Goal: Transaction & Acquisition: Obtain resource

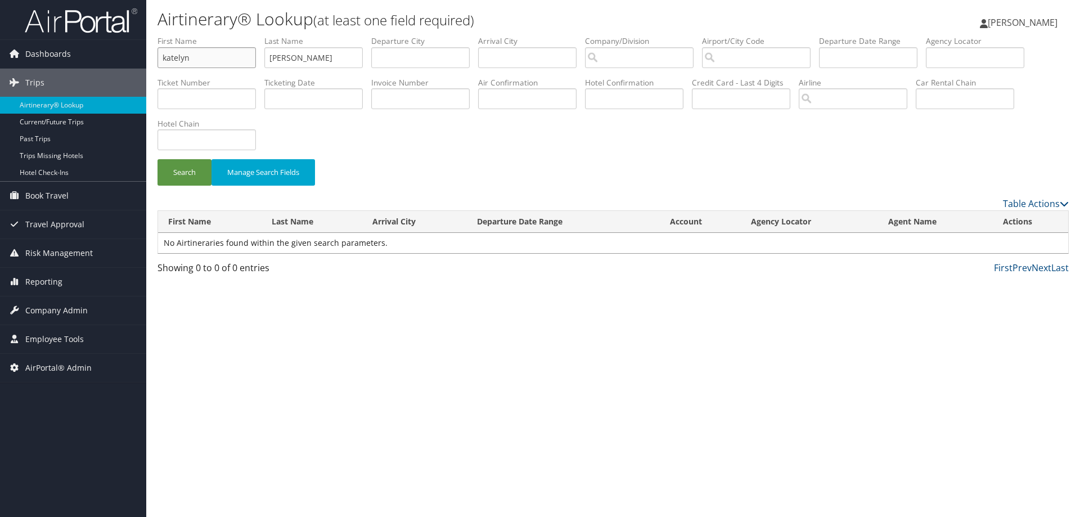
click at [253, 52] on input "katelyn" at bounding box center [207, 57] width 98 height 21
click at [252, 56] on input "katelyn" at bounding box center [207, 57] width 98 height 21
click at [188, 62] on input "katelyn" at bounding box center [207, 57] width 98 height 21
drag, startPoint x: 194, startPoint y: 63, endPoint x: 57, endPoint y: 57, distance: 137.4
click at [81, 71] on div "Dashboards AirPortal 360™ (Manager) AirPortal 360™ (Agent) My Travel Dashboard …" at bounding box center [540, 258] width 1080 height 517
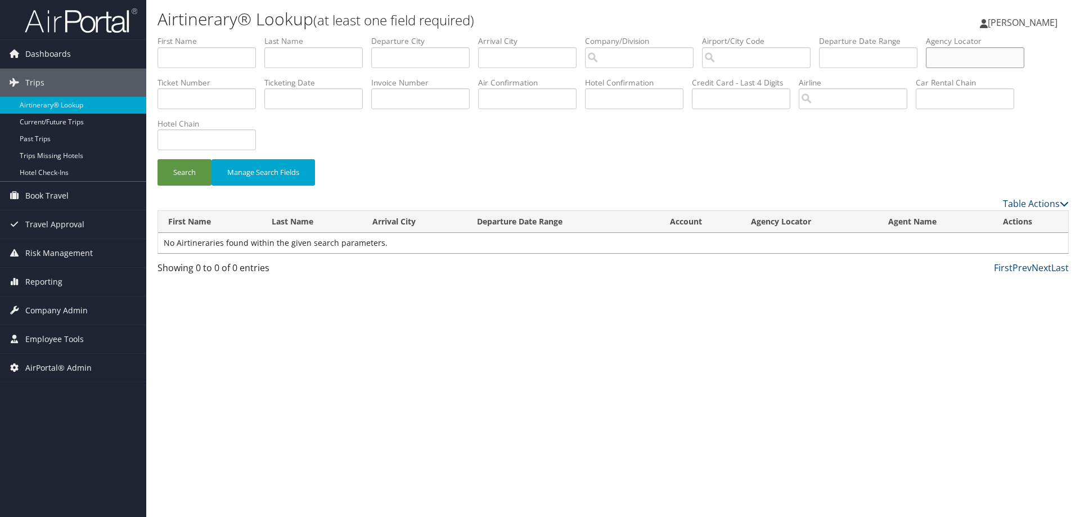
click at [964, 51] on input "text" at bounding box center [975, 57] width 98 height 21
paste input "DK3LDC"
type input "DK3LDC"
click at [153, 176] on div "Search Manage Search Fields" at bounding box center [613, 178] width 928 height 38
click at [173, 170] on button "Search" at bounding box center [185, 172] width 54 height 26
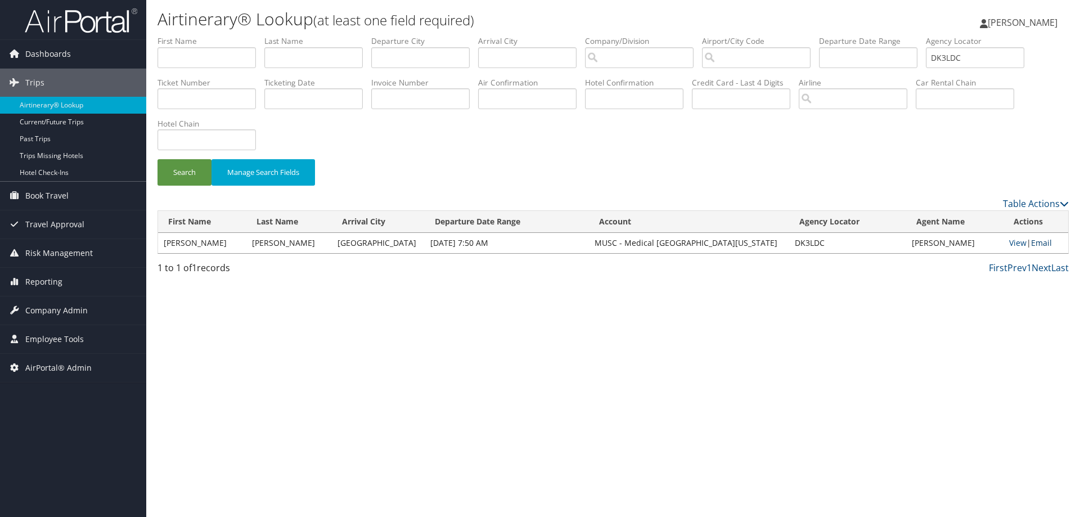
click at [1039, 242] on link "Email" at bounding box center [1041, 242] width 21 height 11
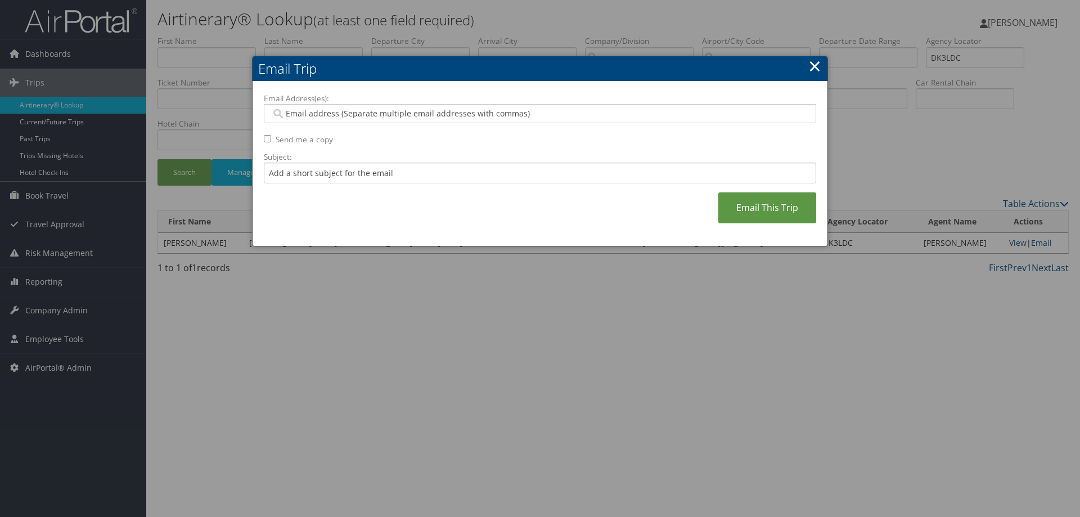
click at [503, 109] on input "Email Address(es):" at bounding box center [539, 113] width 537 height 11
type input "robiso@musc.edu"
click at [744, 215] on link "Email This Trip" at bounding box center [767, 207] width 98 height 31
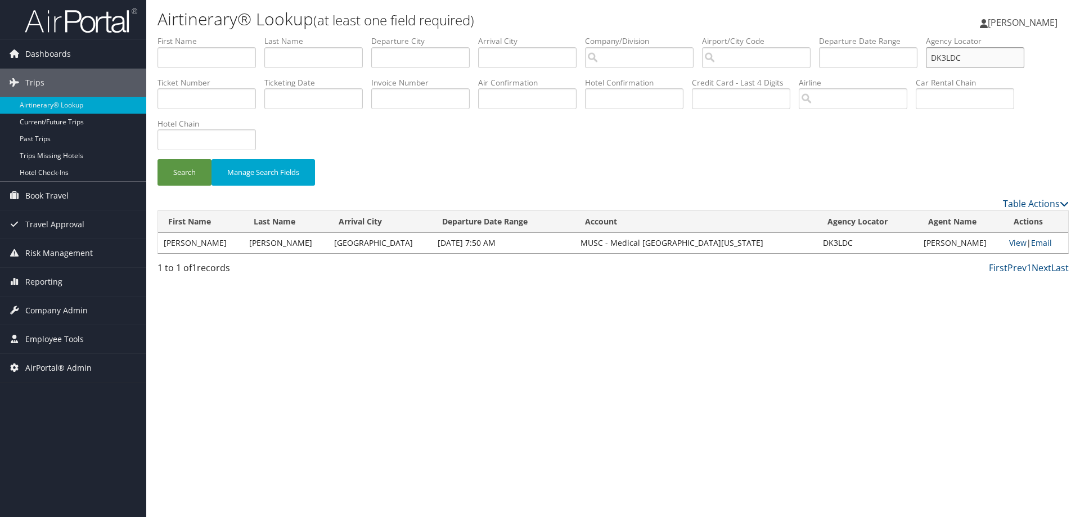
click at [982, 60] on input "DK3LDC" at bounding box center [975, 57] width 98 height 21
type input "D"
click at [982, 56] on input "text" at bounding box center [975, 57] width 98 height 21
paste input "DJQV5Y"
type input "DJQV5Y"
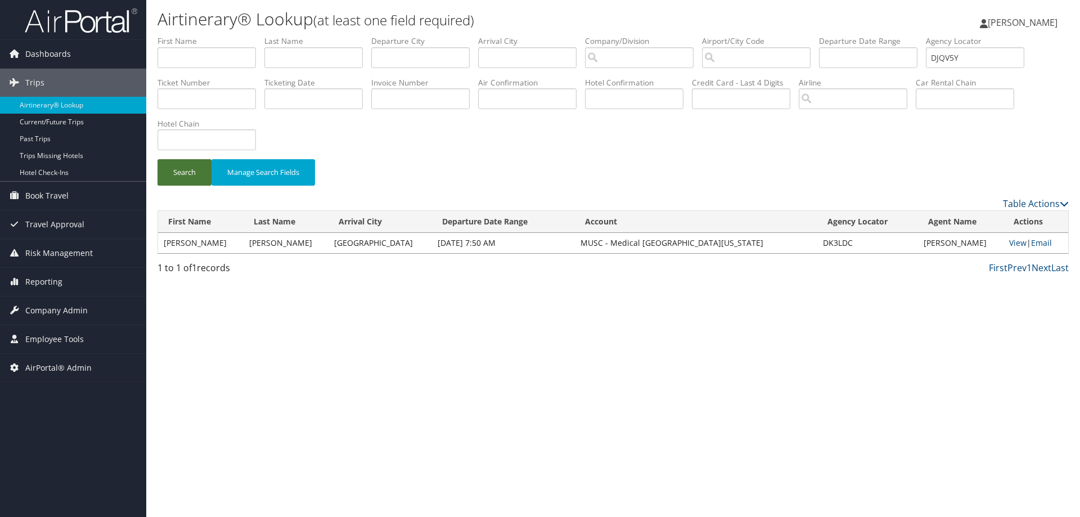
click at [196, 169] on button "Search" at bounding box center [185, 172] width 54 height 26
click at [1048, 246] on link "Email" at bounding box center [1041, 242] width 21 height 11
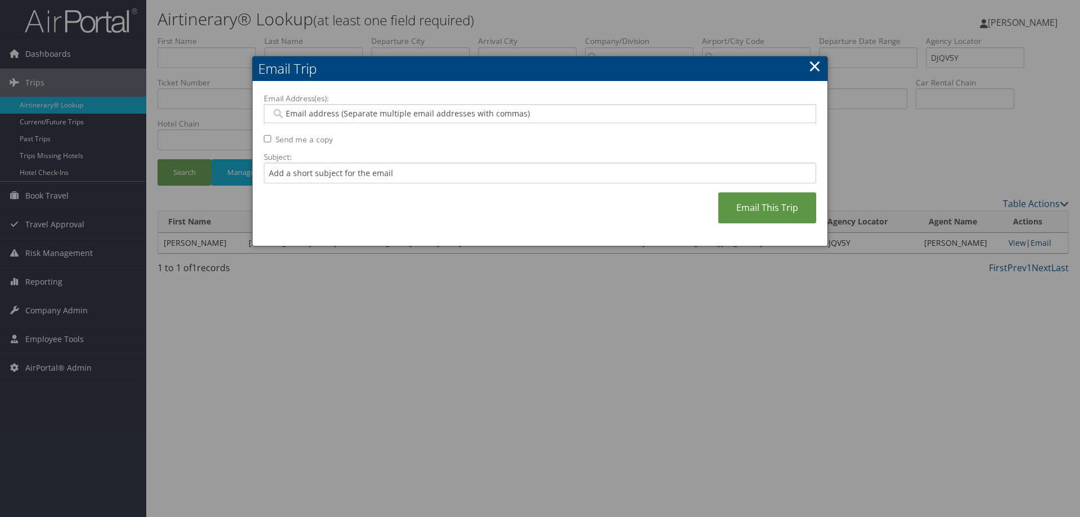
click at [632, 116] on input "Email Address(es):" at bounding box center [539, 113] width 537 height 11
type input "d"
type input "ro"
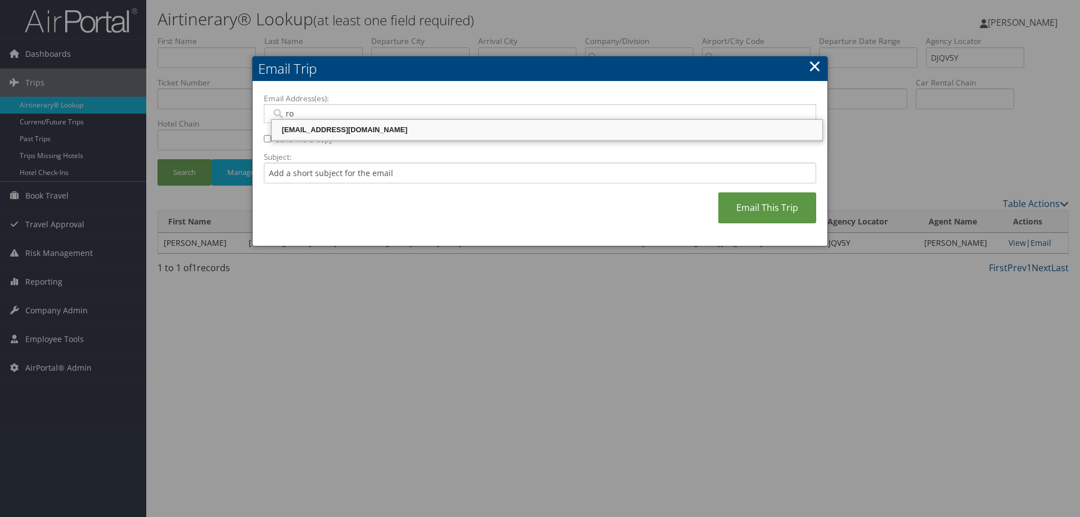
type input "robiso@musc.edu"
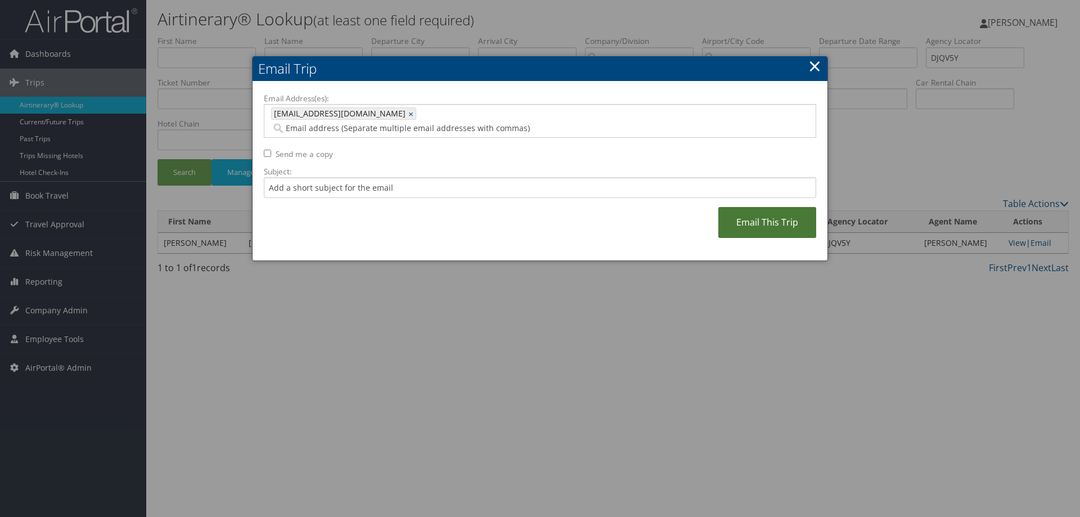
click at [742, 207] on link "Email This Trip" at bounding box center [767, 222] width 98 height 31
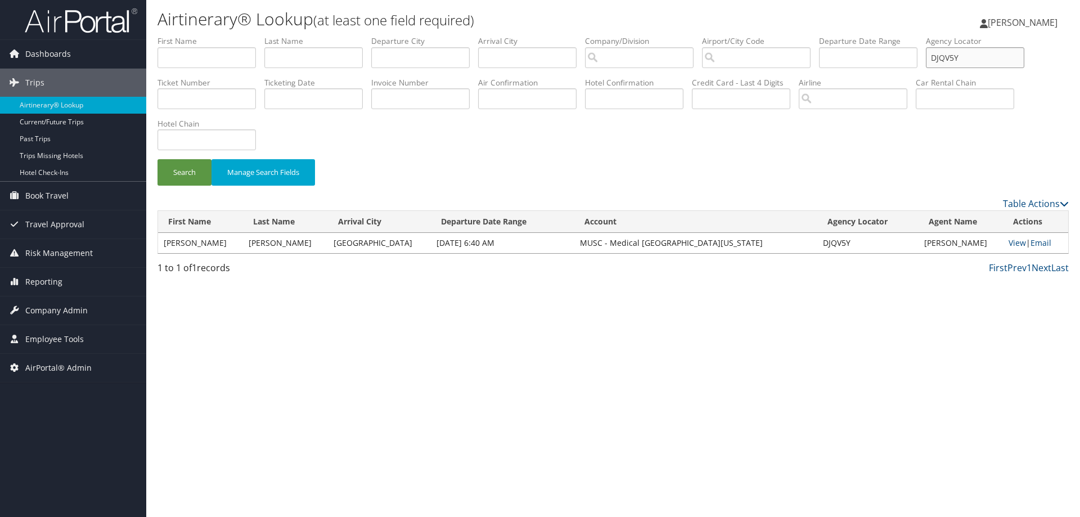
drag, startPoint x: 997, startPoint y: 60, endPoint x: 756, endPoint y: 43, distance: 241.4
click at [756, 35] on ul "First Name Last Name Departure City Arrival City Company/Division Airport/City …" at bounding box center [613, 35] width 911 height 0
paste input "K1G30"
type input "DK1G30"
click at [194, 162] on button "Search" at bounding box center [185, 172] width 54 height 26
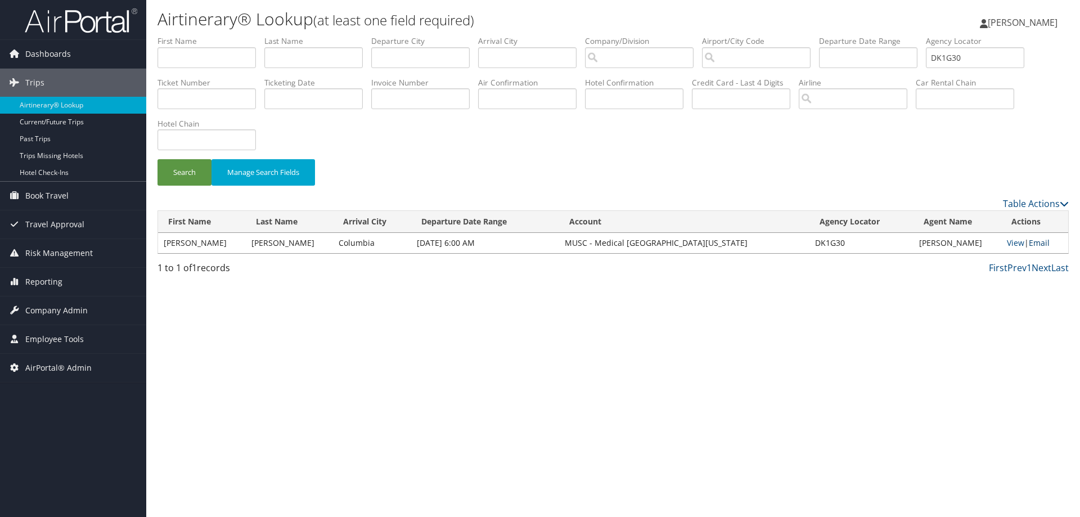
click at [1046, 241] on link "Email" at bounding box center [1039, 242] width 21 height 11
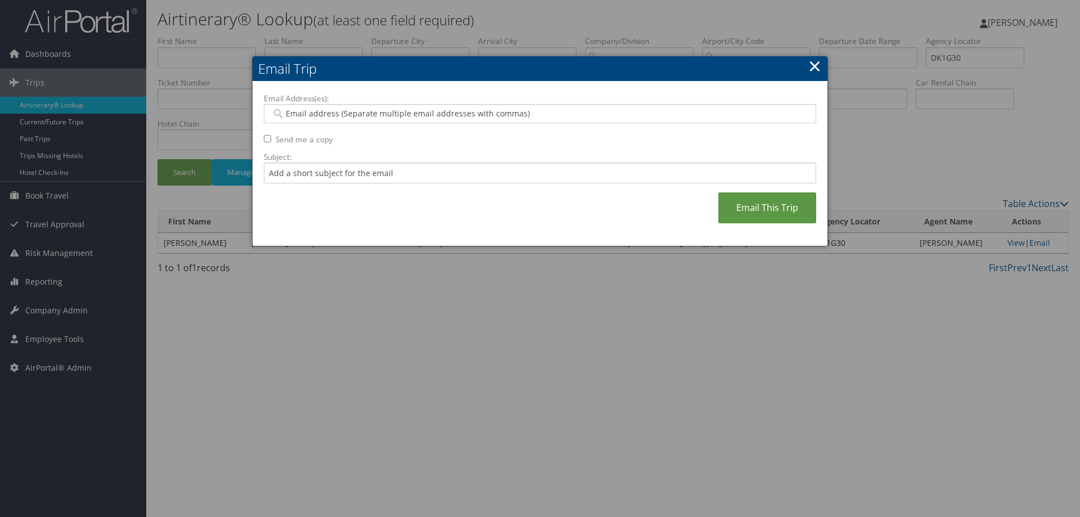
drag, startPoint x: 703, startPoint y: 132, endPoint x: 689, endPoint y: 118, distance: 19.9
click at [701, 132] on div "Email Address(es): Send me a copy Subject: Email This Trip" at bounding box center [540, 164] width 552 height 142
click at [682, 112] on input "Email Address(es):" at bounding box center [539, 113] width 537 height 11
type input "rob"
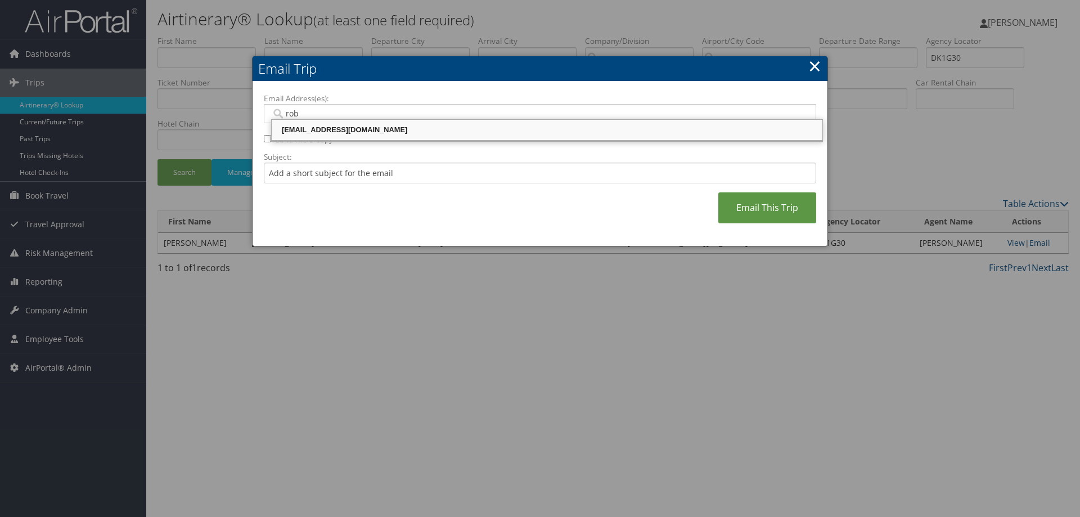
click at [376, 129] on div "robiso@musc.edu" at bounding box center [546, 129] width 547 height 11
type input "robiso@musc.edu"
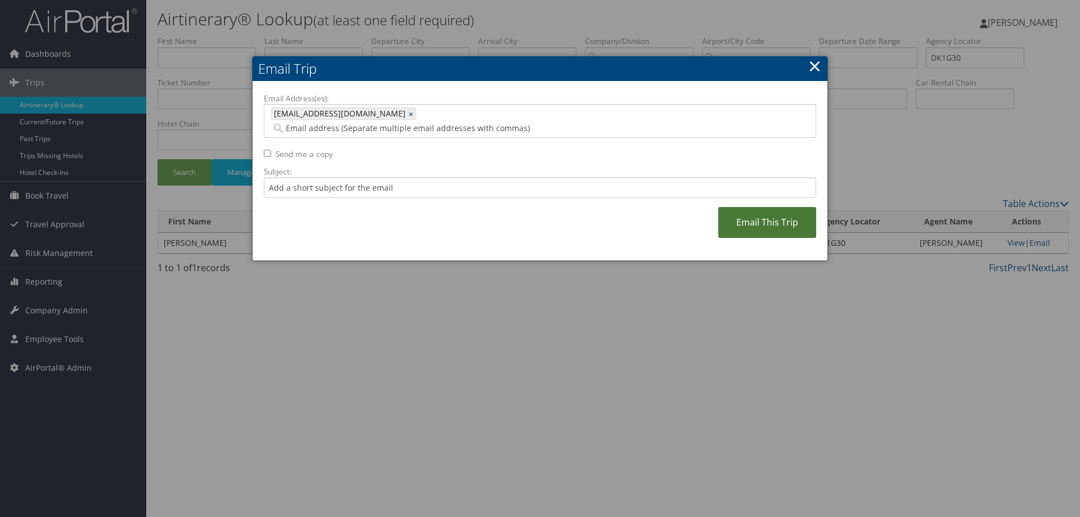
click at [742, 207] on link "Email This Trip" at bounding box center [767, 222] width 98 height 31
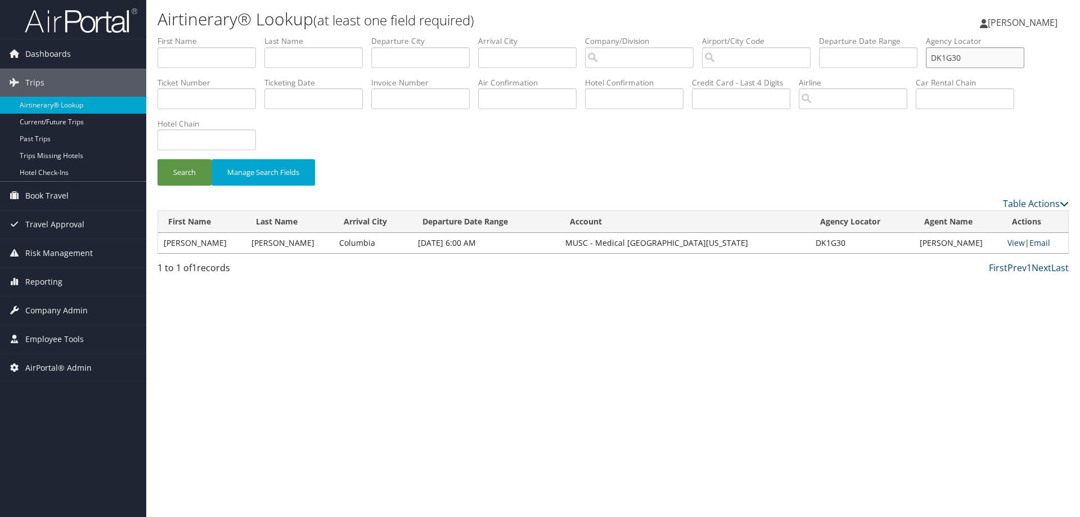
click at [1002, 59] on input "DK1G30" at bounding box center [975, 57] width 98 height 21
drag, startPoint x: 1002, startPoint y: 59, endPoint x: 934, endPoint y: 66, distance: 68.0
click at [934, 35] on ul "First Name Last Name Departure City Arrival City Company/Division Airport/City …" at bounding box center [613, 35] width 911 height 0
type input "dk3ldc"
click at [158, 159] on button "Search" at bounding box center [185, 172] width 54 height 26
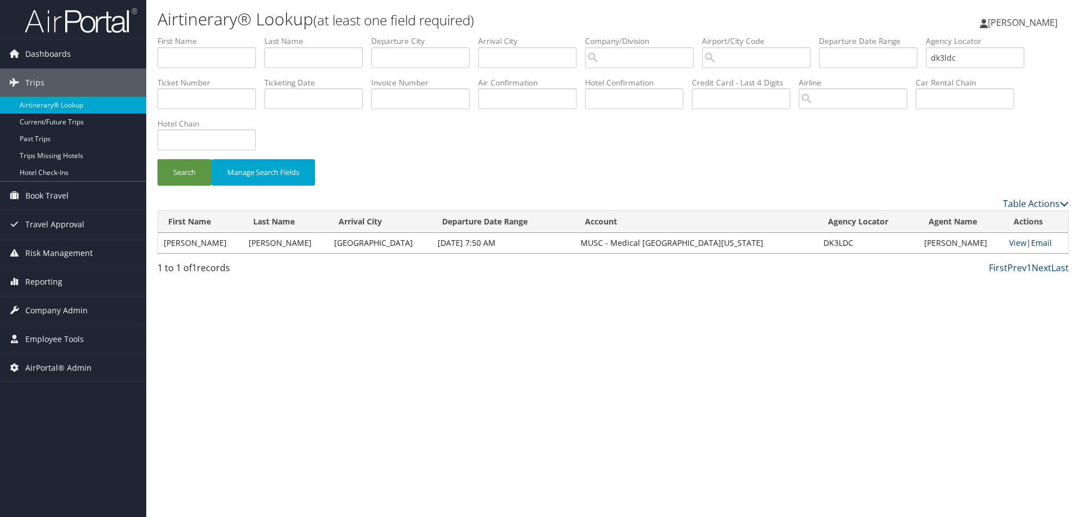
click at [1044, 248] on link "Email" at bounding box center [1041, 242] width 21 height 11
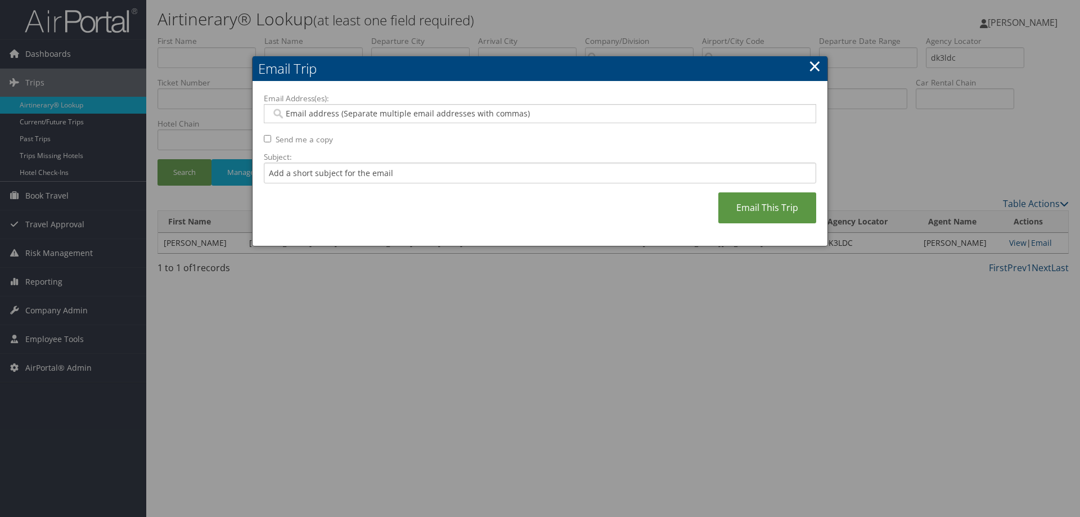
click at [412, 106] on div at bounding box center [540, 113] width 552 height 19
click at [404, 118] on input "Email Address(es):" at bounding box center [539, 113] width 537 height 11
type input "rob"
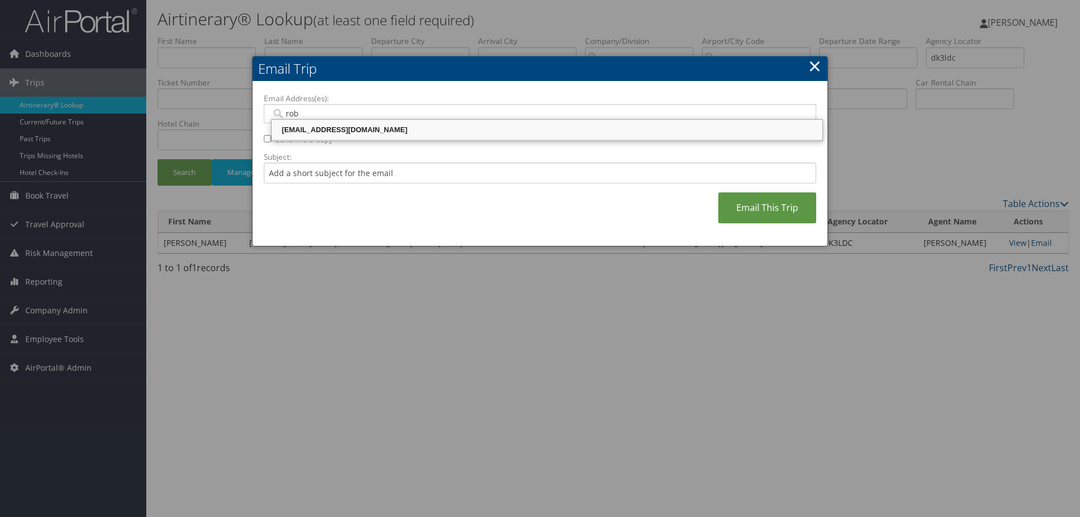
click at [392, 133] on div "robiso@musc.edu" at bounding box center [546, 129] width 547 height 11
type input "robiso@musc.edu"
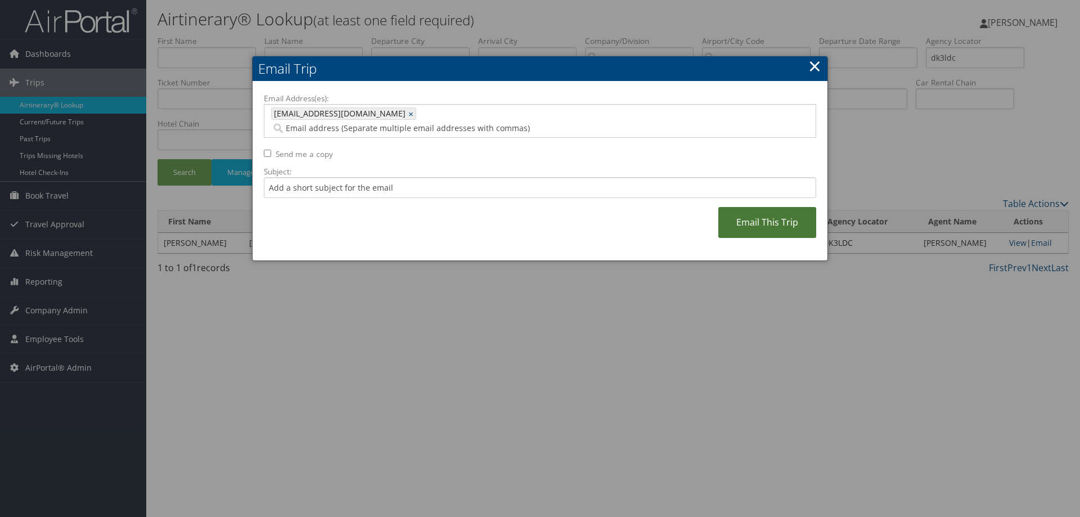
click at [741, 211] on link "Email This Trip" at bounding box center [767, 222] width 98 height 31
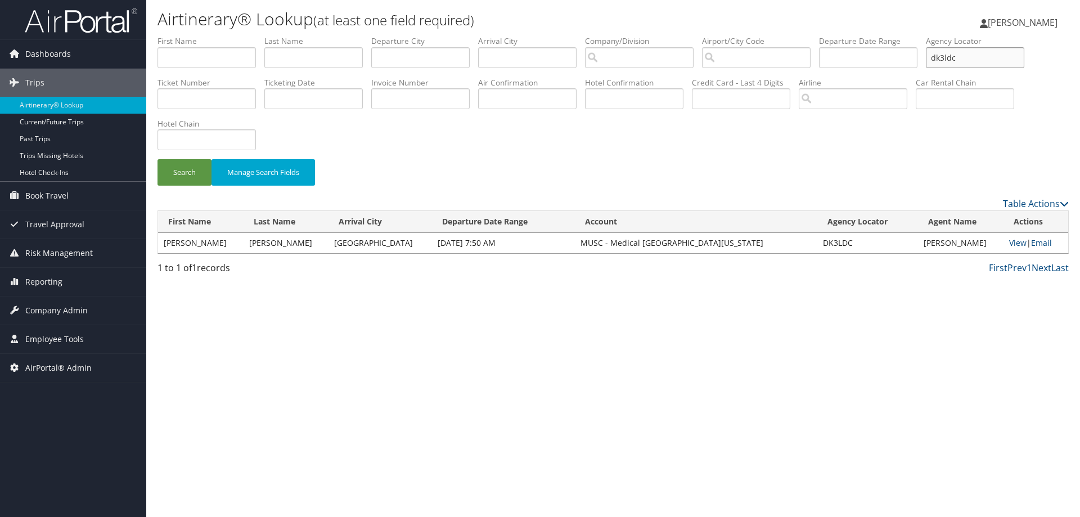
drag, startPoint x: 997, startPoint y: 60, endPoint x: 852, endPoint y: 69, distance: 144.9
click at [922, 35] on ul "First Name Last Name Departure City Arrival City Company/Division Airport/City …" at bounding box center [613, 35] width 911 height 0
type input "dk3llp"
click at [158, 159] on button "Search" at bounding box center [185, 172] width 54 height 26
click at [1041, 245] on link "Email" at bounding box center [1041, 242] width 21 height 11
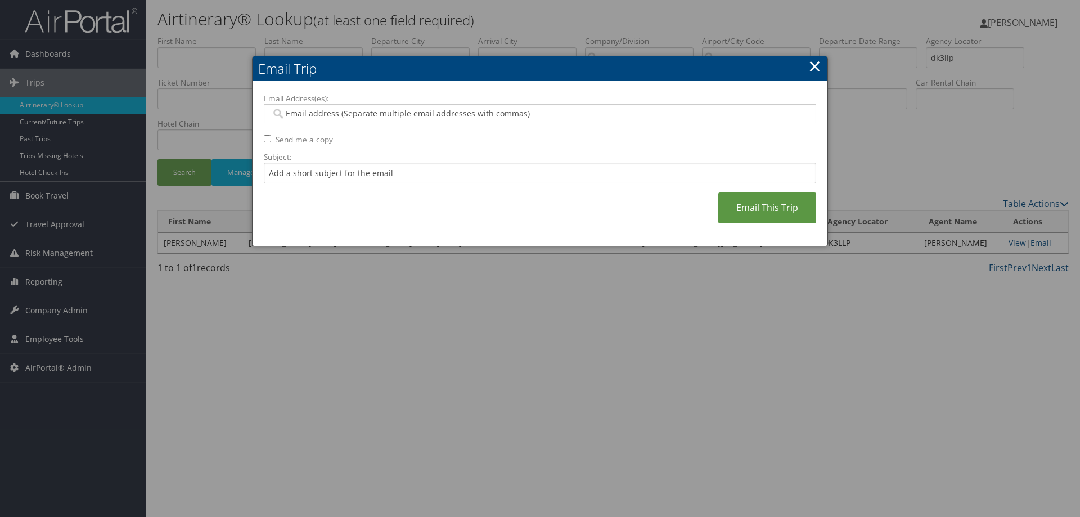
click at [464, 116] on input "Email Address(es):" at bounding box center [539, 113] width 537 height 11
type input "rob"
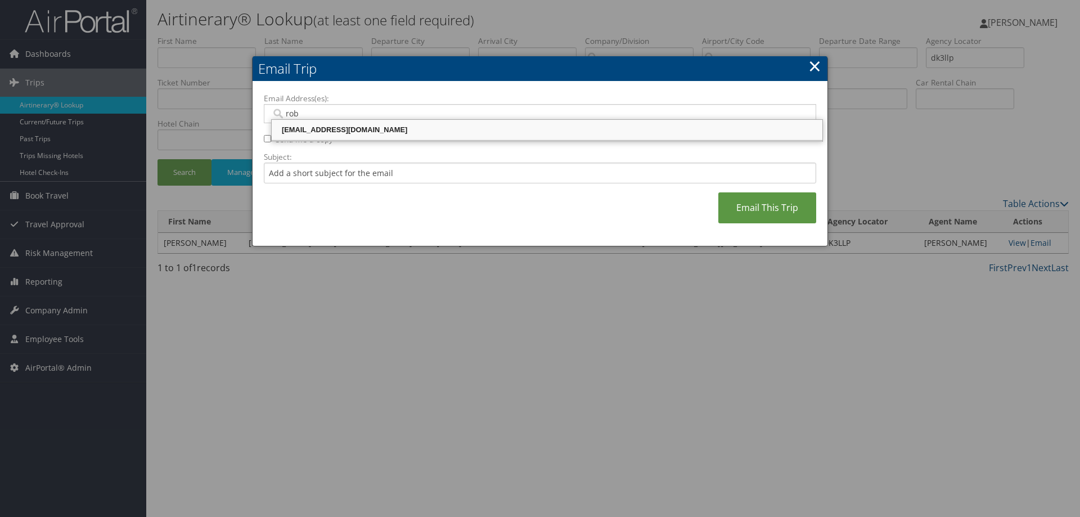
click at [405, 130] on div "robiso@musc.edu" at bounding box center [546, 129] width 547 height 11
type input "robiso@musc.edu"
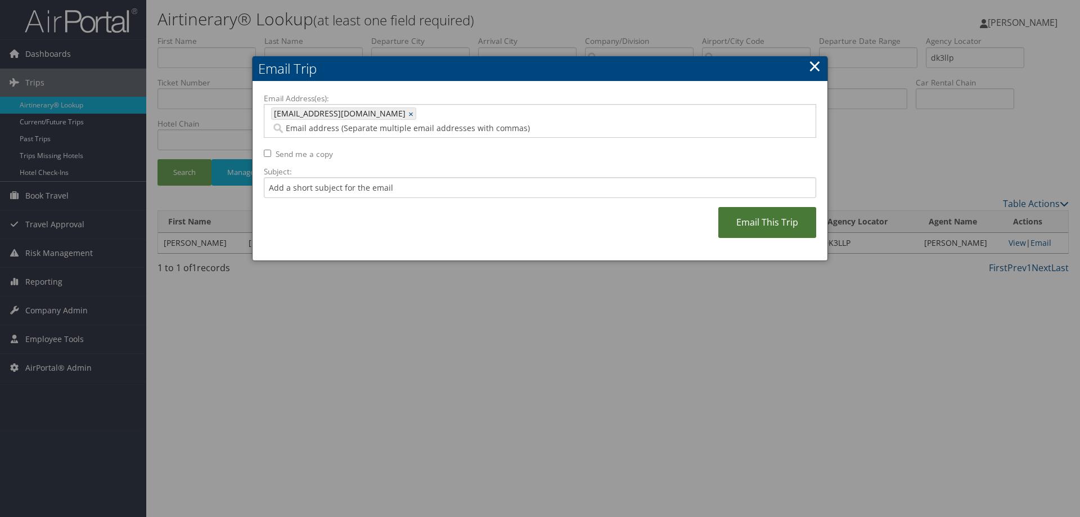
click at [773, 207] on link "Email This Trip" at bounding box center [767, 222] width 98 height 31
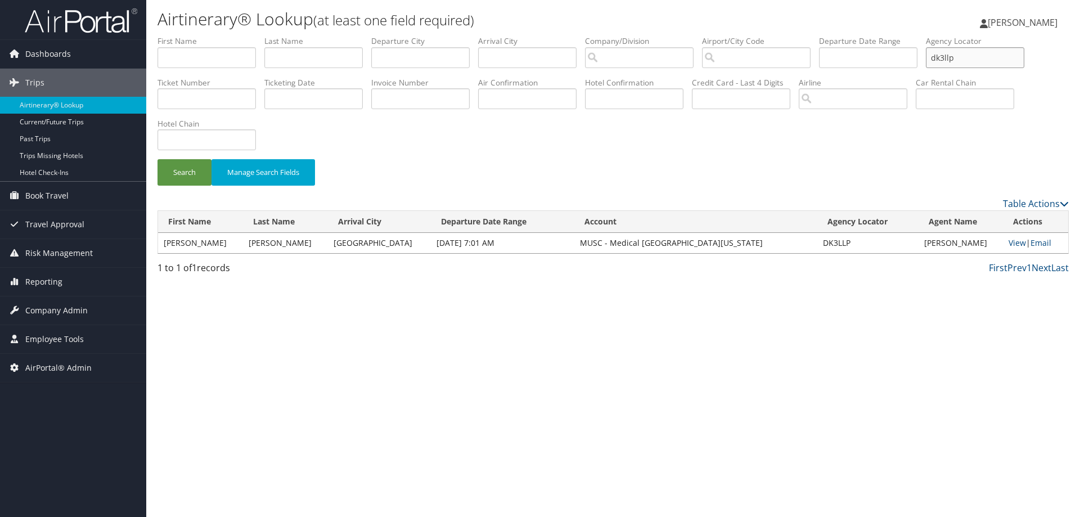
click at [980, 57] on input "dk3llp" at bounding box center [975, 57] width 98 height 21
drag, startPoint x: 981, startPoint y: 59, endPoint x: 842, endPoint y: 59, distance: 139.0
click at [891, 35] on ul "First Name Last Name Departure City Arrival City Company/Division Airport/City …" at bounding box center [613, 35] width 911 height 0
type input "dk4cmx"
click at [158, 159] on button "Search" at bounding box center [185, 172] width 54 height 26
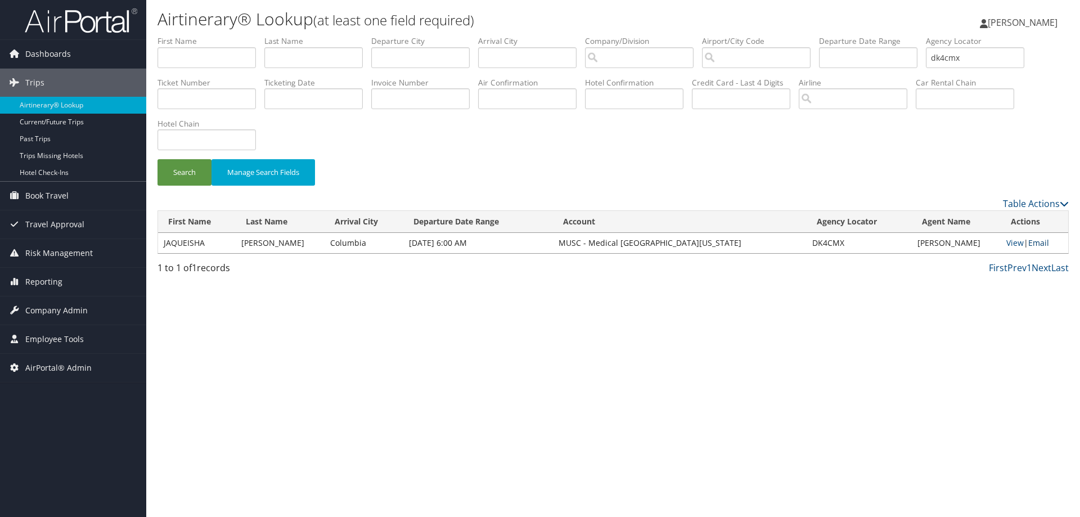
click at [1046, 238] on link "Email" at bounding box center [1038, 242] width 21 height 11
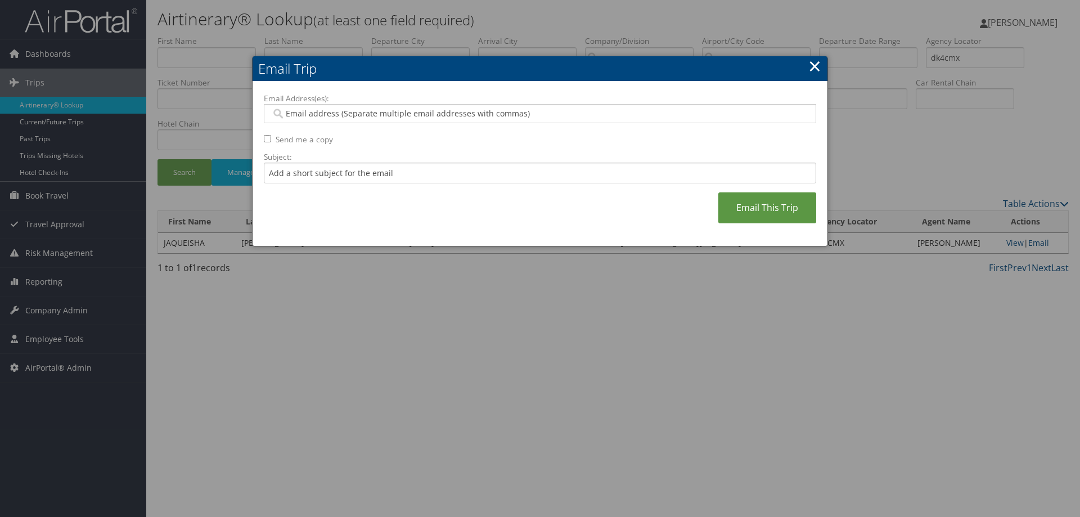
click at [563, 118] on input "Email Address(es):" at bounding box center [539, 113] width 537 height 11
type input "rob"
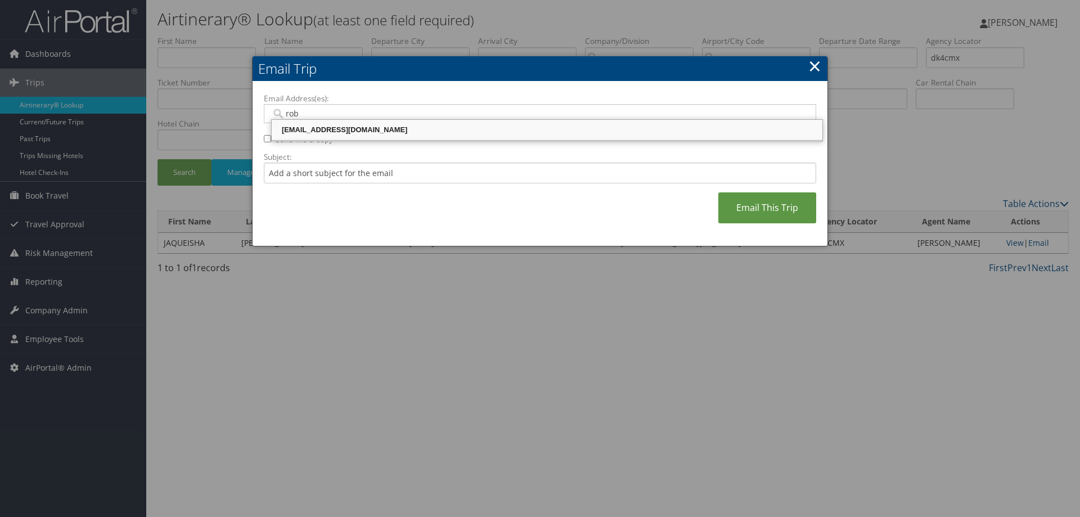
click at [471, 138] on div "robiso@musc.edu" at bounding box center [546, 130] width 547 height 17
type input "robiso@musc.edu"
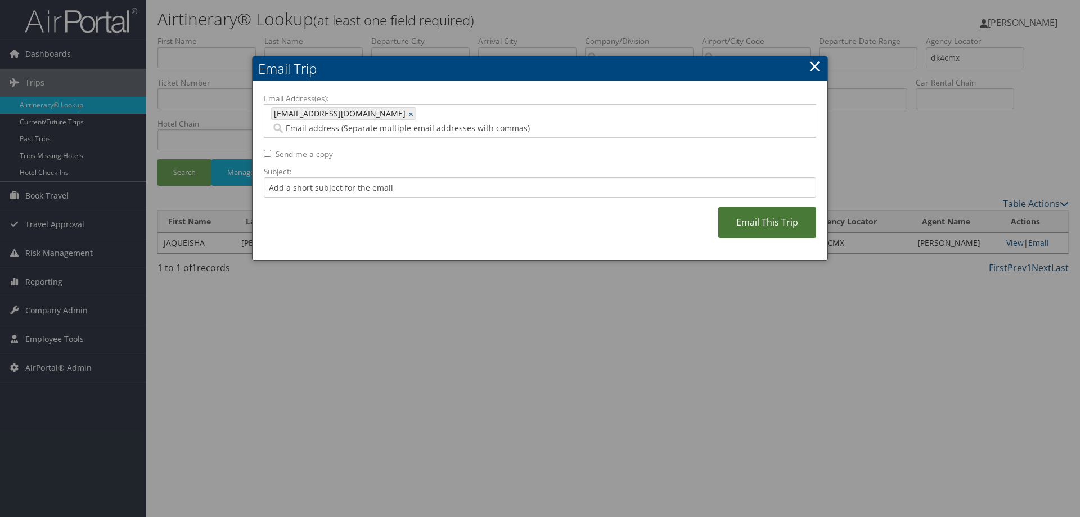
click at [727, 213] on link "Email This Trip" at bounding box center [767, 222] width 98 height 31
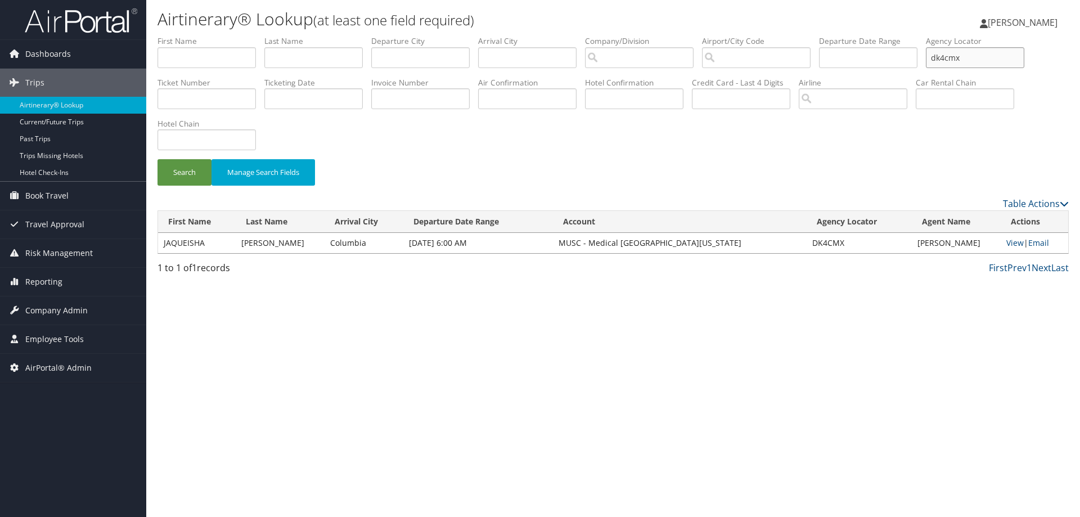
click at [999, 62] on input "dk4cmx" at bounding box center [975, 57] width 98 height 21
click at [991, 66] on input "dk4cmx" at bounding box center [975, 57] width 98 height 21
drag, startPoint x: 991, startPoint y: 66, endPoint x: 918, endPoint y: 66, distance: 72.6
click at [930, 35] on ul "First Name Last Name Departure City Arrival City Company/Division Airport/City …" at bounding box center [613, 35] width 911 height 0
type input "dk2z3f"
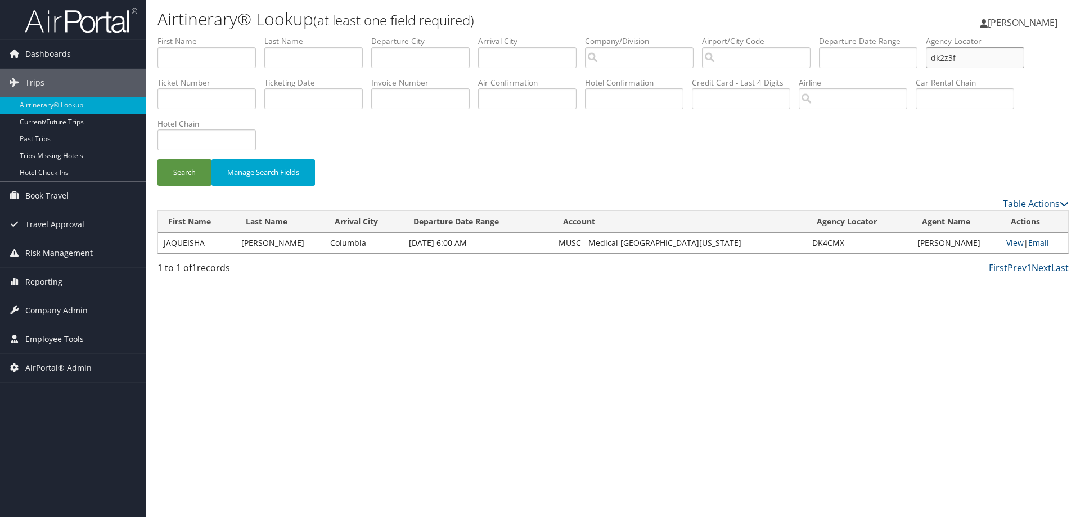
click at [158, 159] on button "Search" at bounding box center [185, 172] width 54 height 26
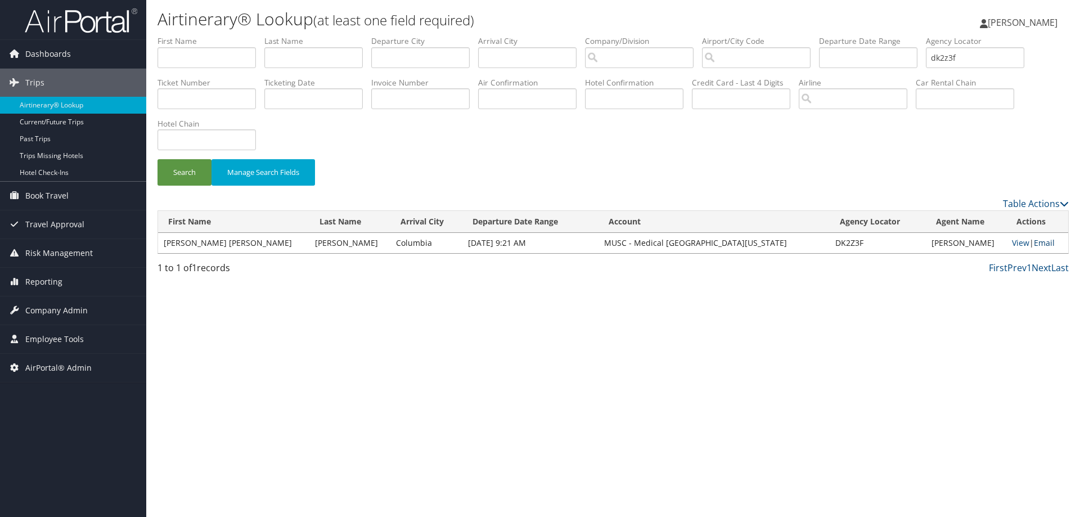
click at [1040, 238] on link "Email" at bounding box center [1044, 242] width 21 height 11
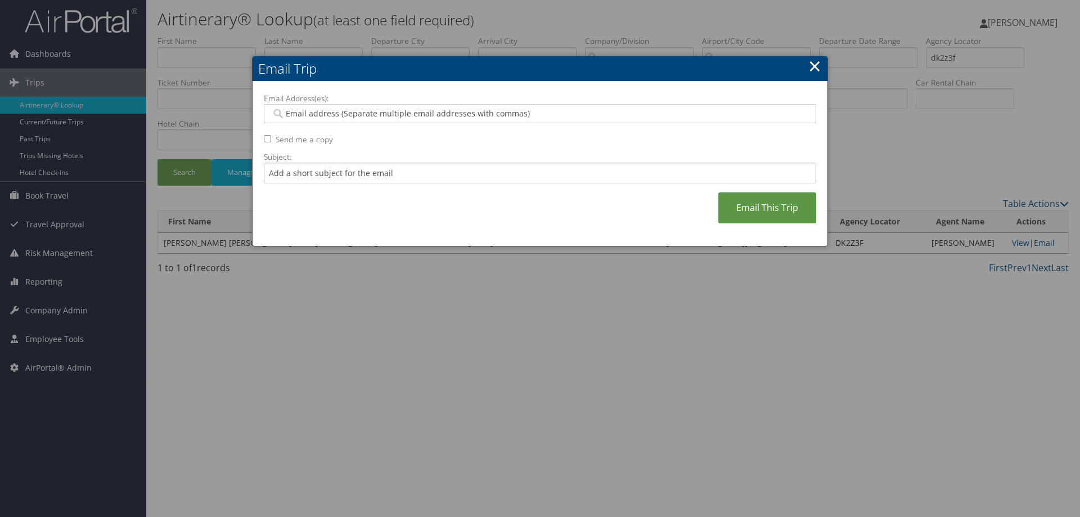
click at [340, 109] on input "Email Address(es):" at bounding box center [539, 113] width 537 height 11
type input "rob"
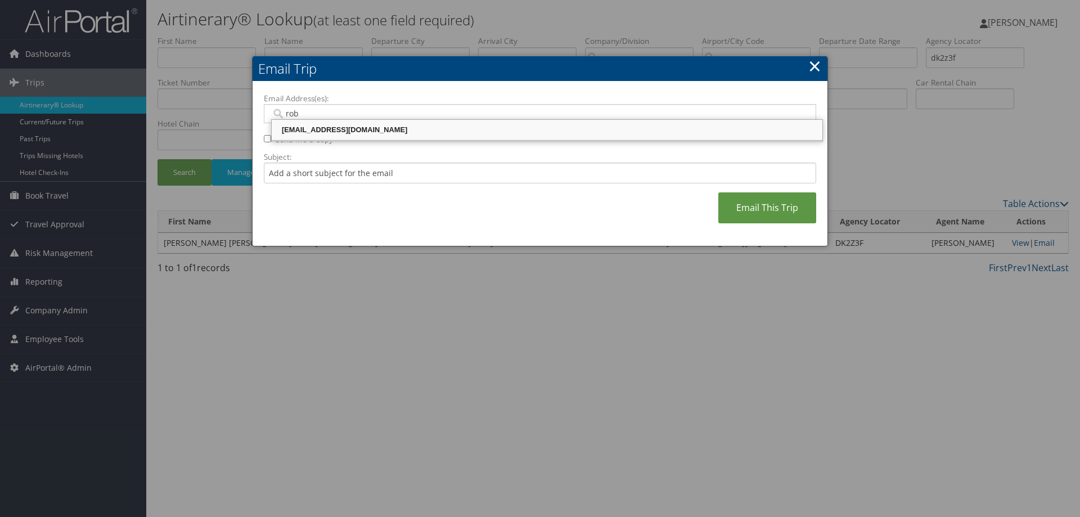
click at [325, 138] on div "robiso@musc.edu" at bounding box center [546, 130] width 547 height 17
type input "robiso@musc.edu"
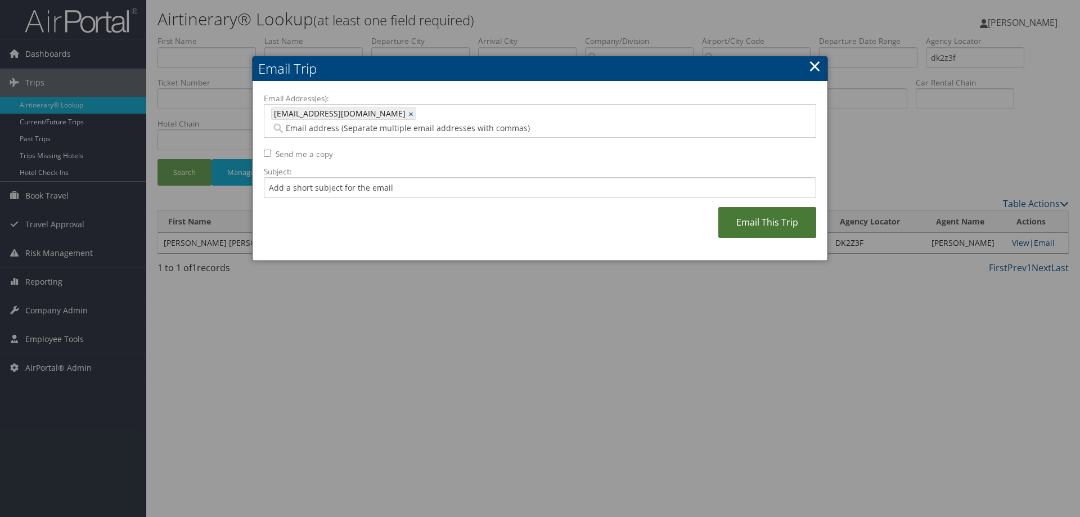
click at [753, 218] on link "Email This Trip" at bounding box center [767, 222] width 98 height 31
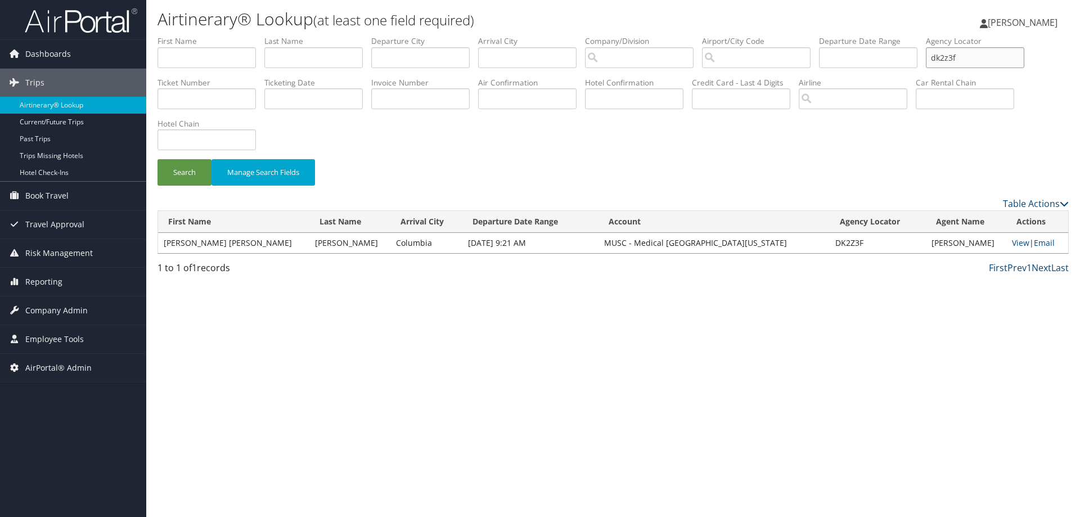
click at [990, 61] on input "dk2z3f" at bounding box center [975, 57] width 98 height 21
drag, startPoint x: 988, startPoint y: 60, endPoint x: 940, endPoint y: 56, distance: 48.5
click at [940, 56] on input "dk2z3f" at bounding box center [975, 57] width 98 height 21
type input "djfkmj"
click at [158, 159] on button "Search" at bounding box center [185, 172] width 54 height 26
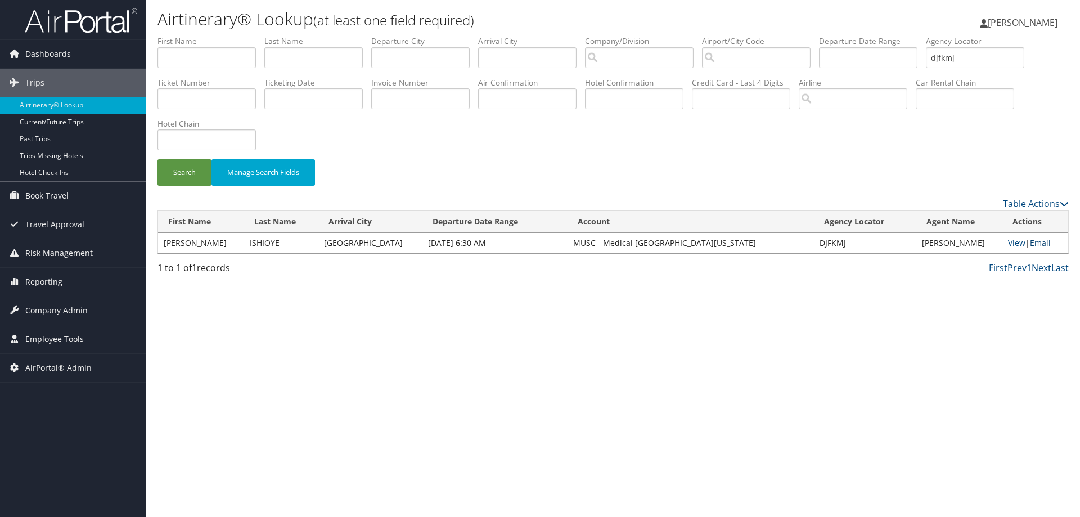
click at [1040, 242] on link "Email" at bounding box center [1040, 242] width 21 height 11
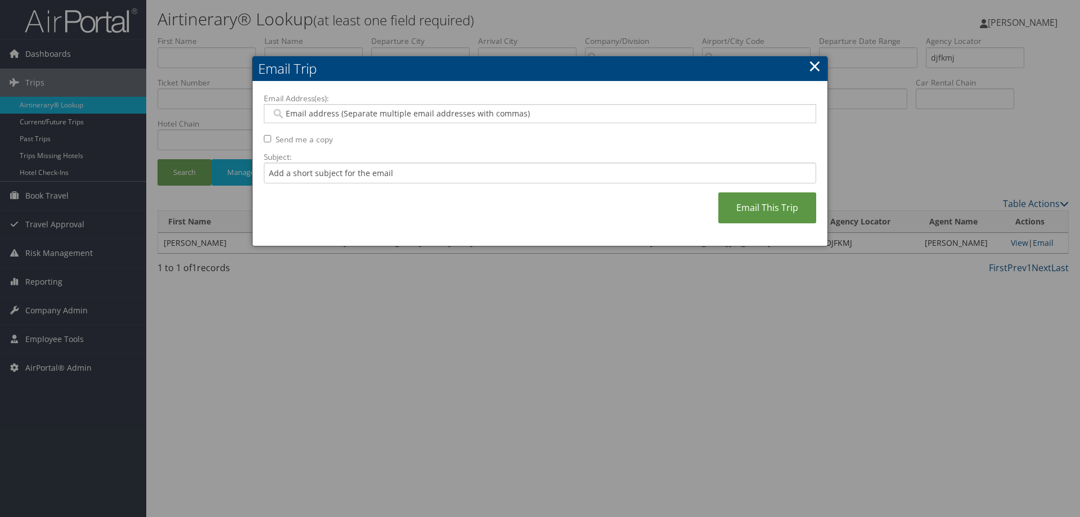
click at [579, 112] on input "Email Address(es):" at bounding box center [539, 113] width 537 height 11
type input "rob"
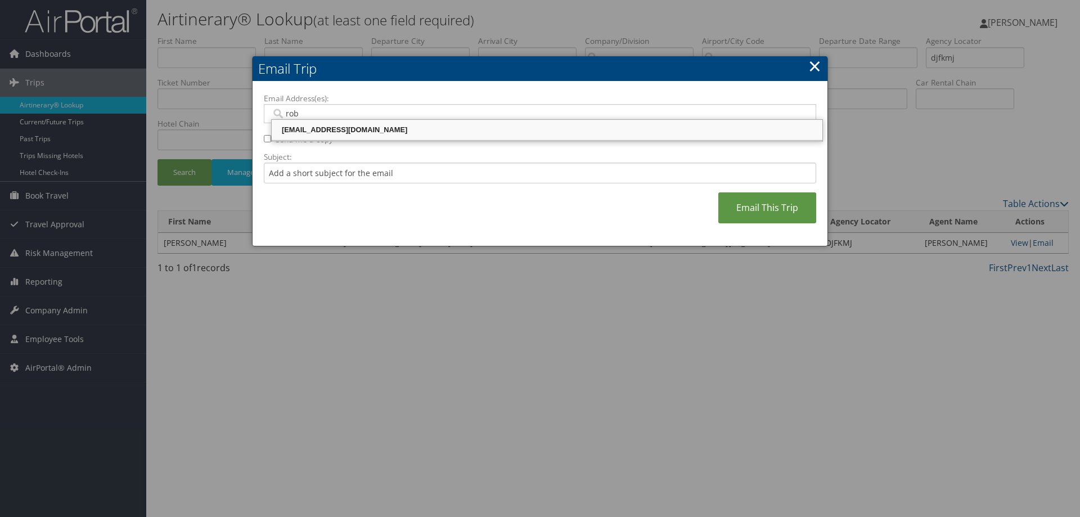
click at [332, 132] on div "robiso@musc.edu" at bounding box center [546, 129] width 547 height 11
type input "robiso@musc.edu"
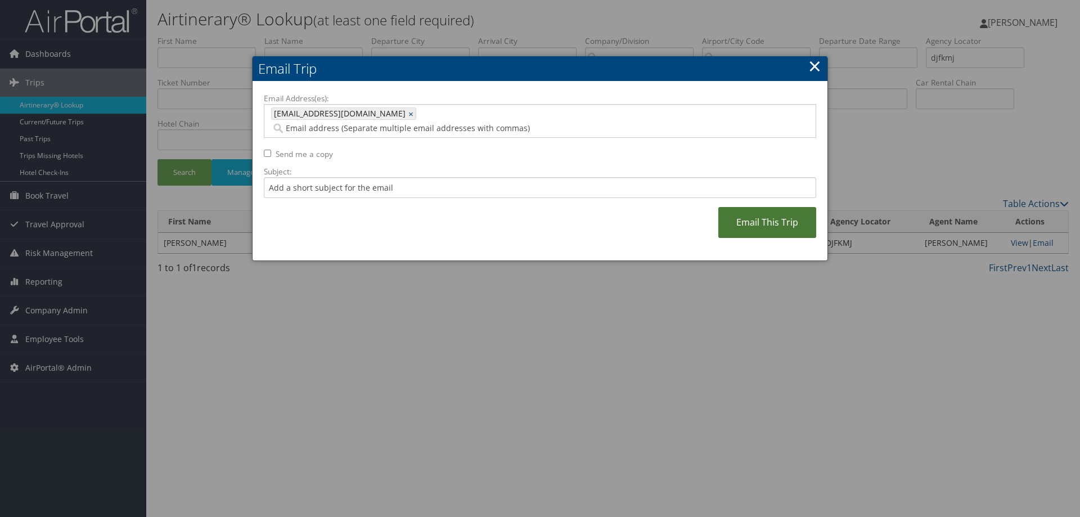
click at [776, 209] on link "Email This Trip" at bounding box center [767, 222] width 98 height 31
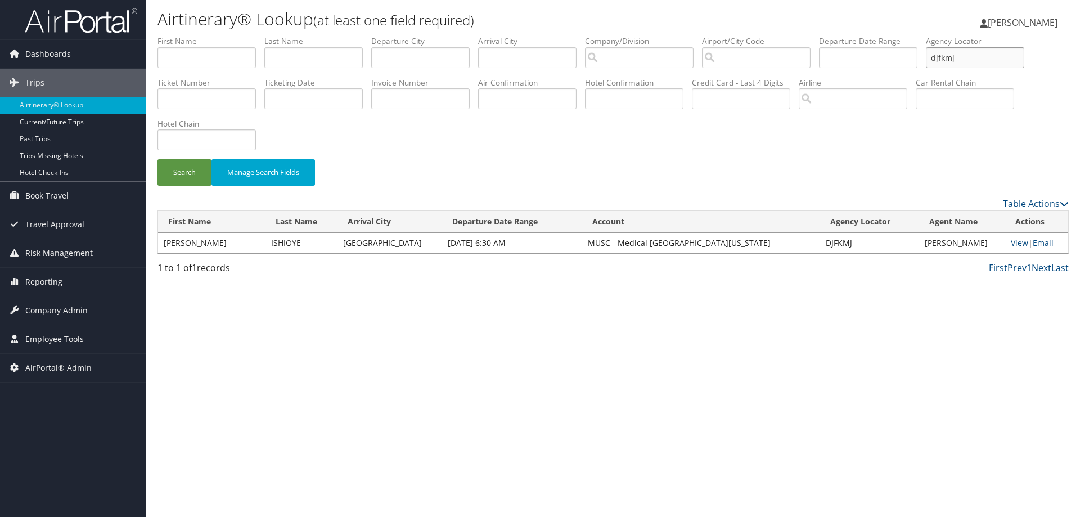
drag, startPoint x: 1005, startPoint y: 60, endPoint x: 743, endPoint y: 74, distance: 262.0
click at [749, 35] on ul "First Name Last Name Departure City Arrival City Company/Division Airport/City …" at bounding box center [613, 35] width 911 height 0
click at [979, 63] on input "djfkmj" at bounding box center [975, 57] width 98 height 21
drag, startPoint x: 979, startPoint y: 63, endPoint x: 905, endPoint y: 58, distance: 73.9
click at [906, 35] on ul "First Name Last Name Departure City Arrival City Company/Division Airport/City …" at bounding box center [613, 35] width 911 height 0
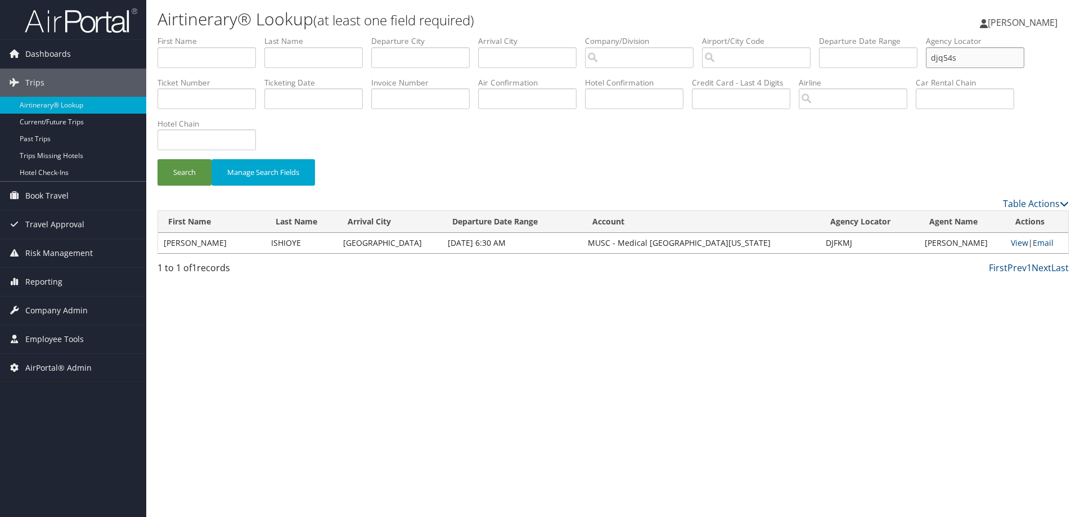
type input "djq54s"
click at [158, 159] on button "Search" at bounding box center [185, 172] width 54 height 26
click at [1036, 239] on link "Email" at bounding box center [1041, 242] width 21 height 11
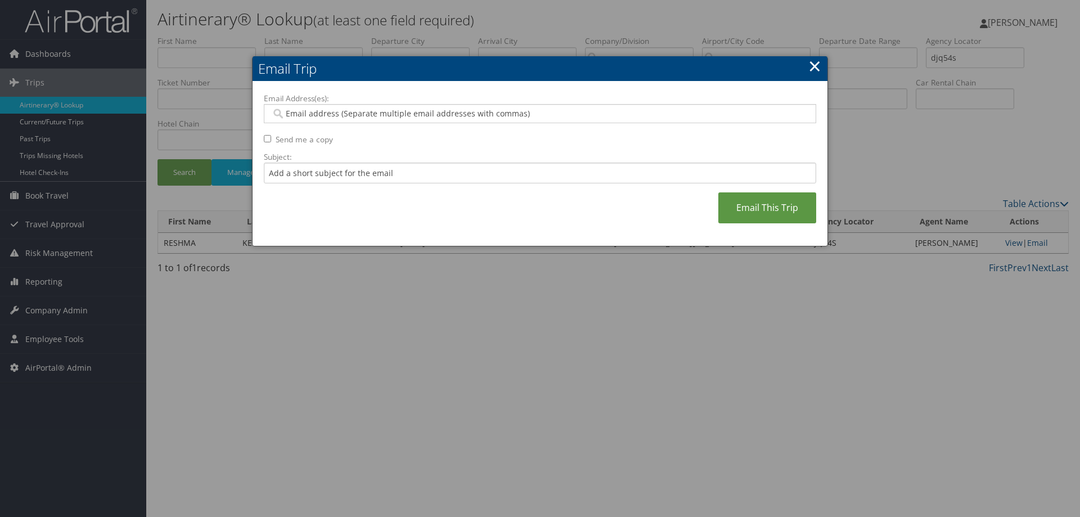
click at [480, 119] on div at bounding box center [540, 113] width 552 height 19
type input "rob"
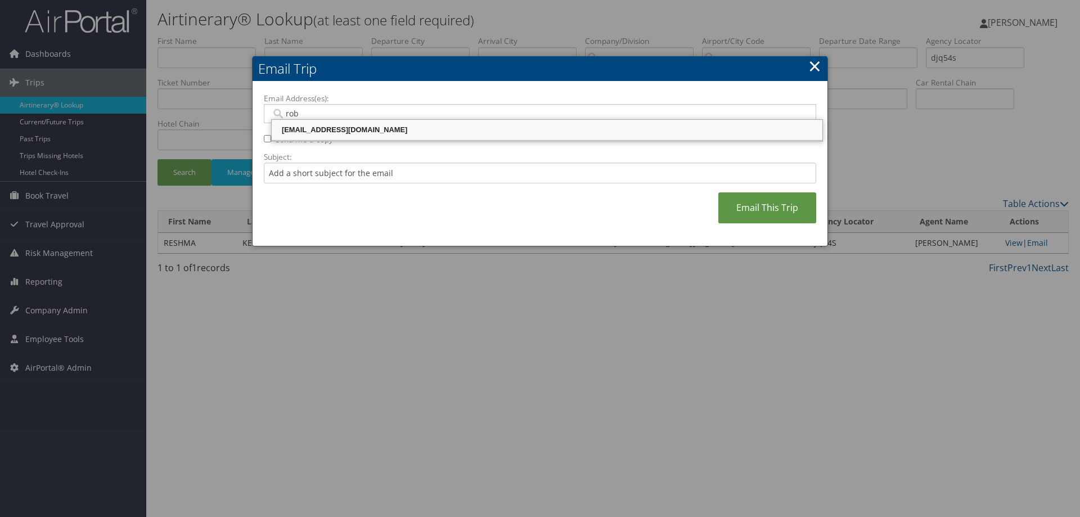
click at [460, 131] on div "robiso@musc.edu" at bounding box center [546, 129] width 547 height 11
type input "robiso@musc.edu"
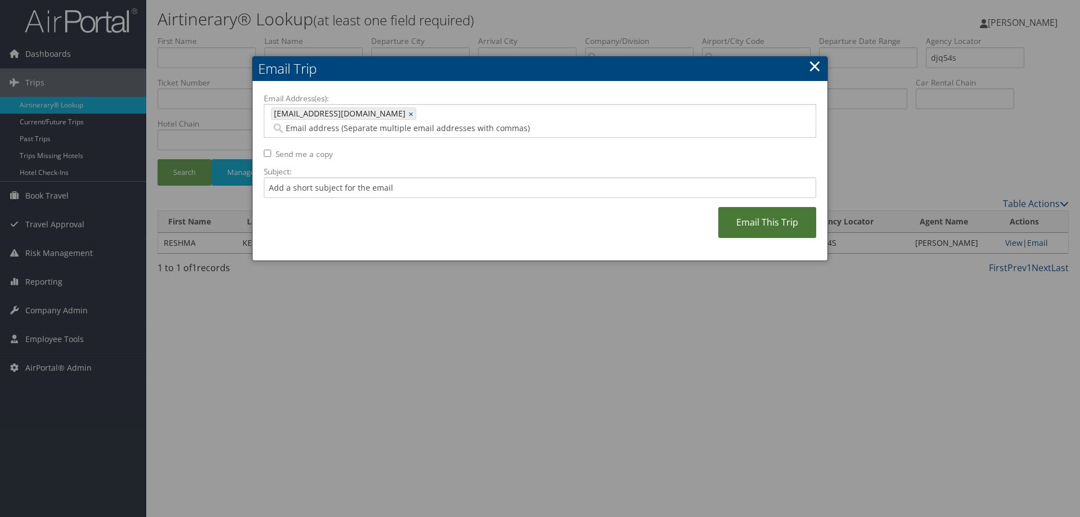
click at [786, 218] on link "Email This Trip" at bounding box center [767, 222] width 98 height 31
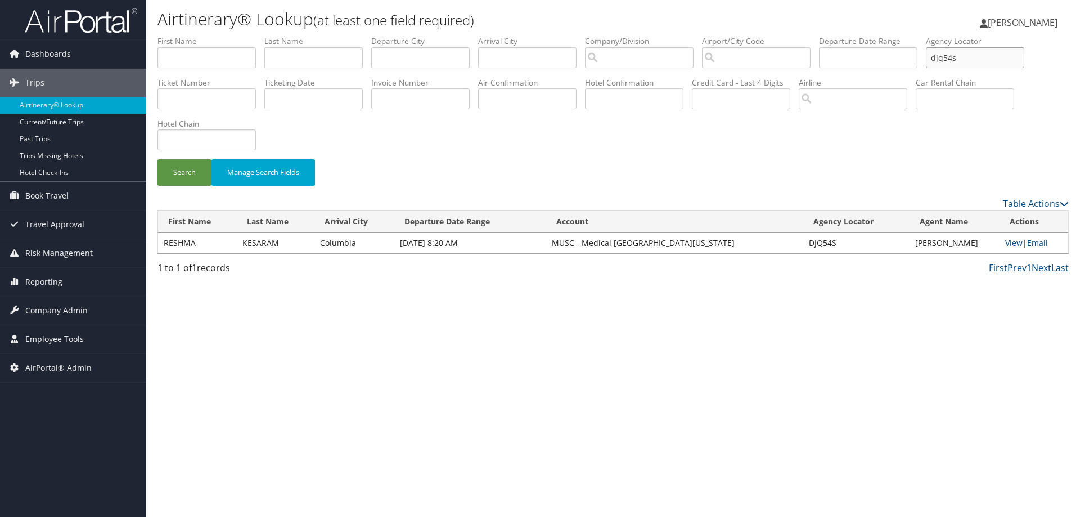
drag, startPoint x: 943, startPoint y: 60, endPoint x: 897, endPoint y: 56, distance: 45.7
click at [897, 35] on ul "First Name Last Name Departure City Arrival City Company/Division Airport/City …" at bounding box center [613, 35] width 911 height 0
click at [987, 64] on input "djq54s" at bounding box center [975, 57] width 98 height 21
drag, startPoint x: 986, startPoint y: 61, endPoint x: 754, endPoint y: 54, distance: 232.5
click at [770, 35] on ul "First Name Last Name Departure City Arrival City Company/Division Airport/City …" at bounding box center [613, 35] width 911 height 0
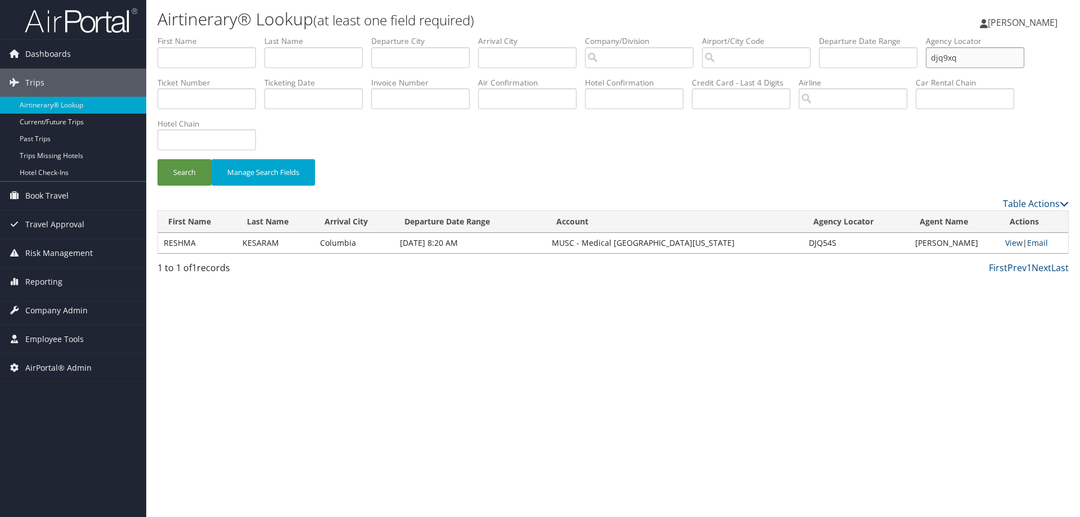
type input "djq9xq"
click at [158, 159] on button "Search" at bounding box center [185, 172] width 54 height 26
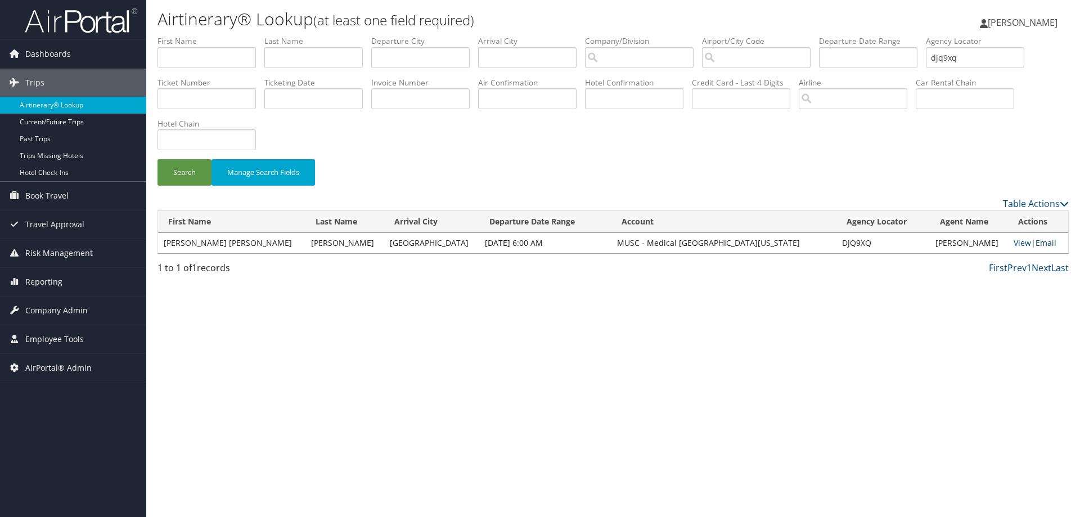
click at [1040, 248] on link "Email" at bounding box center [1046, 242] width 21 height 11
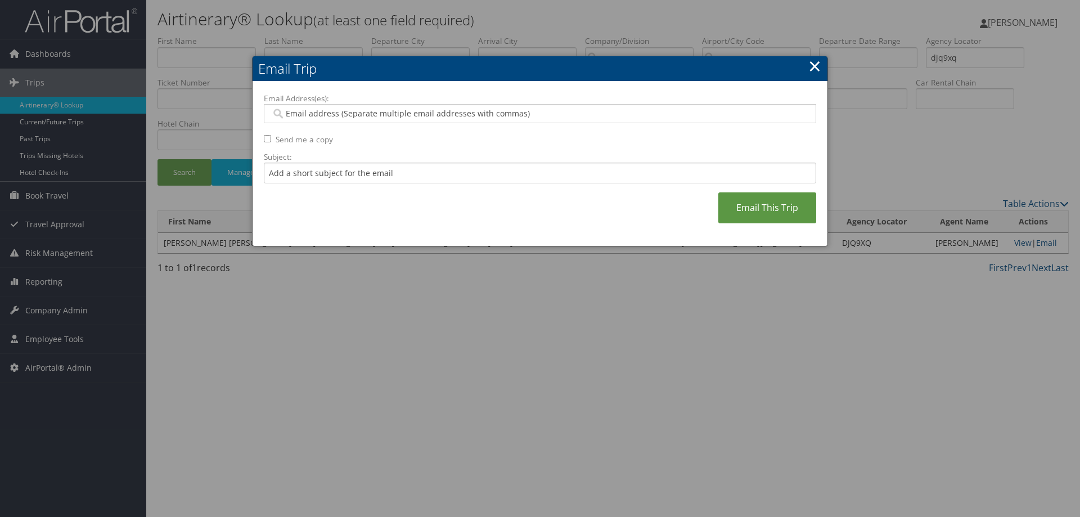
click at [545, 114] on input "Email Address(es):" at bounding box center [539, 113] width 537 height 11
type input "rob"
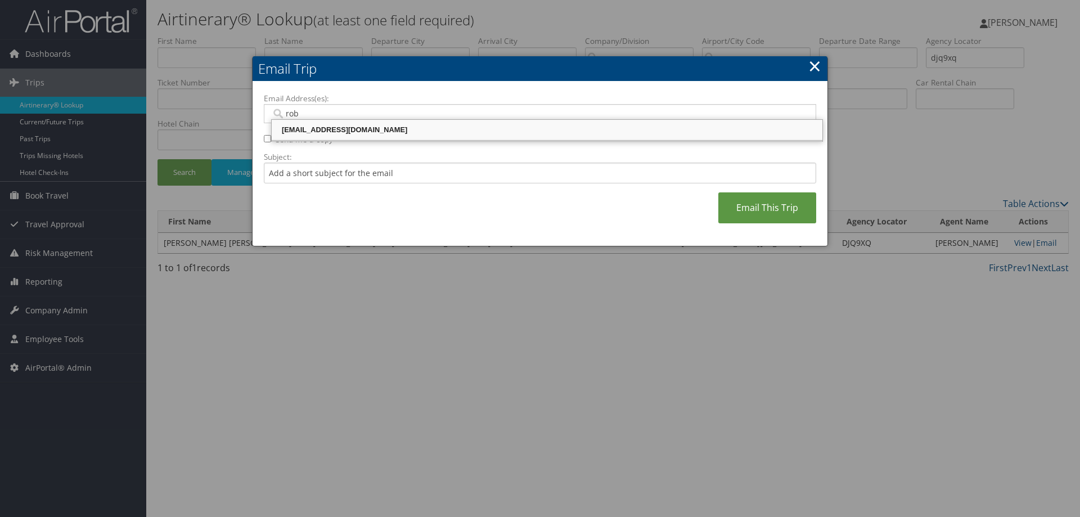
click at [429, 132] on div "robiso@musc.edu" at bounding box center [546, 129] width 547 height 11
type input "robiso@musc.edu"
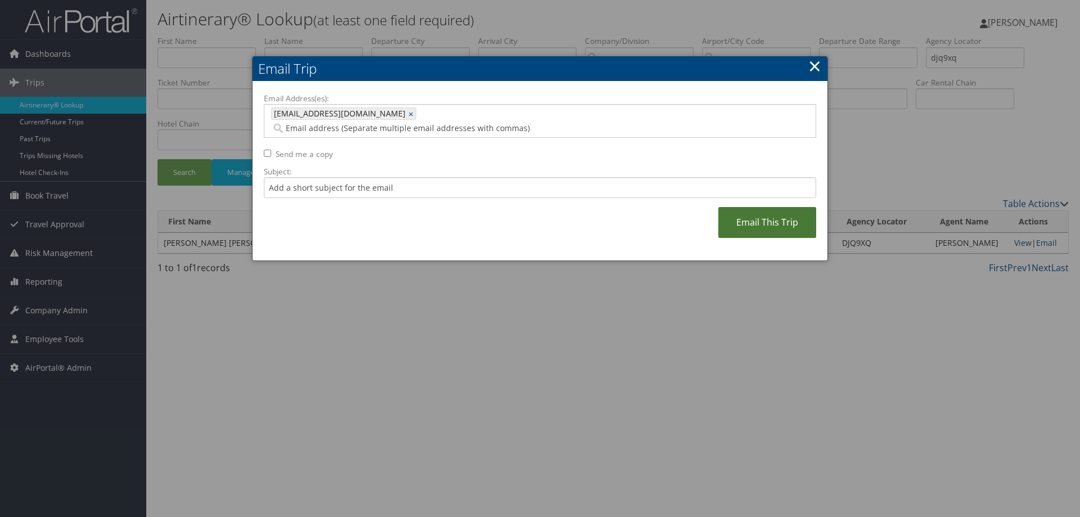
click at [726, 221] on link "Email This Trip" at bounding box center [767, 222] width 98 height 31
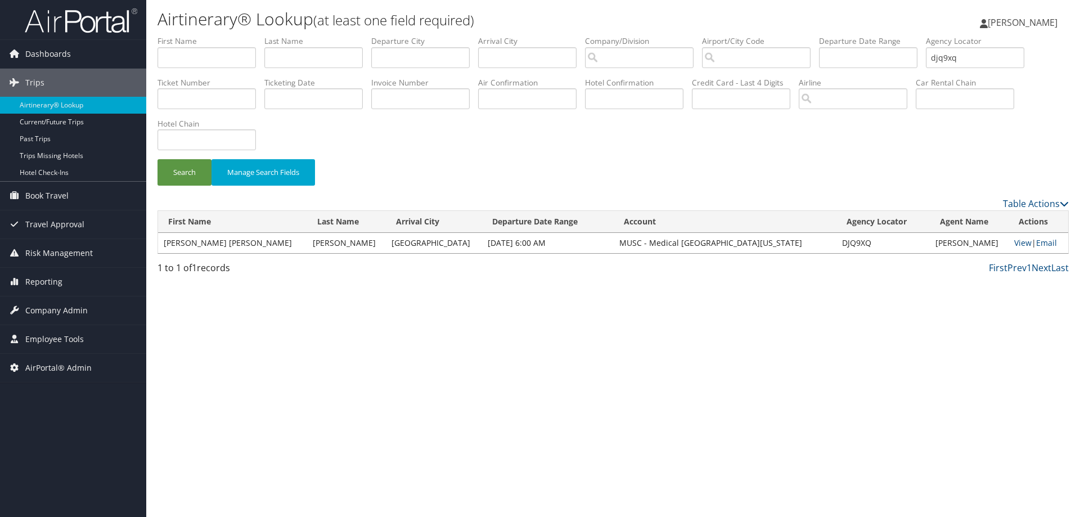
click at [952, 70] on li "Agency Locator djq9xq" at bounding box center [979, 55] width 107 height 41
click at [971, 55] on input "djq9xq" at bounding box center [975, 57] width 98 height 21
drag, startPoint x: 972, startPoint y: 56, endPoint x: 878, endPoint y: 64, distance: 94.9
click at [878, 35] on ul "First Name Last Name Departure City Arrival City Company/Division Airport/City …" at bounding box center [613, 35] width 911 height 0
type input "djqv5y"
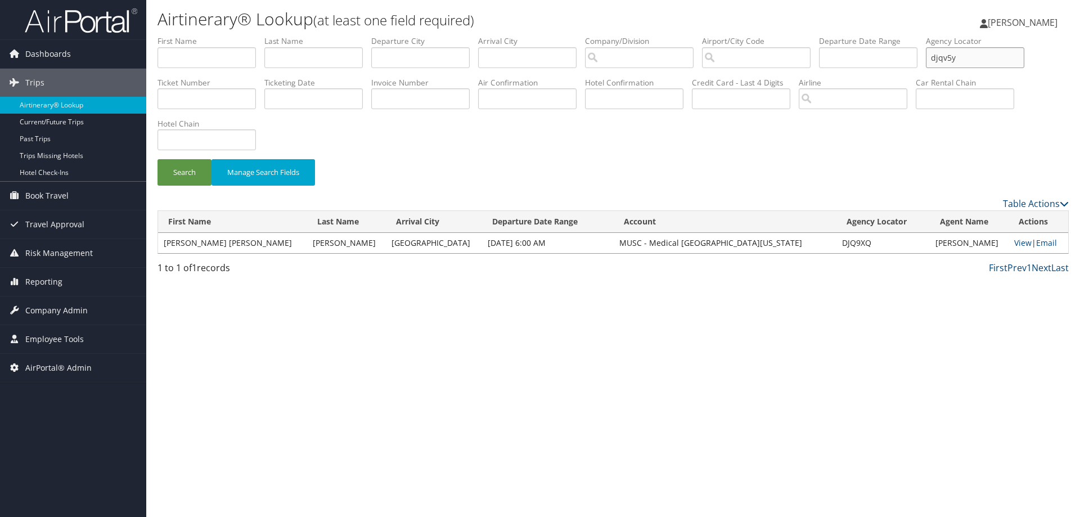
click at [158, 159] on button "Search" at bounding box center [185, 172] width 54 height 26
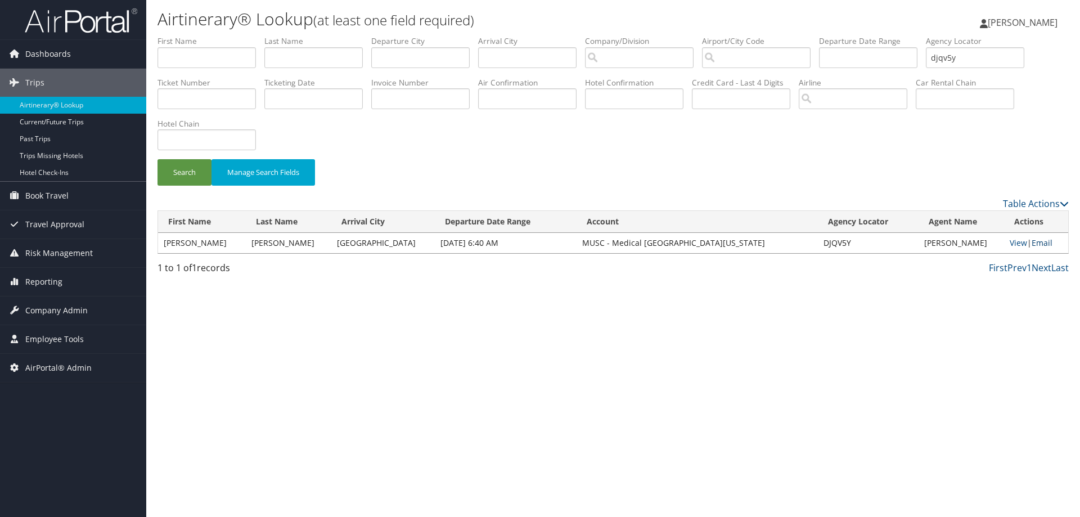
click at [1036, 242] on link "Email" at bounding box center [1042, 242] width 21 height 11
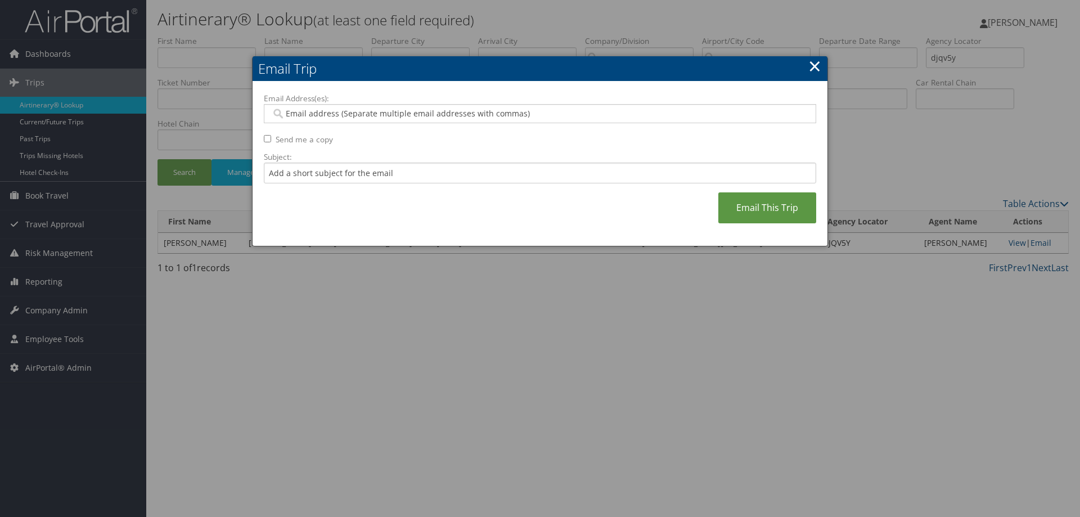
click at [480, 114] on input "Email Address(es):" at bounding box center [539, 113] width 537 height 11
type input "rob"
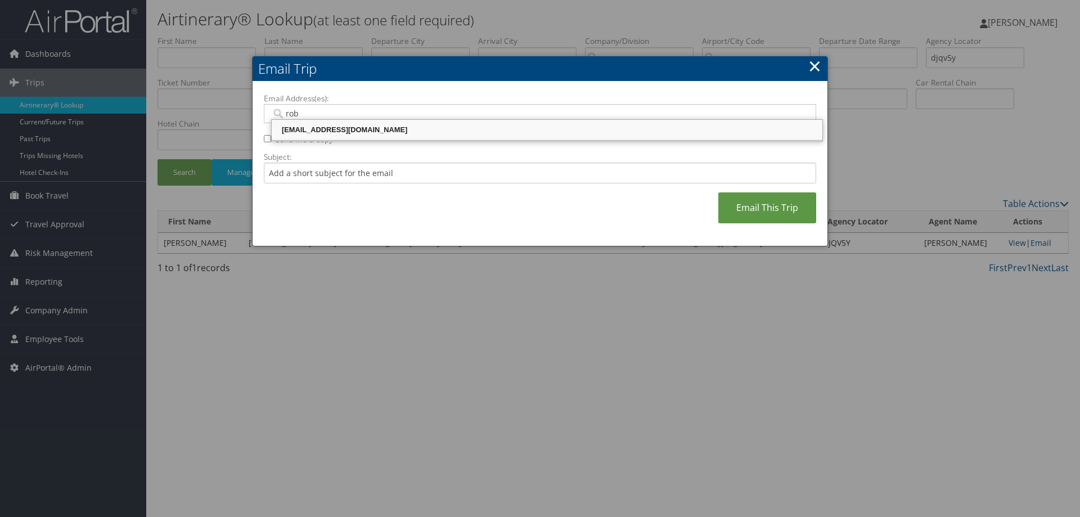
click at [441, 129] on div "robiso@musc.edu" at bounding box center [546, 129] width 547 height 11
type input "robiso@musc.edu"
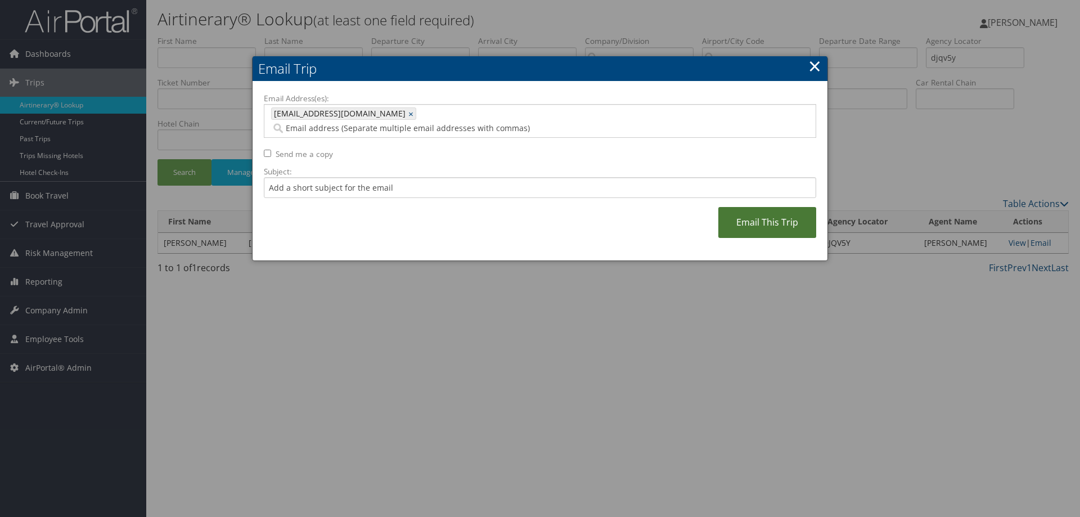
click at [753, 215] on link "Email This Trip" at bounding box center [767, 222] width 98 height 31
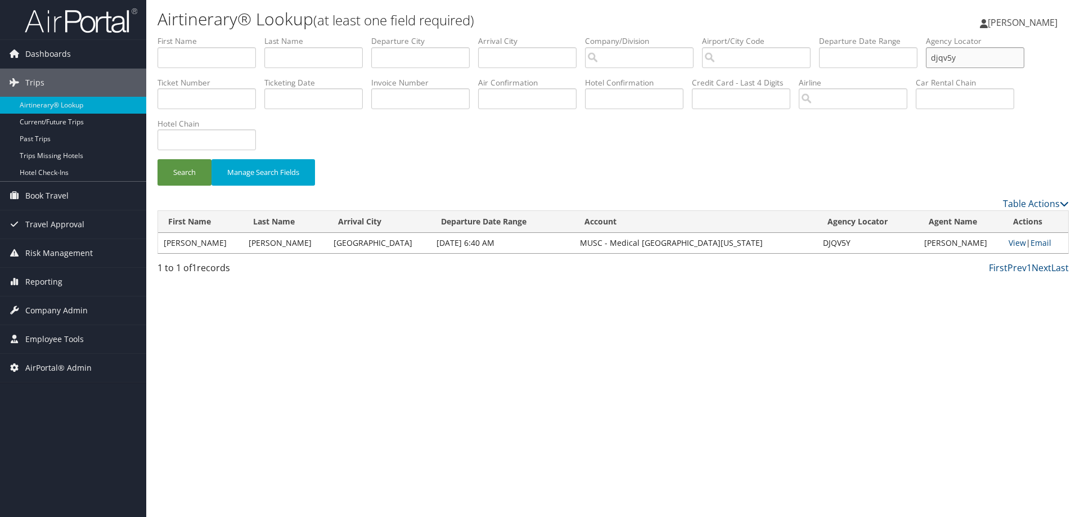
click at [1017, 62] on input "djqv5y" at bounding box center [975, 57] width 98 height 21
drag, startPoint x: 924, startPoint y: 61, endPoint x: 797, endPoint y: 79, distance: 128.3
click at [821, 35] on ul "First Name Last Name Departure City Arrival City Company/Division Airport/City …" at bounding box center [613, 35] width 911 height 0
type input "djsk0q"
click at [158, 159] on button "Search" at bounding box center [185, 172] width 54 height 26
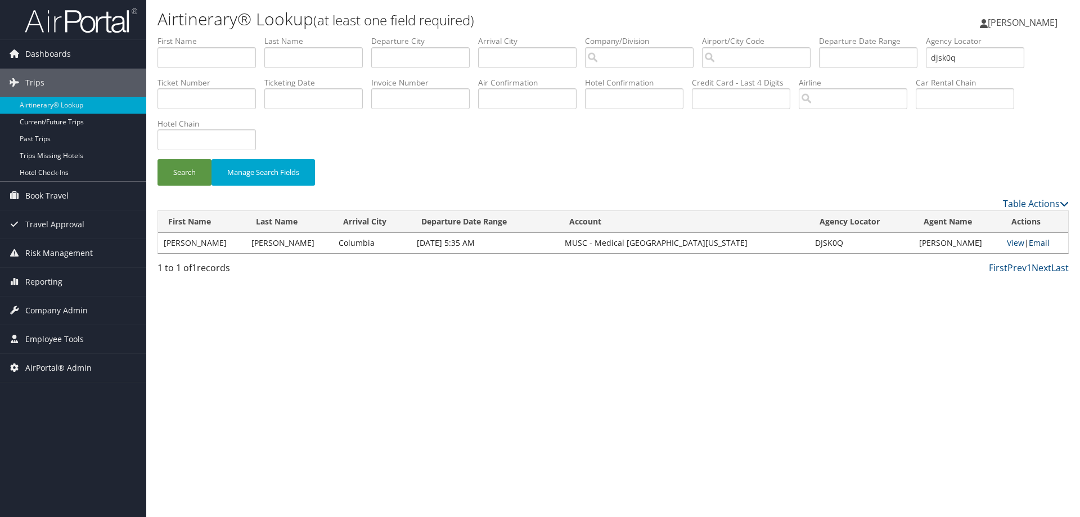
click at [1046, 244] on link "Email" at bounding box center [1039, 242] width 21 height 11
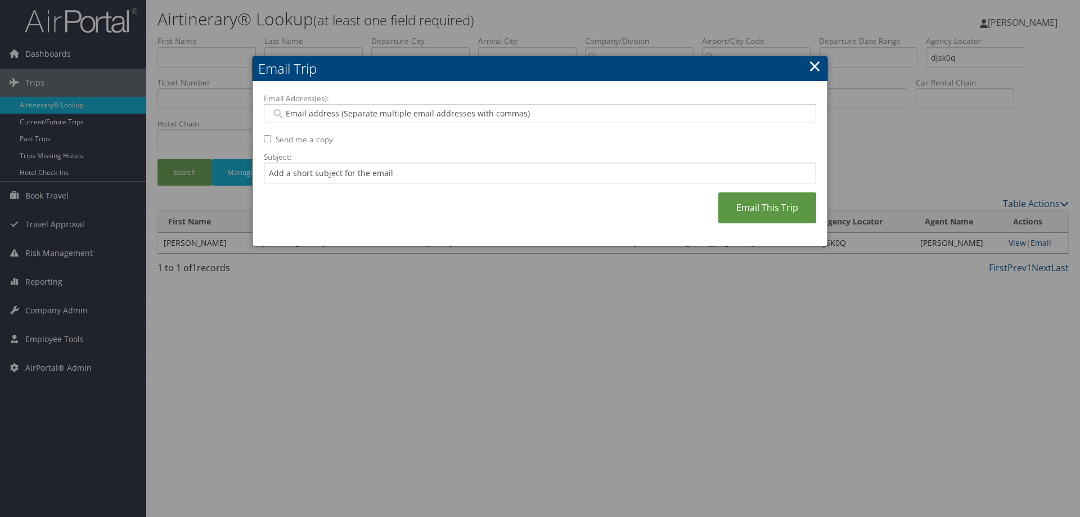
click at [569, 114] on input "Email Address(es):" at bounding box center [539, 113] width 537 height 11
type input "rob"
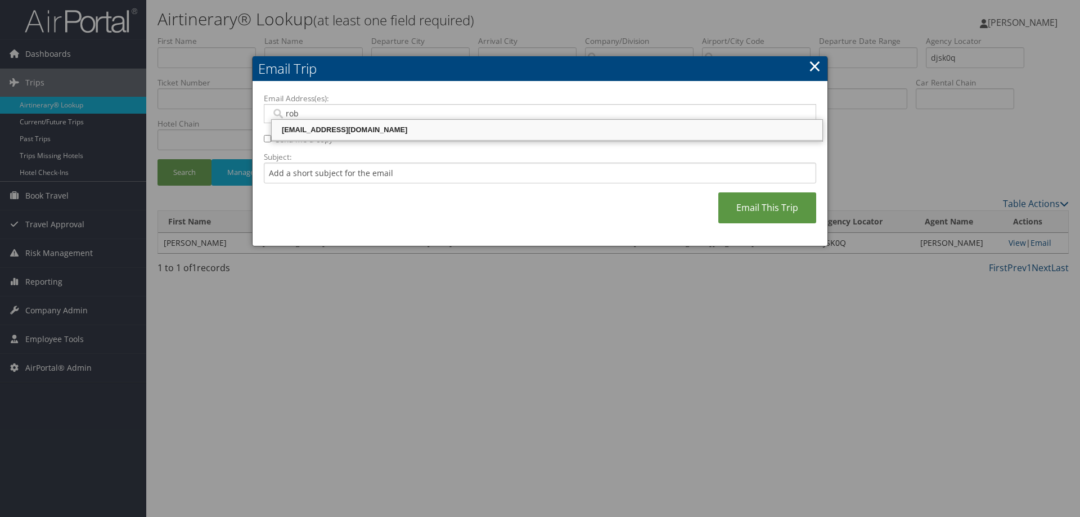
click at [336, 124] on div "robiso@musc.edu" at bounding box center [546, 129] width 547 height 11
type input "robiso@musc.edu"
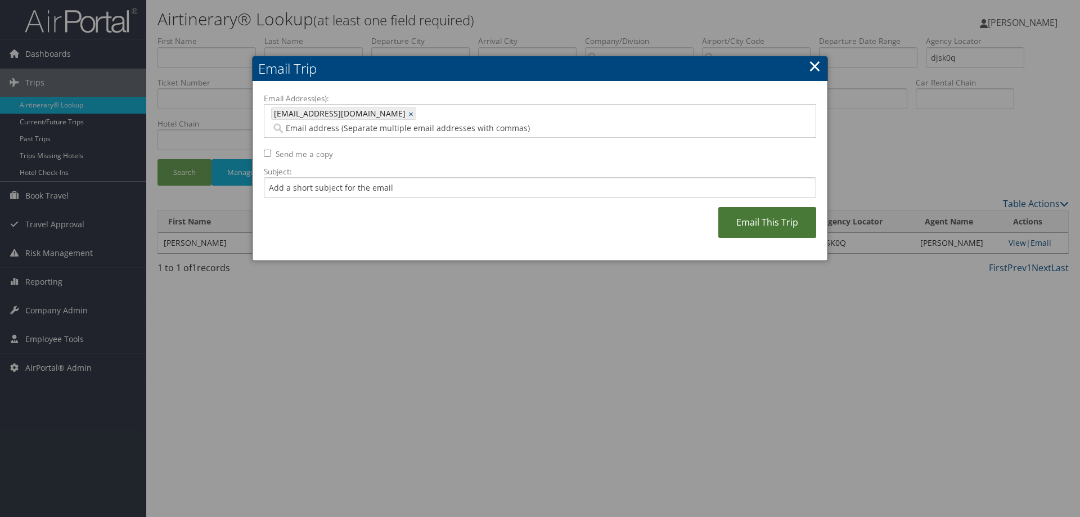
click at [746, 210] on link "Email This Trip" at bounding box center [767, 222] width 98 height 31
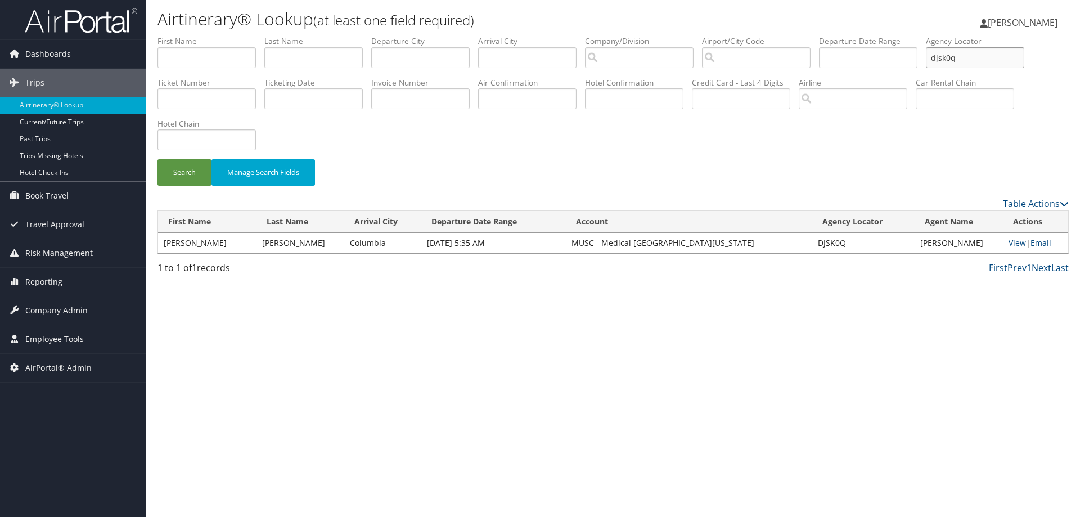
drag, startPoint x: 993, startPoint y: 62, endPoint x: 815, endPoint y: 70, distance: 178.5
click at [828, 35] on ul "First Name Last Name Departure City Arrival City Company/Division Airport/City …" at bounding box center [613, 35] width 911 height 0
type input "djrykl"
click at [158, 159] on button "Search" at bounding box center [185, 172] width 54 height 26
click at [1039, 244] on link "Email" at bounding box center [1040, 242] width 21 height 11
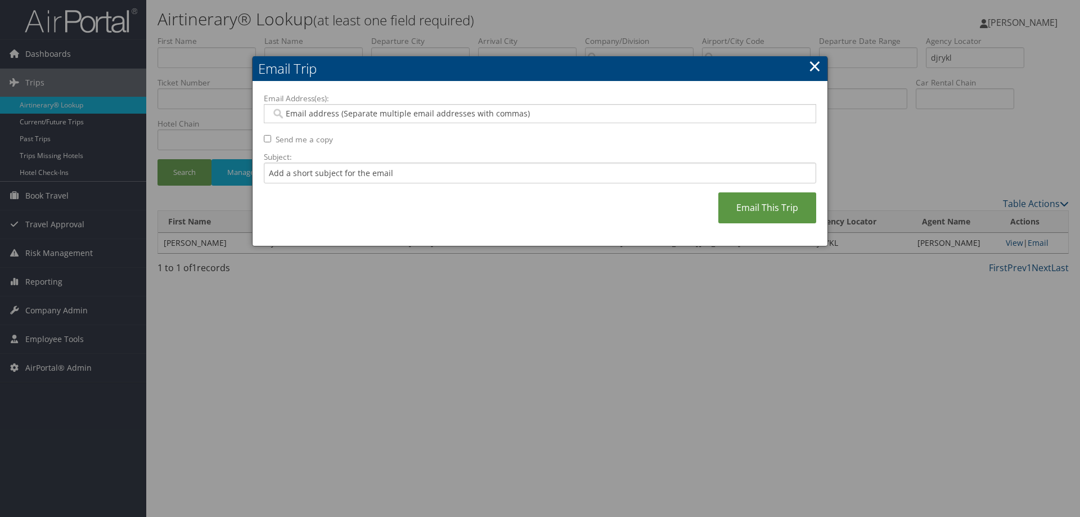
click at [422, 118] on input "Email Address(es):" at bounding box center [539, 113] width 537 height 11
type input "rob"
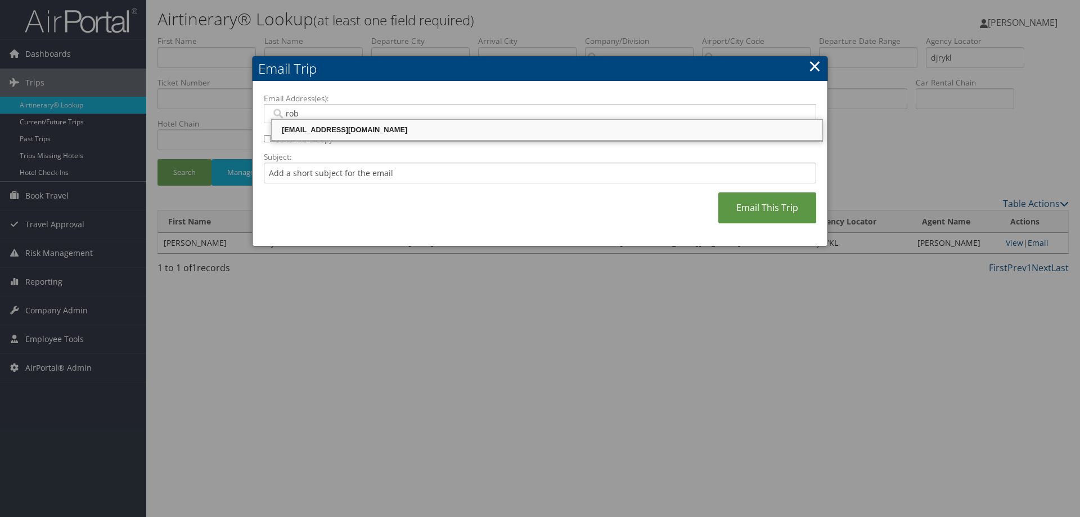
click at [399, 133] on div "robiso@musc.edu" at bounding box center [546, 129] width 547 height 11
type input "robiso@musc.edu"
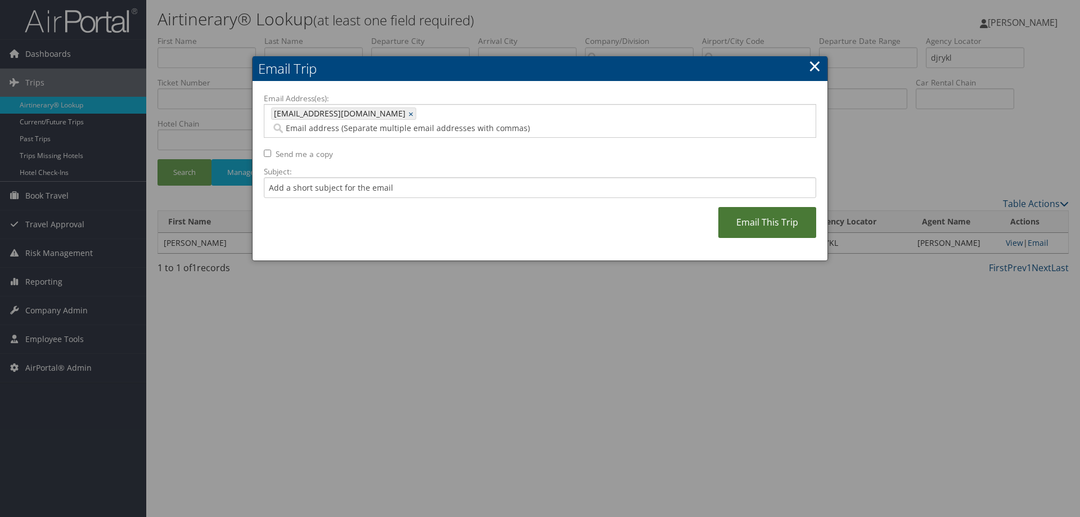
click at [738, 219] on link "Email This Trip" at bounding box center [767, 222] width 98 height 31
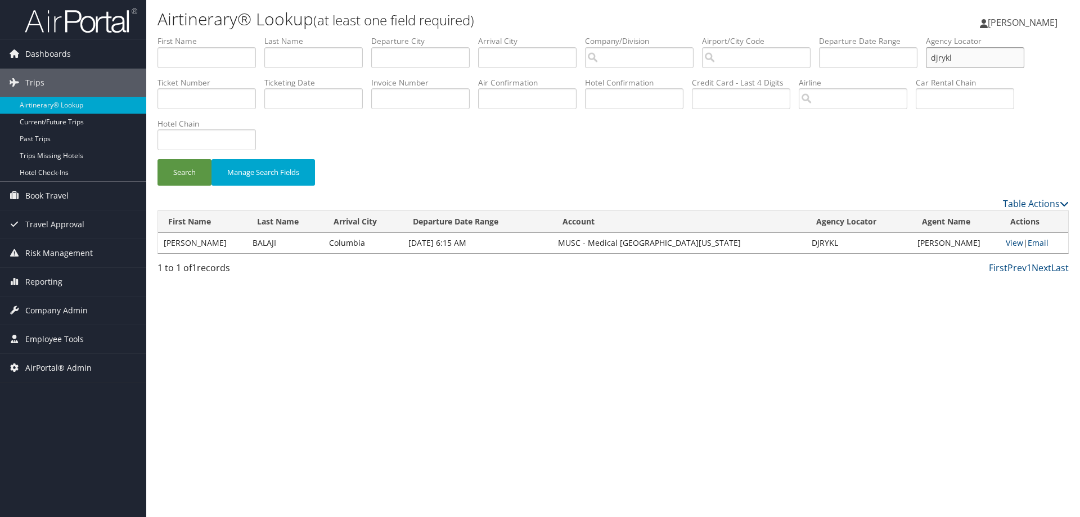
drag, startPoint x: 974, startPoint y: 60, endPoint x: 844, endPoint y: 62, distance: 130.0
click at [883, 35] on ul "First Name Last Name Departure City Arrival City Company/Division Airport/City …" at bounding box center [613, 35] width 911 height 0
type input "dj97cx"
click at [158, 159] on button "Search" at bounding box center [185, 172] width 54 height 26
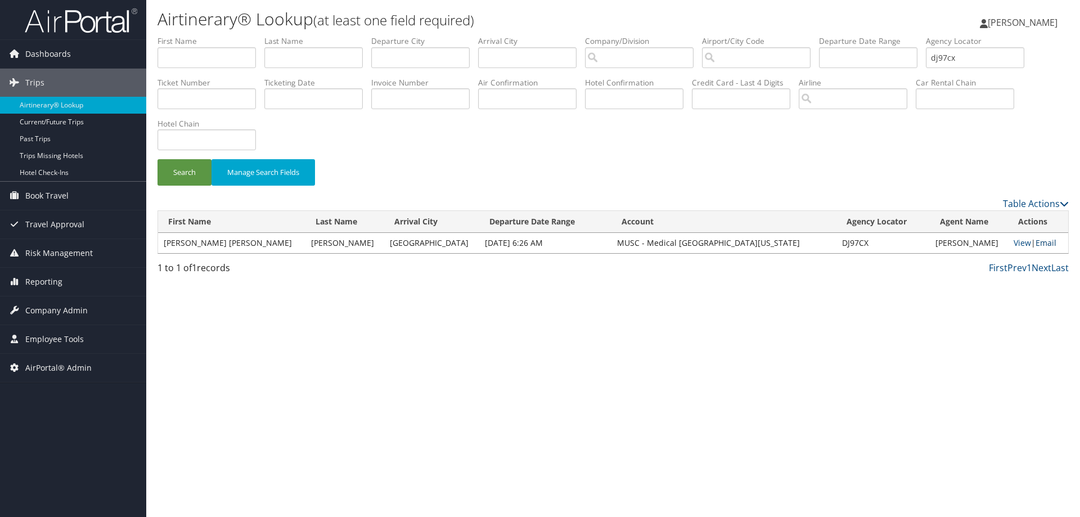
click at [1037, 246] on link "Email" at bounding box center [1046, 242] width 21 height 11
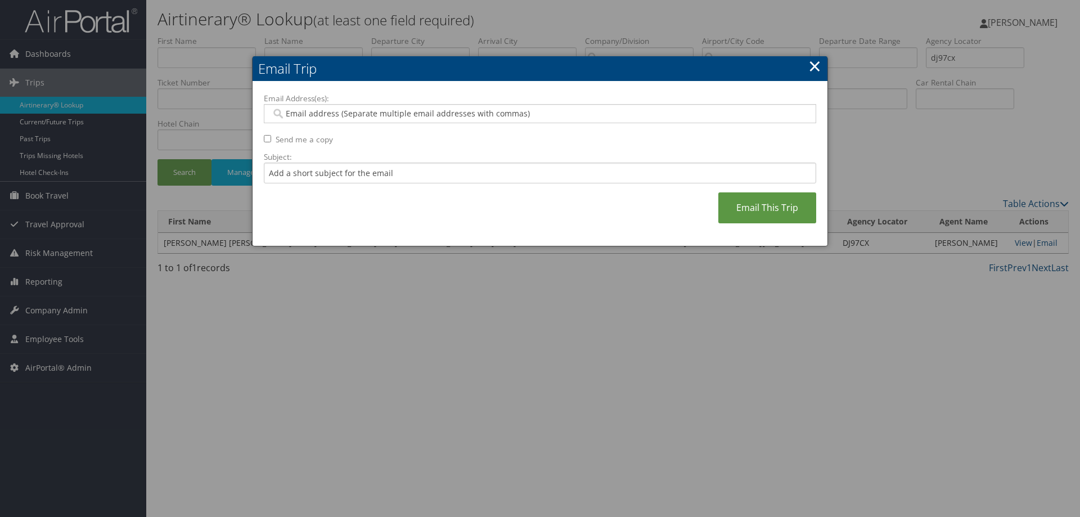
click at [537, 121] on div at bounding box center [540, 113] width 552 height 19
type input "rob"
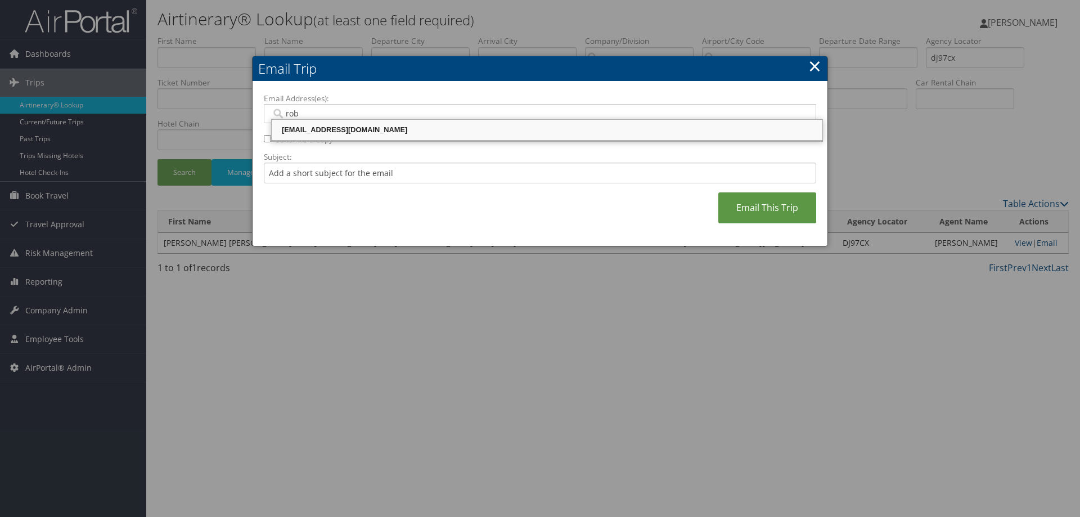
click at [297, 127] on div "robiso@musc.edu" at bounding box center [546, 129] width 547 height 11
type input "robiso@musc.edu"
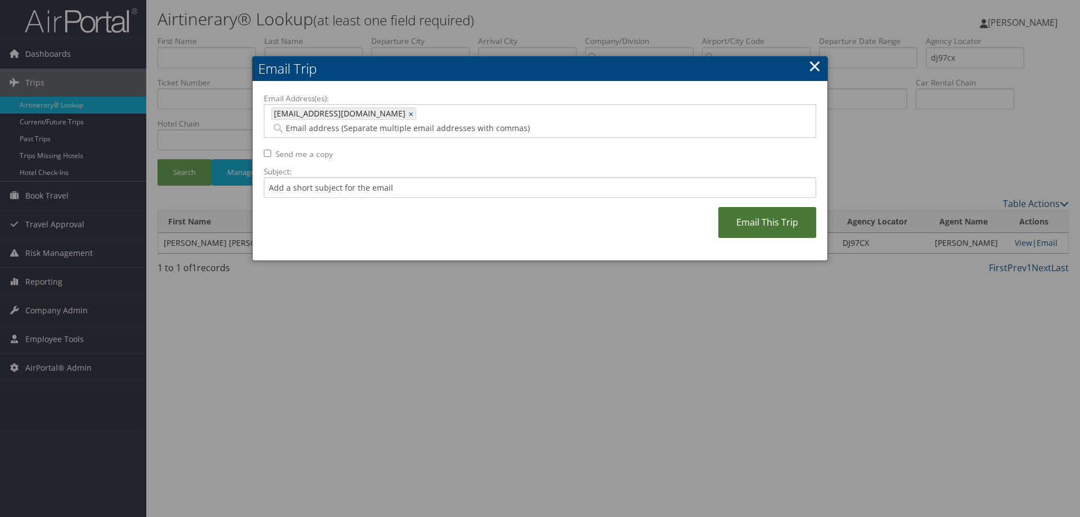
click at [758, 207] on link "Email This Trip" at bounding box center [767, 222] width 98 height 31
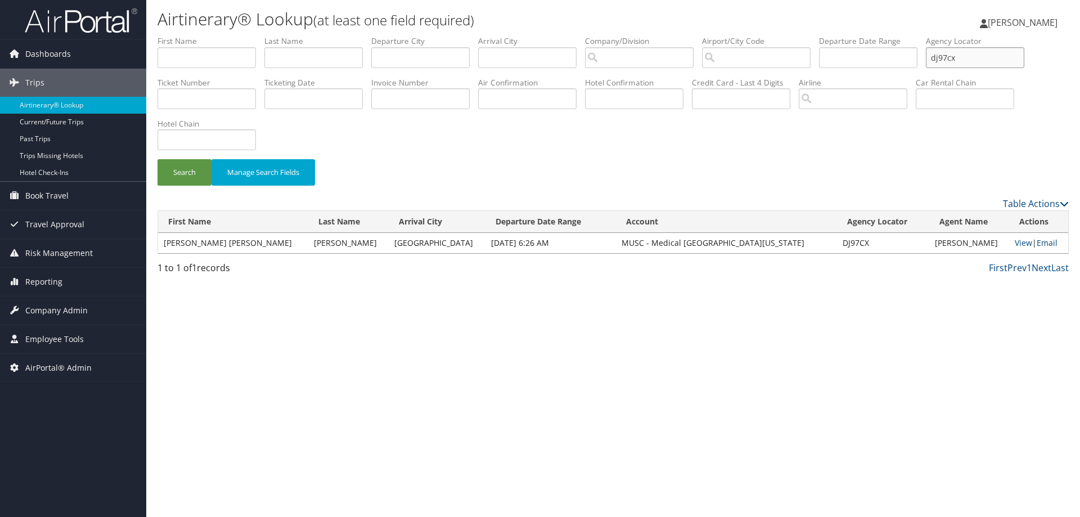
drag, startPoint x: 991, startPoint y: 53, endPoint x: 851, endPoint y: 57, distance: 140.1
click at [873, 35] on ul "First Name Last Name Departure City Arrival City Company/Division Airport/City …" at bounding box center [613, 35] width 911 height 0
type input "dhzhcs"
click at [158, 159] on button "Search" at bounding box center [185, 172] width 54 height 26
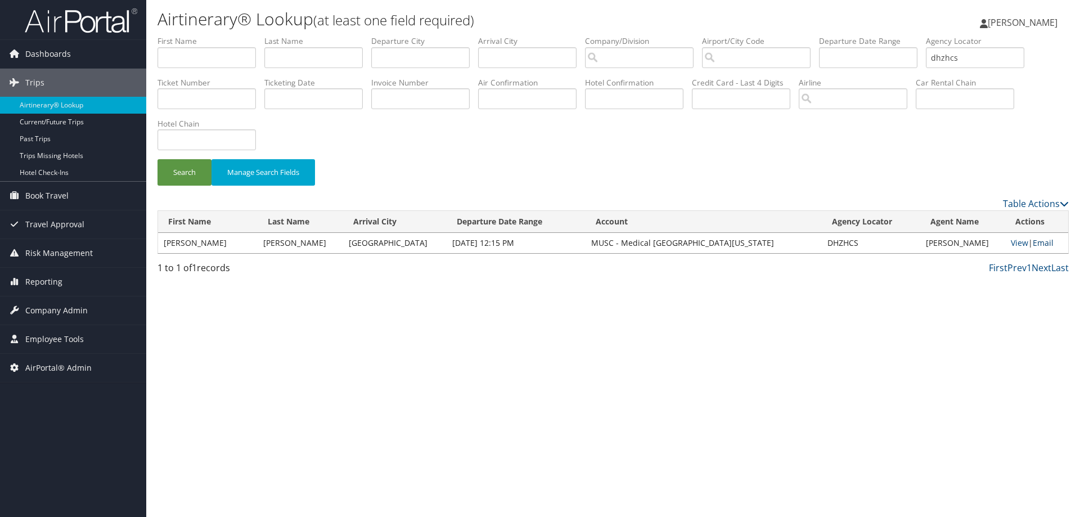
click at [1041, 239] on link "Email" at bounding box center [1043, 242] width 21 height 11
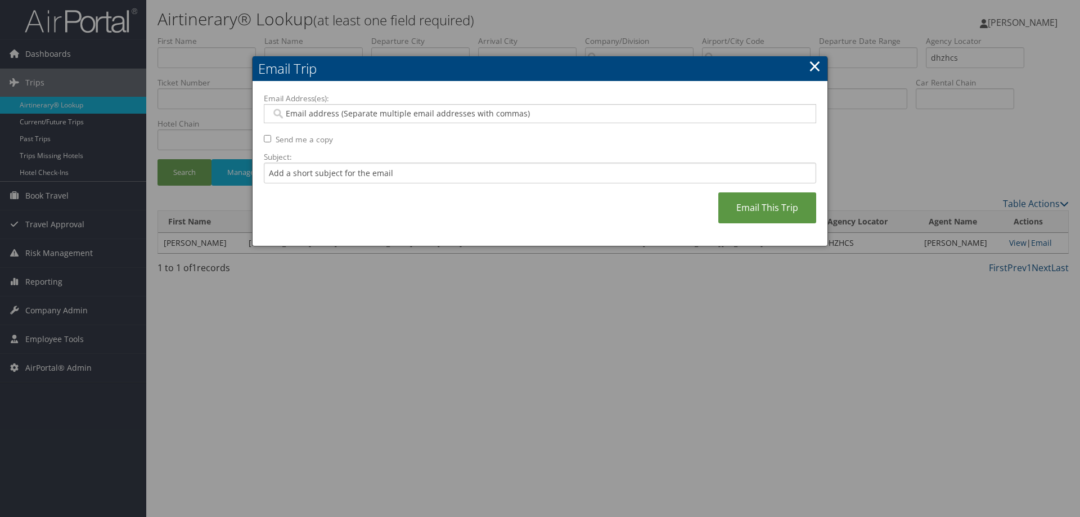
click at [538, 114] on input "Email Address(es):" at bounding box center [539, 113] width 537 height 11
type input "robi"
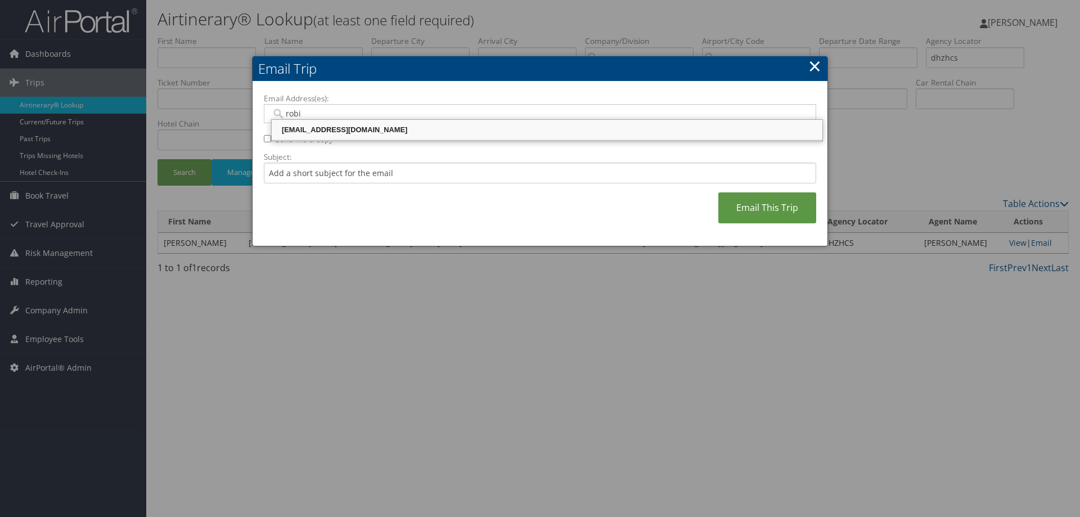
click at [521, 132] on div "robiso@musc.edu" at bounding box center [546, 129] width 547 height 11
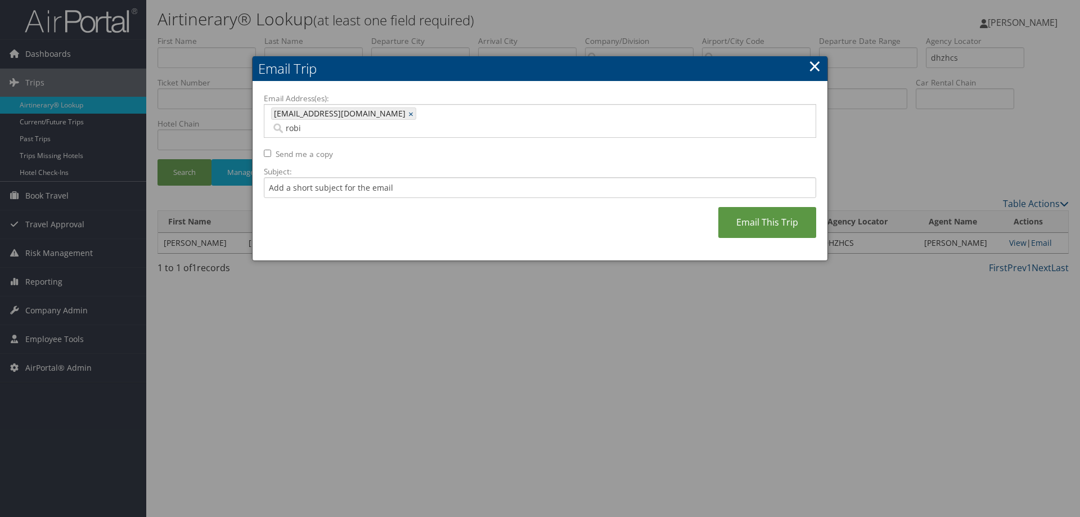
type input "robiso@musc.edu"
click at [741, 218] on link "Email This Trip" at bounding box center [767, 222] width 98 height 31
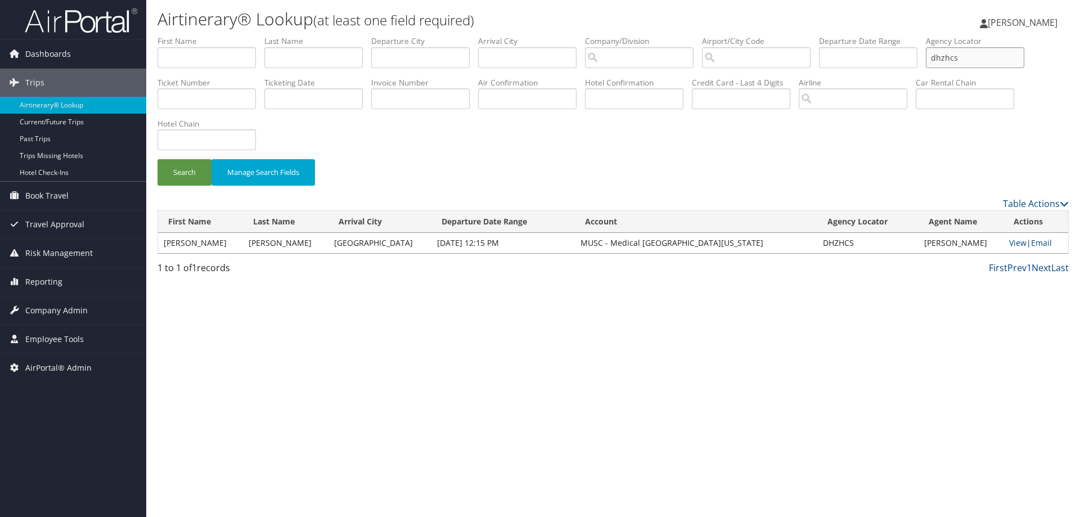
drag, startPoint x: 970, startPoint y: 55, endPoint x: 771, endPoint y: 61, distance: 199.8
click at [794, 35] on ul "First Name Last Name Departure City Arrival City Company/Division Airport/City …" at bounding box center [613, 35] width 911 height 0
type input "dhzrqj"
click at [158, 159] on button "Search" at bounding box center [185, 172] width 54 height 26
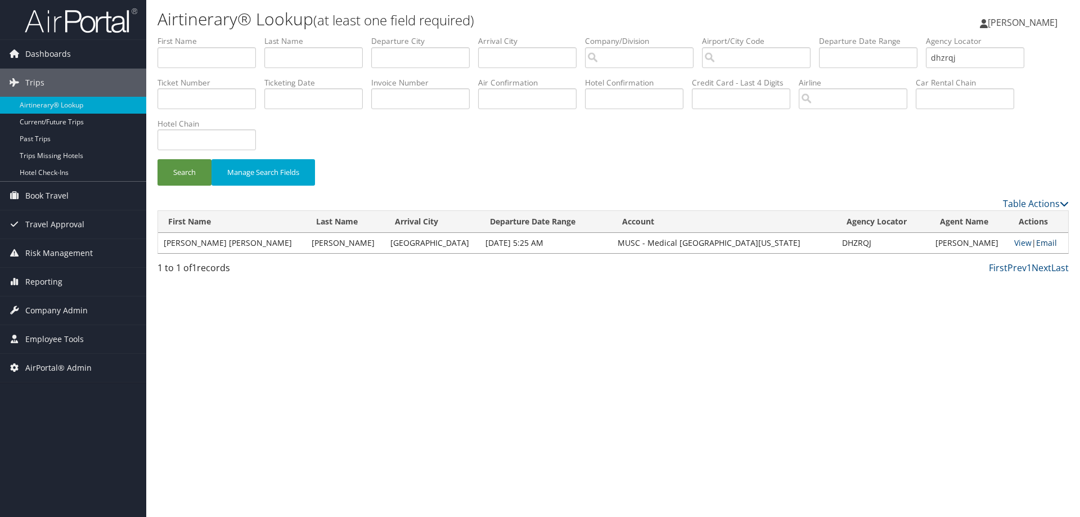
click at [1037, 240] on link "Email" at bounding box center [1046, 242] width 21 height 11
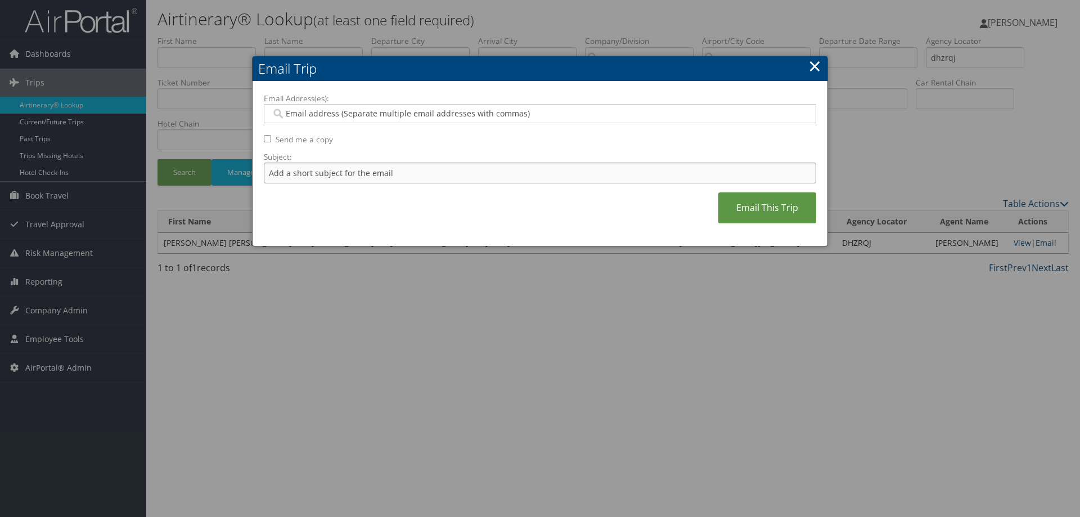
click at [639, 179] on input "Subject:" at bounding box center [540, 173] width 552 height 21
click at [565, 113] on input "Email Address(es):" at bounding box center [539, 113] width 537 height 11
type input "rob"
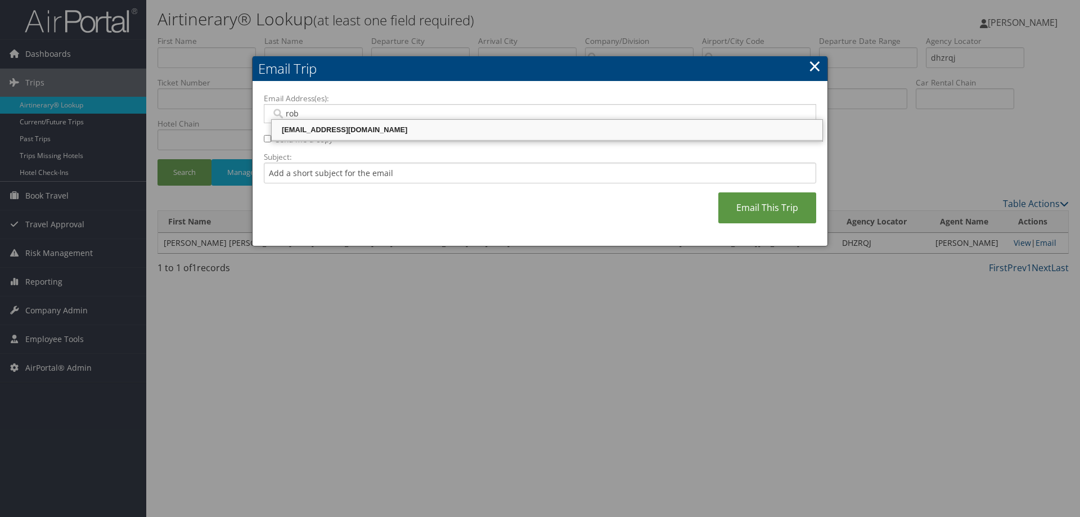
click at [505, 128] on div "robiso@musc.edu" at bounding box center [546, 129] width 547 height 11
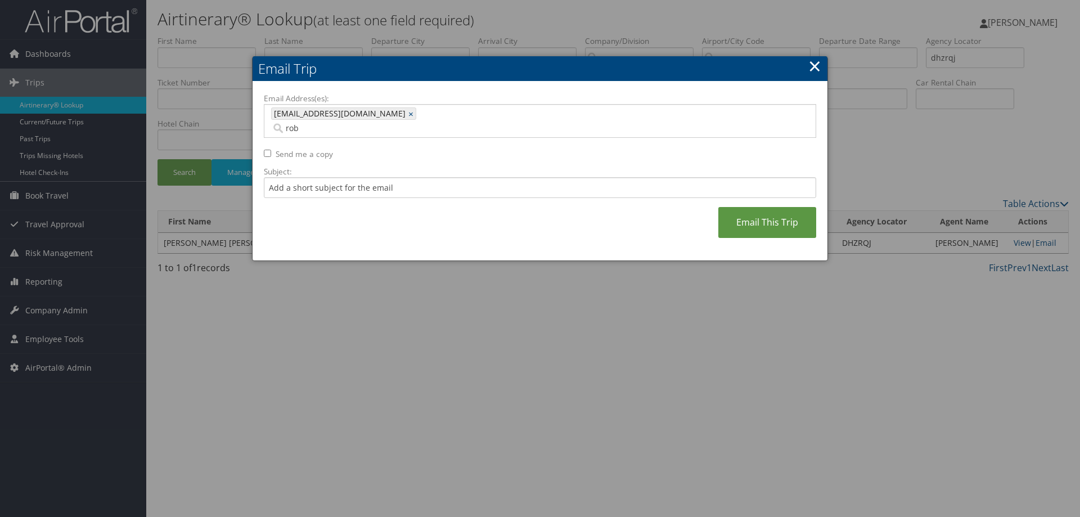
type input "robiso@musc.edu"
click at [752, 212] on link "Email This Trip" at bounding box center [767, 222] width 98 height 31
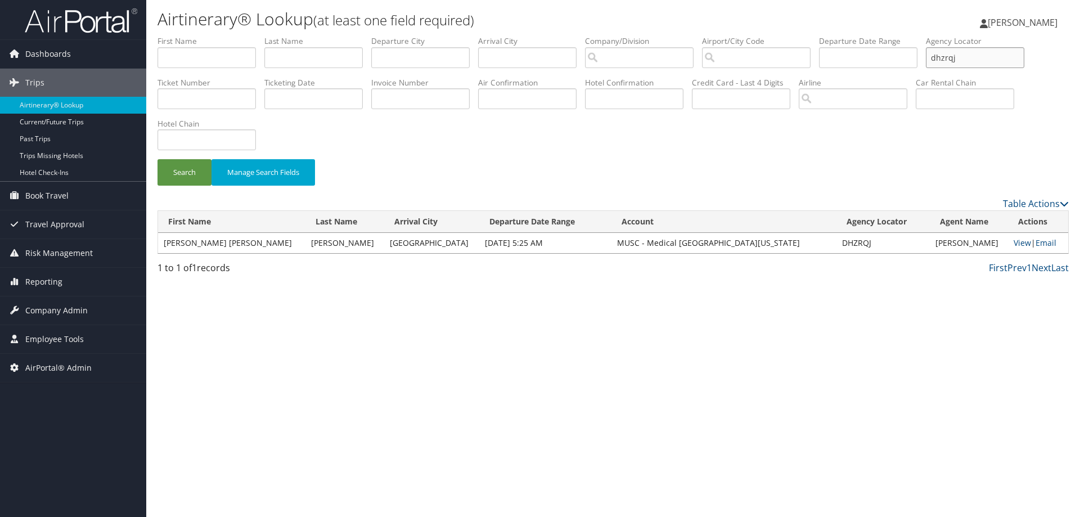
click at [977, 62] on input "dhzrqj" at bounding box center [975, 57] width 98 height 21
drag, startPoint x: 959, startPoint y: 61, endPoint x: 779, endPoint y: 57, distance: 180.1
click at [868, 35] on ul "First Name Last Name Departure City Arrival City Company/Division Airport/City …" at bounding box center [613, 35] width 911 height 0
type input "djccms"
click at [158, 159] on button "Search" at bounding box center [185, 172] width 54 height 26
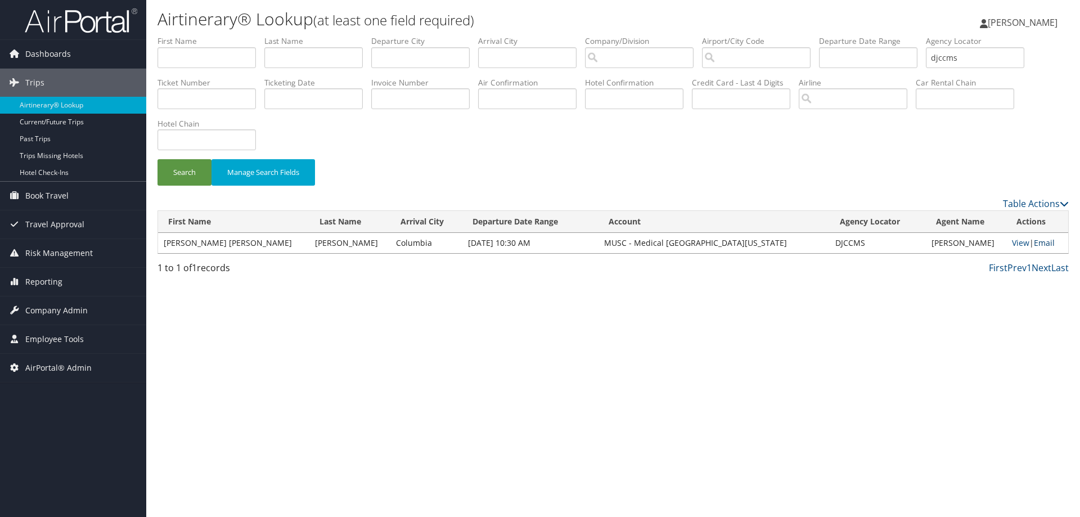
click at [1047, 244] on link "Email" at bounding box center [1044, 242] width 21 height 11
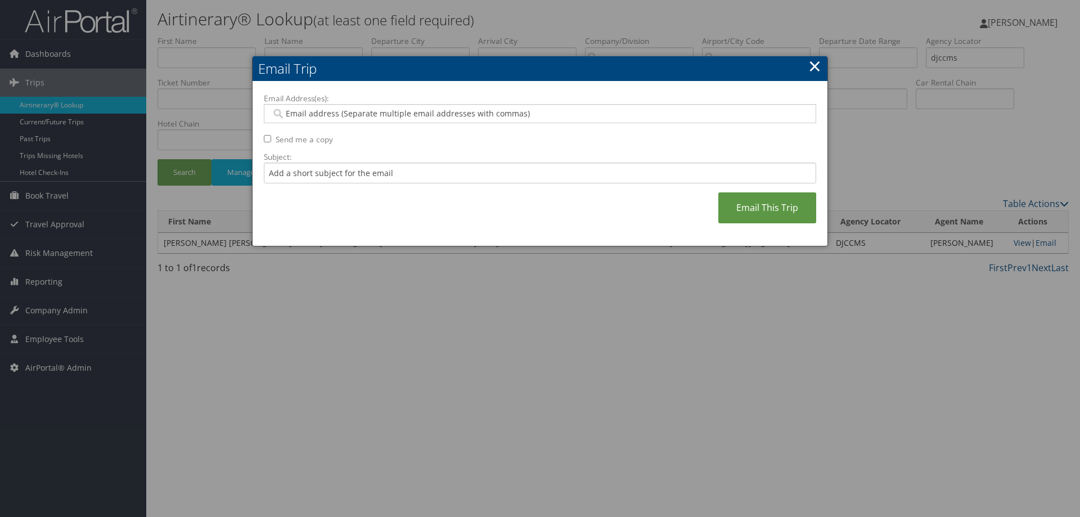
click at [371, 115] on input "Email Address(es):" at bounding box center [539, 113] width 537 height 11
type input "rob"
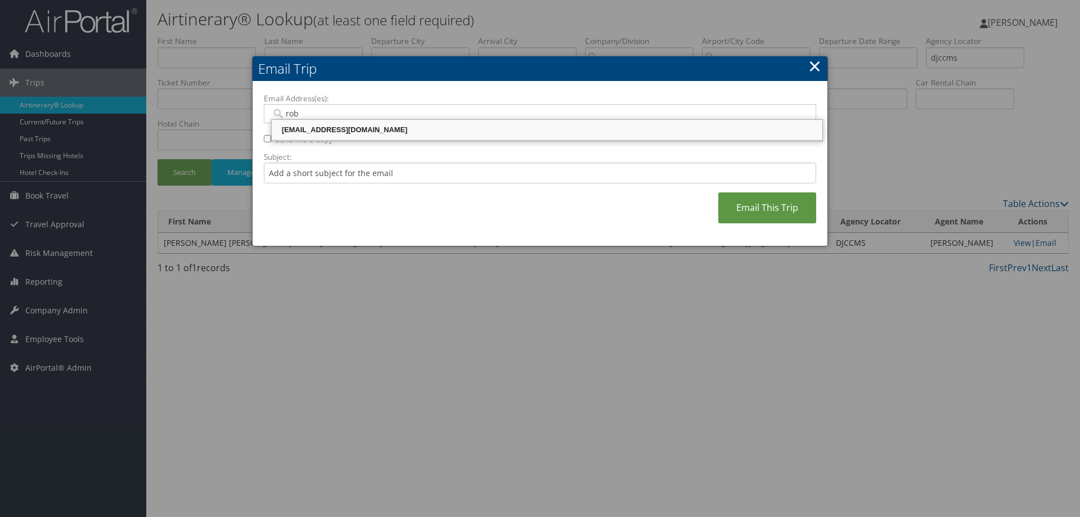
click at [328, 131] on div "robiso@musc.edu" at bounding box center [546, 129] width 547 height 11
type input "robiso@musc.edu"
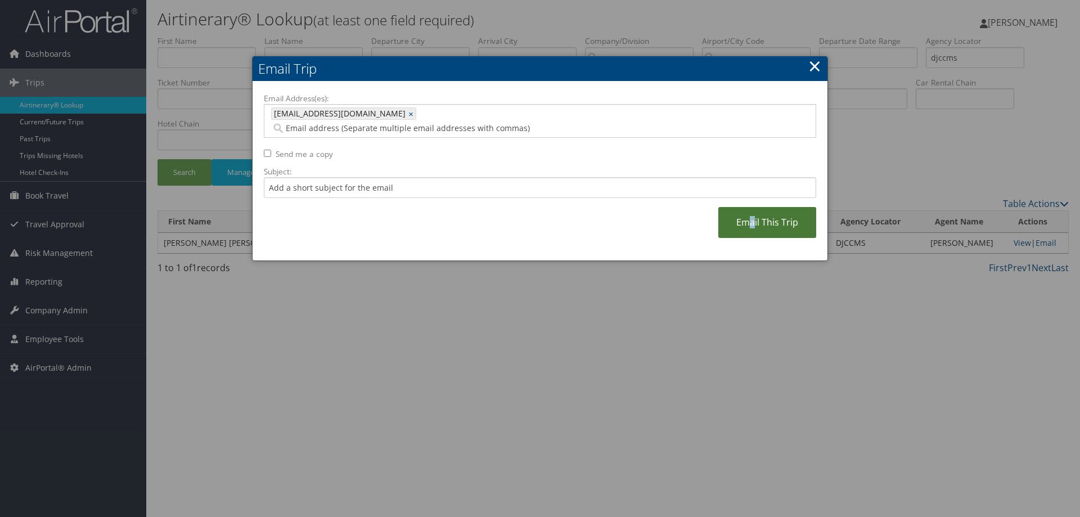
click at [751, 215] on link "Email This Trip" at bounding box center [767, 222] width 98 height 31
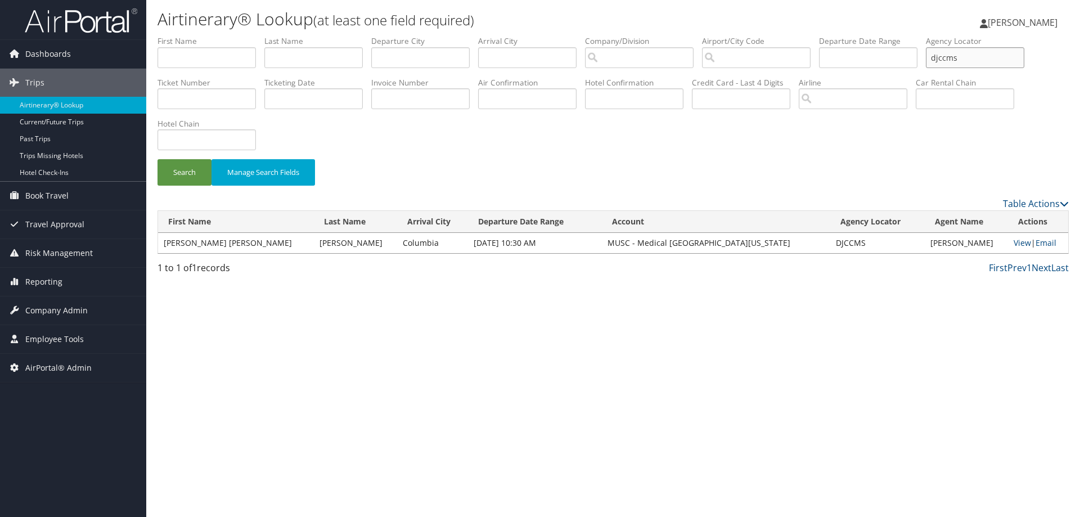
drag, startPoint x: 978, startPoint y: 67, endPoint x: 842, endPoint y: 56, distance: 136.6
click at [879, 35] on ul "First Name Last Name Departure City Arrival City Company/Division Airport/City …" at bounding box center [613, 35] width 911 height 0
click at [990, 60] on input "djccms" at bounding box center [975, 57] width 98 height 21
drag, startPoint x: 990, startPoint y: 60, endPoint x: 754, endPoint y: 50, distance: 235.4
click at [851, 35] on ul "First Name Last Name Departure City Arrival City Company/Division Airport/City …" at bounding box center [613, 35] width 911 height 0
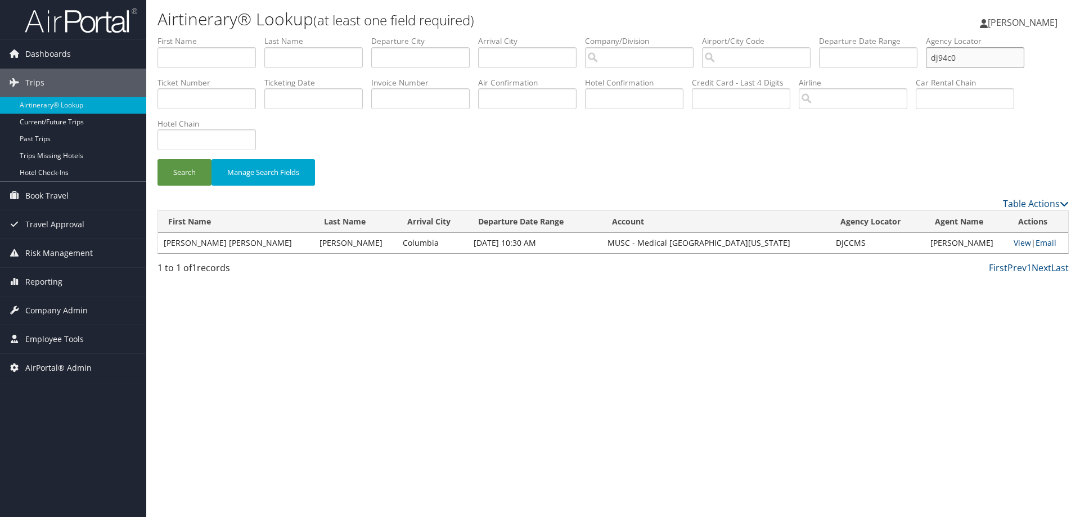
type input "dj94c0"
click at [158, 159] on button "Search" at bounding box center [185, 172] width 54 height 26
click at [1037, 239] on link "Email" at bounding box center [1044, 242] width 21 height 11
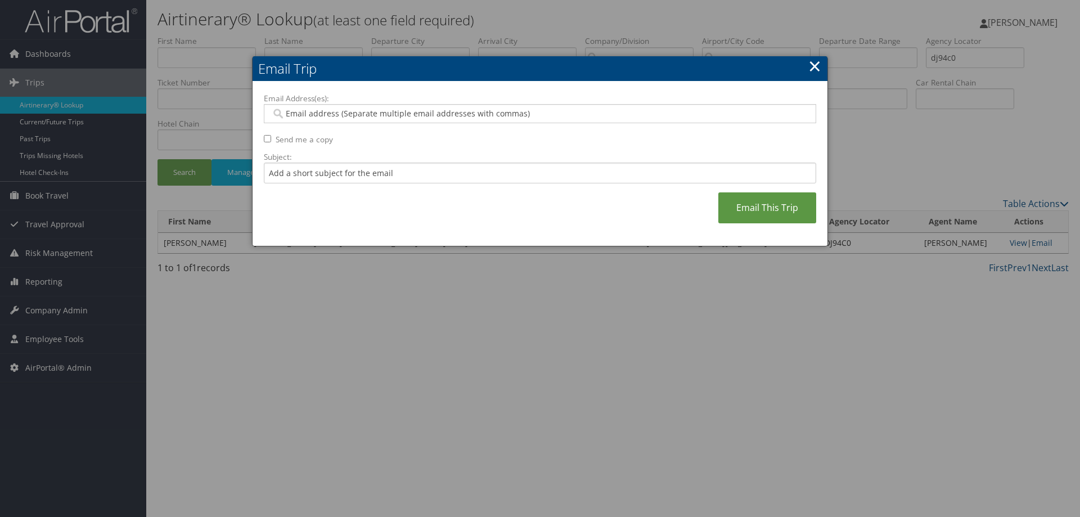
click at [550, 112] on input "Email Address(es):" at bounding box center [539, 113] width 537 height 11
type input "robi"
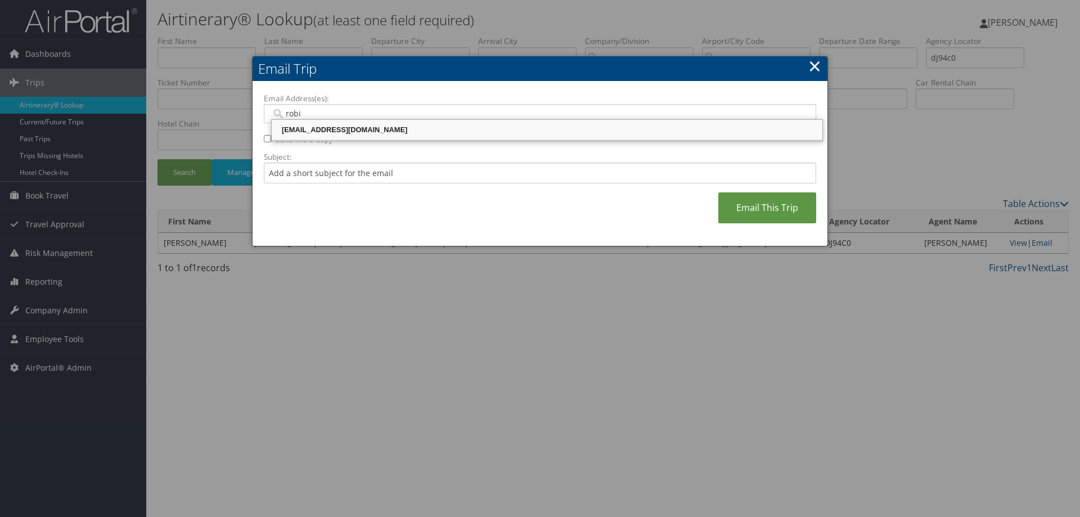
click at [370, 122] on div "robiso@musc.edu" at bounding box center [546, 130] width 547 height 17
type input "robiso@musc.edu"
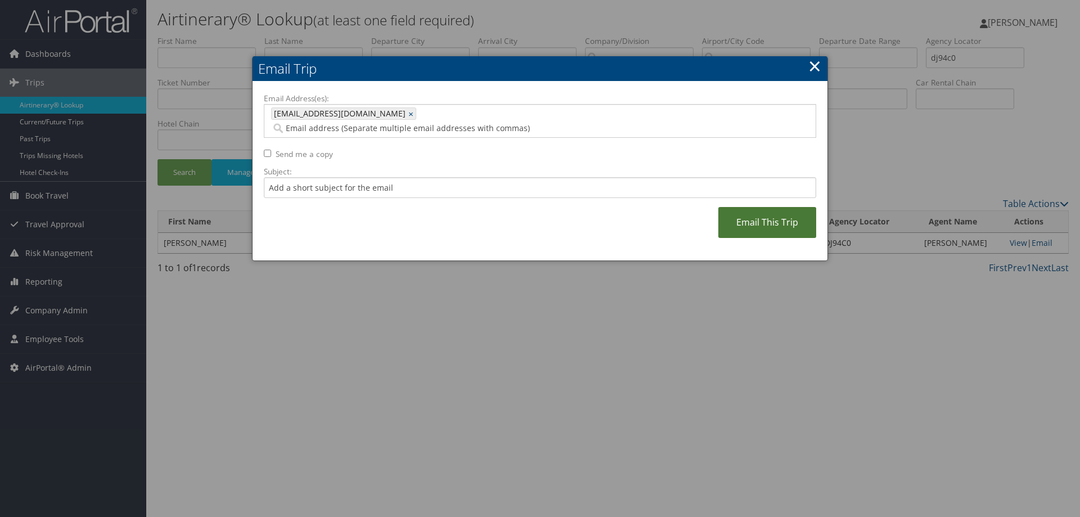
drag, startPoint x: 815, startPoint y: 222, endPoint x: 801, endPoint y: 213, distance: 16.9
click at [812, 220] on link "Email This Trip" at bounding box center [767, 222] width 98 height 31
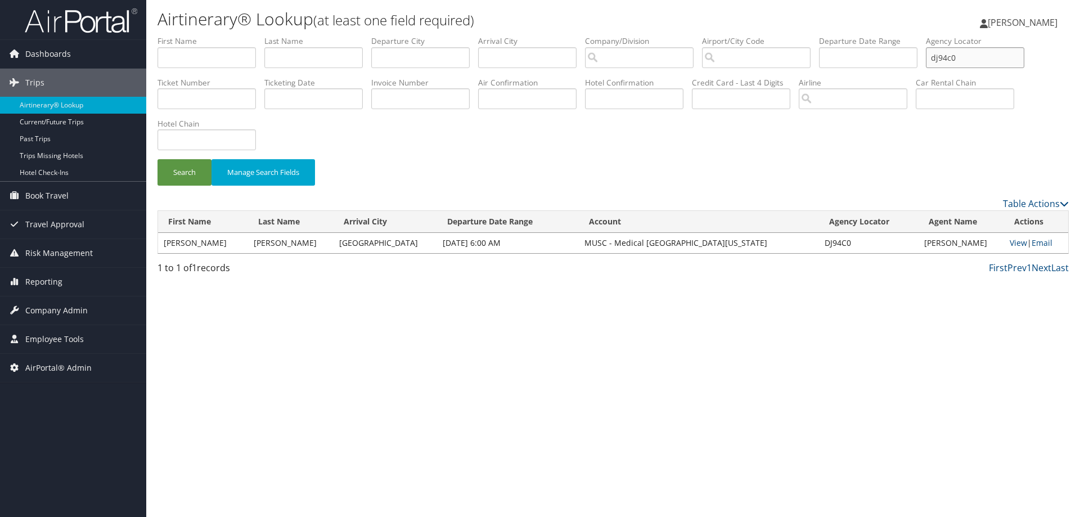
drag, startPoint x: 987, startPoint y: 62, endPoint x: 837, endPoint y: 76, distance: 151.4
click at [870, 35] on ul "First Name Last Name Departure City Arrival City Company/Division Airport/City …" at bounding box center [613, 35] width 911 height 0
type input "dj2zt5"
click at [158, 159] on button "Search" at bounding box center [185, 172] width 54 height 26
click at [1039, 242] on link "Email" at bounding box center [1042, 242] width 21 height 11
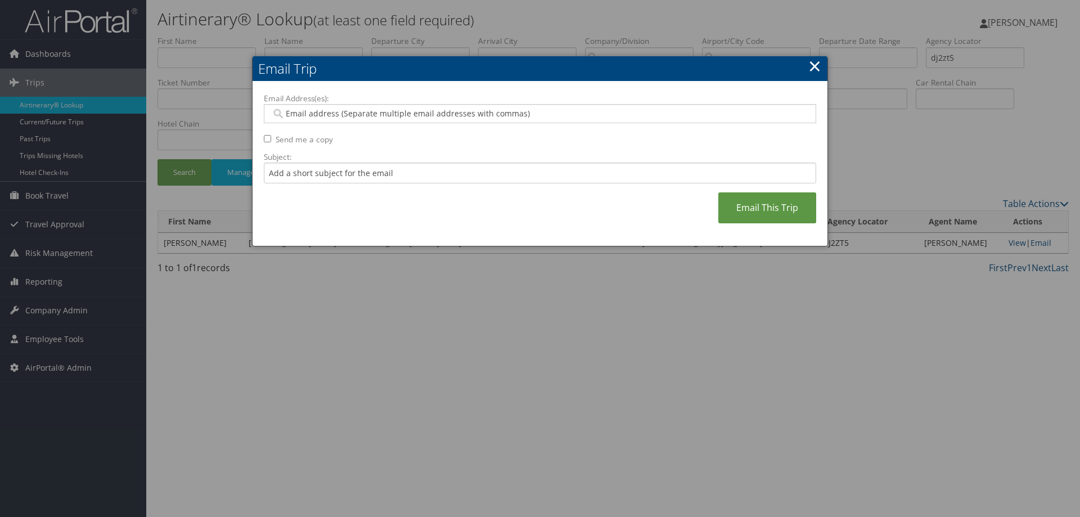
click at [444, 116] on input "Email Address(es):" at bounding box center [539, 113] width 537 height 11
type input "rob"
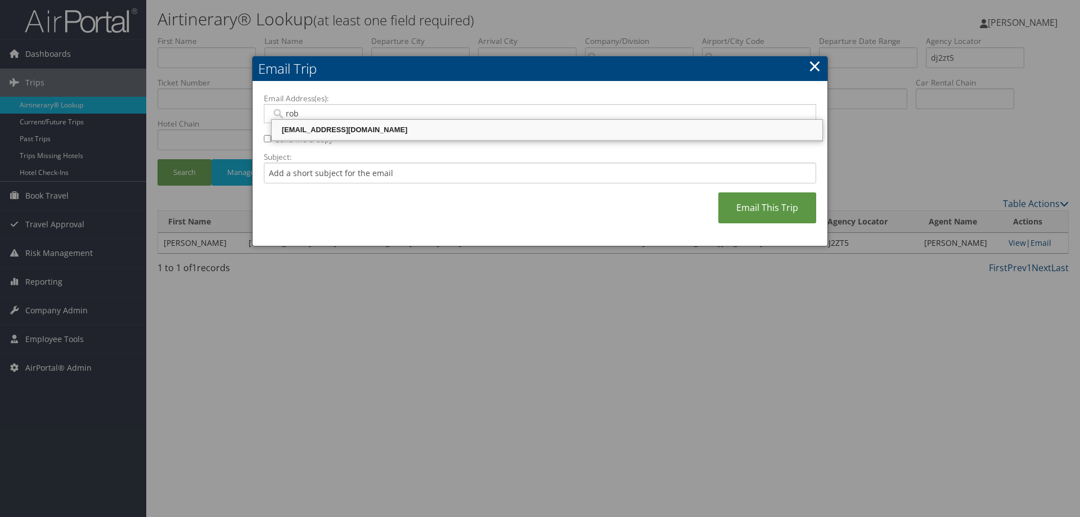
click at [419, 133] on div "robiso@musc.edu" at bounding box center [546, 129] width 547 height 11
type input "robiso@musc.edu"
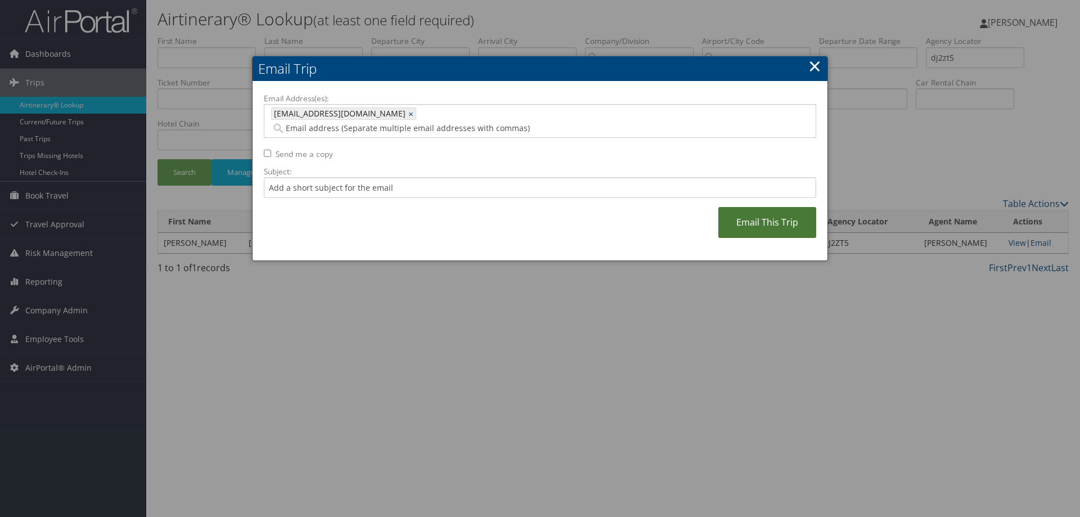
click at [739, 208] on link "Email This Trip" at bounding box center [767, 222] width 98 height 31
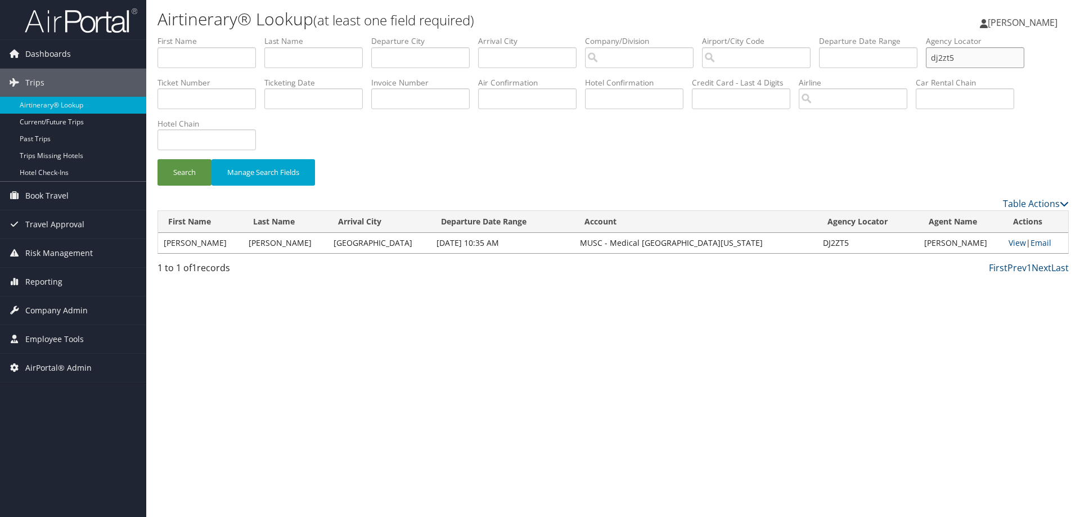
drag, startPoint x: 980, startPoint y: 65, endPoint x: 842, endPoint y: 39, distance: 140.8
click at [892, 35] on ul "First Name Last Name Departure City Arrival City Company/Division Airport/City …" at bounding box center [613, 35] width 911 height 0
type input "dj2gbk"
click at [158, 159] on button "Search" at bounding box center [185, 172] width 54 height 26
click at [1037, 239] on link "Email" at bounding box center [1040, 242] width 21 height 11
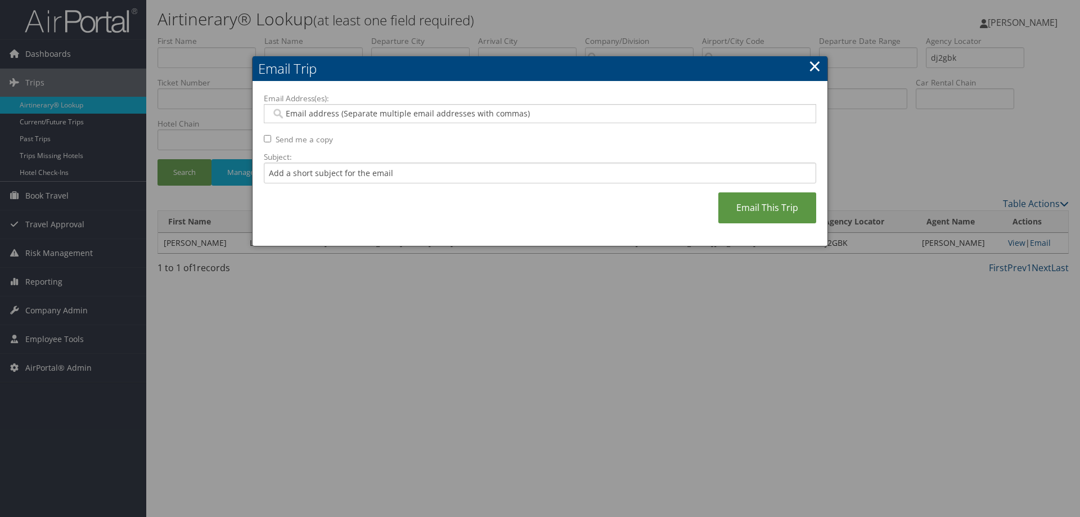
click at [560, 123] on div "Email Address(es): Send me a copy Subject: Email This Trip" at bounding box center [540, 164] width 552 height 142
click at [542, 109] on input "Email Address(es):" at bounding box center [539, 113] width 537 height 11
type input "rob"
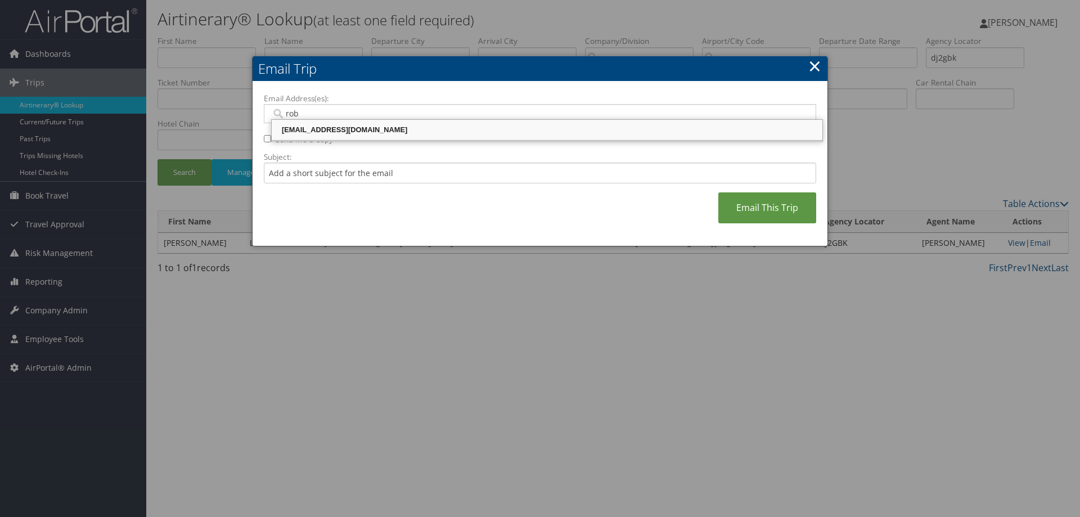
click at [387, 133] on div "robiso@musc.edu" at bounding box center [546, 129] width 547 height 11
type input "robiso@musc.edu"
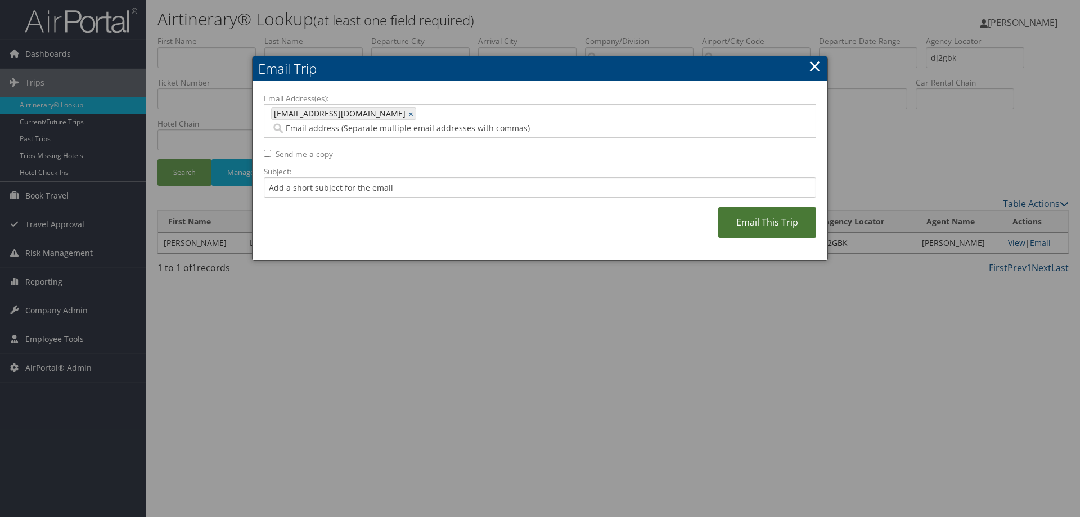
click at [784, 207] on link "Email This Trip" at bounding box center [767, 222] width 98 height 31
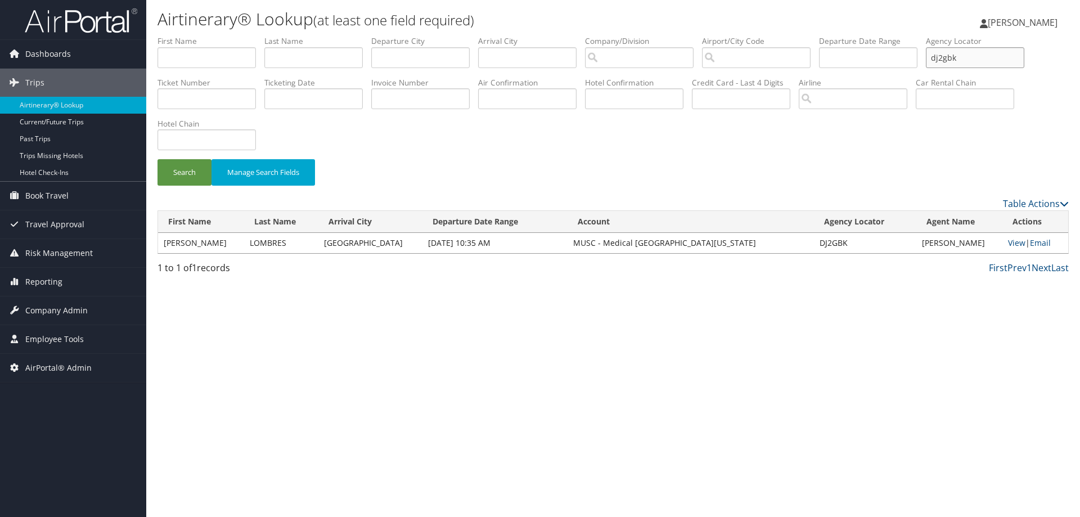
click at [965, 52] on input "dj2gbk" at bounding box center [975, 57] width 98 height 21
click at [975, 61] on input "dj2gbk" at bounding box center [975, 57] width 98 height 21
drag, startPoint x: 975, startPoint y: 61, endPoint x: 934, endPoint y: 62, distance: 41.1
click at [934, 35] on ul "First Name Last Name Departure City Arrival City Company/Division Airport/City …" at bounding box center [613, 35] width 911 height 0
type input "dj2hhr"
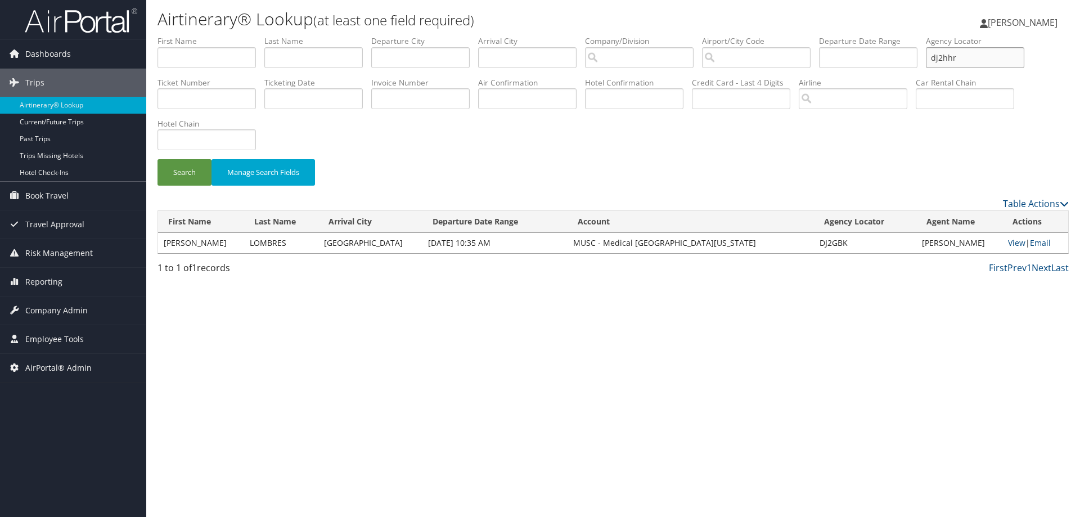
click at [158, 159] on button "Search" at bounding box center [185, 172] width 54 height 26
click at [1039, 242] on link "Email" at bounding box center [1040, 242] width 21 height 11
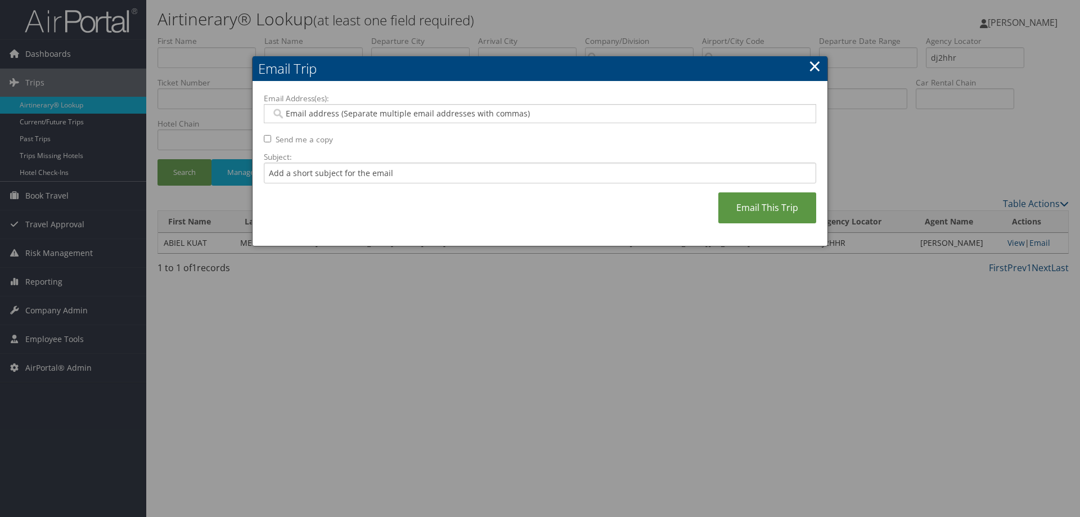
click at [492, 116] on input "Email Address(es):" at bounding box center [539, 113] width 537 height 11
type input "rob"
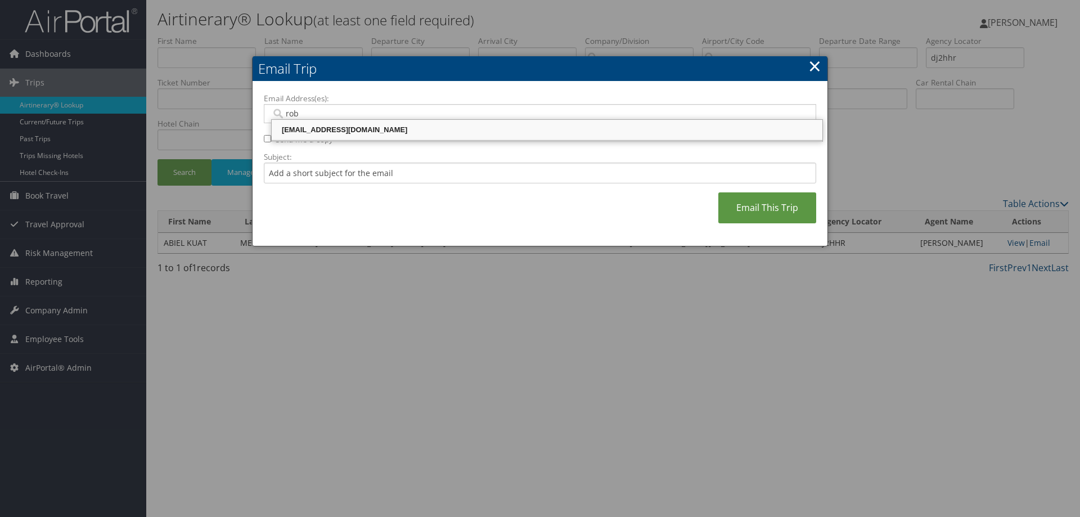
click at [471, 129] on div "robiso@musc.edu" at bounding box center [546, 129] width 547 height 11
type input "robiso@musc.edu"
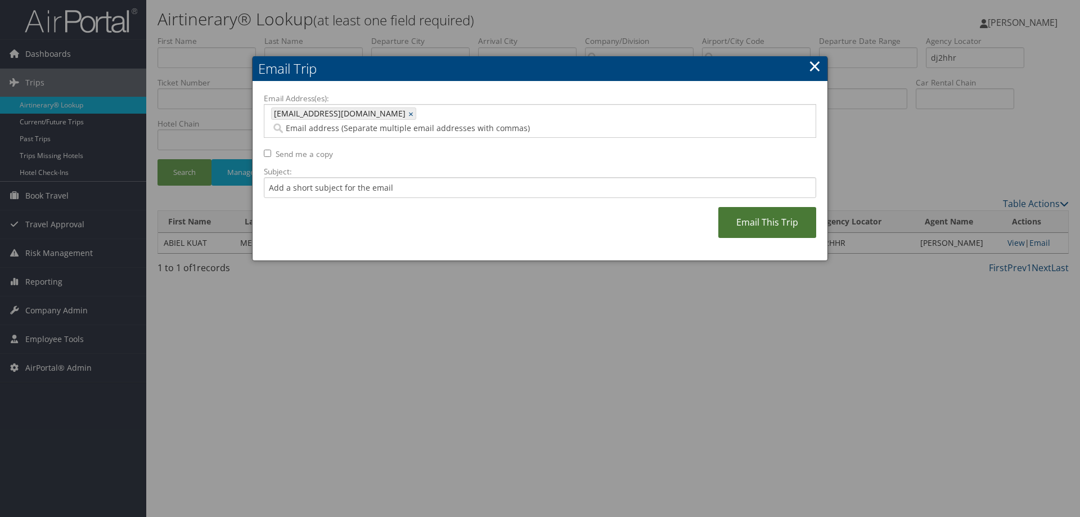
click at [760, 210] on link "Email This Trip" at bounding box center [767, 222] width 98 height 31
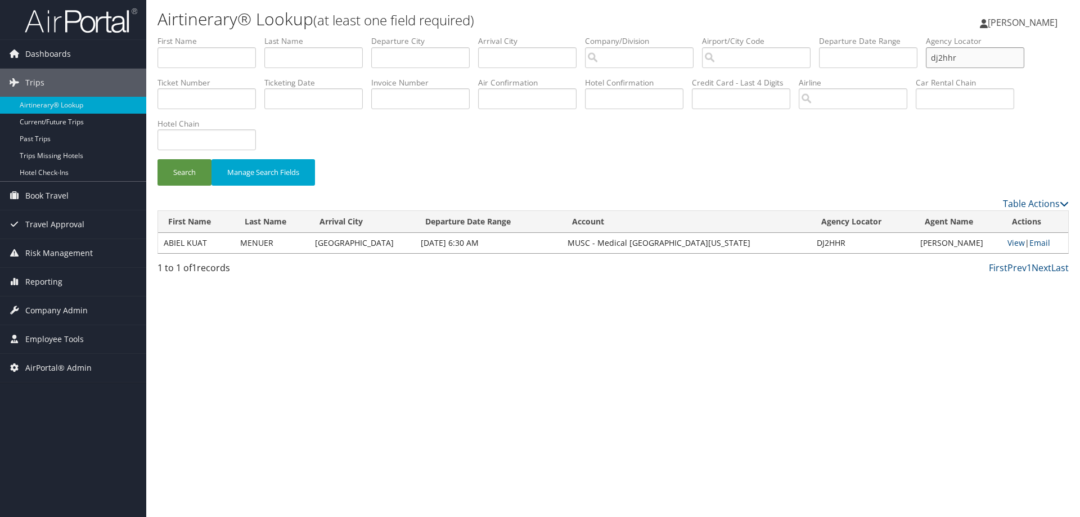
click at [994, 62] on input "dj2hhr" at bounding box center [975, 57] width 98 height 21
click at [829, 35] on ul "First Name Last Name Departure City Arrival City Company/Division Airport/City …" at bounding box center [613, 35] width 911 height 0
type input "r"
type input "djdwst"
click at [158, 159] on button "Search" at bounding box center [185, 172] width 54 height 26
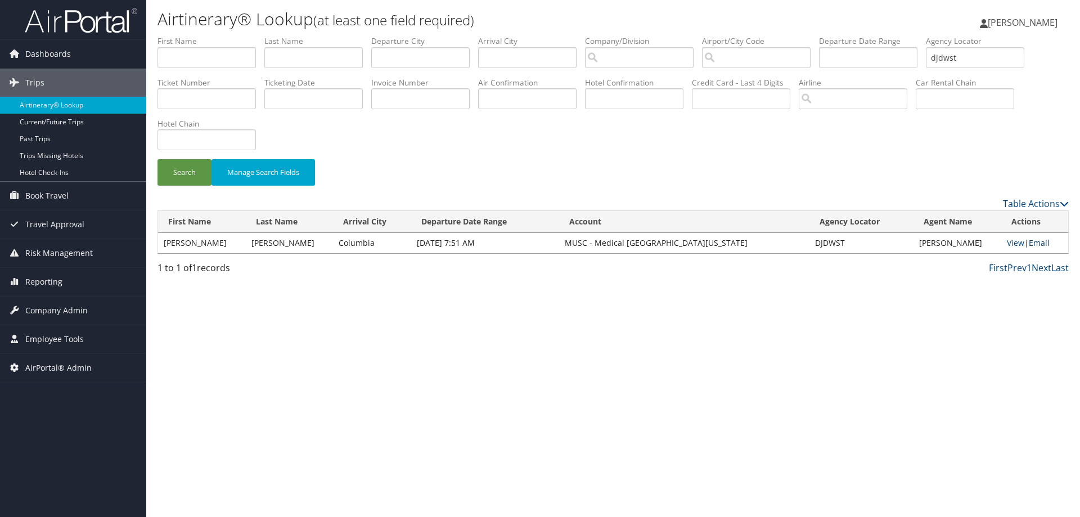
click at [1043, 242] on link "Email" at bounding box center [1039, 242] width 21 height 11
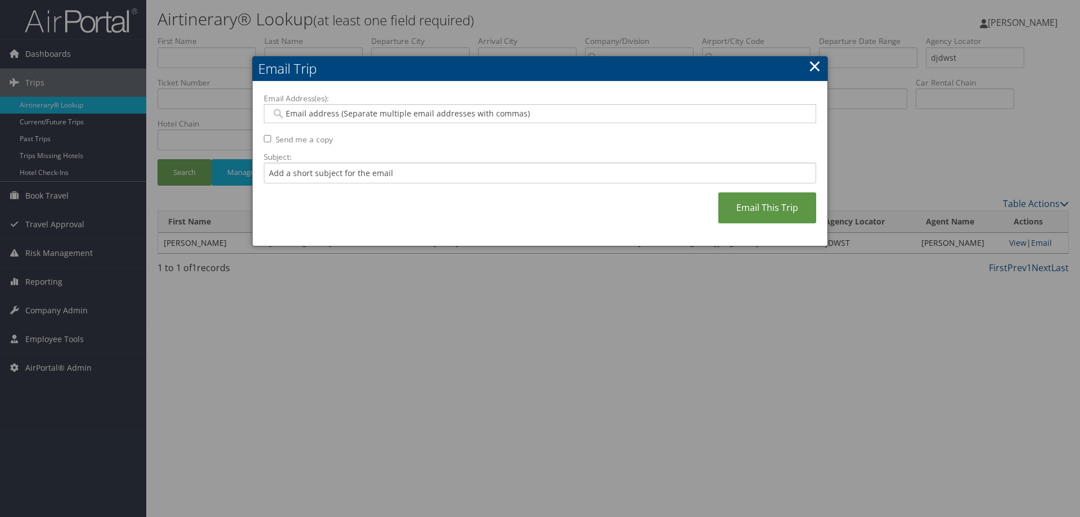
click at [527, 108] on input "Email Address(es):" at bounding box center [539, 113] width 537 height 11
type input "rob"
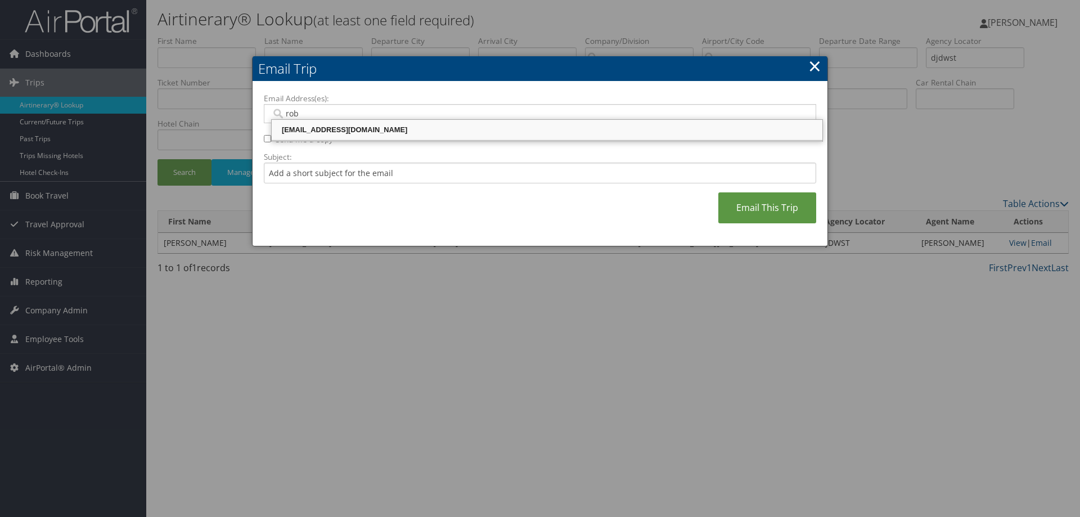
click at [510, 135] on div "robiso@musc.edu" at bounding box center [546, 129] width 547 height 11
type input "robiso@musc.edu"
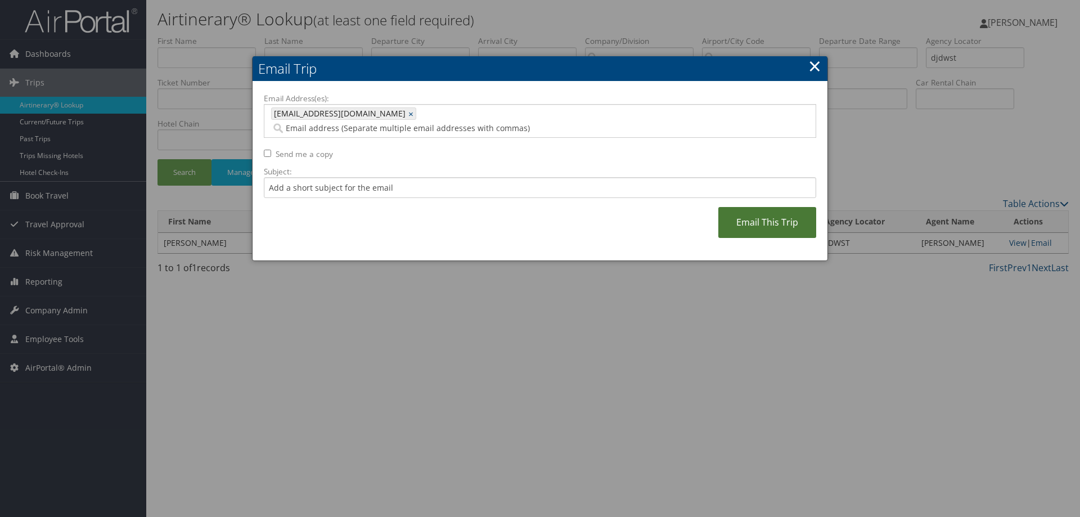
click at [761, 207] on link "Email This Trip" at bounding box center [767, 222] width 98 height 31
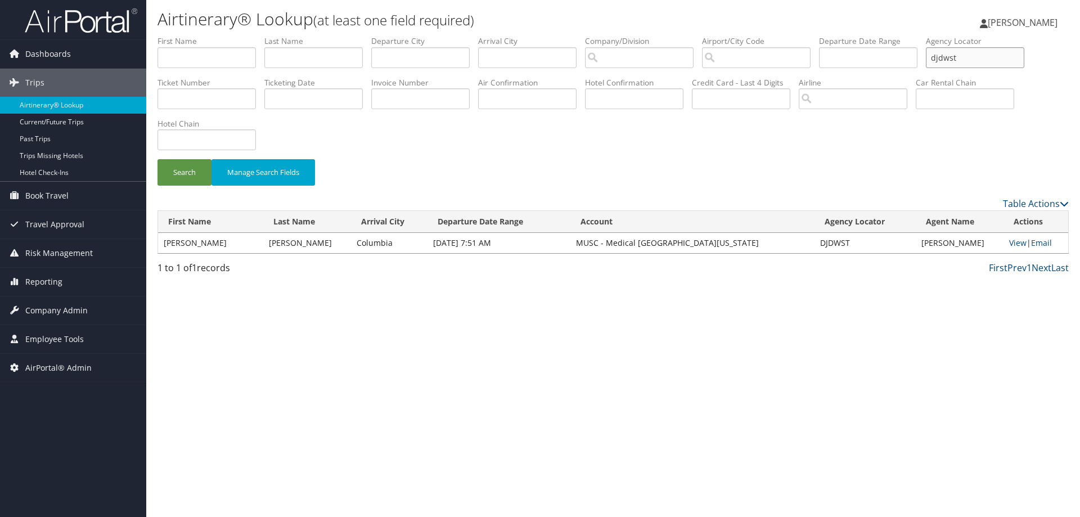
click at [985, 61] on input "djdwst" at bounding box center [975, 57] width 98 height 21
drag, startPoint x: 985, startPoint y: 61, endPoint x: 864, endPoint y: 64, distance: 121.5
click at [892, 35] on ul "First Name Last Name Departure City Arrival City Company/Division Airport/City …" at bounding box center [613, 35] width 911 height 0
type input "djdqc9"
click at [158, 159] on button "Search" at bounding box center [185, 172] width 54 height 26
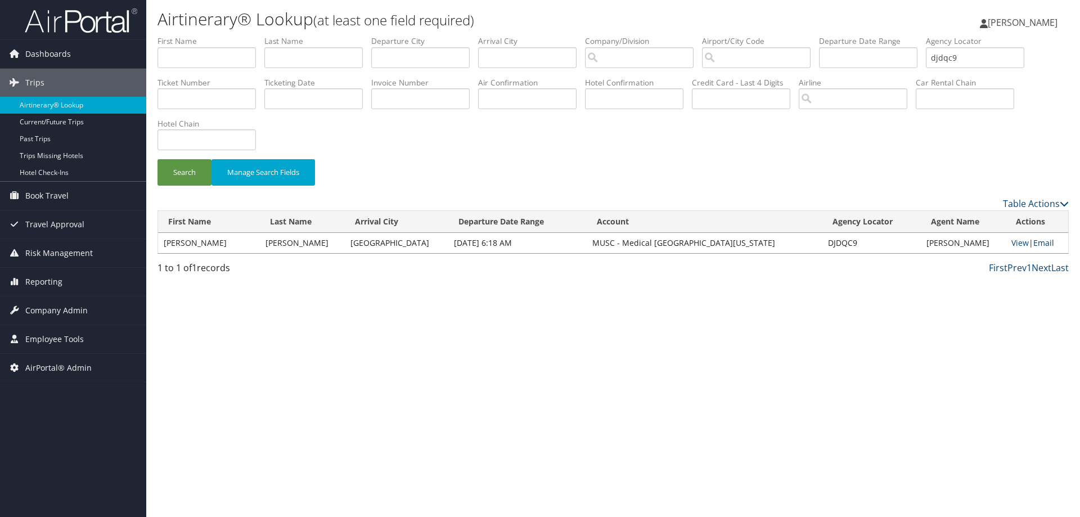
click at [1039, 243] on link "Email" at bounding box center [1043, 242] width 21 height 11
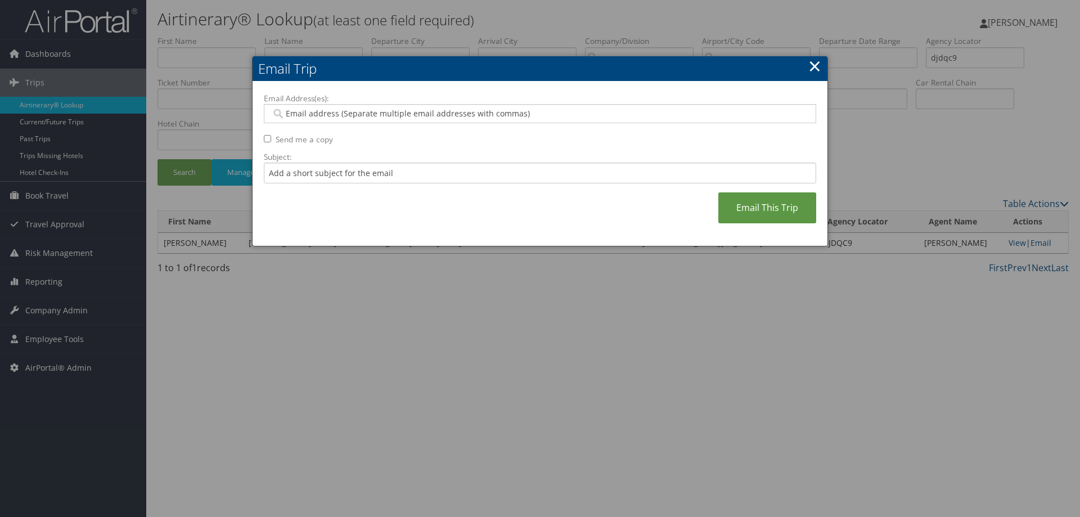
click at [524, 116] on input "Email Address(es):" at bounding box center [539, 113] width 537 height 11
type input "rob"
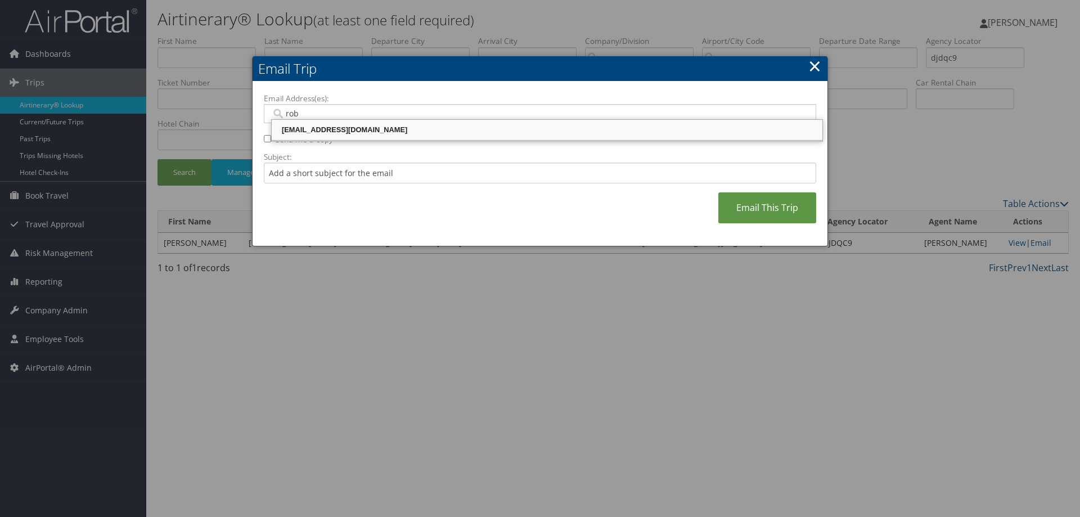
click at [450, 133] on div "robiso@musc.edu" at bounding box center [546, 129] width 547 height 11
type input "robiso@musc.edu"
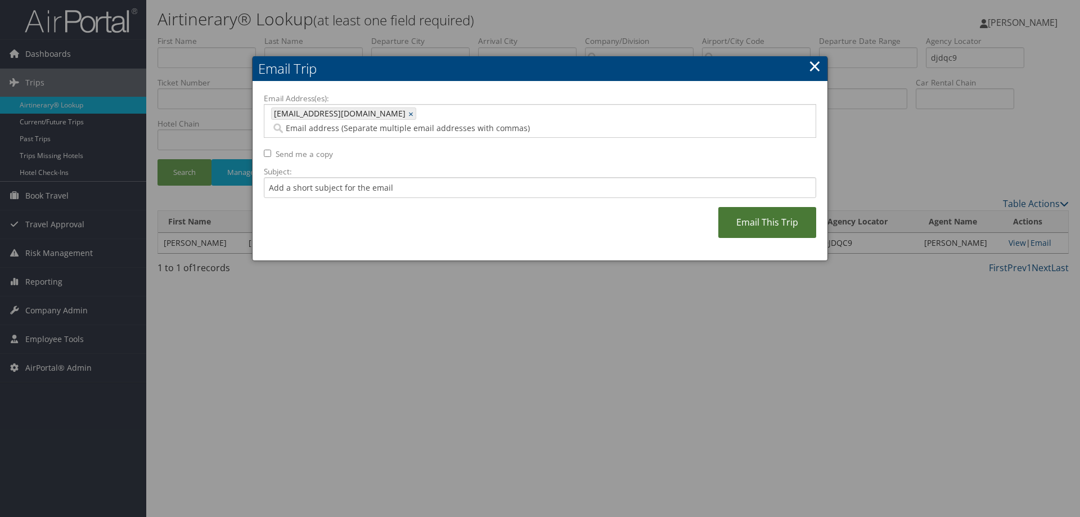
click at [754, 209] on link "Email This Trip" at bounding box center [767, 222] width 98 height 31
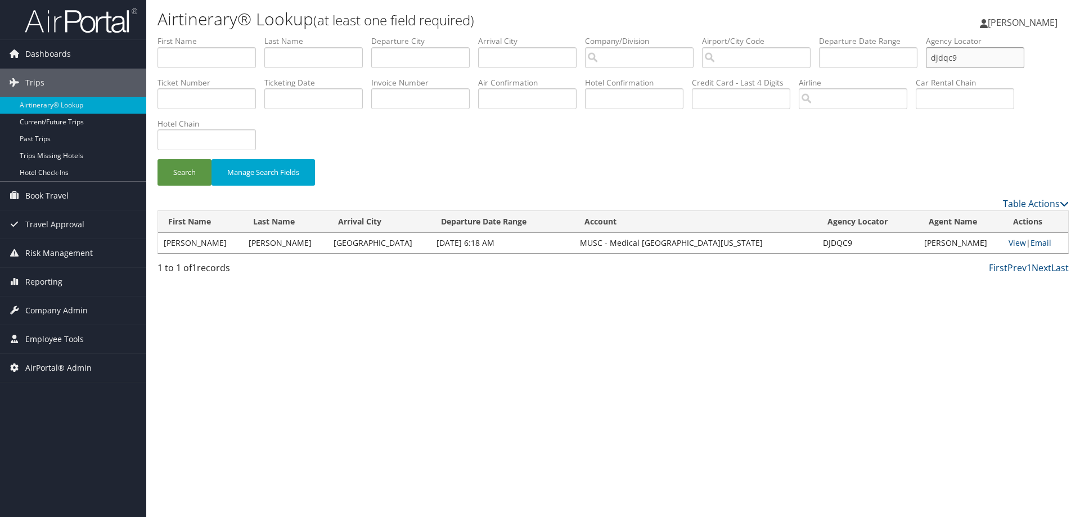
drag, startPoint x: 986, startPoint y: 60, endPoint x: 838, endPoint y: 55, distance: 147.5
click at [897, 35] on ul "First Name Last Name Departure City Arrival City Company/Division Airport/City …" at bounding box center [613, 35] width 911 height 0
type input "dj2yg3"
click at [158, 159] on button "Search" at bounding box center [185, 172] width 54 height 26
click at [1036, 243] on link "Email" at bounding box center [1039, 242] width 21 height 11
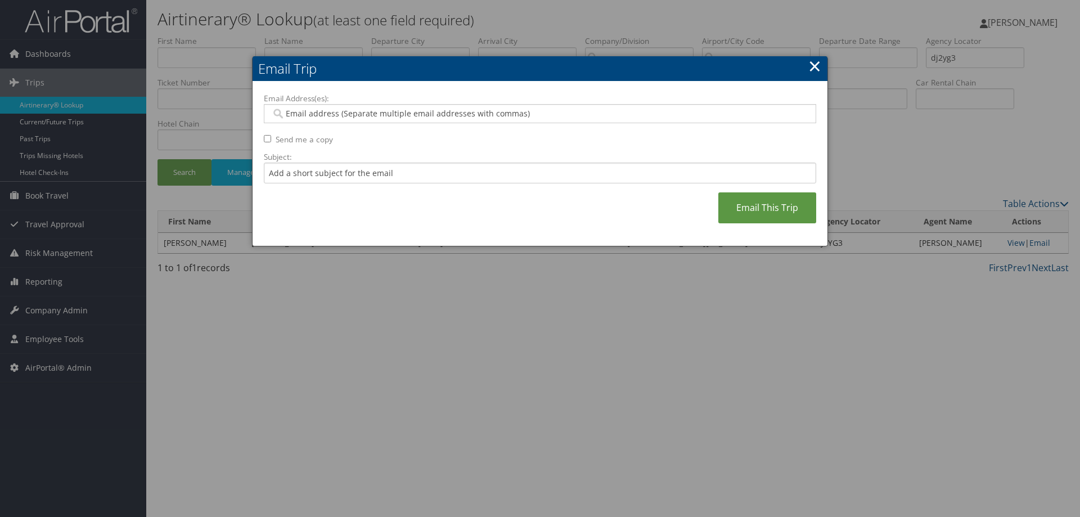
click at [608, 110] on input "Email Address(es):" at bounding box center [539, 113] width 537 height 11
type input "rob"
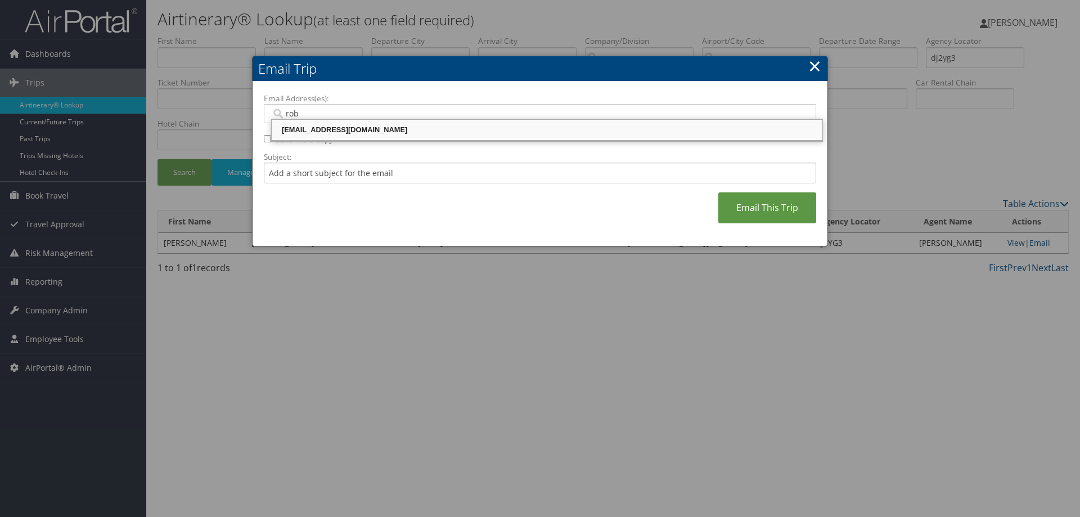
click at [583, 134] on div "robiso@musc.edu" at bounding box center [546, 129] width 547 height 11
type input "robiso@musc.edu"
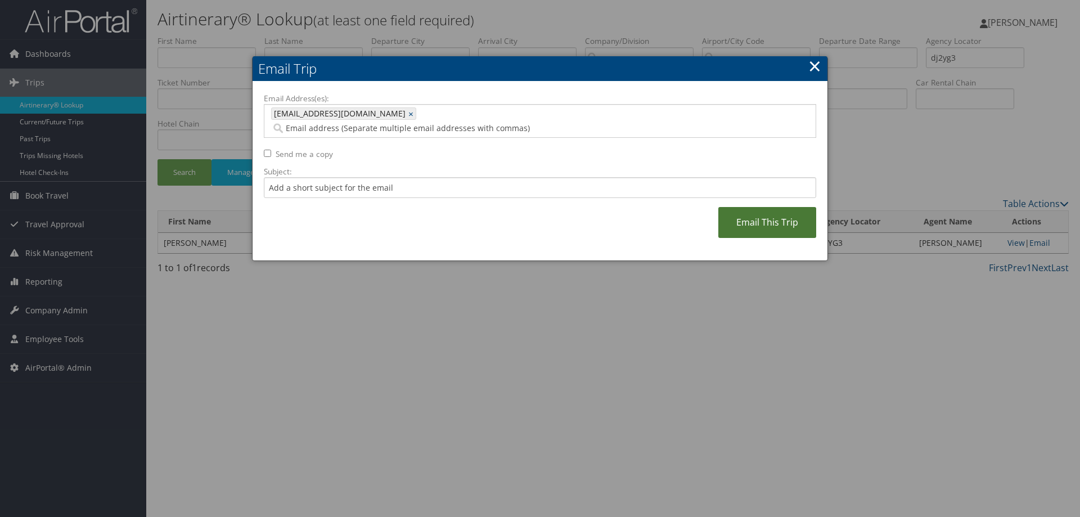
click at [771, 207] on link "Email This Trip" at bounding box center [767, 222] width 98 height 31
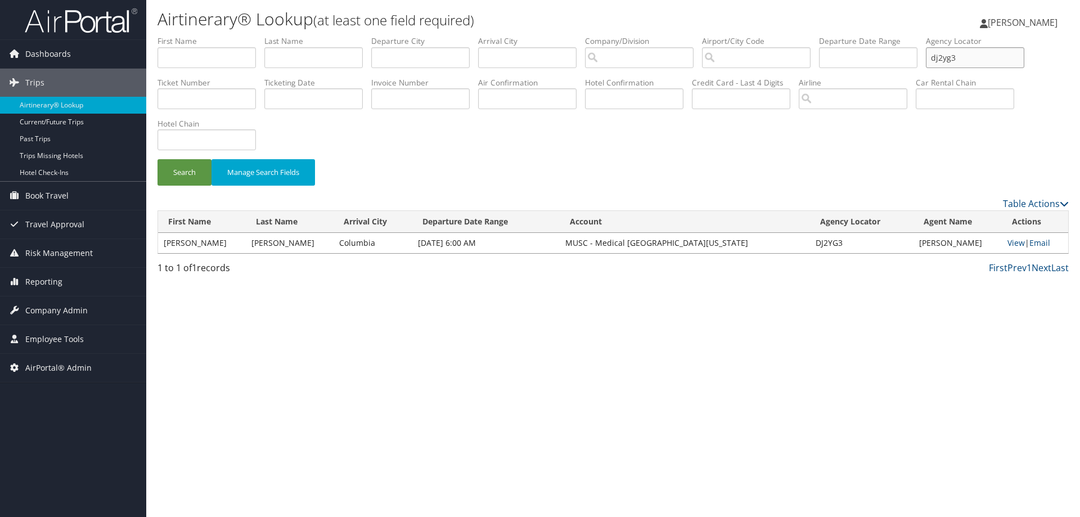
click at [962, 56] on input "dj2yg3" at bounding box center [975, 57] width 98 height 21
drag, startPoint x: 981, startPoint y: 59, endPoint x: 851, endPoint y: 48, distance: 129.8
click at [876, 35] on ul "First Name Last Name Departure City Arrival City Company/Division Airport/City …" at bounding box center [613, 35] width 911 height 0
type input "djdswq"
click at [158, 159] on button "Search" at bounding box center [185, 172] width 54 height 26
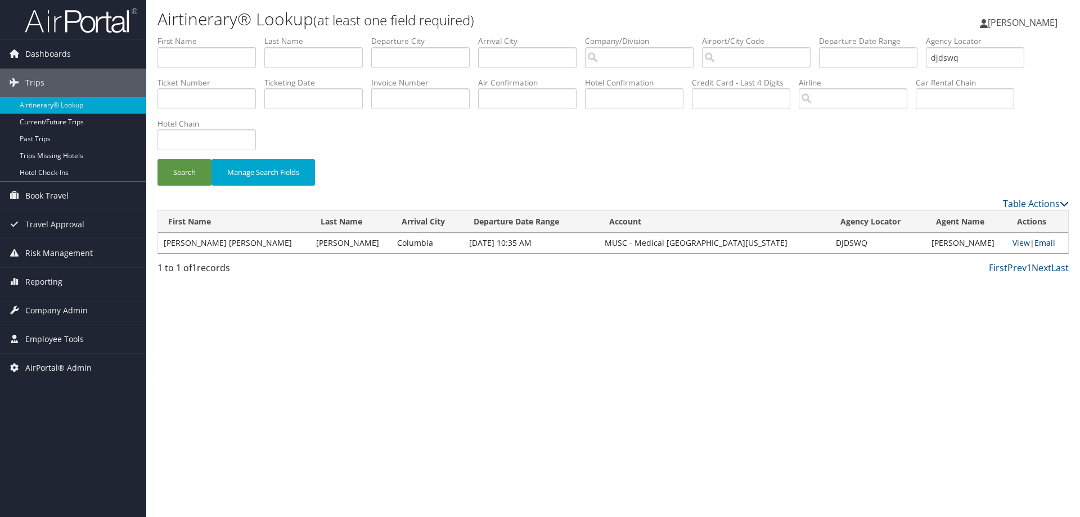
click at [1040, 248] on link "Email" at bounding box center [1045, 242] width 21 height 11
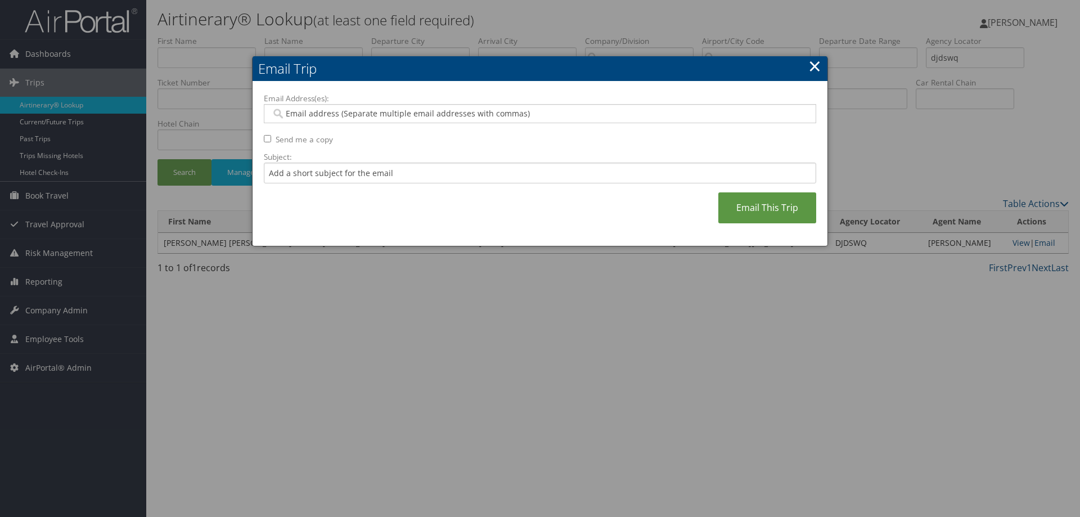
click at [558, 110] on input "Email Address(es):" at bounding box center [539, 113] width 537 height 11
type input "rob"
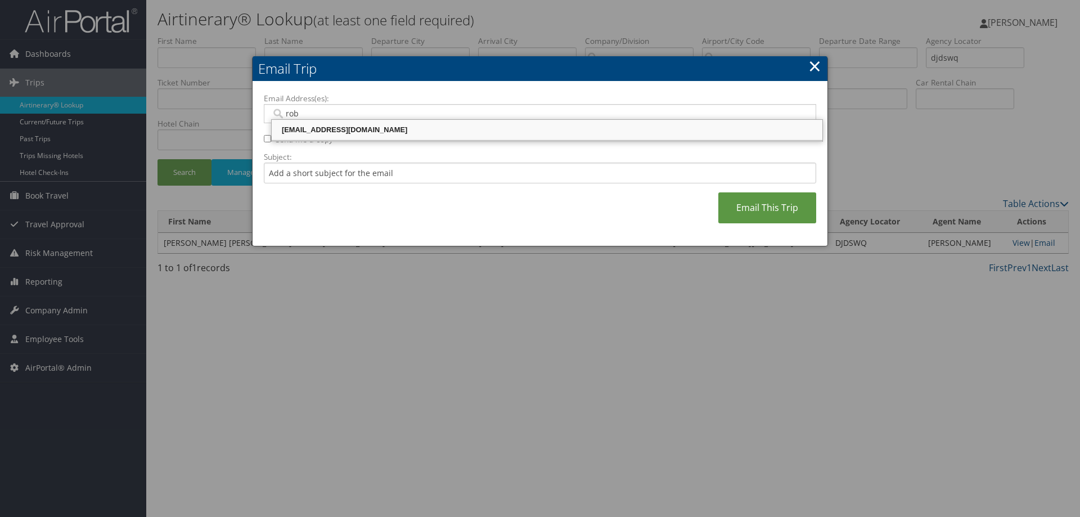
click at [615, 124] on div "robiso@musc.edu" at bounding box center [546, 129] width 547 height 11
type input "robiso@musc.edu"
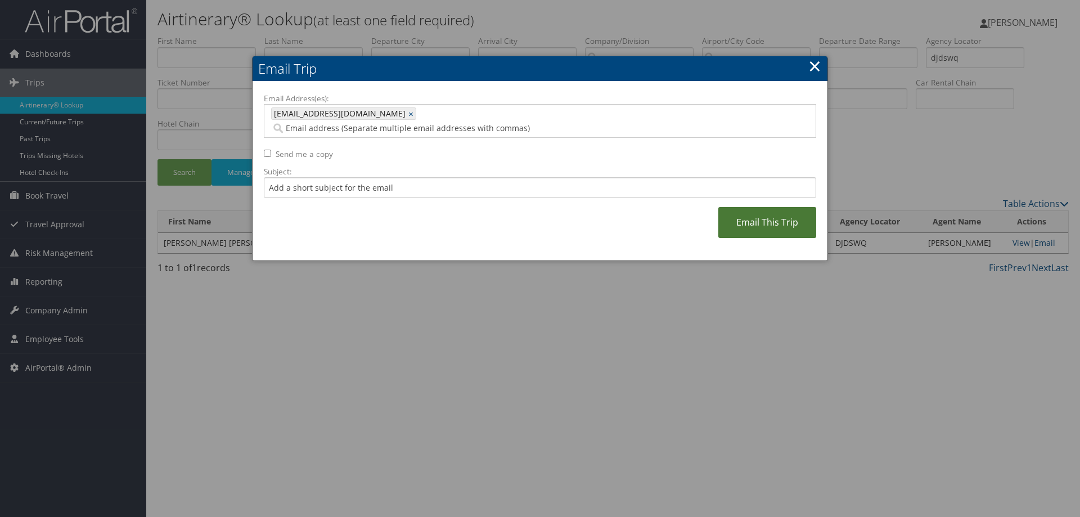
click at [727, 213] on link "Email This Trip" at bounding box center [767, 222] width 98 height 31
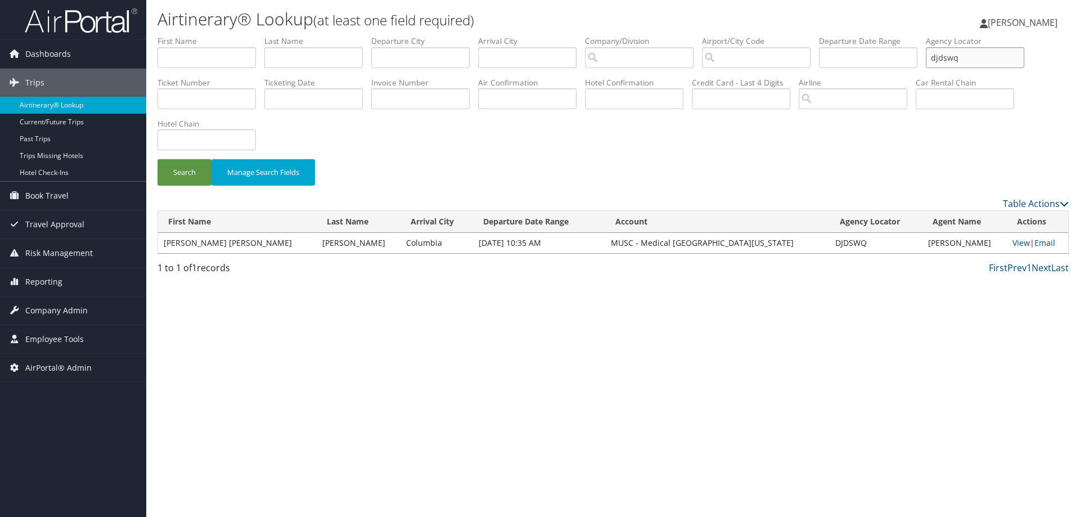
drag, startPoint x: 974, startPoint y: 53, endPoint x: 832, endPoint y: 55, distance: 142.4
click at [869, 35] on ul "First Name Last Name Departure City Arrival City Company/Division Airport/City …" at bounding box center [613, 35] width 911 height 0
click at [158, 159] on button "Search" at bounding box center [185, 172] width 54 height 26
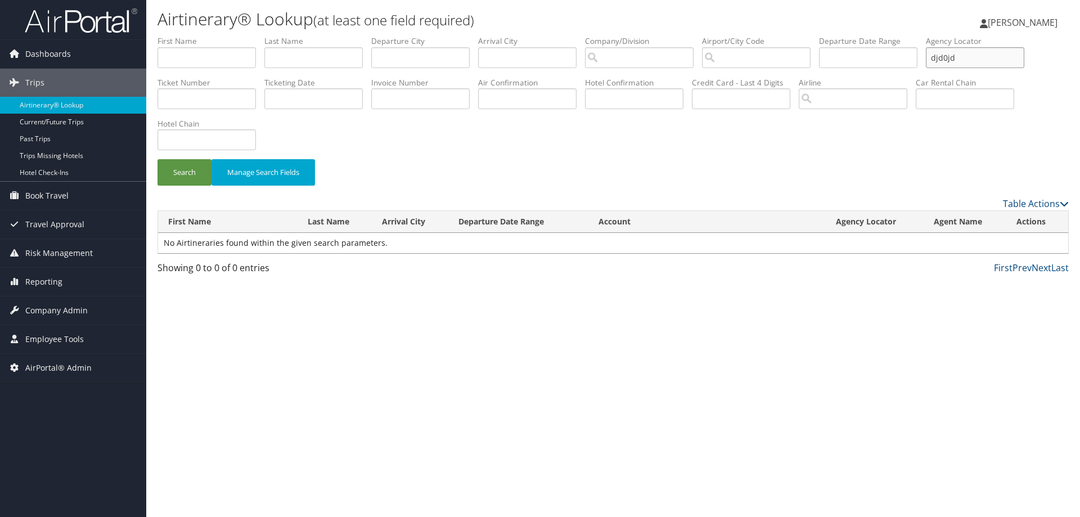
type input "djd0jd"
click at [158, 159] on button "Search" at bounding box center [185, 172] width 54 height 26
click at [1039, 242] on link "Email" at bounding box center [1043, 242] width 21 height 11
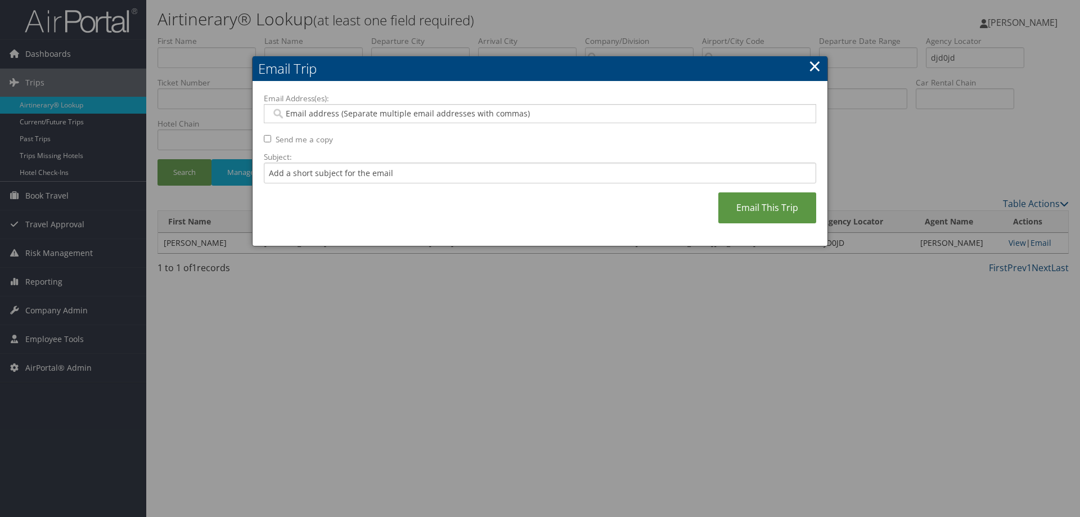
click at [491, 114] on input "Email Address(es):" at bounding box center [539, 113] width 537 height 11
type input "rob"
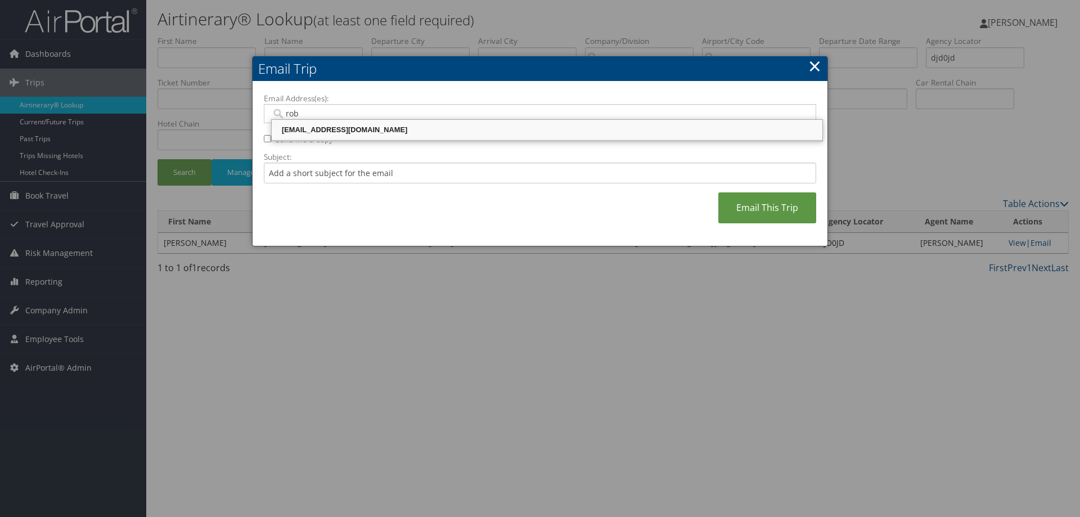
click at [482, 141] on ul "robiso@musc.edu" at bounding box center [547, 130] width 552 height 23
click at [502, 134] on div "robiso@musc.edu" at bounding box center [546, 129] width 547 height 11
type input "robiso@musc.edu"
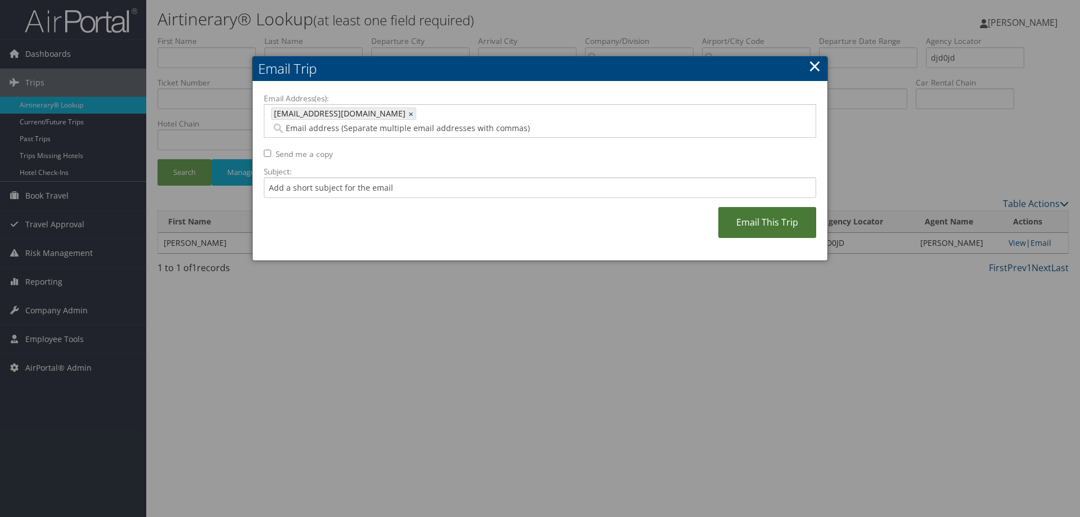
click at [754, 212] on link "Email This Trip" at bounding box center [767, 222] width 98 height 31
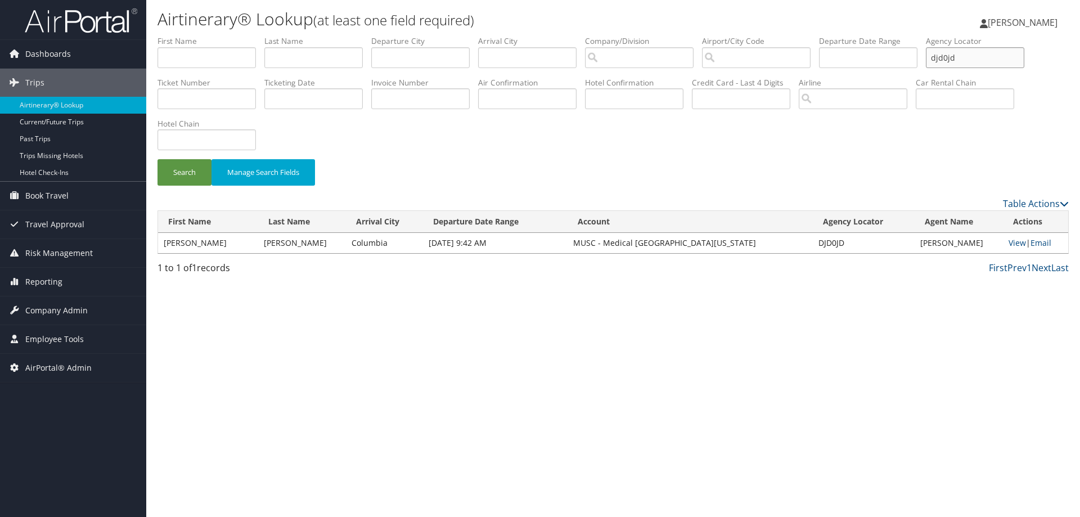
drag, startPoint x: 995, startPoint y: 59, endPoint x: 855, endPoint y: 81, distance: 141.3
click at [823, 35] on ul "First Name Last Name Departure City Arrival City Company/Division Airport/City …" at bounding box center [613, 35] width 911 height 0
type input "djf8wl"
click at [158, 159] on button "Search" at bounding box center [185, 172] width 54 height 26
click at [1036, 241] on link "Email" at bounding box center [1043, 242] width 21 height 11
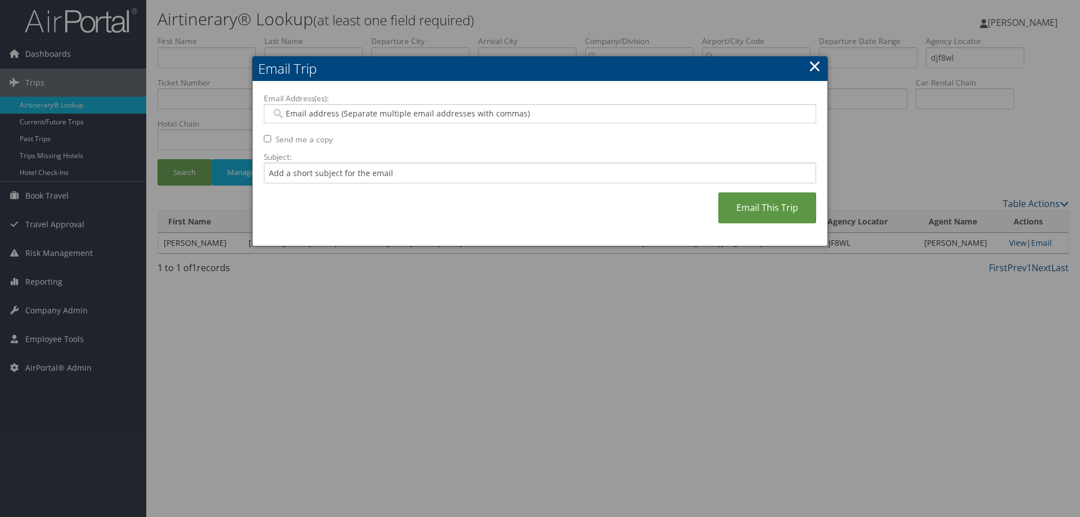
click at [443, 120] on div at bounding box center [540, 113] width 552 height 19
type input "rob"
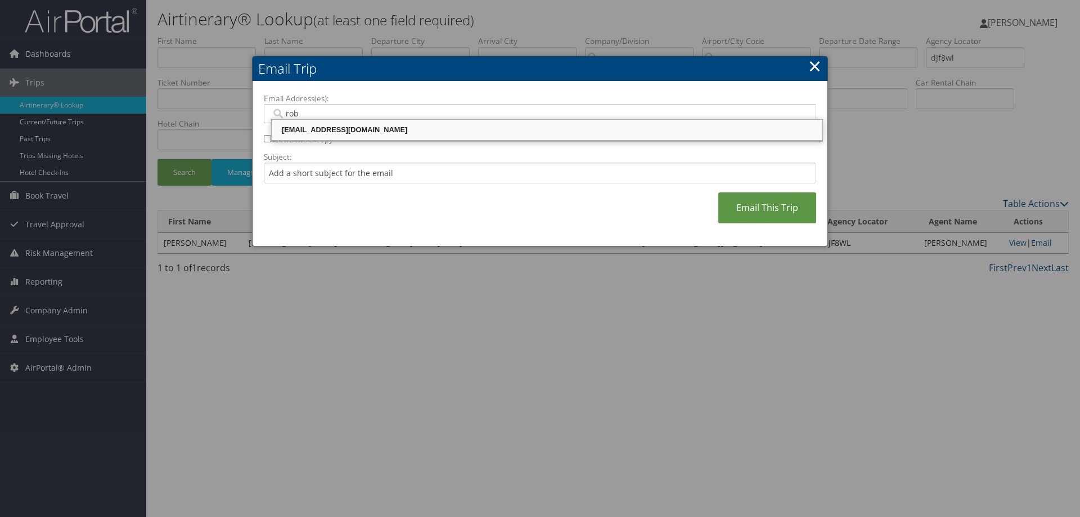
click at [374, 133] on div "robiso@musc.edu" at bounding box center [546, 129] width 547 height 11
type input "robiso@musc.edu"
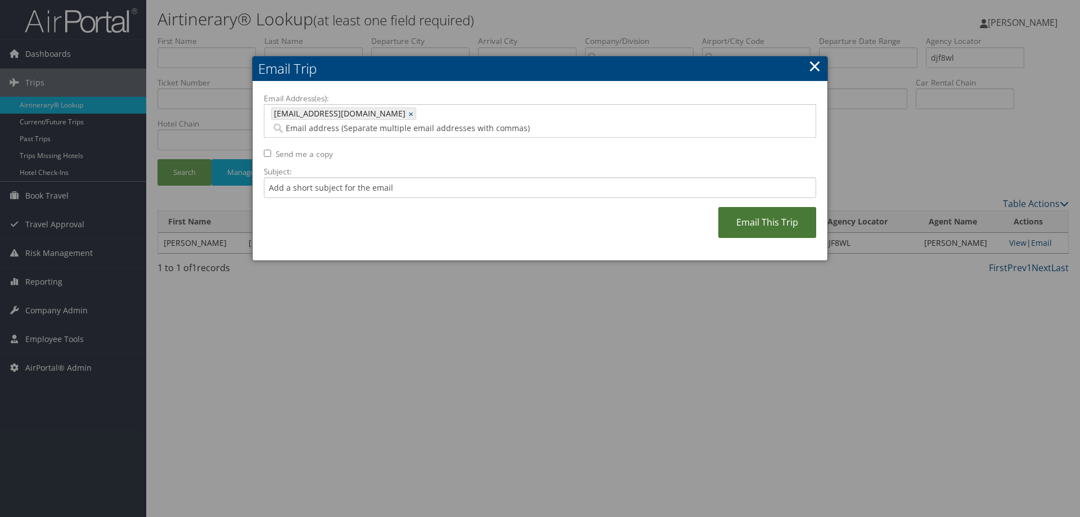
click at [777, 217] on link "Email This Trip" at bounding box center [767, 222] width 98 height 31
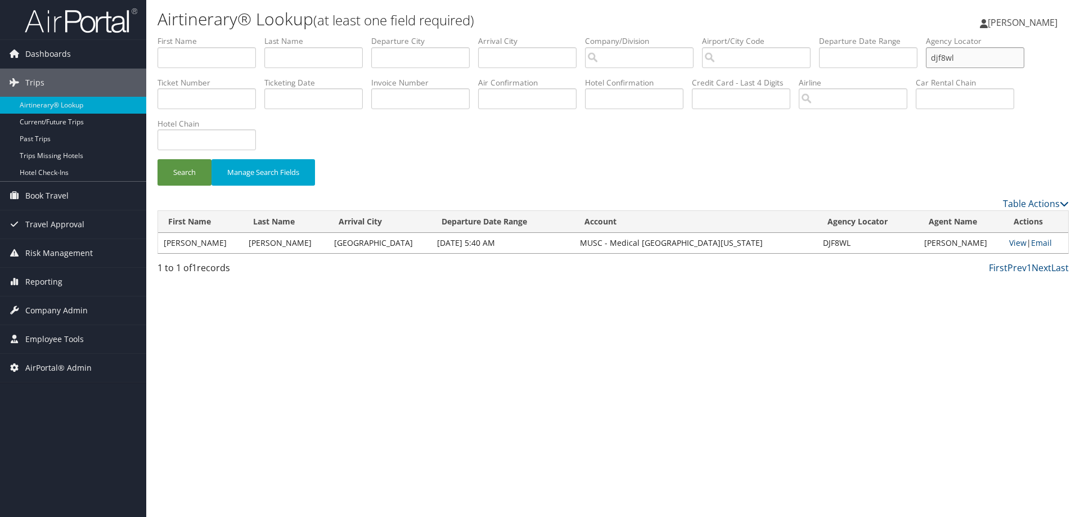
drag, startPoint x: 979, startPoint y: 63, endPoint x: 874, endPoint y: 66, distance: 105.2
click at [886, 35] on ul "First Name Last Name Departure City Arrival City Company/Division Airport/City …" at bounding box center [613, 35] width 911 height 0
type input "djfgvg"
click at [158, 159] on button "Search" at bounding box center [185, 172] width 54 height 26
click at [1042, 247] on link "Email" at bounding box center [1038, 242] width 21 height 11
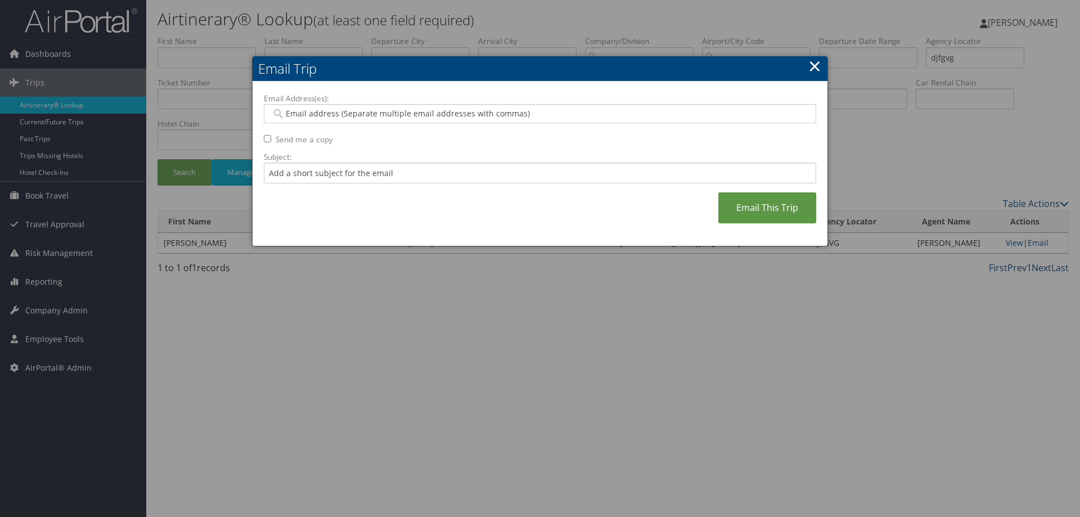
click at [411, 116] on input "Email Address(es):" at bounding box center [539, 113] width 537 height 11
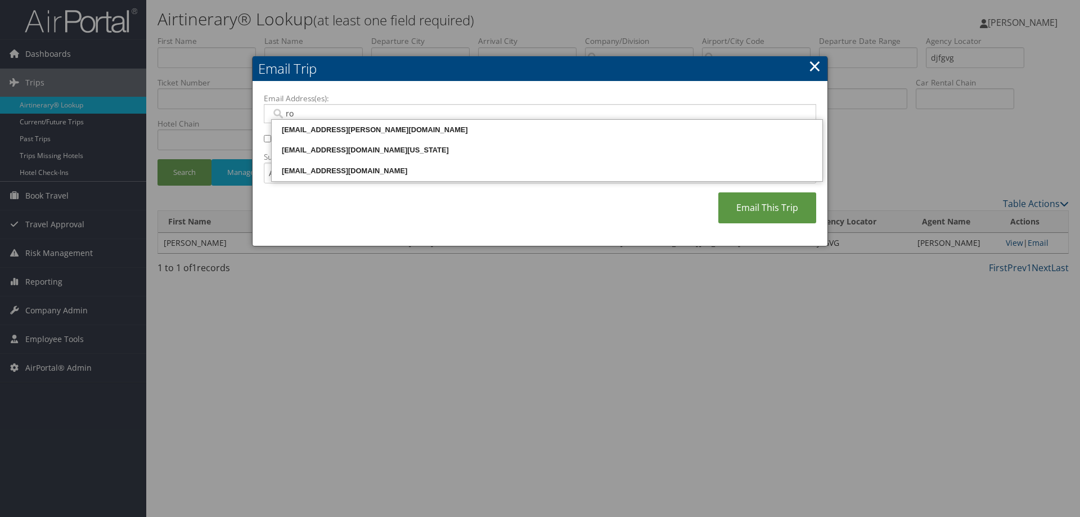
type input "rob"
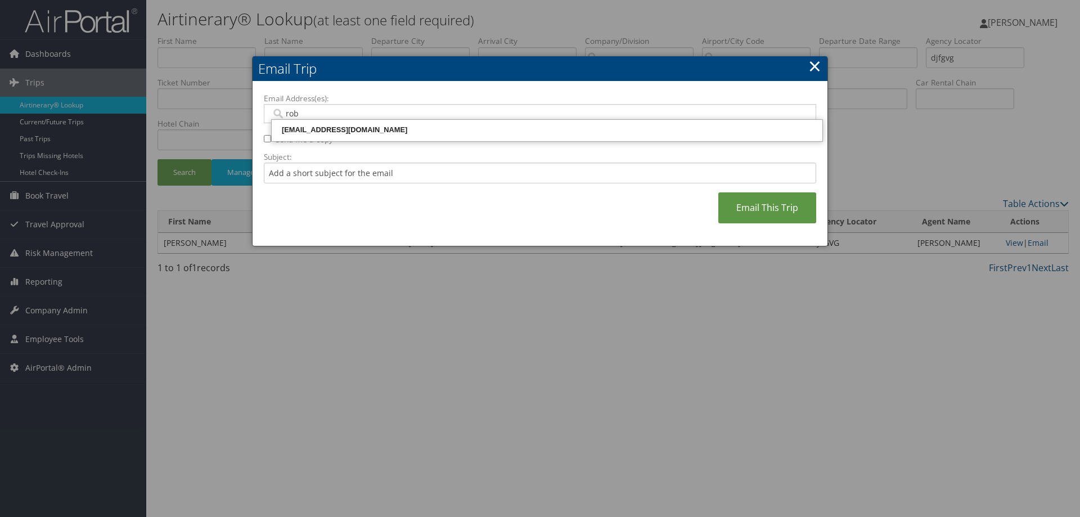
click at [419, 137] on div "robiso@musc.edu" at bounding box center [546, 130] width 547 height 17
type input "robiso@musc.edu"
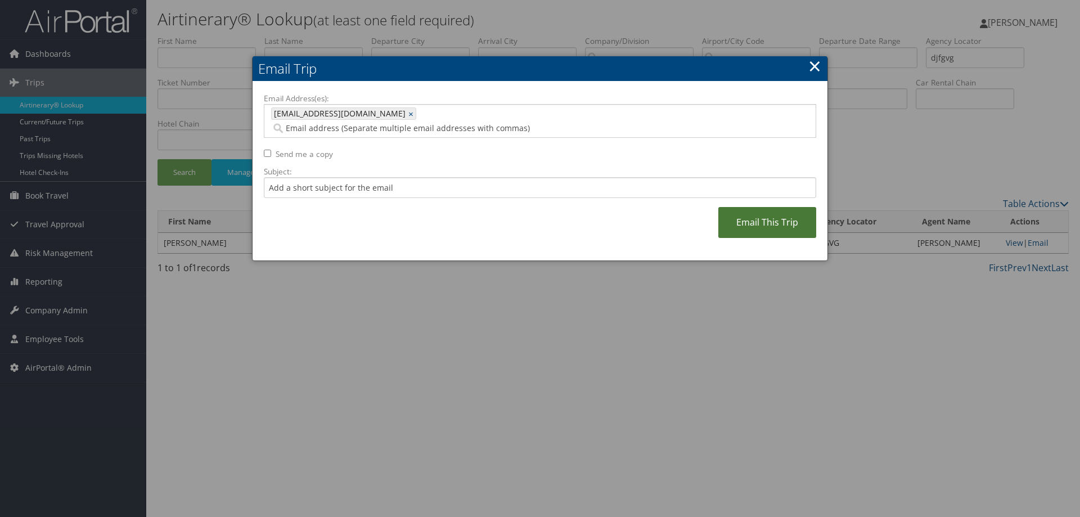
click at [757, 213] on link "Email This Trip" at bounding box center [767, 222] width 98 height 31
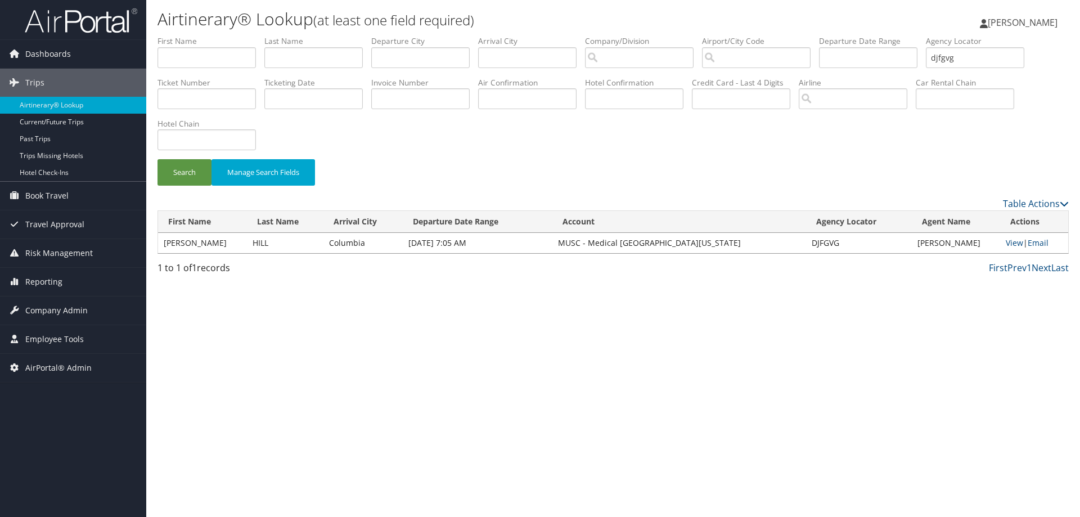
click at [971, 45] on label "Agency Locator" at bounding box center [979, 40] width 107 height 11
drag, startPoint x: 972, startPoint y: 60, endPoint x: 718, endPoint y: 48, distance: 254.0
click at [743, 35] on ul "First Name Last Name Departure City Arrival City Company/Division Airport/City …" at bounding box center [613, 35] width 911 height 0
type input "djfk87"
click at [158, 159] on button "Search" at bounding box center [185, 172] width 54 height 26
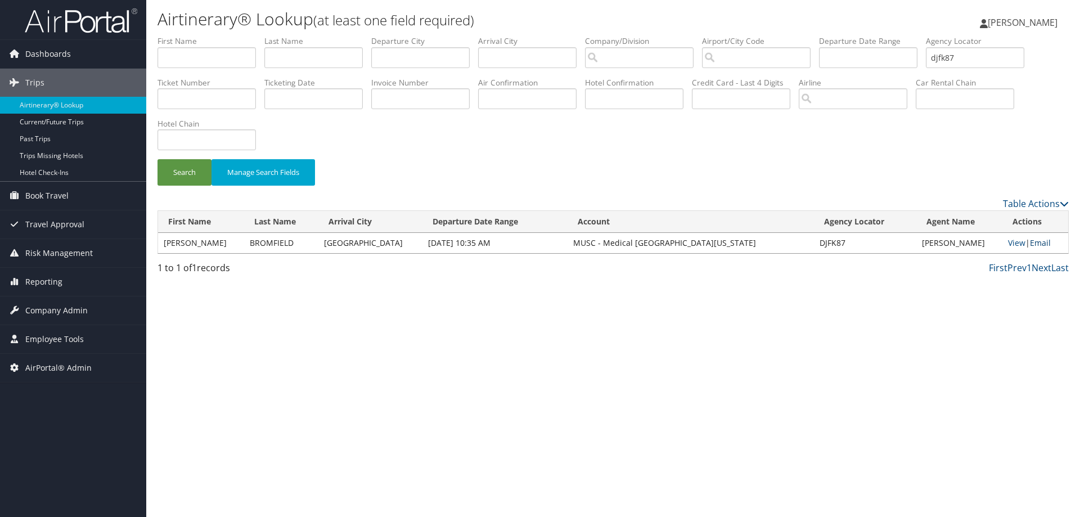
click at [1036, 248] on link "Email" at bounding box center [1040, 242] width 21 height 11
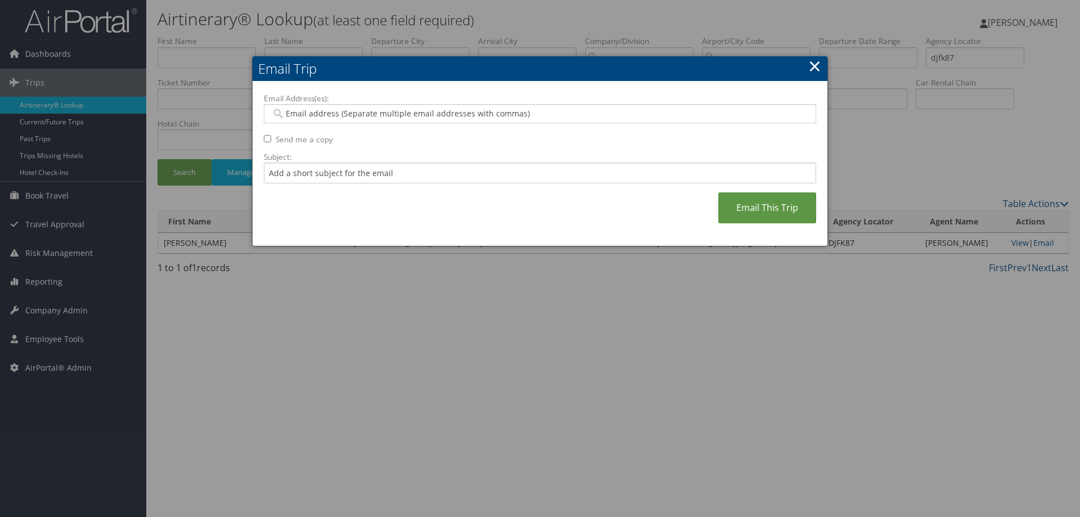
click at [515, 115] on input "Email Address(es):" at bounding box center [539, 113] width 537 height 11
type input "rob"
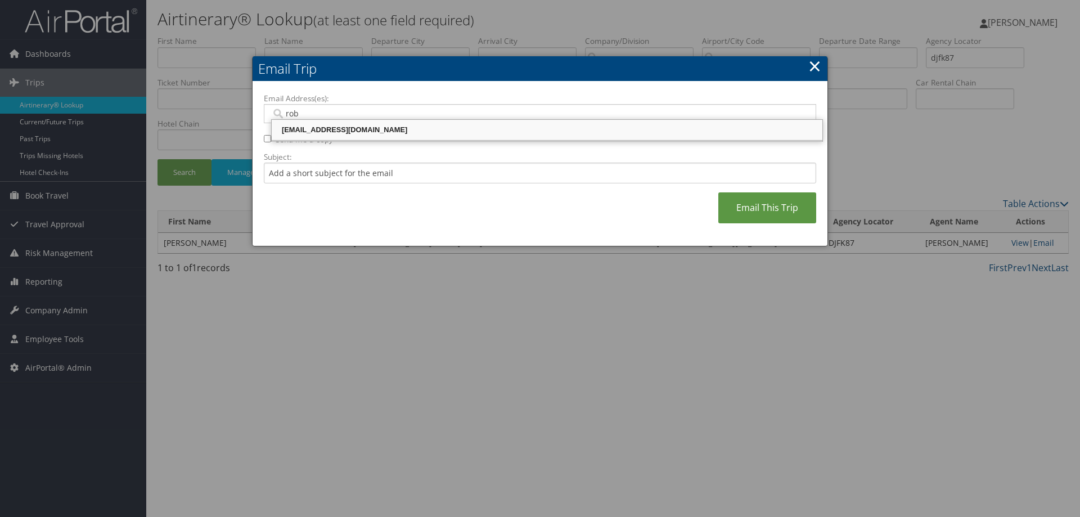
click at [493, 131] on div "robiso@musc.edu" at bounding box center [546, 129] width 547 height 11
type input "robiso@musc.edu"
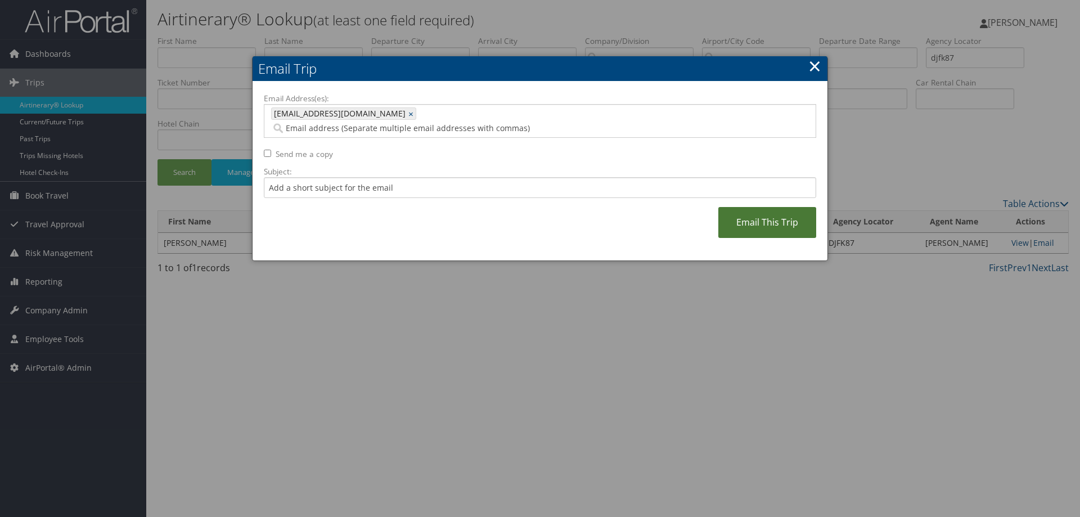
click at [734, 219] on link "Email This Trip" at bounding box center [767, 222] width 98 height 31
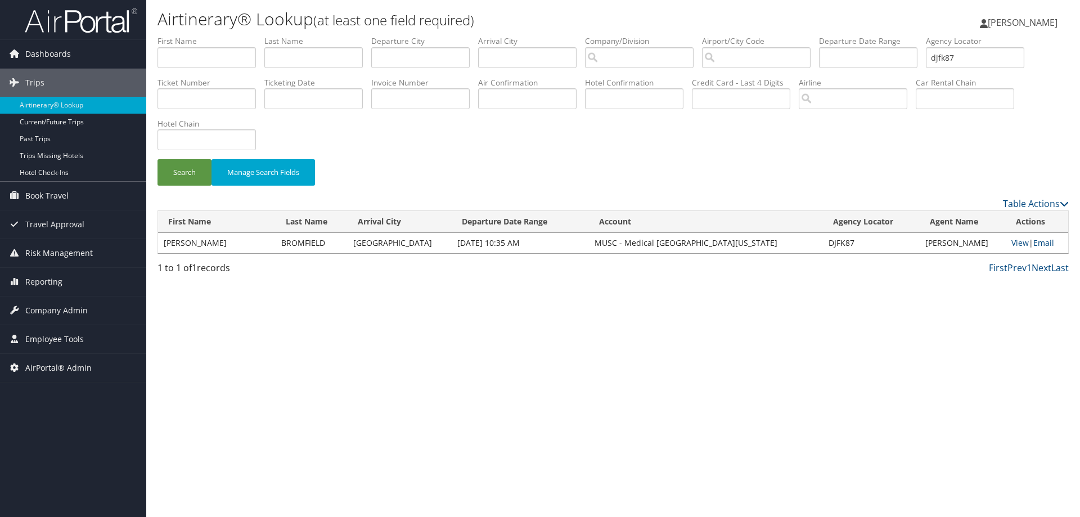
click at [988, 70] on li "Agency Locator djfk87" at bounding box center [979, 55] width 107 height 41
drag, startPoint x: 981, startPoint y: 60, endPoint x: 762, endPoint y: 70, distance: 219.6
click at [779, 35] on ul "First Name Last Name Departure City Arrival City Company/Division Airport/City …" at bounding box center [613, 35] width 911 height 0
click at [990, 60] on input "djfk87" at bounding box center [975, 57] width 98 height 21
drag, startPoint x: 991, startPoint y: 60, endPoint x: 928, endPoint y: 64, distance: 62.6
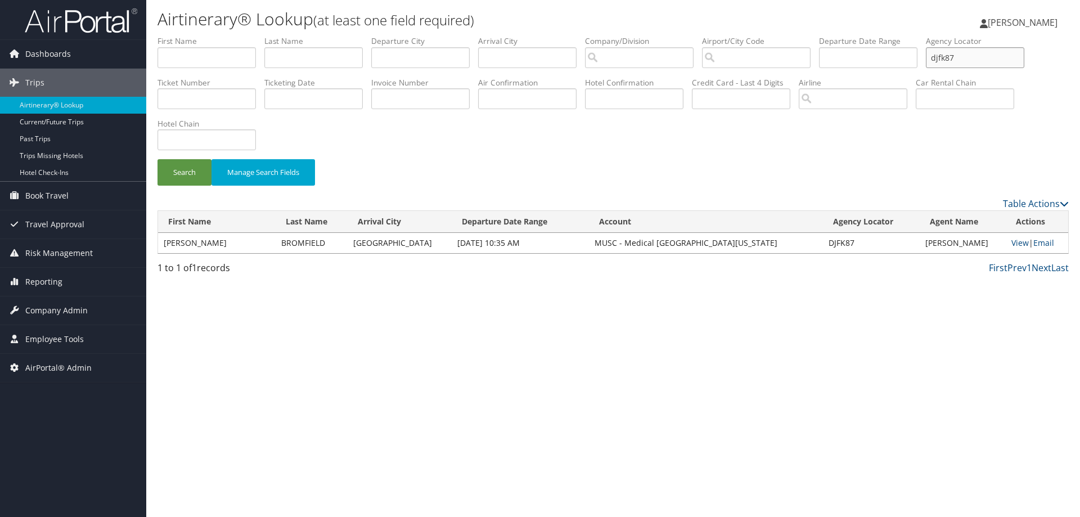
click at [928, 35] on ul "First Name Last Name Departure City Arrival City Company/Division Airport/City …" at bounding box center [613, 35] width 911 height 0
type input "djfkmj"
click at [158, 159] on button "Search" at bounding box center [185, 172] width 54 height 26
click at [1033, 246] on link "Email" at bounding box center [1043, 242] width 21 height 11
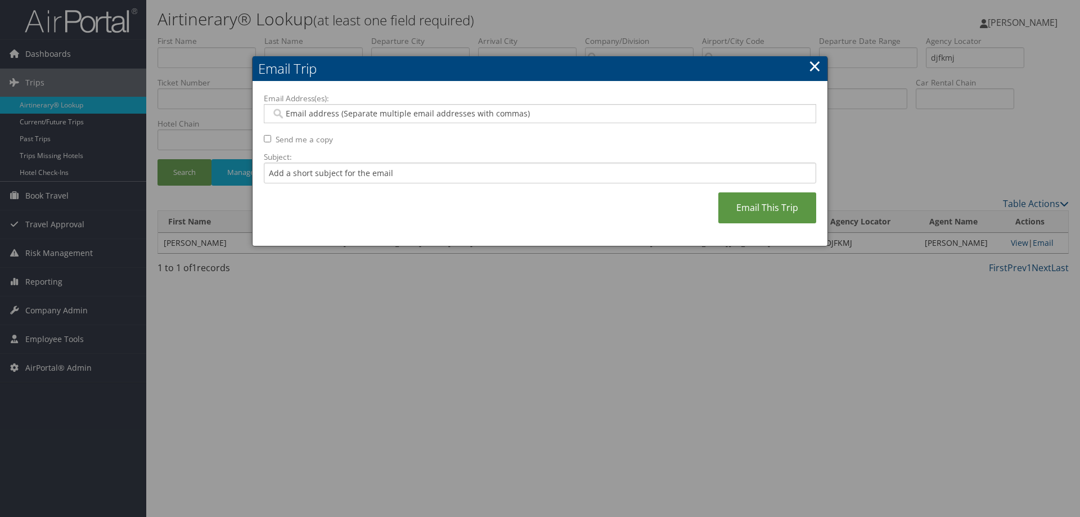
click at [367, 117] on input "Email Address(es):" at bounding box center [539, 113] width 537 height 11
type input "rob"
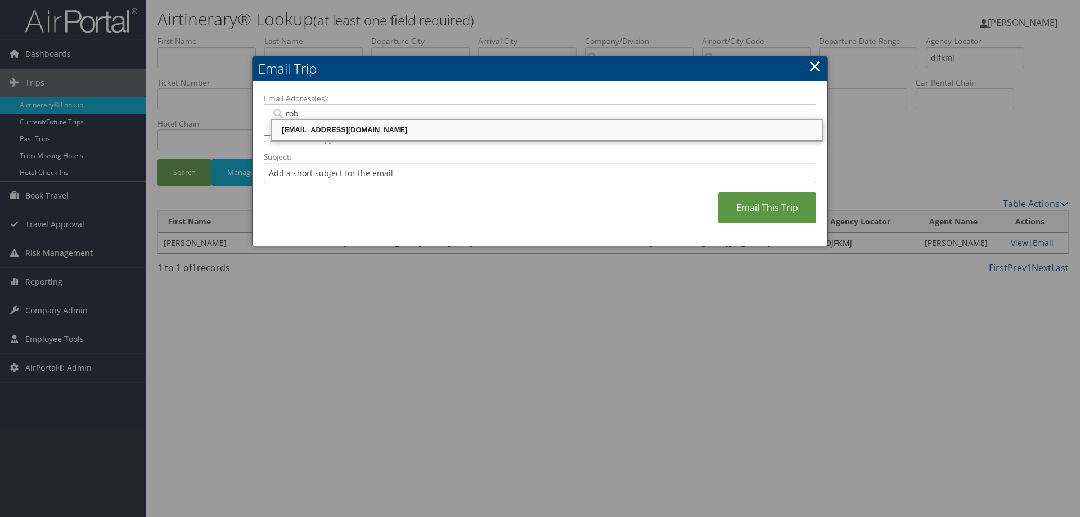
click at [373, 128] on div "robiso@musc.edu" at bounding box center [546, 129] width 547 height 11
type input "robiso@musc.edu"
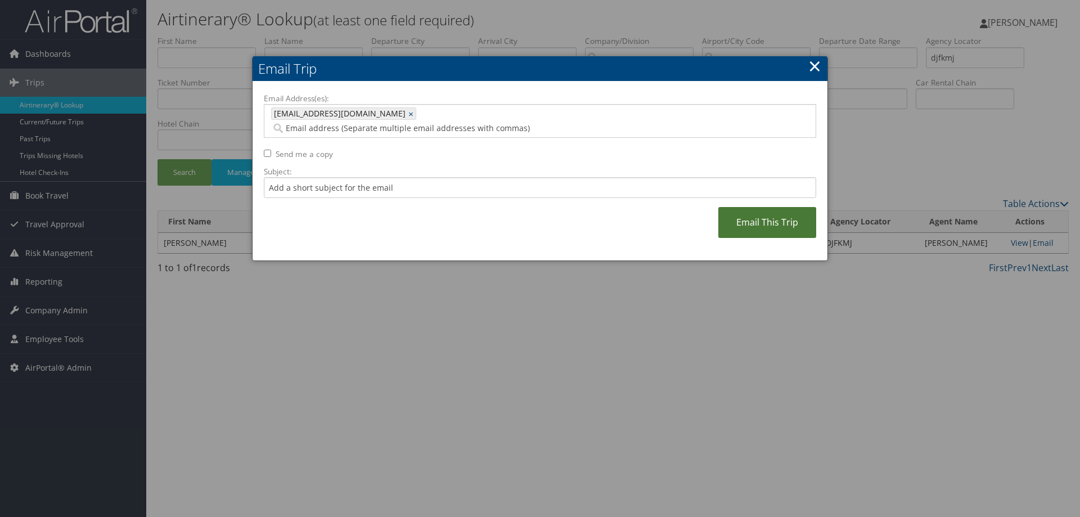
click at [756, 222] on link "Email This Trip" at bounding box center [767, 222] width 98 height 31
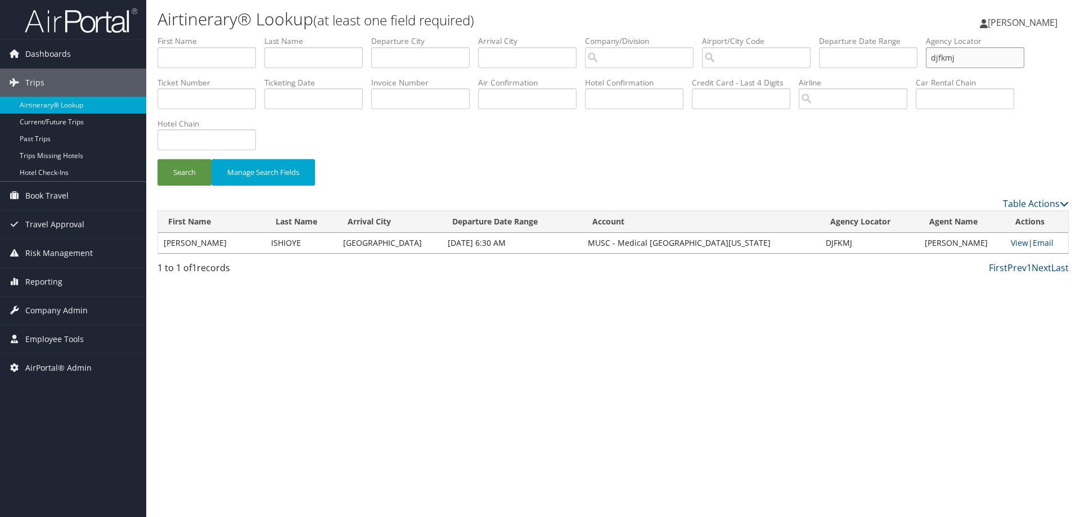
click at [1009, 60] on input "djfkmj" at bounding box center [975, 57] width 98 height 21
drag, startPoint x: 979, startPoint y: 61, endPoint x: 786, endPoint y: 53, distance: 193.1
click at [786, 35] on ul "First Name Last Name Departure City Arrival City Company/Division Airport/City …" at bounding box center [613, 35] width 911 height 0
type input "djfg81"
click at [158, 159] on button "Search" at bounding box center [185, 172] width 54 height 26
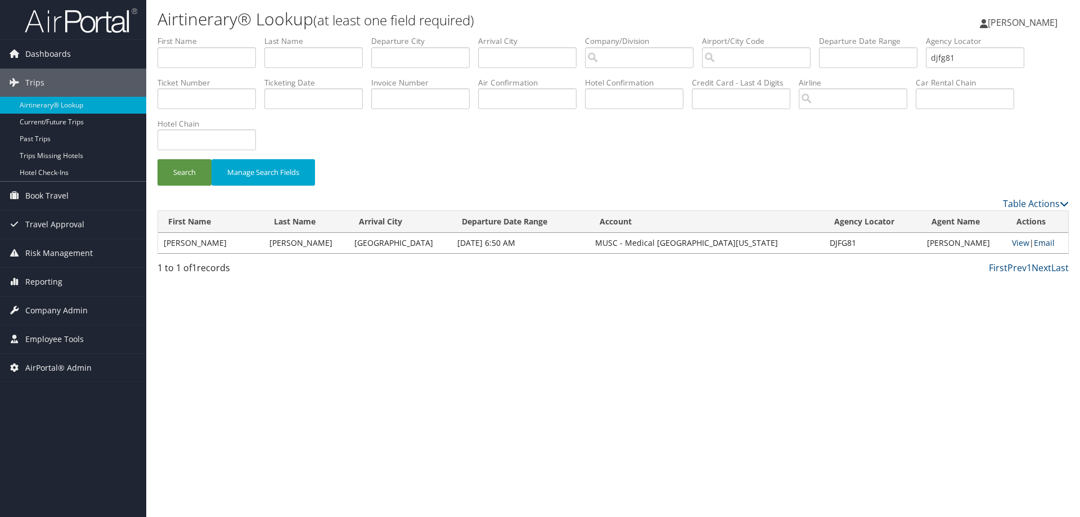
click at [1036, 248] on link "Email" at bounding box center [1044, 242] width 21 height 11
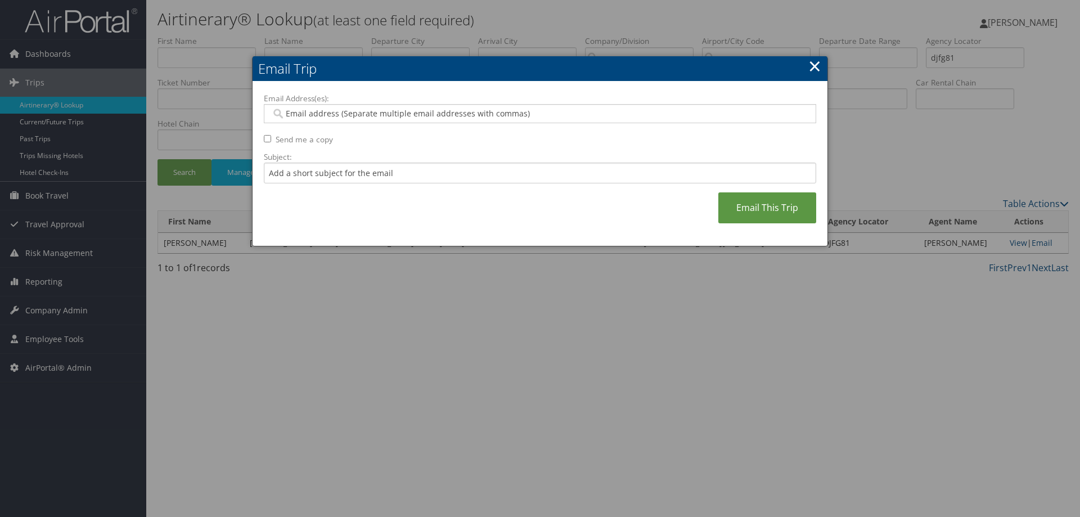
click at [595, 114] on input "Email Address(es):" at bounding box center [539, 113] width 537 height 11
type input "rob"
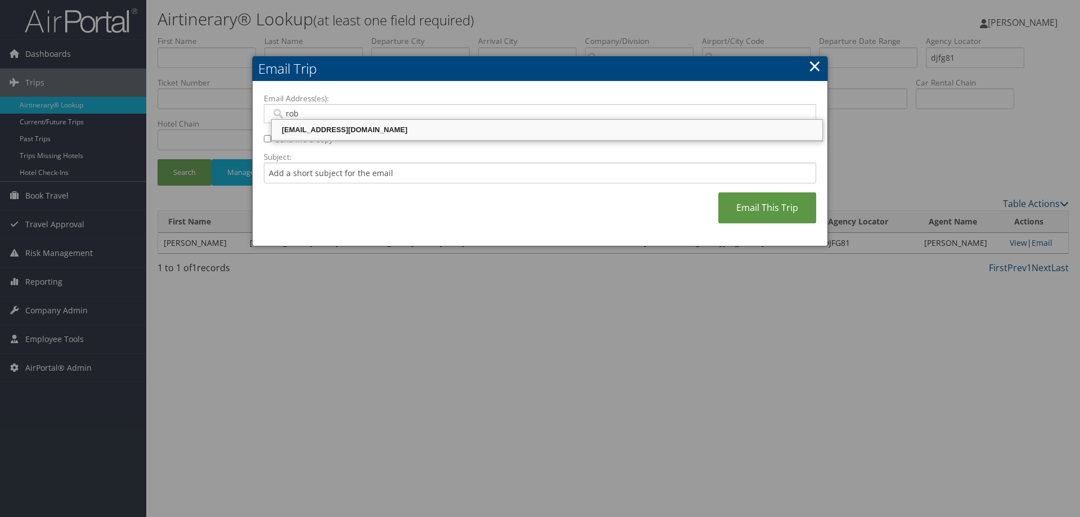
click at [421, 128] on div "robiso@musc.edu" at bounding box center [546, 129] width 547 height 11
type input "robiso@musc.edu"
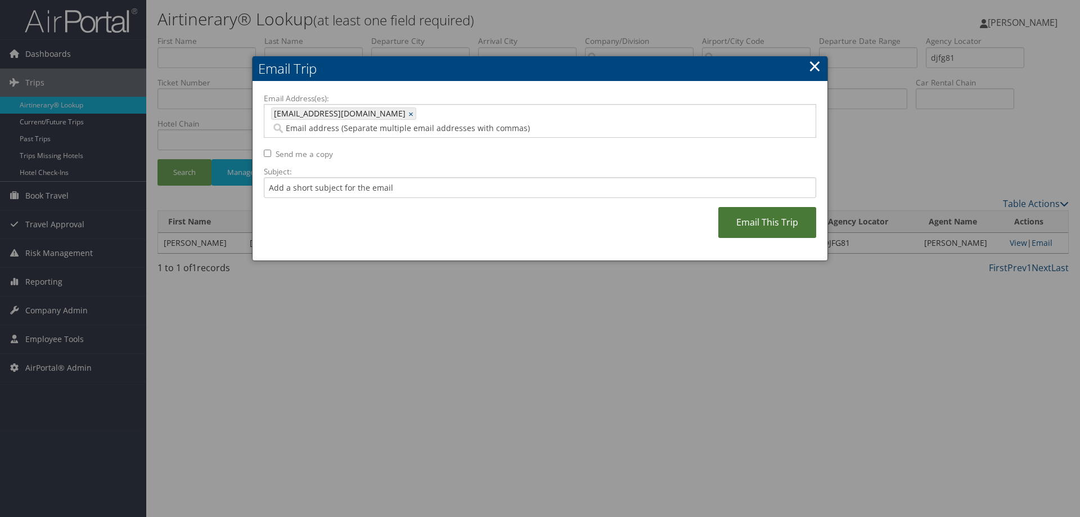
click at [721, 209] on link "Email This Trip" at bounding box center [767, 222] width 98 height 31
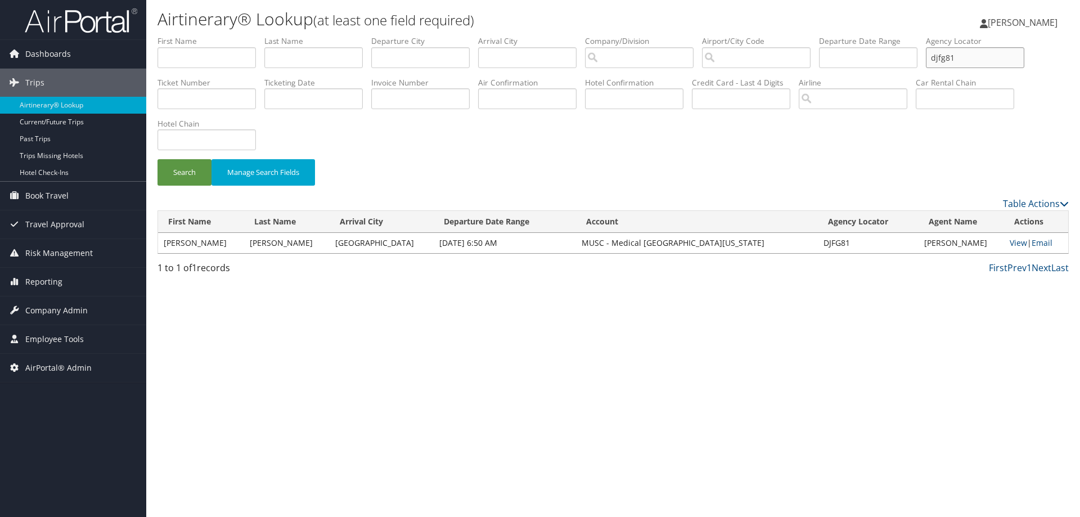
drag, startPoint x: 978, startPoint y: 64, endPoint x: 902, endPoint y: 67, distance: 76.0
click at [902, 35] on ul "First Name Last Name Departure City Arrival City Company/Division Airport/City …" at bounding box center [613, 35] width 911 height 0
type input "djfpkg"
click at [158, 159] on button "Search" at bounding box center [185, 172] width 54 height 26
click at [1032, 247] on link "Email" at bounding box center [1042, 242] width 21 height 11
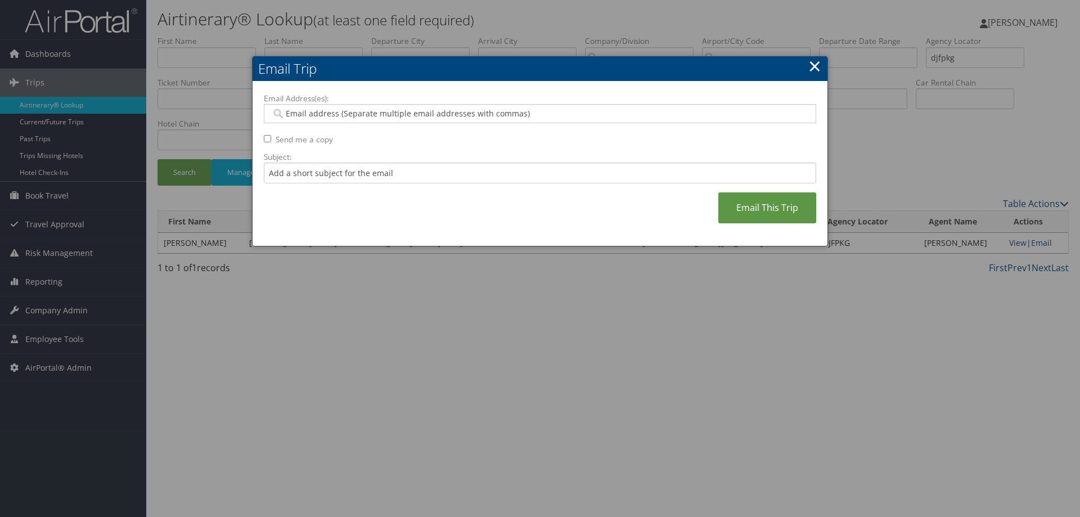
click at [497, 115] on input "Email Address(es):" at bounding box center [539, 113] width 537 height 11
type input "rob"
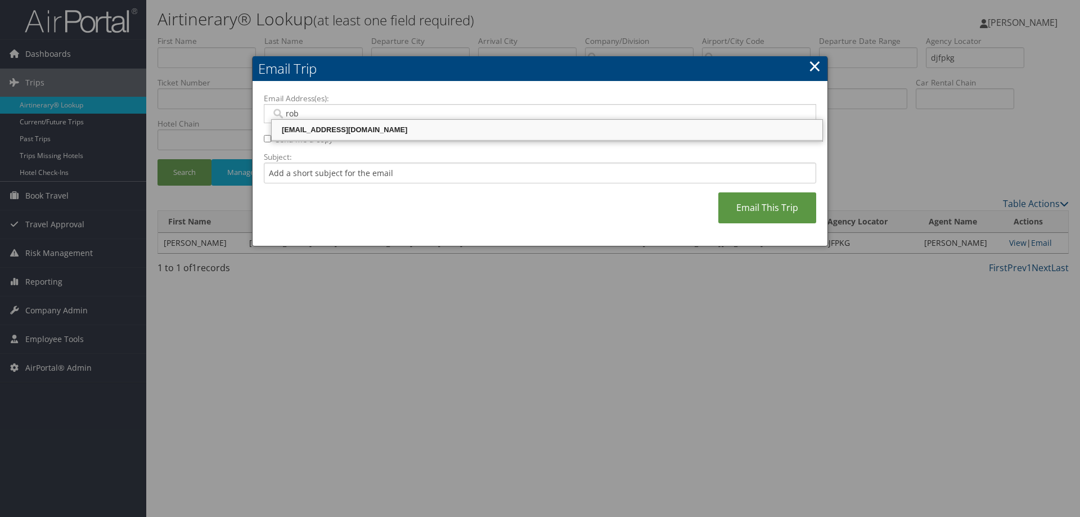
click at [474, 139] on li "robiso@musc.edu" at bounding box center [547, 129] width 552 height 21
type input "robiso@musc.edu"
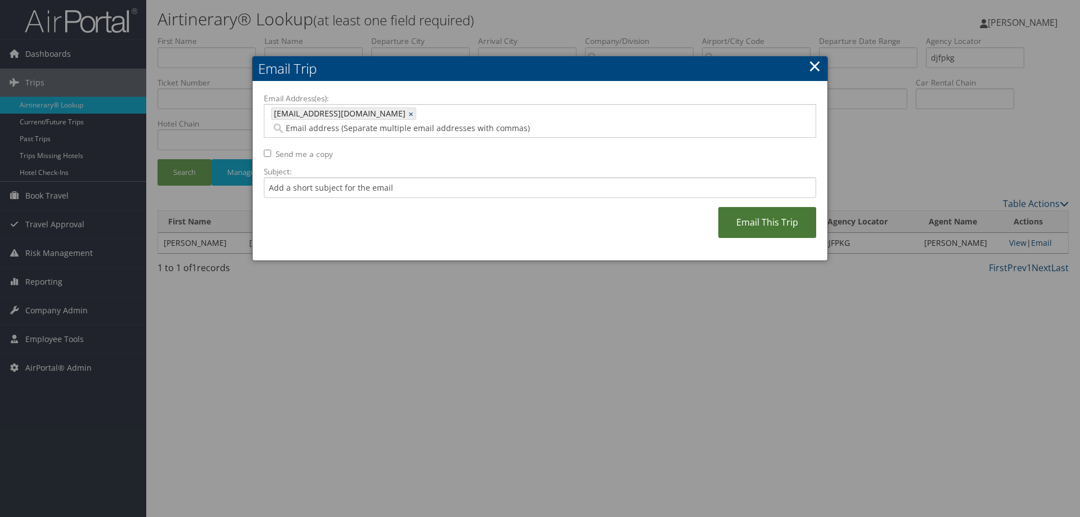
click at [750, 207] on link "Email This Trip" at bounding box center [767, 222] width 98 height 31
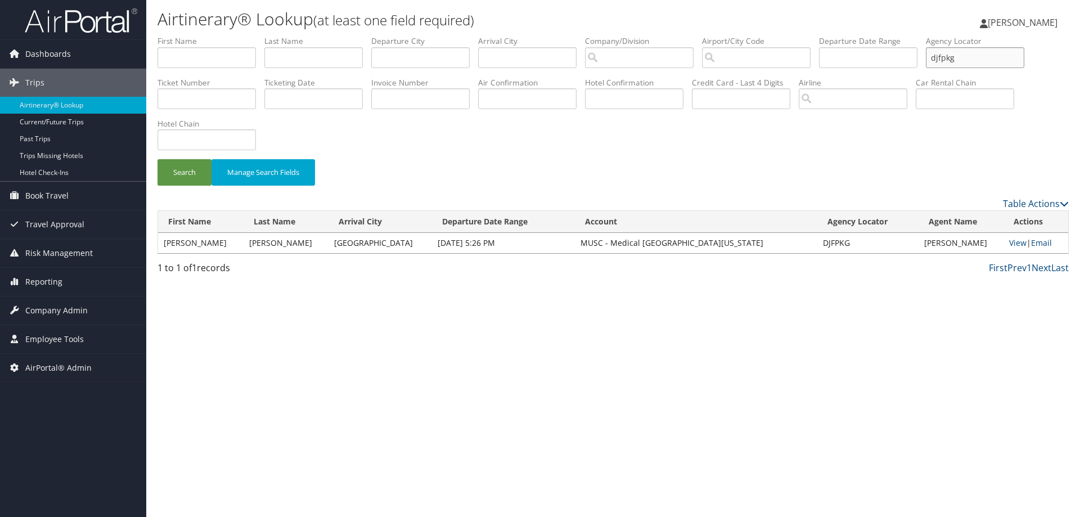
drag, startPoint x: 972, startPoint y: 62, endPoint x: 869, endPoint y: 59, distance: 103.0
click at [892, 35] on ul "First Name Last Name Departure City Arrival City Company/Division Airport/City …" at bounding box center [613, 35] width 911 height 0
type input "djc9v6"
click at [158, 159] on button "Search" at bounding box center [185, 172] width 54 height 26
click at [1048, 241] on link "Email" at bounding box center [1041, 242] width 21 height 11
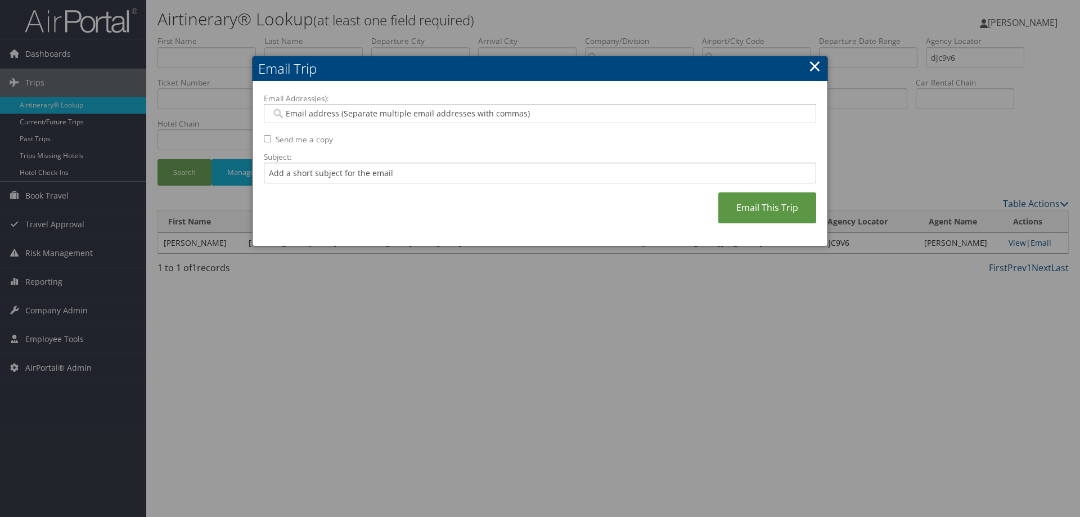
click at [492, 111] on input "Email Address(es):" at bounding box center [539, 113] width 537 height 11
type input "rob"
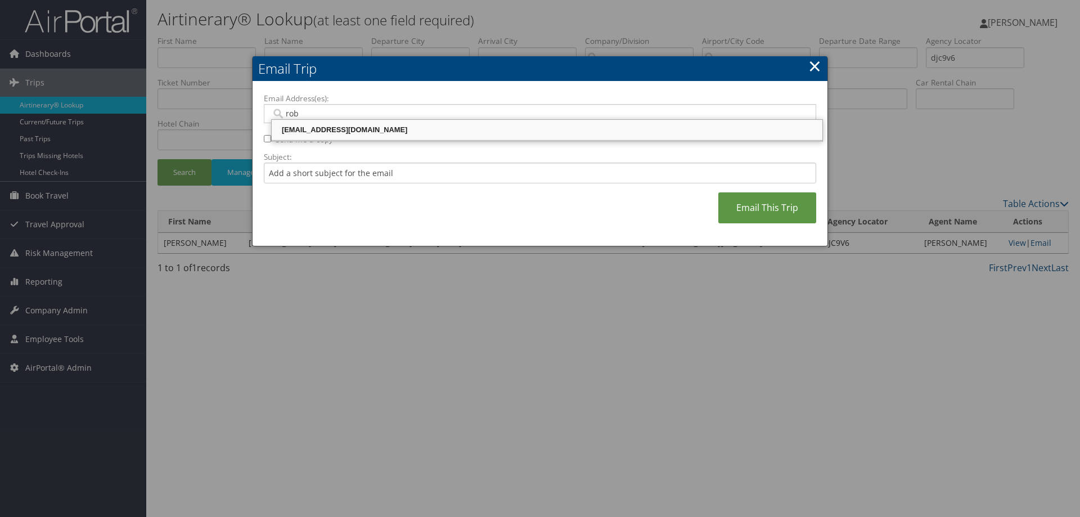
click at [413, 126] on div "robiso@musc.edu" at bounding box center [546, 129] width 547 height 11
type input "robiso@musc.edu"
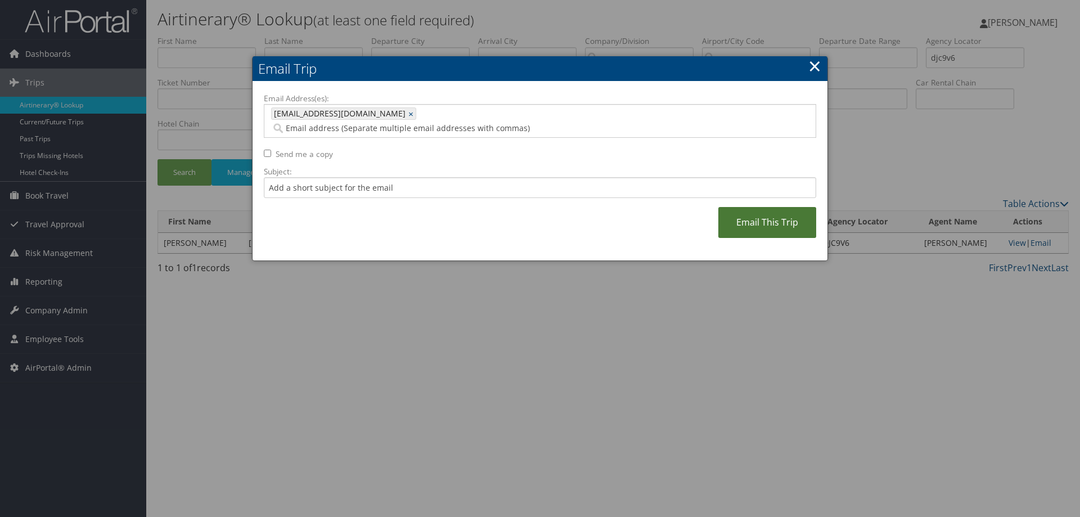
click at [754, 219] on link "Email This Trip" at bounding box center [767, 222] width 98 height 31
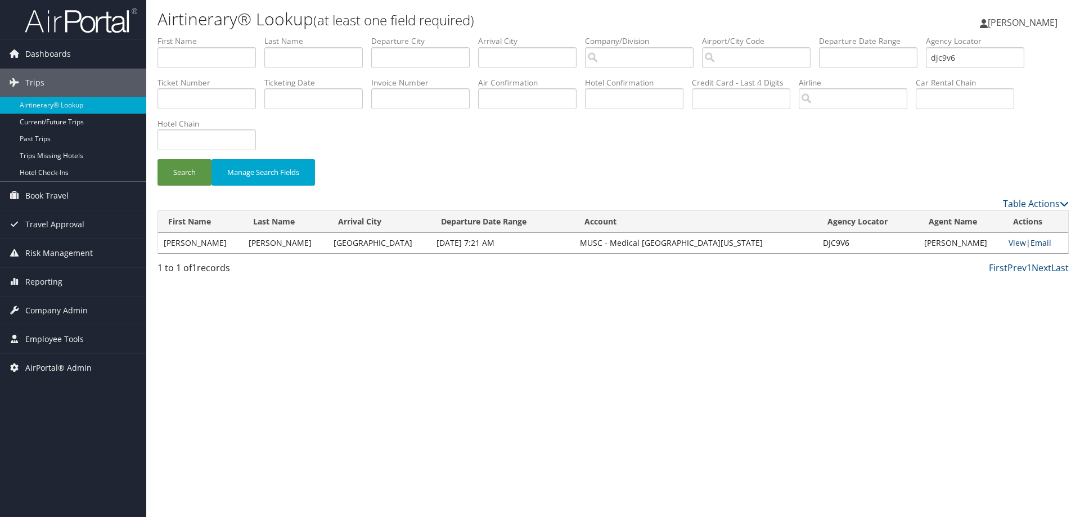
click at [1049, 241] on link "Email" at bounding box center [1041, 242] width 21 height 11
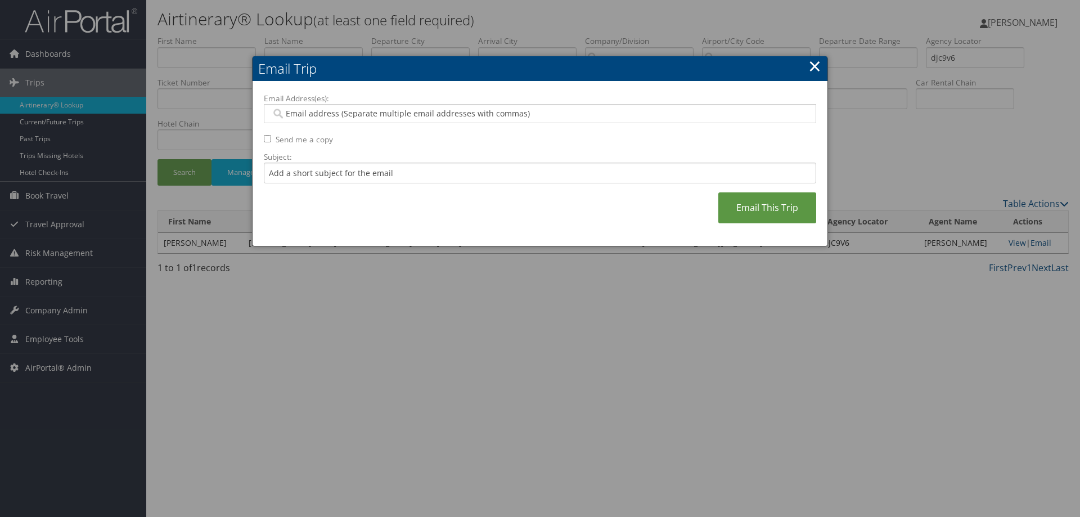
click at [479, 112] on input "Email Address(es):" at bounding box center [539, 113] width 537 height 11
type input "rob"
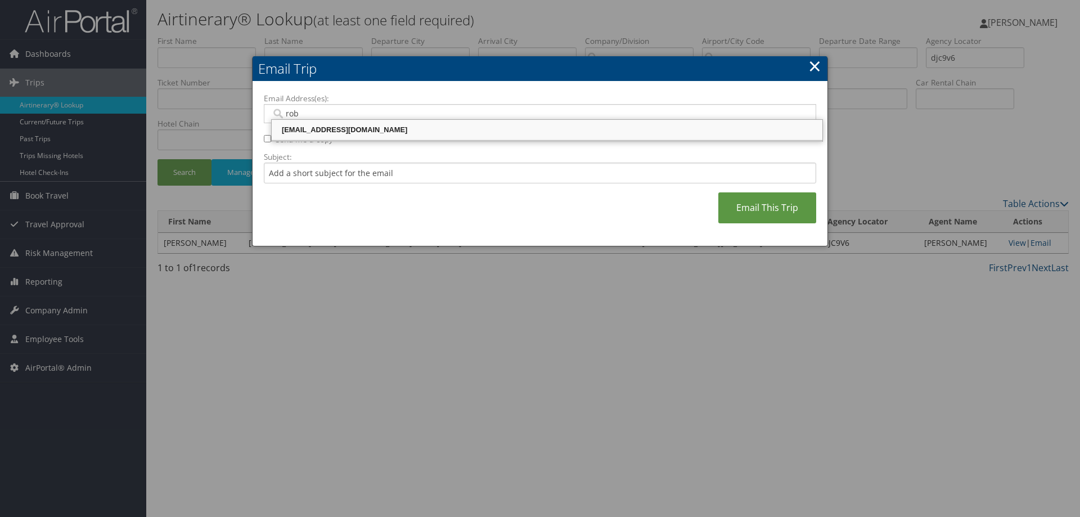
click at [455, 120] on li "robiso@musc.edu" at bounding box center [547, 129] width 552 height 21
type input "robiso@musc.edu"
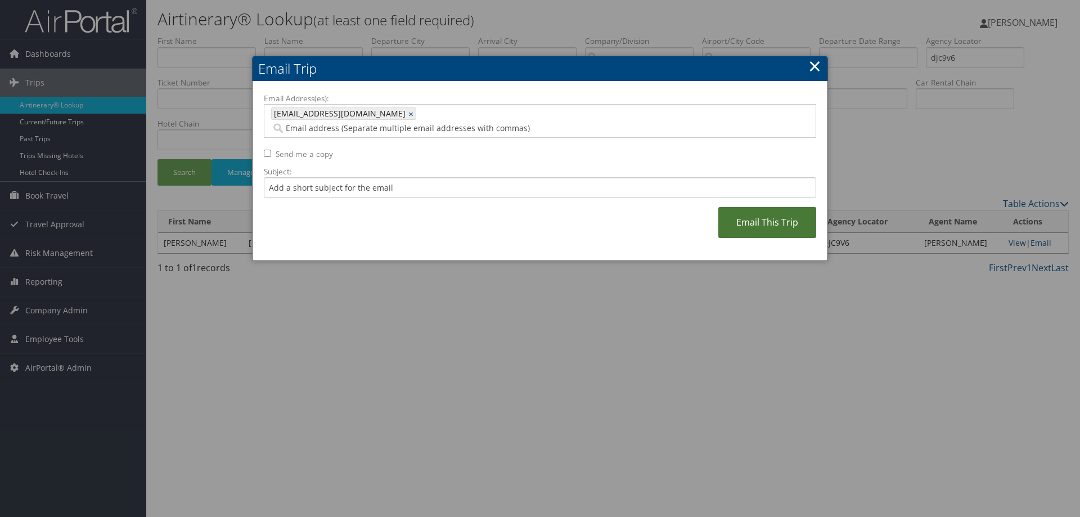
click at [744, 218] on link "Email This Trip" at bounding box center [767, 222] width 98 height 31
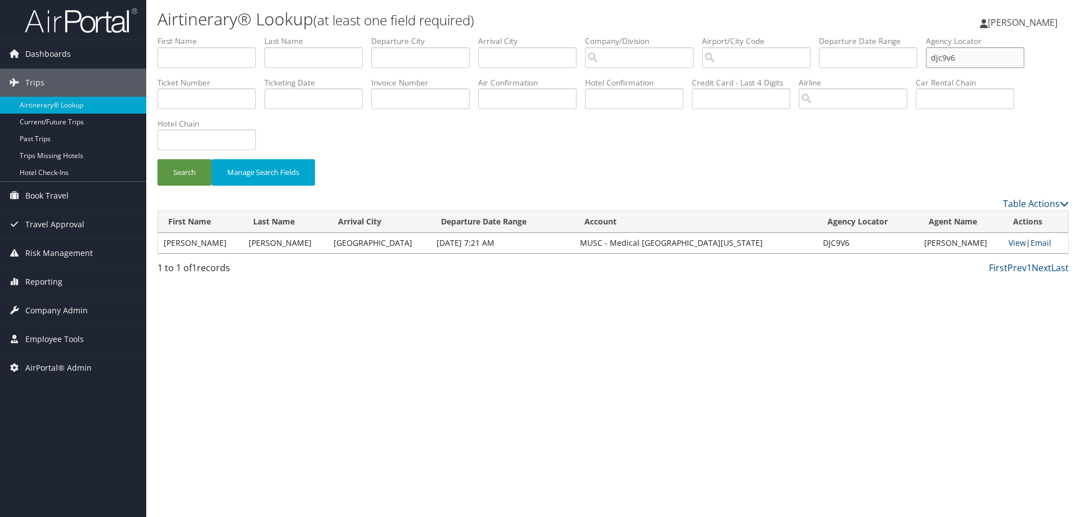
drag, startPoint x: 977, startPoint y: 65, endPoint x: 896, endPoint y: 55, distance: 81.7
click at [907, 35] on ul "First Name Last Name Departure City Arrival City Company/Division Airport/City …" at bounding box center [613, 35] width 911 height 0
type input "djfk7f"
click at [158, 159] on button "Search" at bounding box center [185, 172] width 54 height 26
click at [1035, 242] on link "Email" at bounding box center [1041, 242] width 21 height 11
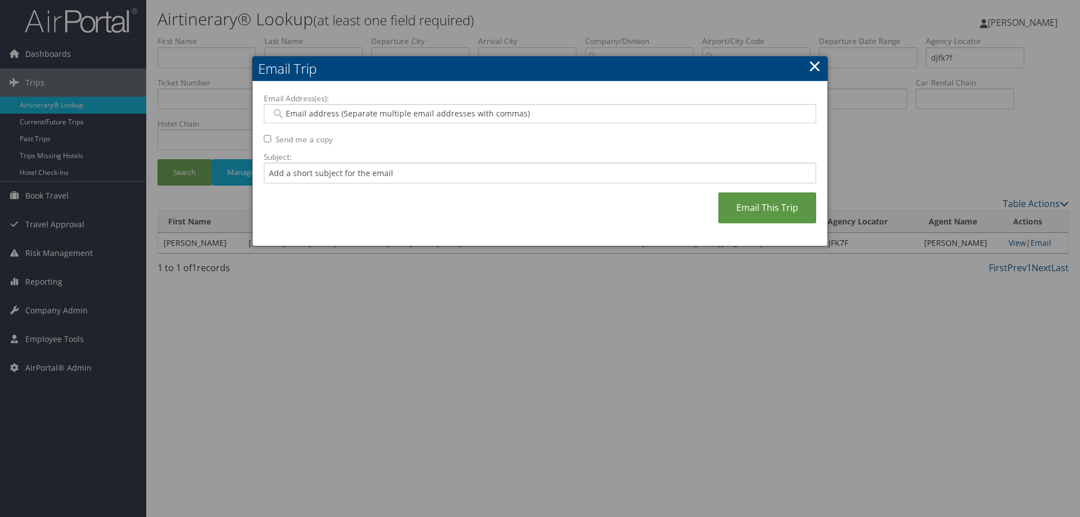
click at [501, 119] on div at bounding box center [540, 113] width 552 height 19
type input "rob"
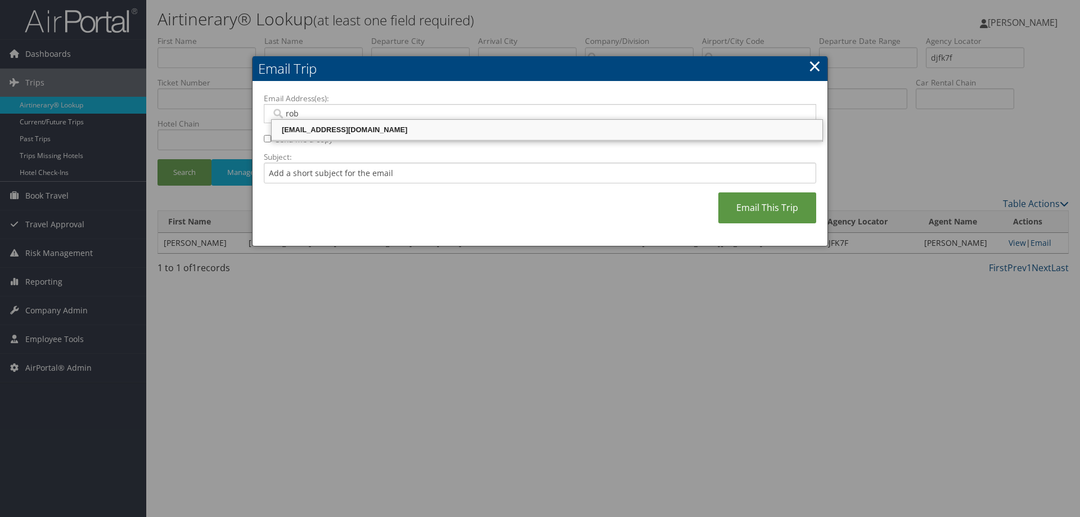
click at [484, 133] on div "robiso@musc.edu" at bounding box center [546, 129] width 547 height 11
type input "robiso@musc.edu"
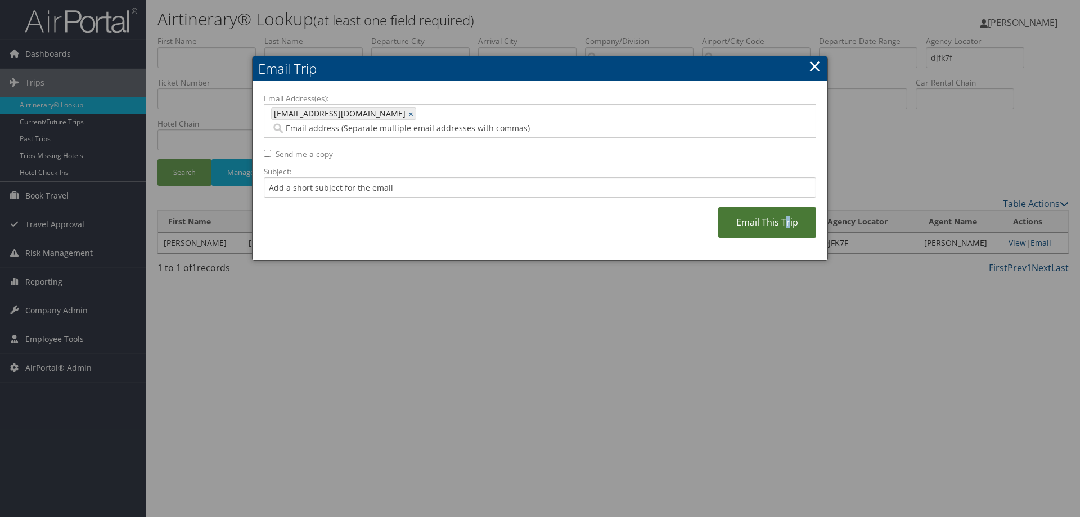
click at [785, 223] on link "Email This Trip" at bounding box center [767, 222] width 98 height 31
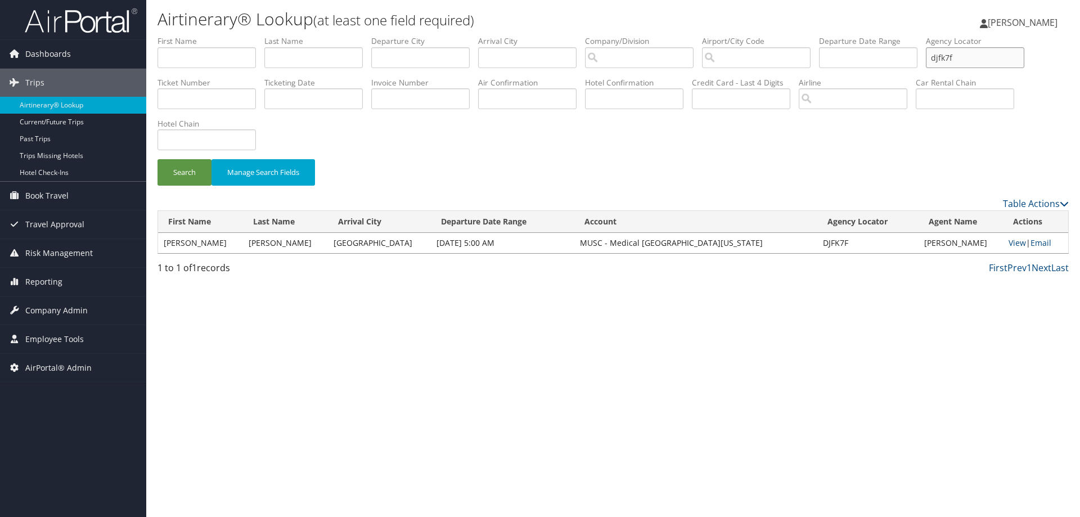
drag, startPoint x: 995, startPoint y: 58, endPoint x: 766, endPoint y: 50, distance: 229.1
click at [782, 35] on ul "First Name Last Name Departure City Arrival City Company/Division Airport/City …" at bounding box center [613, 35] width 911 height 0
type input "dj1qmv"
click at [158, 159] on button "Search" at bounding box center [185, 172] width 54 height 26
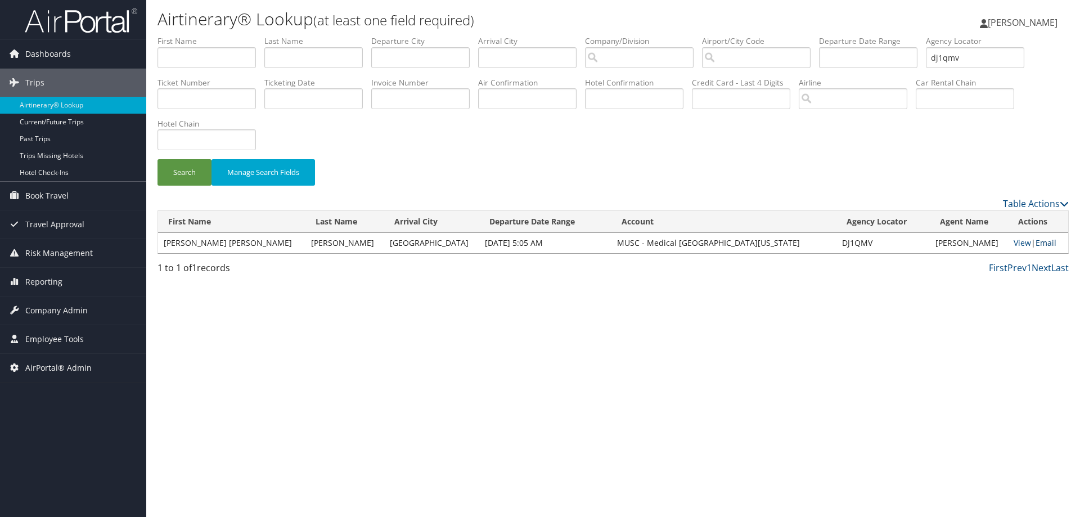
click at [1040, 242] on link "Email" at bounding box center [1046, 242] width 21 height 11
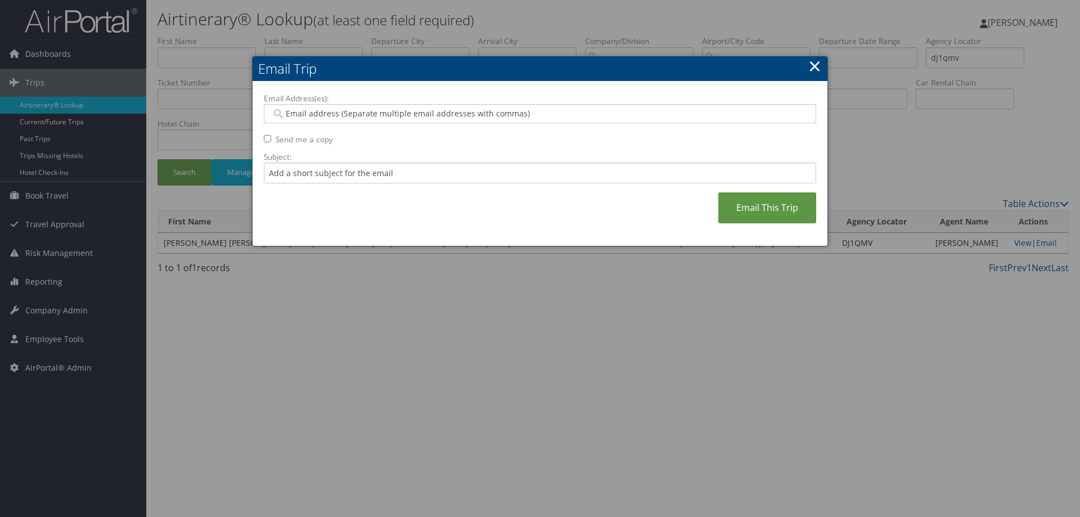
click at [379, 123] on div at bounding box center [540, 113] width 552 height 19
type input "rob"
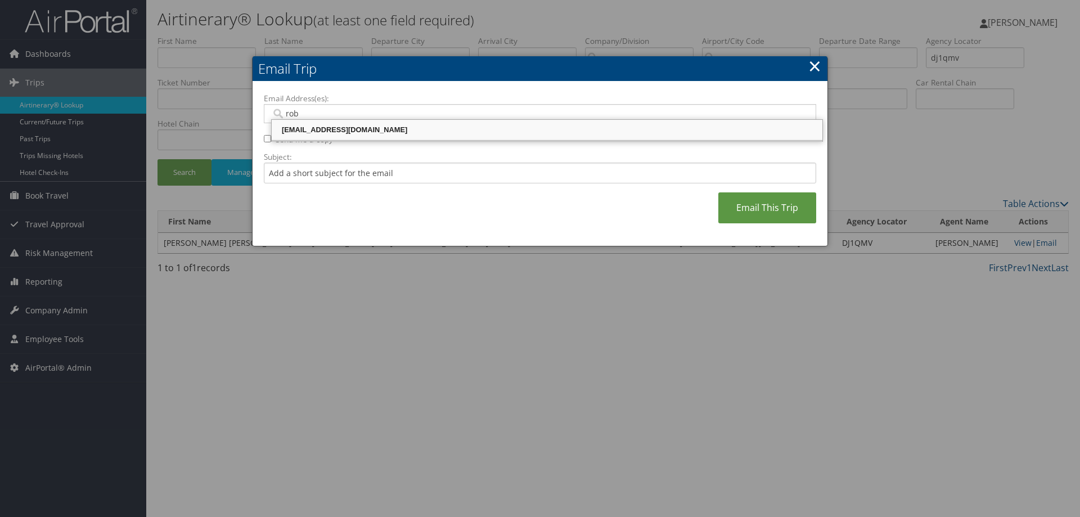
click at [369, 126] on div "robiso@musc.edu" at bounding box center [546, 129] width 547 height 11
type input "robiso@musc.edu"
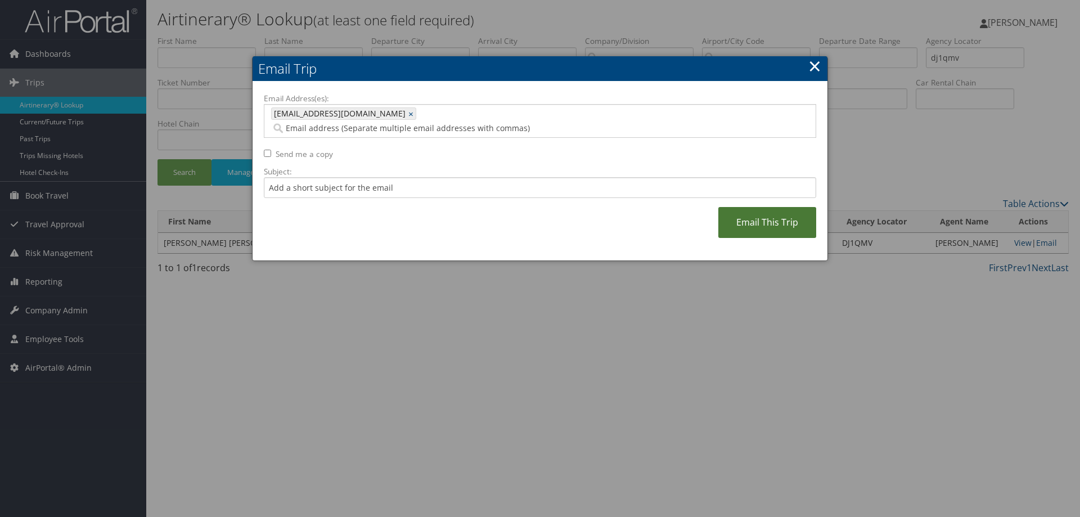
click at [775, 217] on link "Email This Trip" at bounding box center [767, 222] width 98 height 31
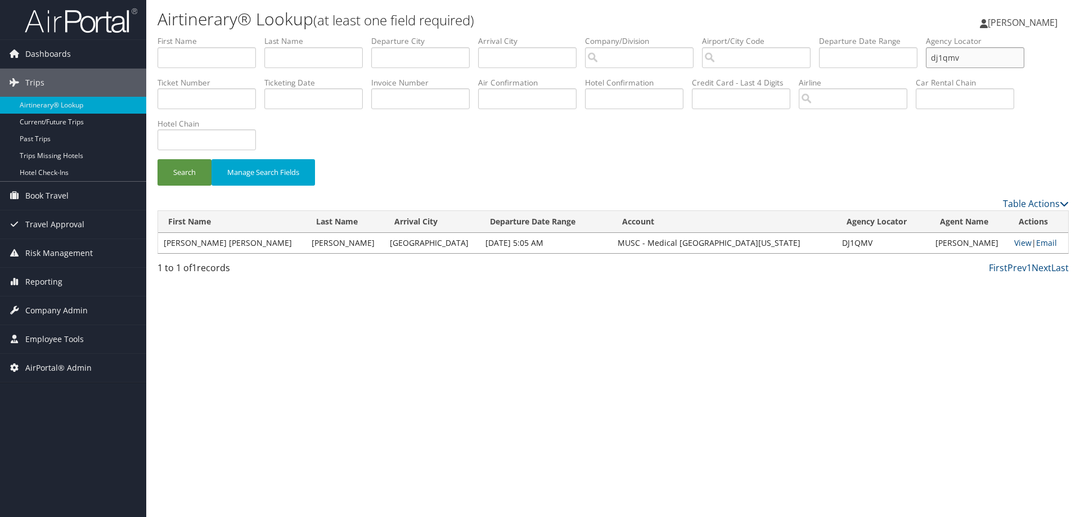
drag, startPoint x: 971, startPoint y: 66, endPoint x: 928, endPoint y: 66, distance: 43.3
click at [932, 35] on ul "First Name Last Name Departure City Arrival City Company/Division Airport/City …" at bounding box center [613, 35] width 911 height 0
type input "dj1vjs"
click at [158, 159] on button "Search" at bounding box center [185, 172] width 54 height 26
click at [1043, 237] on link "Email" at bounding box center [1047, 242] width 21 height 11
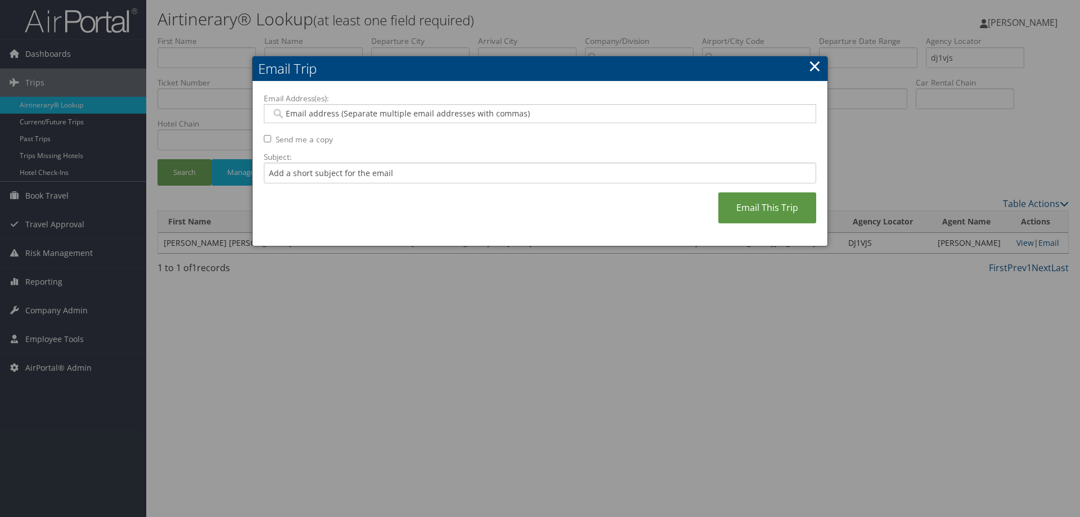
click at [326, 109] on input "Email Address(es):" at bounding box center [539, 113] width 537 height 11
type input "rob"
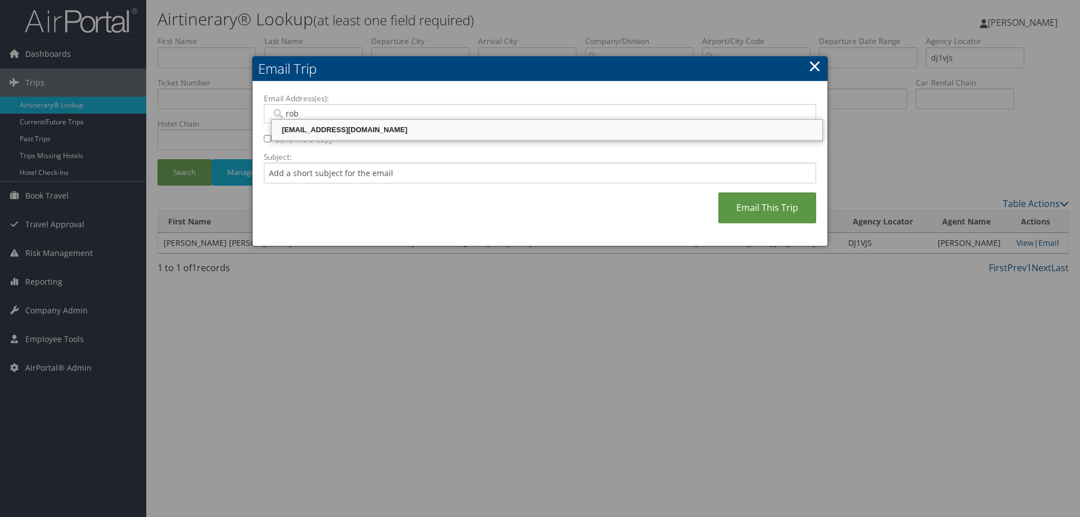
click at [321, 122] on div "robiso@musc.edu" at bounding box center [546, 130] width 547 height 17
type input "robiso@musc.edu"
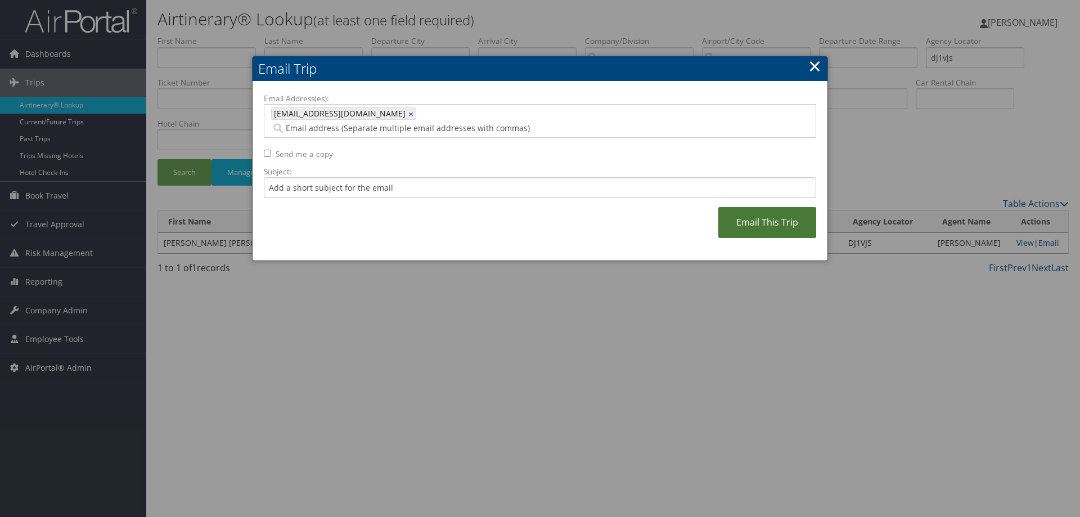
click at [745, 208] on link "Email This Trip" at bounding box center [767, 222] width 98 height 31
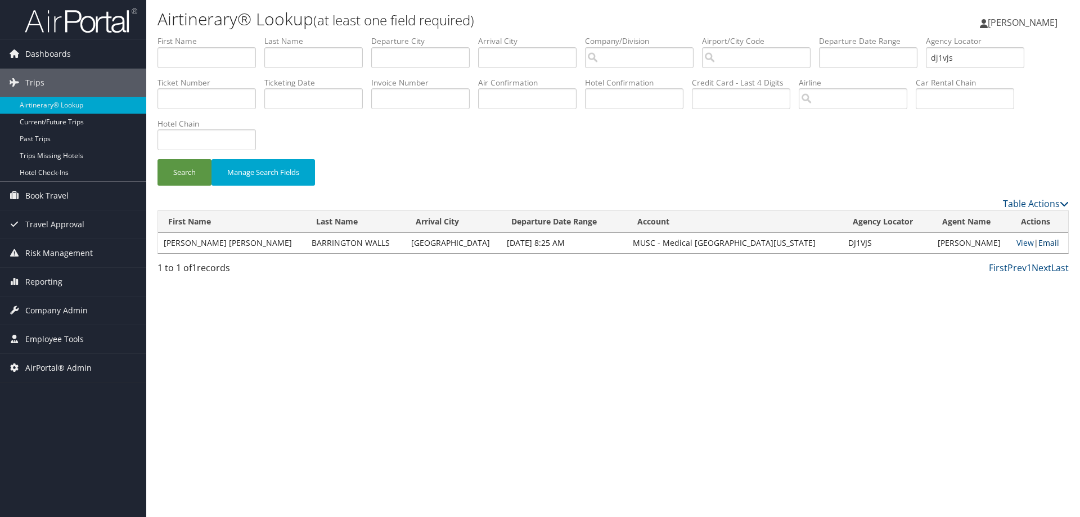
click at [1045, 243] on link "Email" at bounding box center [1049, 242] width 21 height 11
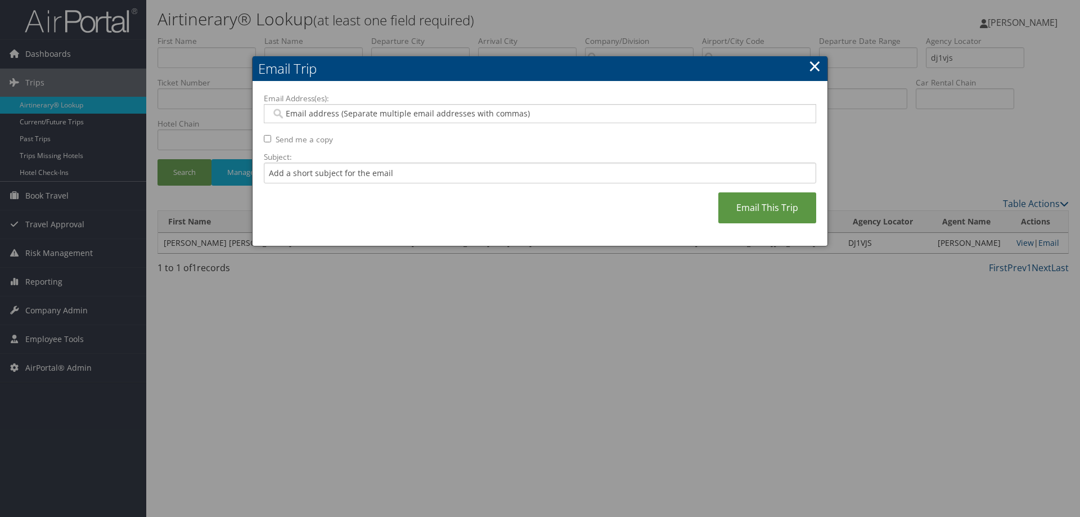
click at [534, 115] on input "Email Address(es):" at bounding box center [539, 113] width 537 height 11
type input "rob"
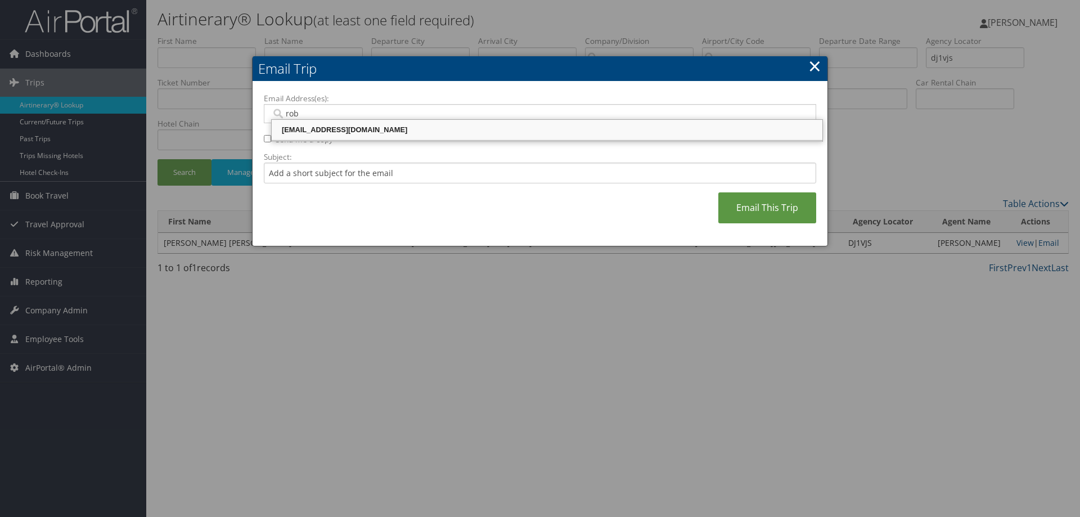
click at [480, 124] on div "robiso@musc.edu" at bounding box center [546, 130] width 547 height 17
type input "robiso@musc.edu"
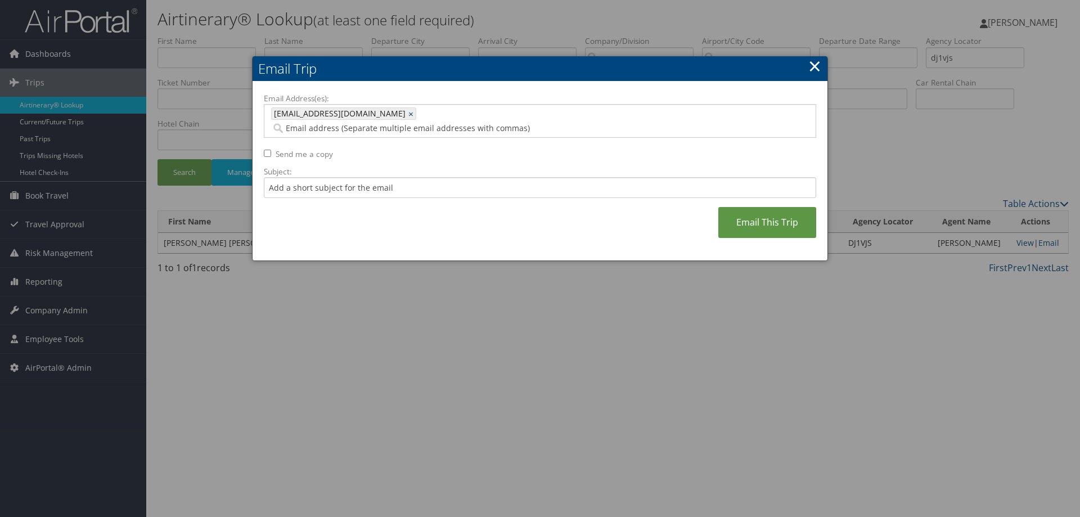
click at [842, 206] on div at bounding box center [540, 258] width 1080 height 517
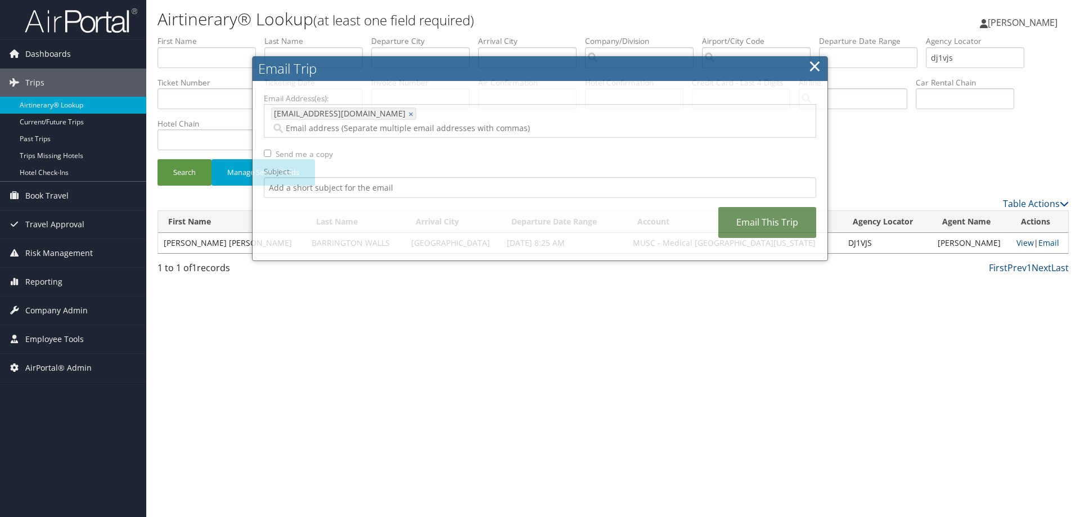
click at [789, 207] on link "Email This Trip" at bounding box center [767, 222] width 98 height 31
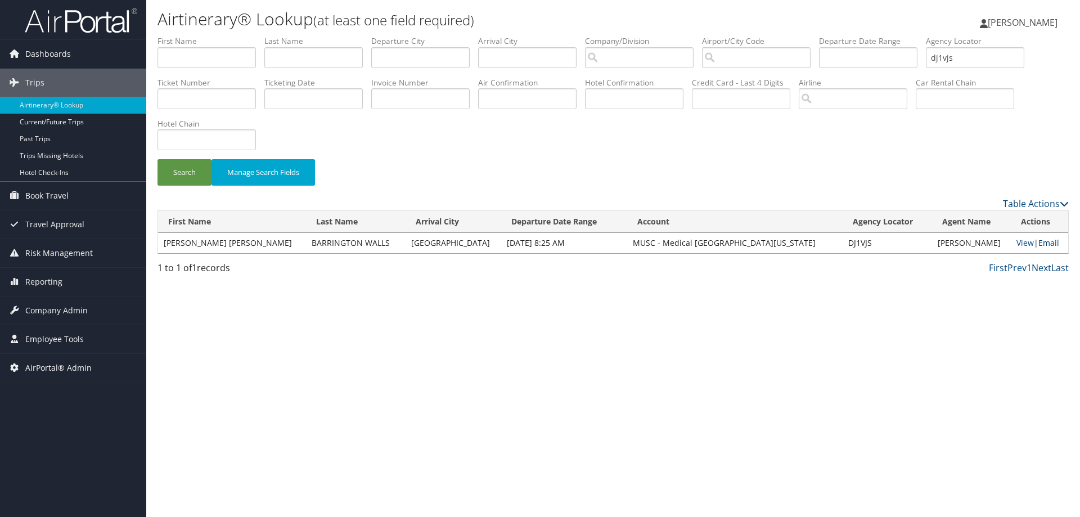
click at [1039, 243] on link "Email" at bounding box center [1049, 242] width 21 height 11
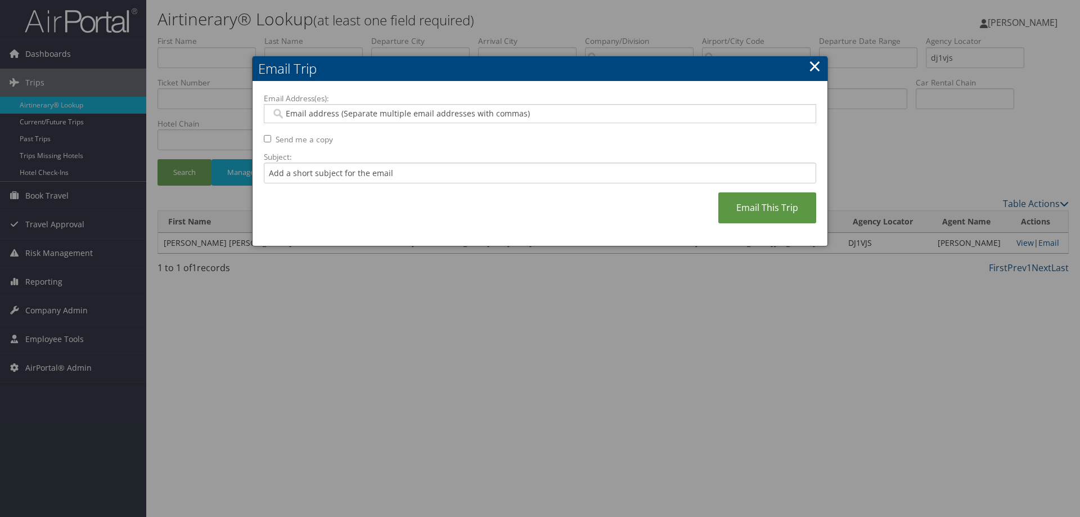
click at [320, 113] on input "Email Address(es):" at bounding box center [539, 113] width 537 height 11
type input "rob"
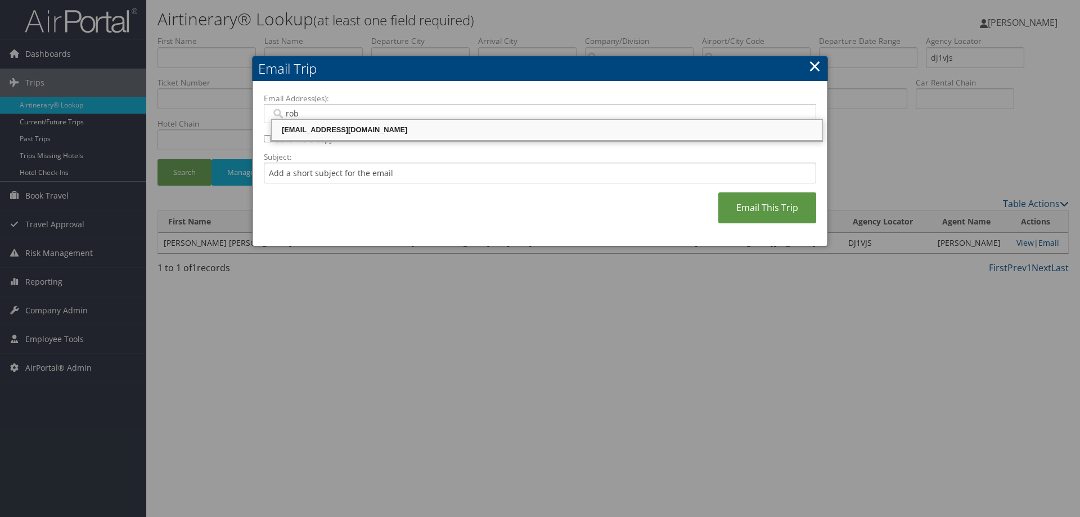
click at [330, 145] on body "Menu Dashboards ► AirPortal 360™ (Manager) AirPortal 360™ (Agent) My Travel Das…" at bounding box center [540, 258] width 1080 height 517
click at [322, 134] on div "robiso@musc.edu" at bounding box center [546, 129] width 547 height 11
type input "robiso@musc.edu"
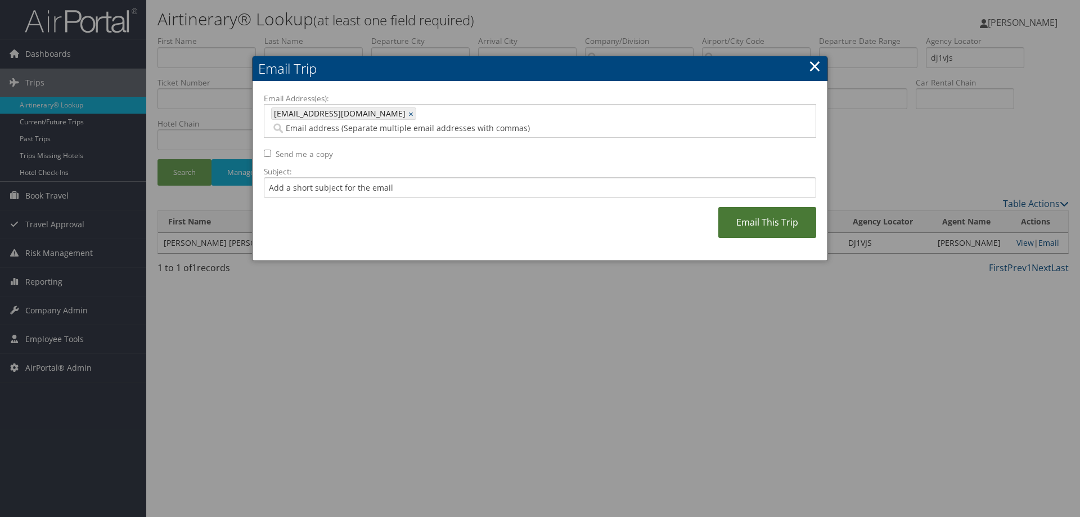
click at [781, 210] on link "Email This Trip" at bounding box center [767, 222] width 98 height 31
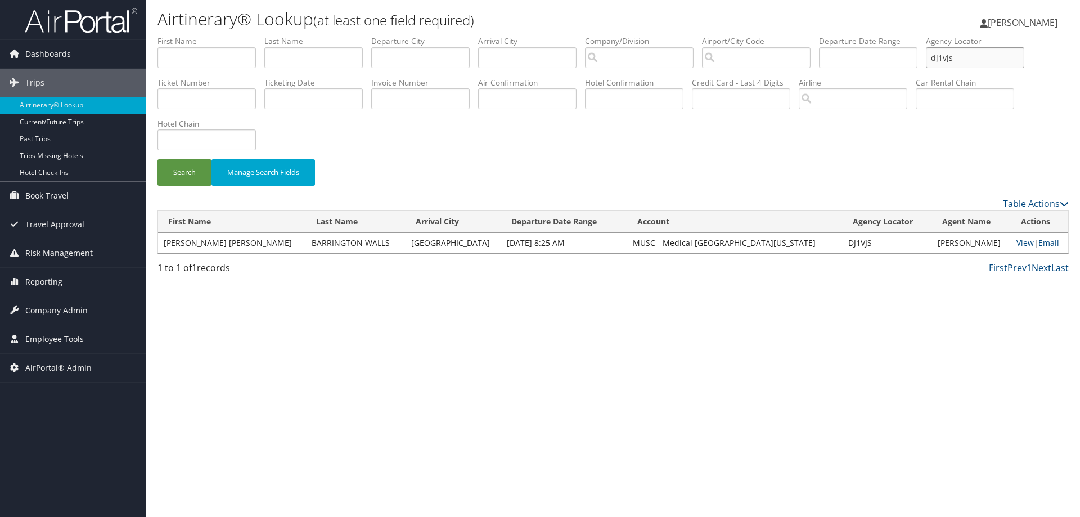
drag, startPoint x: 986, startPoint y: 59, endPoint x: 903, endPoint y: 56, distance: 82.7
click at [915, 35] on ul "First Name Last Name Departure City Arrival City Company/Division Airport/City …" at bounding box center [613, 35] width 911 height 0
type input "dhzq6y"
click at [158, 159] on button "Search" at bounding box center [185, 172] width 54 height 26
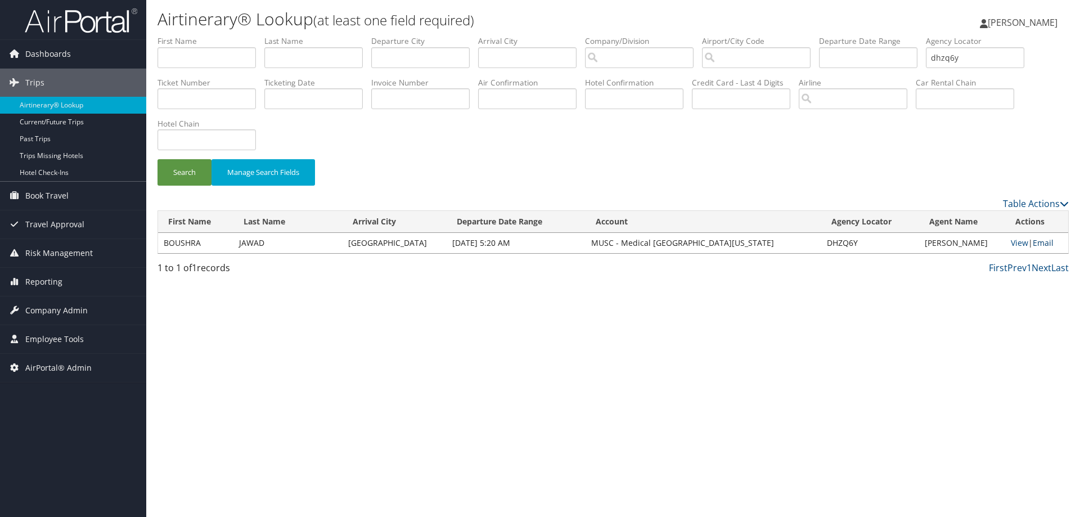
click at [1043, 239] on link "Email" at bounding box center [1043, 242] width 21 height 11
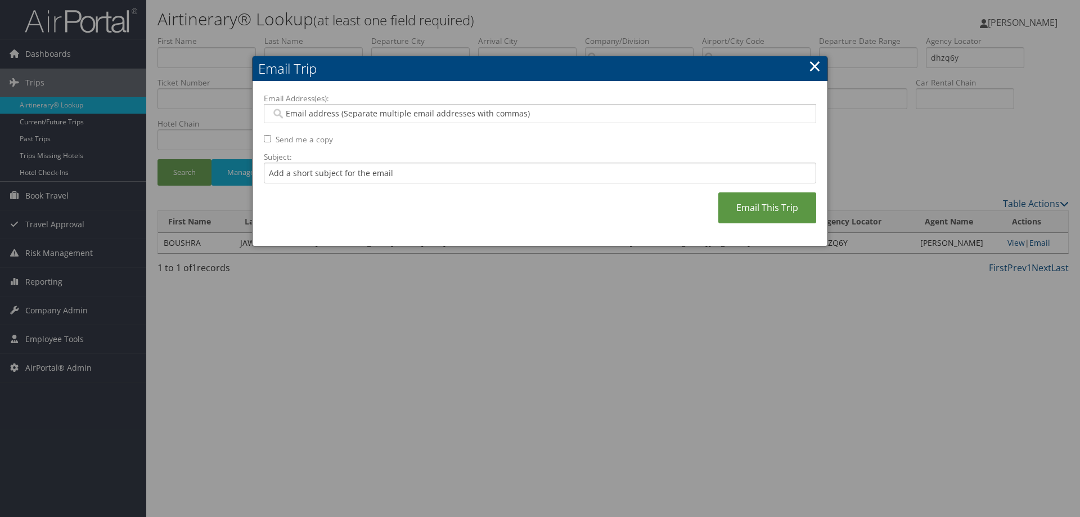
drag, startPoint x: 590, startPoint y: 115, endPoint x: 591, endPoint y: 126, distance: 10.7
click at [588, 115] on input "Email Address(es):" at bounding box center [539, 113] width 537 height 11
type input "rob"
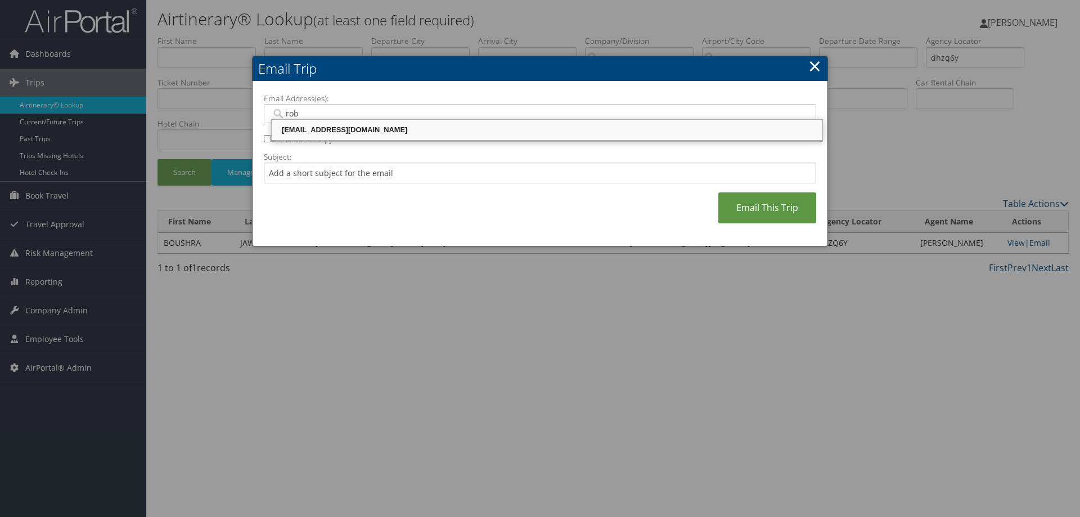
click at [490, 132] on div "robiso@musc.edu" at bounding box center [546, 129] width 547 height 11
type input "robiso@musc.edu"
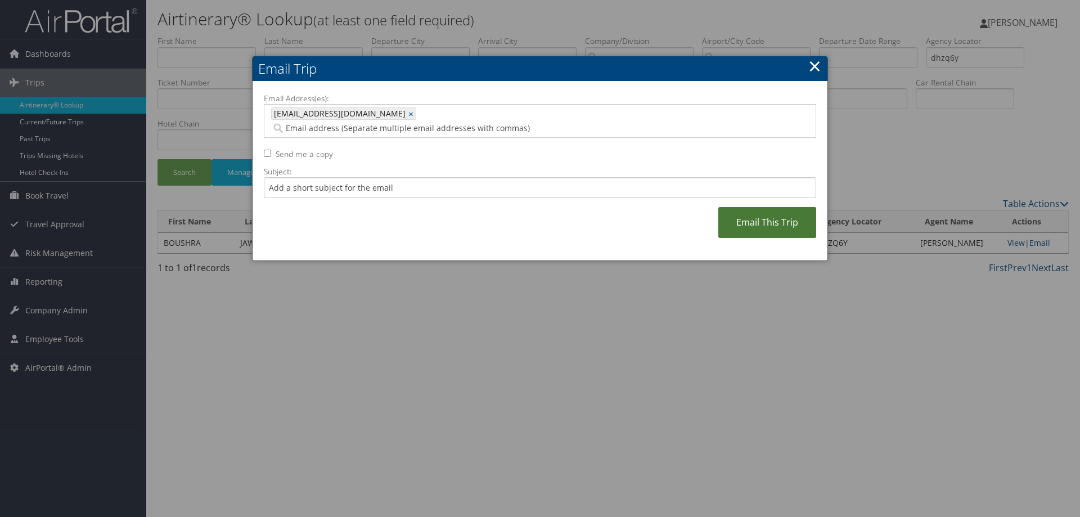
click at [785, 219] on link "Email This Trip" at bounding box center [767, 222] width 98 height 31
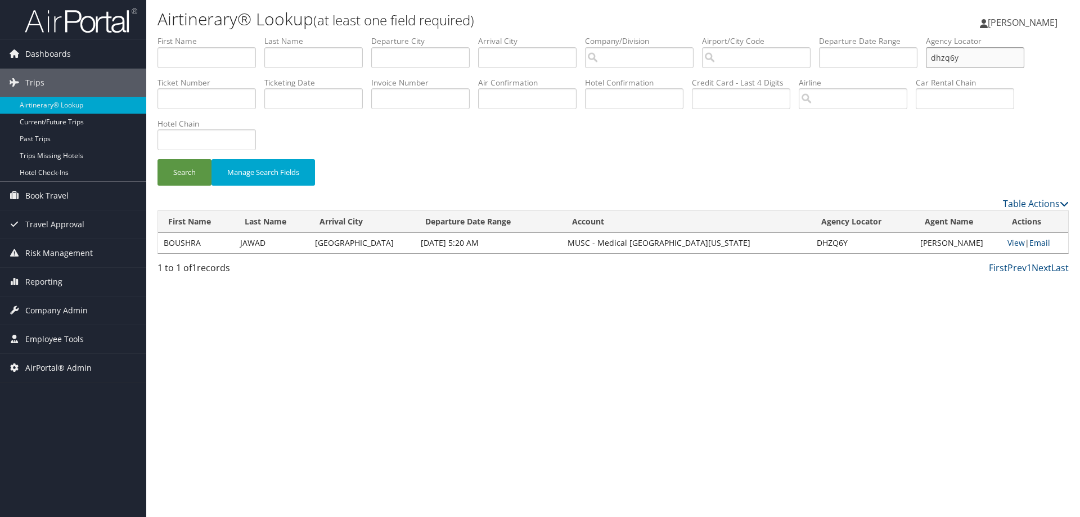
click at [982, 66] on input "dhzq6y" at bounding box center [975, 57] width 98 height 21
drag, startPoint x: 980, startPoint y: 60, endPoint x: 567, endPoint y: 70, distance: 413.1
click at [844, 35] on ul "First Name Last Name Departure City Arrival City Company/Division Airport/City …" at bounding box center [613, 35] width 911 height 0
type input "dj1fm4"
click at [158, 159] on button "Search" at bounding box center [185, 172] width 54 height 26
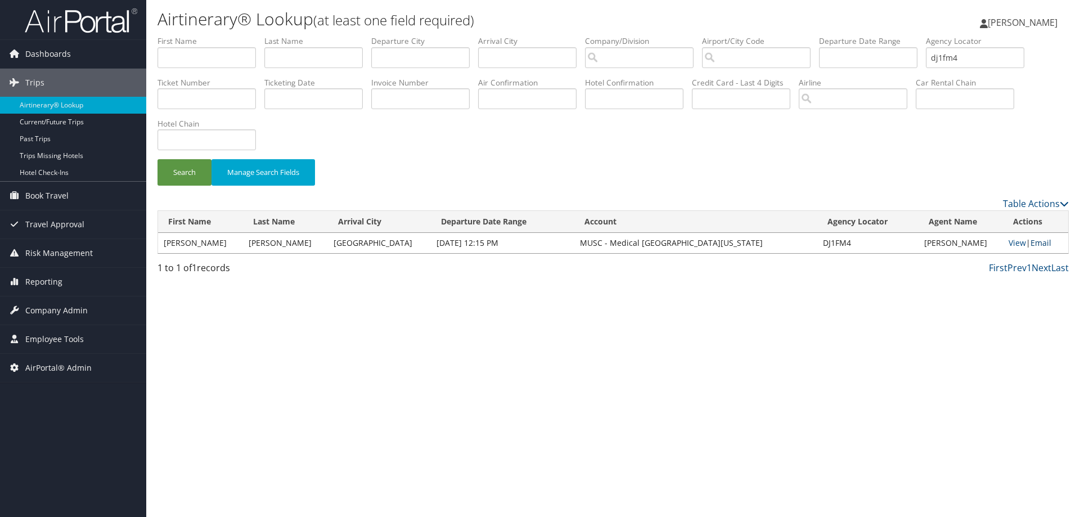
click at [1038, 248] on link "Email" at bounding box center [1041, 242] width 21 height 11
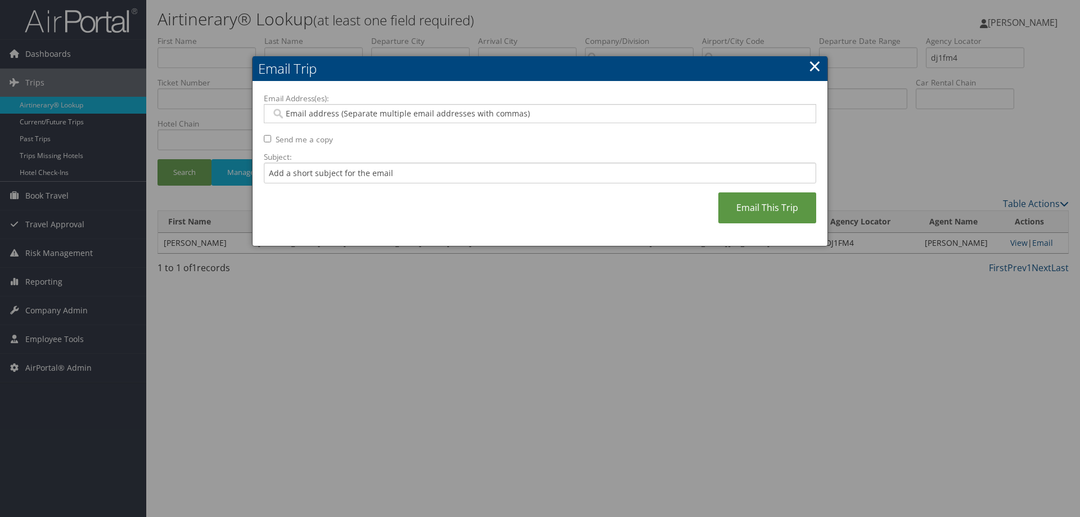
click at [540, 110] on input "Email Address(es):" at bounding box center [539, 113] width 537 height 11
type input "rob"
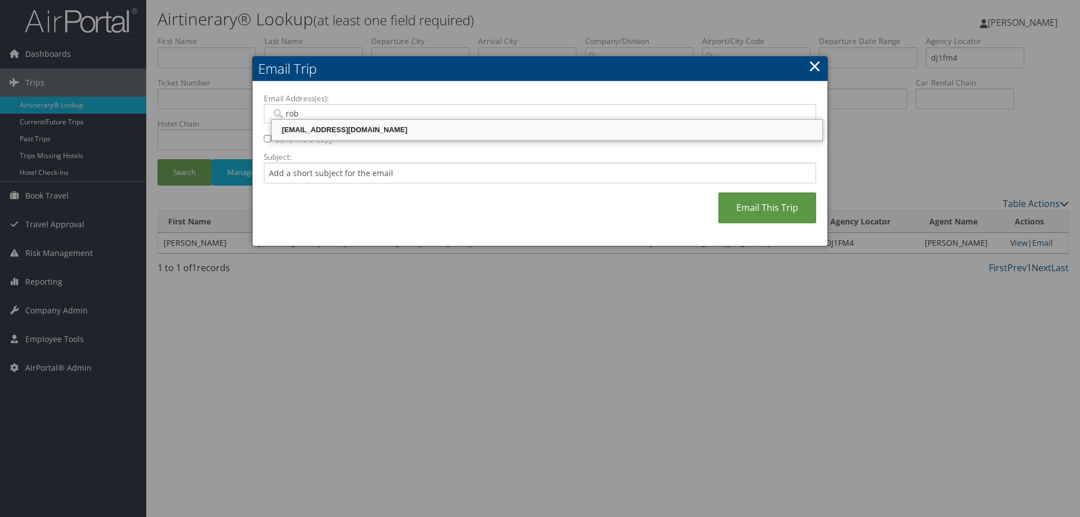
click at [441, 132] on div "robiso@musc.edu" at bounding box center [546, 129] width 547 height 11
type input "robiso@musc.edu"
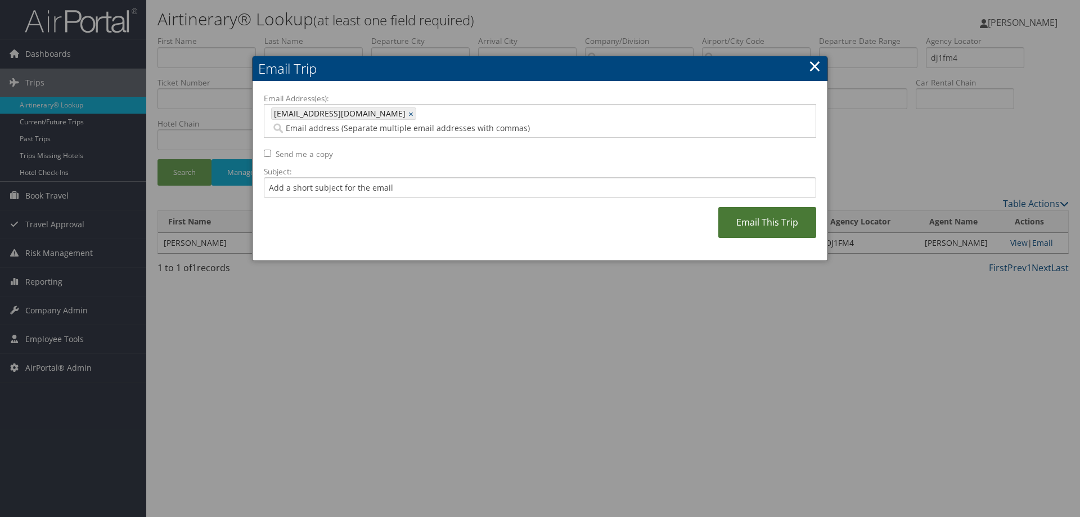
click at [763, 208] on link "Email This Trip" at bounding box center [767, 222] width 98 height 31
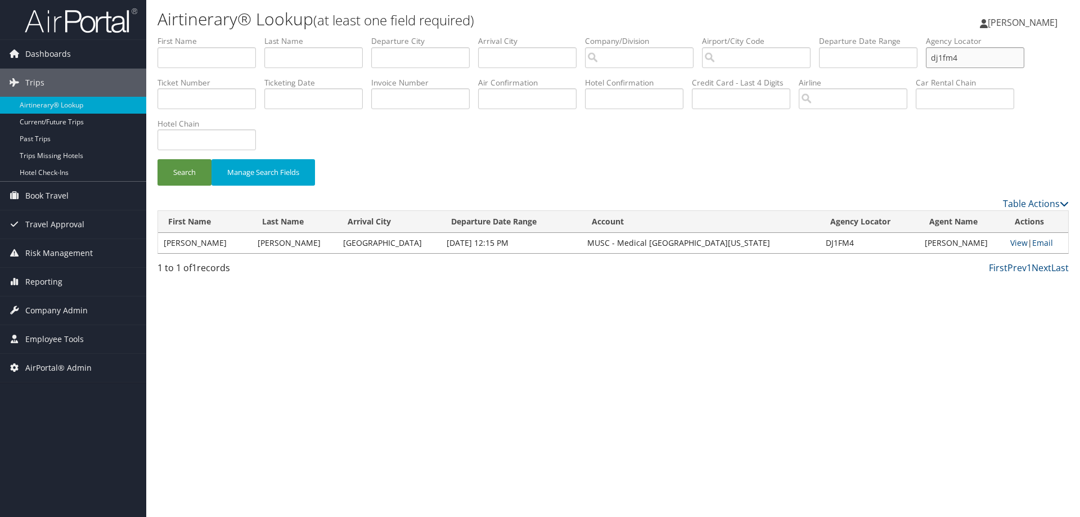
drag, startPoint x: 964, startPoint y: 65, endPoint x: 847, endPoint y: 25, distance: 124.2
click at [912, 35] on ul "First Name Last Name Departure City Arrival City Company/Division Airport/City …" at bounding box center [613, 35] width 911 height 0
type input "dj1btj"
click at [158, 159] on button "Search" at bounding box center [185, 172] width 54 height 26
click at [1045, 245] on link "Email" at bounding box center [1041, 242] width 21 height 11
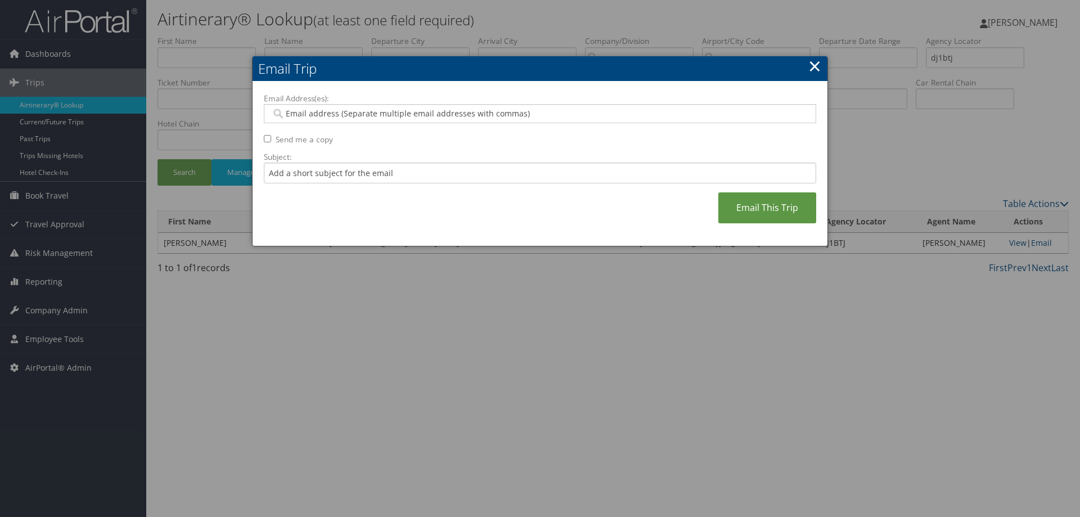
click at [536, 116] on input "Email Address(es):" at bounding box center [539, 113] width 537 height 11
type input "rob"
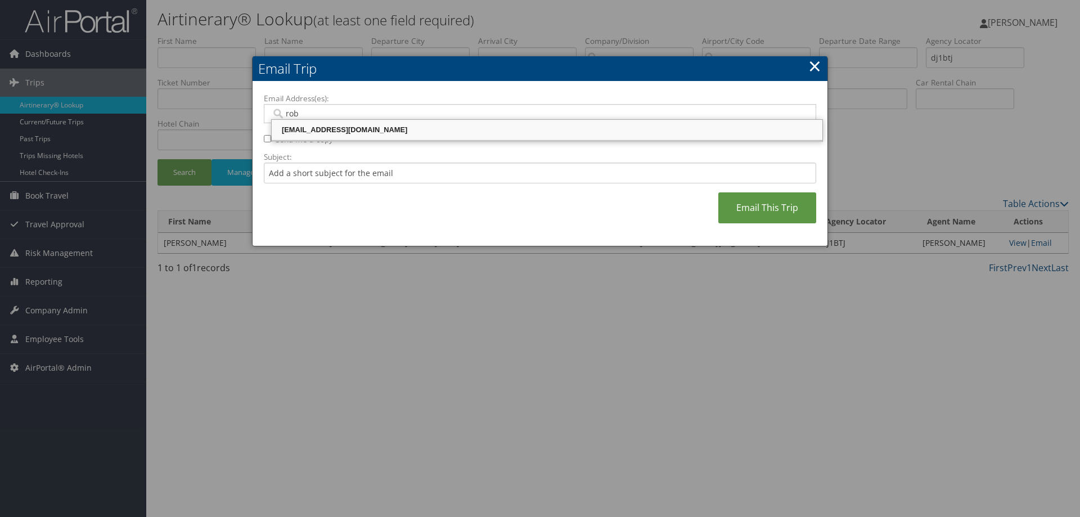
click at [509, 128] on div "robiso@musc.edu" at bounding box center [546, 129] width 547 height 11
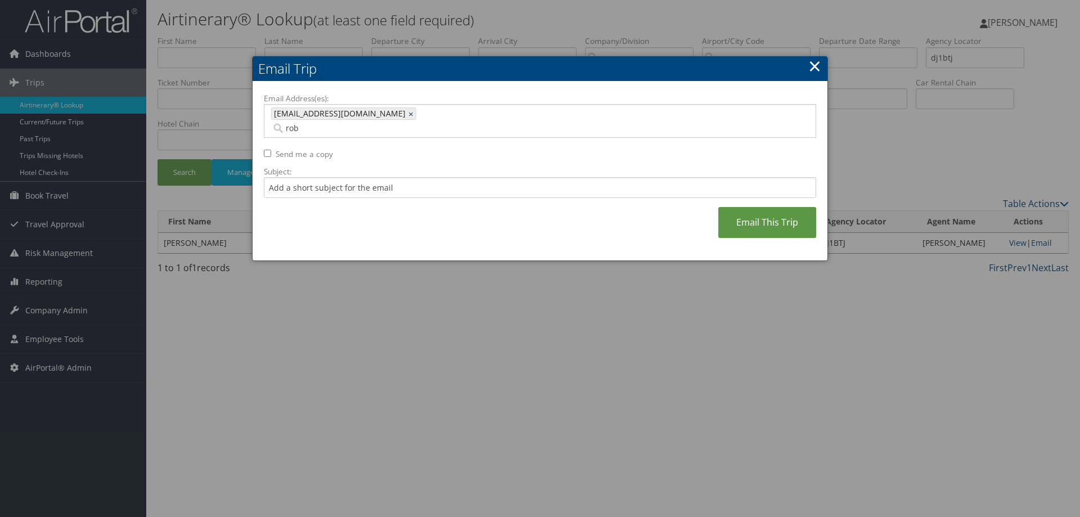
type input "robiso@musc.edu"
drag, startPoint x: 716, startPoint y: 208, endPoint x: 723, endPoint y: 210, distance: 8.4
click at [718, 208] on div "Email Address(es): robiso@musc.edu robiso@musc.edu × Send me a copy Subject: Em…" at bounding box center [540, 171] width 552 height 157
click at [736, 207] on link "Email This Trip" at bounding box center [767, 222] width 98 height 31
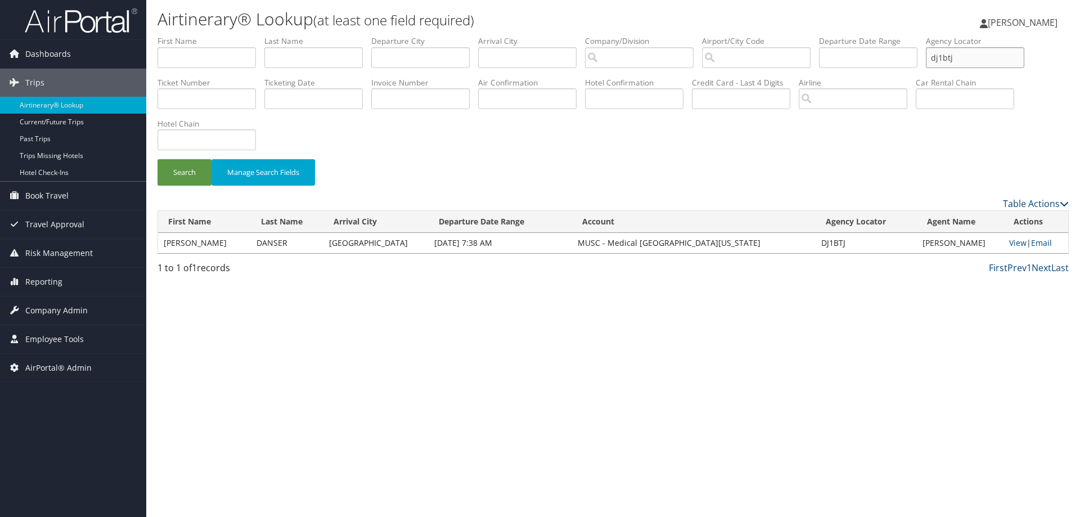
click at [973, 57] on input "dj1btj" at bounding box center [975, 57] width 98 height 21
drag, startPoint x: 973, startPoint y: 57, endPoint x: 756, endPoint y: 113, distance: 224.2
click at [817, 35] on ul "First Name Last Name Departure City Arrival City Company/Division Airport/City …" at bounding box center [613, 35] width 911 height 0
type input "dj24sq"
click at [158, 159] on button "Search" at bounding box center [185, 172] width 54 height 26
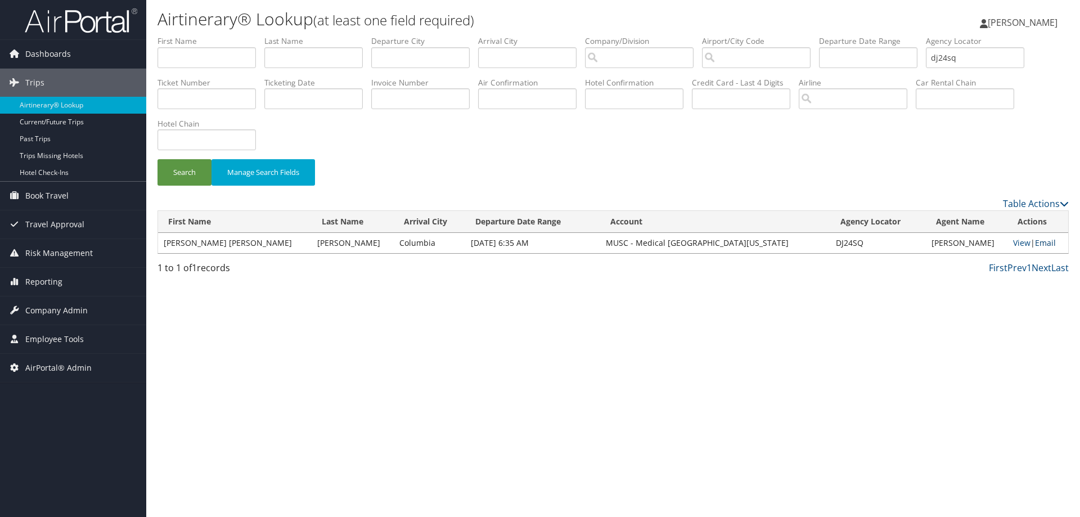
click at [1049, 244] on link "Email" at bounding box center [1045, 242] width 21 height 11
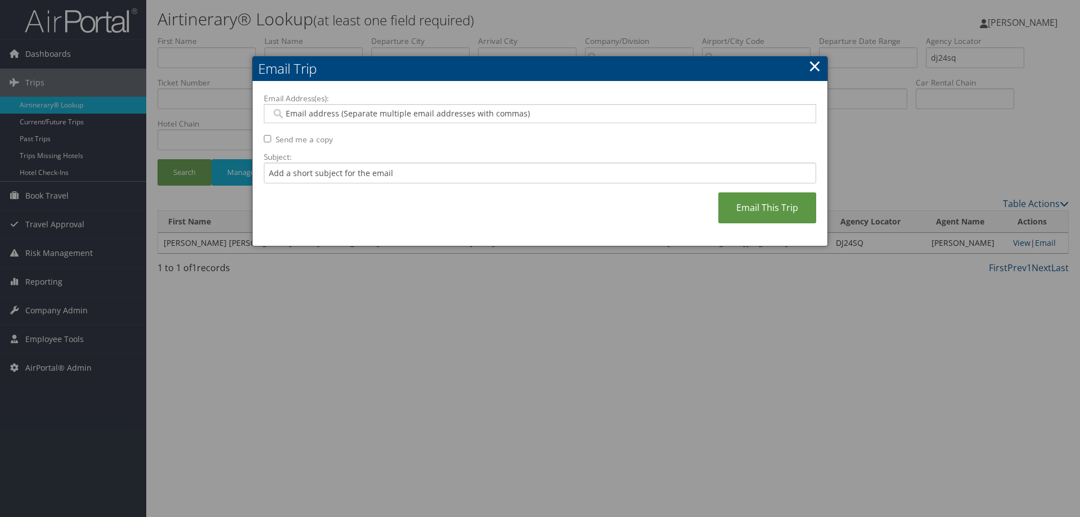
click at [401, 119] on input "Email Address(es):" at bounding box center [539, 113] width 537 height 11
type input "t"
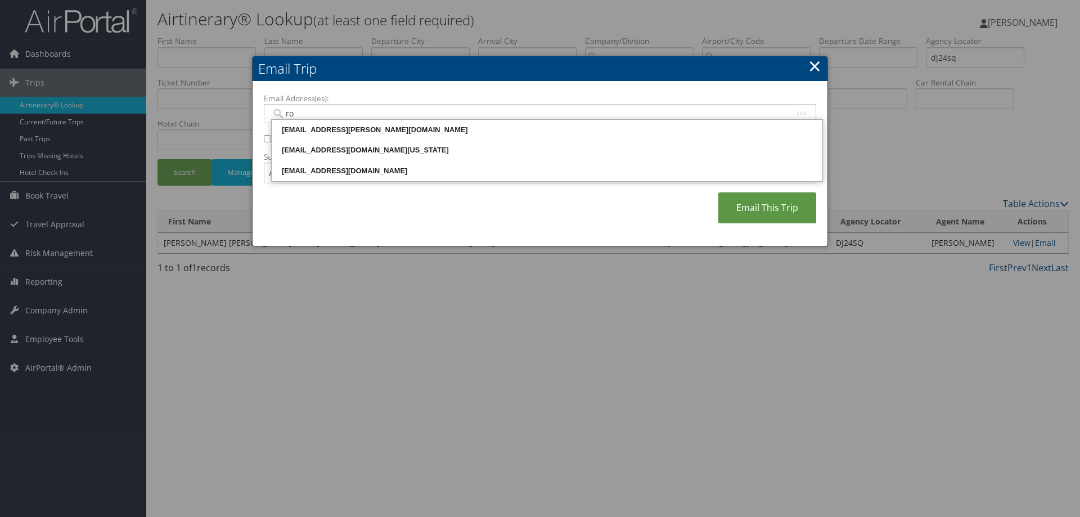
type input "rob"
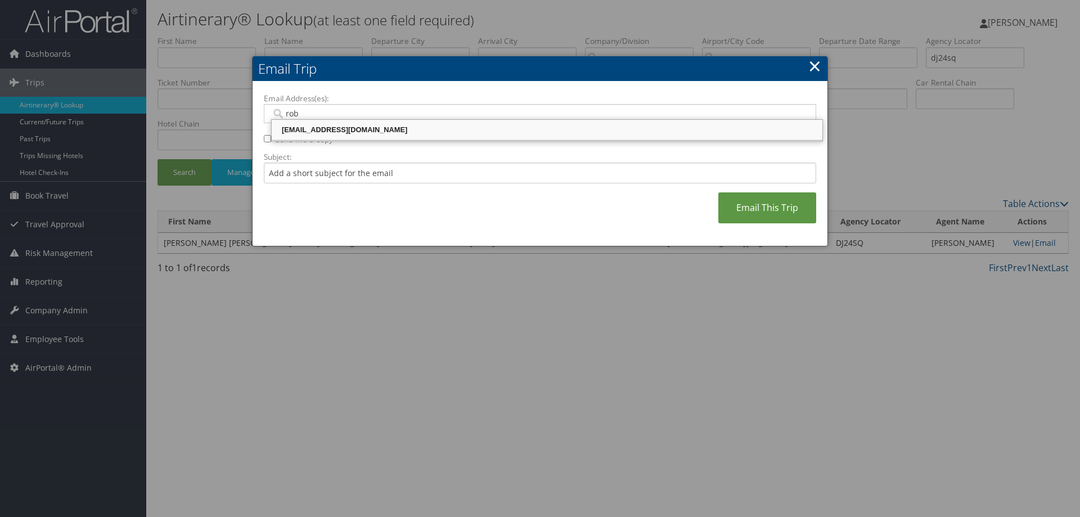
click at [332, 128] on div "robiso@musc.edu" at bounding box center [546, 129] width 547 height 11
type input "robiso@musc.edu"
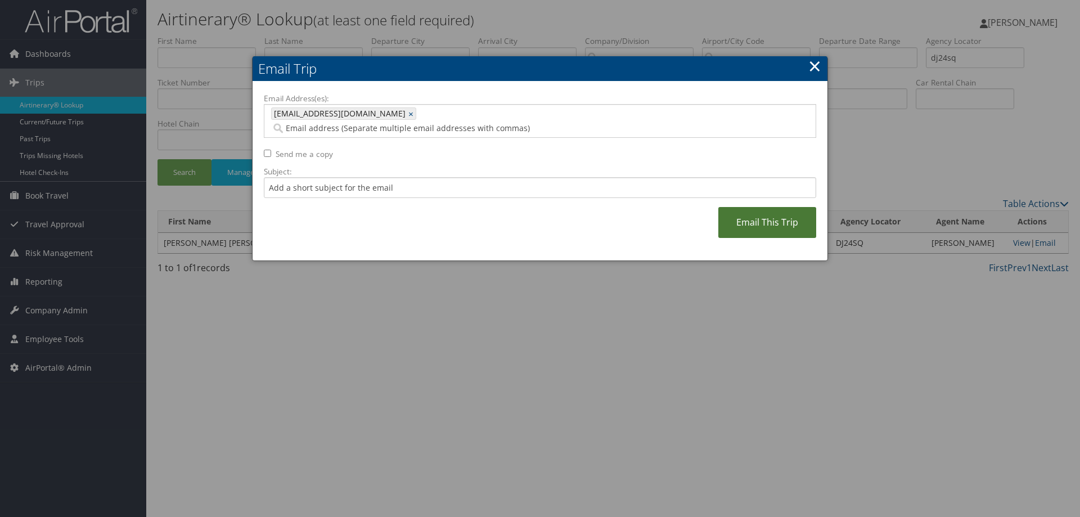
click at [752, 208] on link "Email This Trip" at bounding box center [767, 222] width 98 height 31
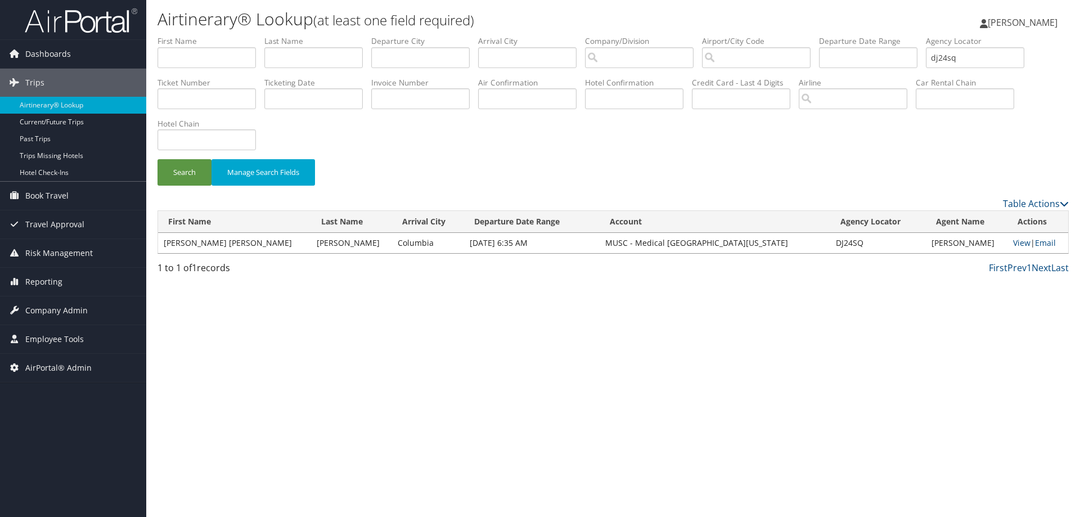
click at [1000, 72] on li "Agency Locator dj24sq" at bounding box center [979, 55] width 107 height 41
drag, startPoint x: 990, startPoint y: 59, endPoint x: 438, endPoint y: 99, distance: 553.3
click at [671, 35] on ul "First Name Last Name Departure City Arrival City Company/Division Airport/City …" at bounding box center [613, 35] width 911 height 0
type input "dj1qd5"
click at [158, 159] on button "Search" at bounding box center [185, 172] width 54 height 26
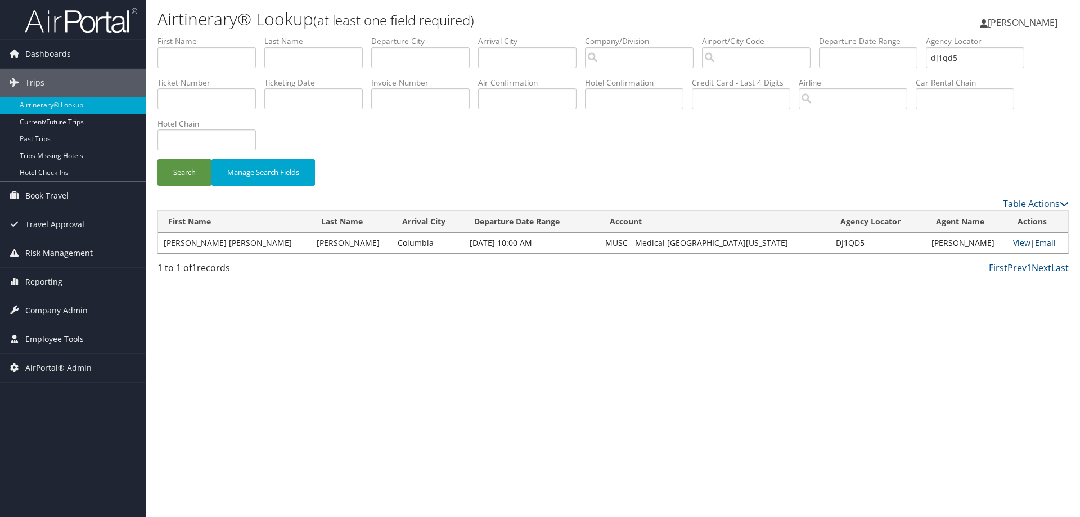
click at [1048, 246] on link "Email" at bounding box center [1045, 242] width 21 height 11
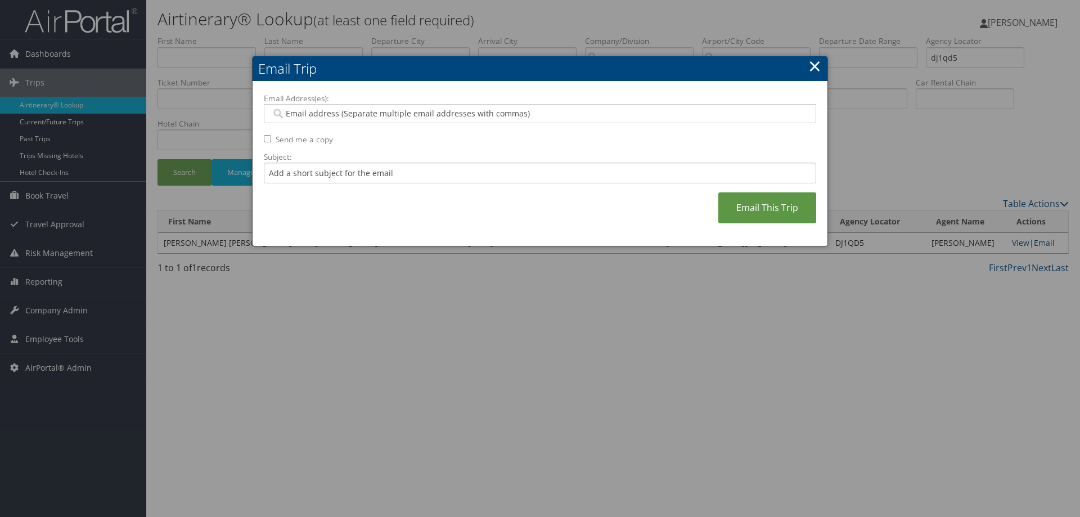
click at [464, 106] on div at bounding box center [540, 113] width 552 height 19
click at [426, 116] on input "Email Address(es):" at bounding box center [539, 113] width 537 height 11
type input "rob"
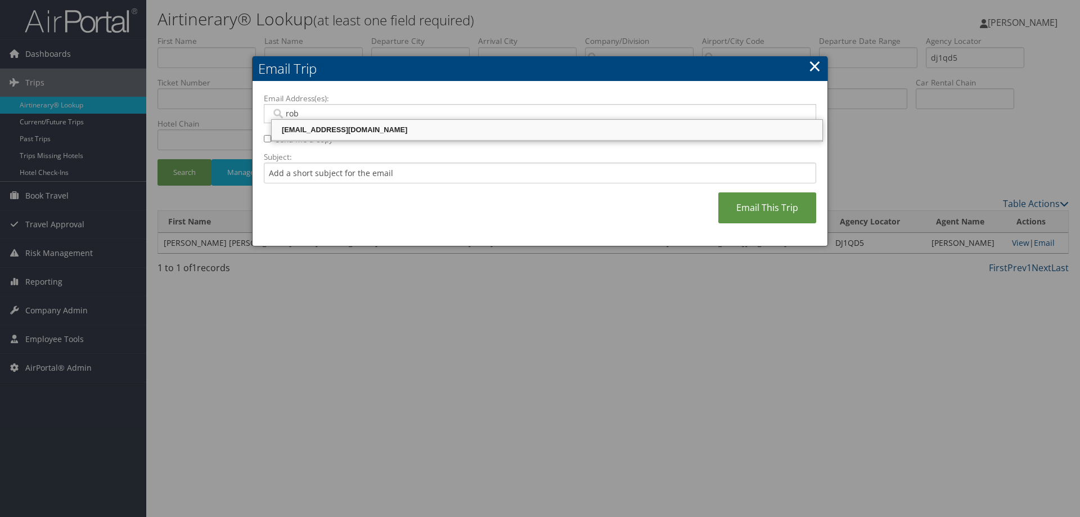
click at [397, 138] on div "robiso@musc.edu" at bounding box center [546, 130] width 547 height 17
type input "robiso@musc.edu"
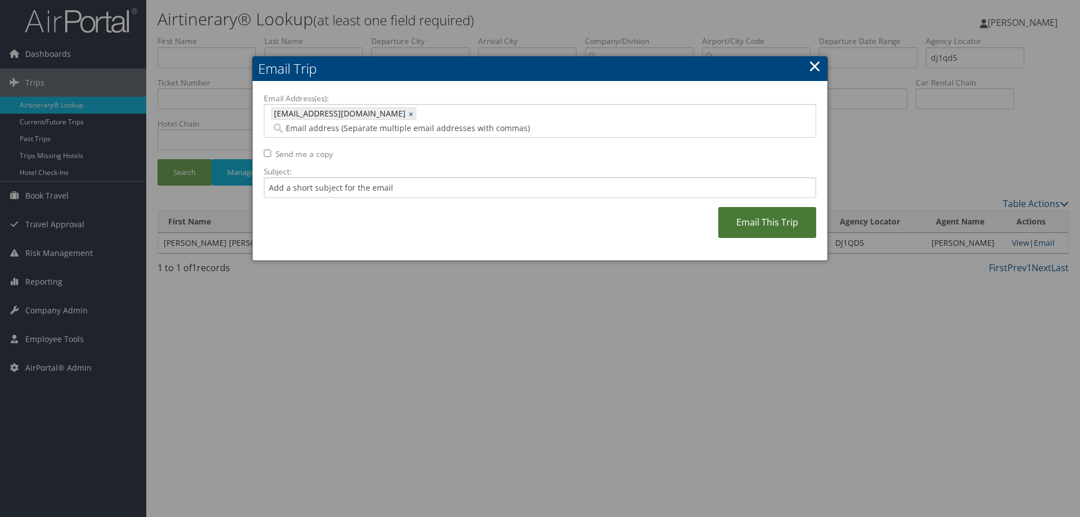
click at [755, 221] on link "Email This Trip" at bounding box center [767, 222] width 98 height 31
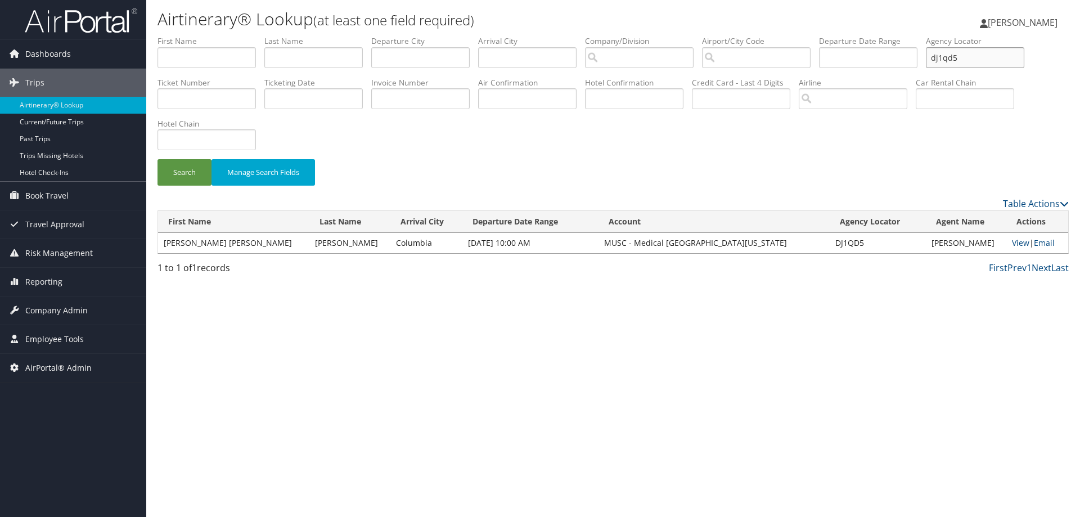
click at [968, 52] on input "dj1qd5" at bounding box center [975, 57] width 98 height 21
drag, startPoint x: 975, startPoint y: 53, endPoint x: 698, endPoint y: 72, distance: 277.5
click at [706, 35] on ul "First Name Last Name Departure City Arrival City Company/Division Airport/City …" at bounding box center [613, 35] width 911 height 0
type input "dj29f6"
click at [158, 159] on button "Search" at bounding box center [185, 172] width 54 height 26
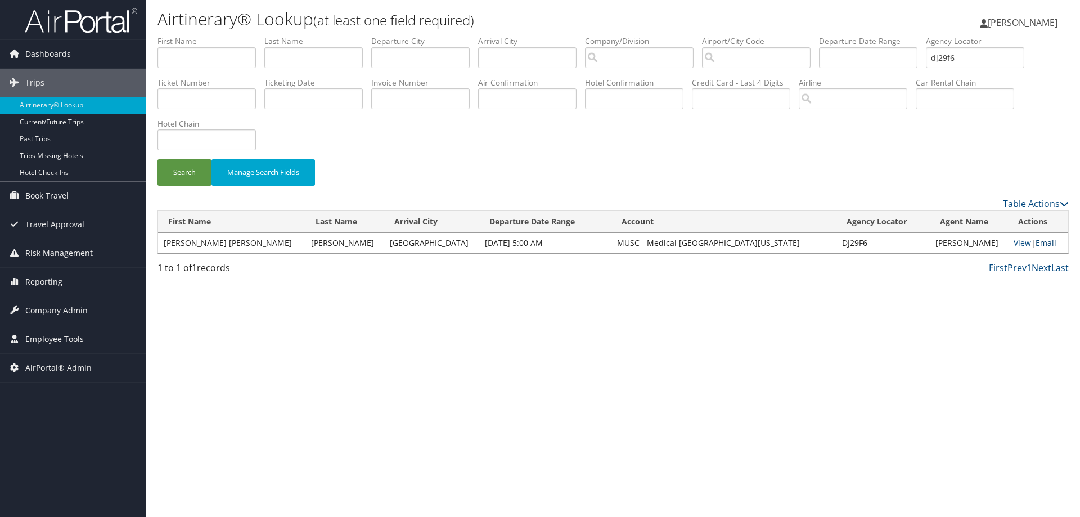
click at [1036, 241] on link "Email" at bounding box center [1046, 242] width 21 height 11
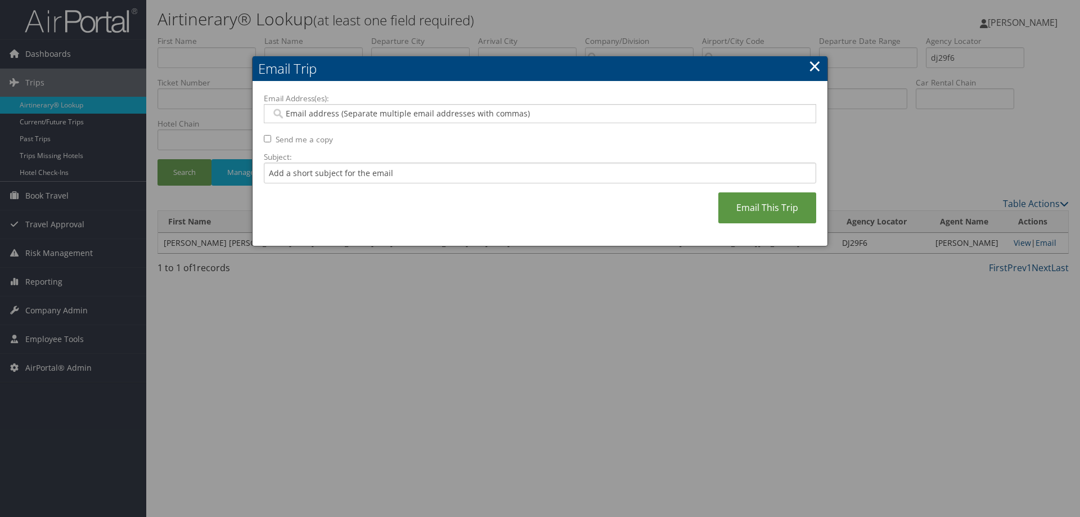
click at [339, 119] on input "Email Address(es):" at bounding box center [539, 113] width 537 height 11
type input "rob"
click at [306, 135] on div "robiso@musc.edu" at bounding box center [546, 129] width 547 height 11
type input "robiso@musc.edu"
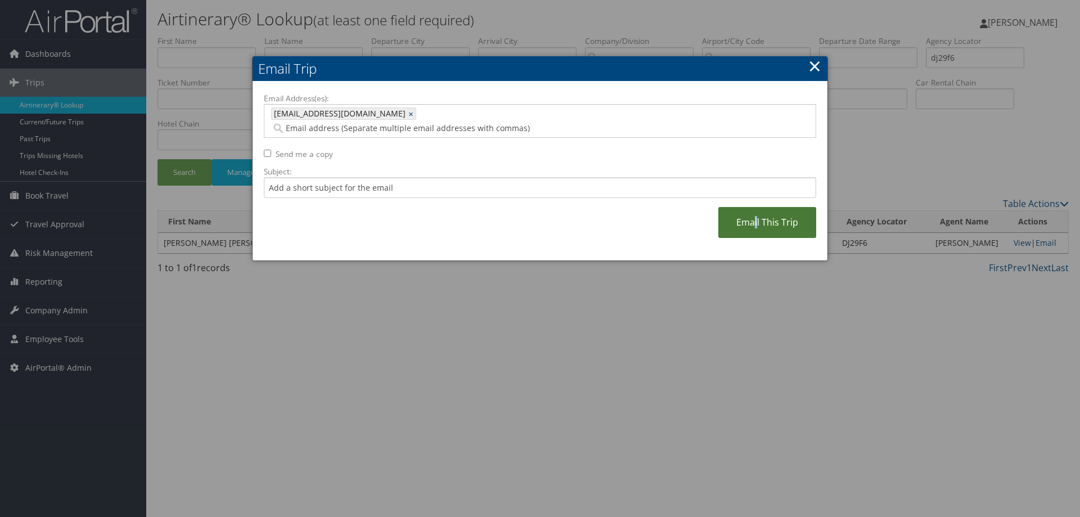
click at [758, 211] on link "Email This Trip" at bounding box center [767, 222] width 98 height 31
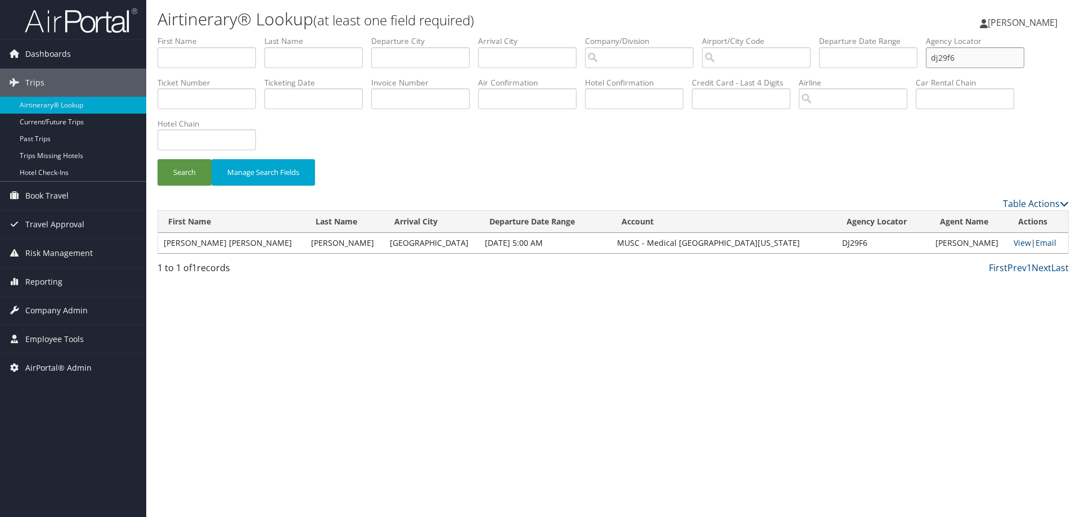
drag, startPoint x: 1005, startPoint y: 59, endPoint x: 783, endPoint y: 96, distance: 224.7
click at [854, 35] on ul "First Name Last Name Departure City Arrival City Company/Division Airport/City …" at bounding box center [613, 35] width 911 height 0
type input "dj0z2z"
click at [158, 159] on button "Search" at bounding box center [185, 172] width 54 height 26
click at [1047, 243] on link "Email" at bounding box center [1046, 242] width 21 height 11
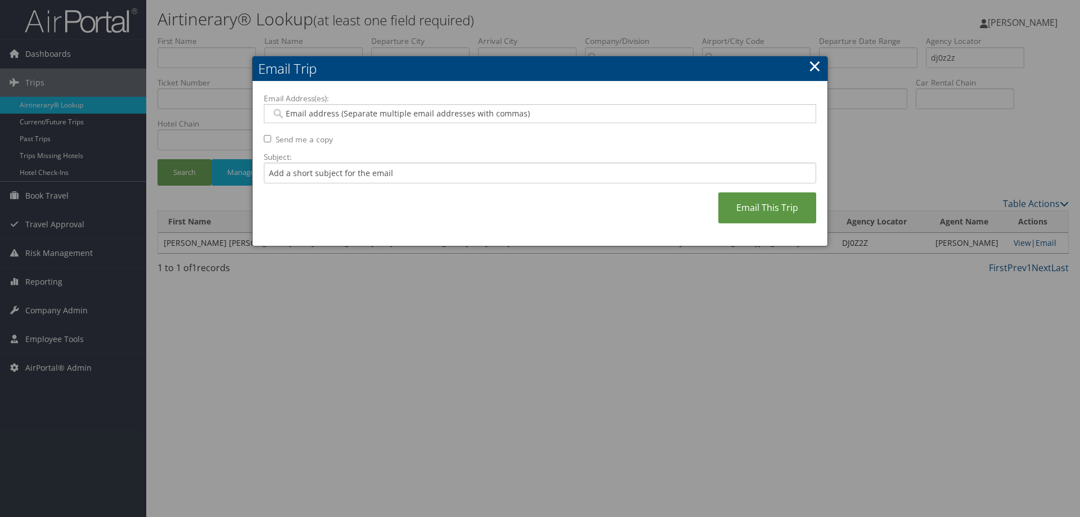
click at [523, 120] on div at bounding box center [540, 113] width 552 height 19
type input "rob"
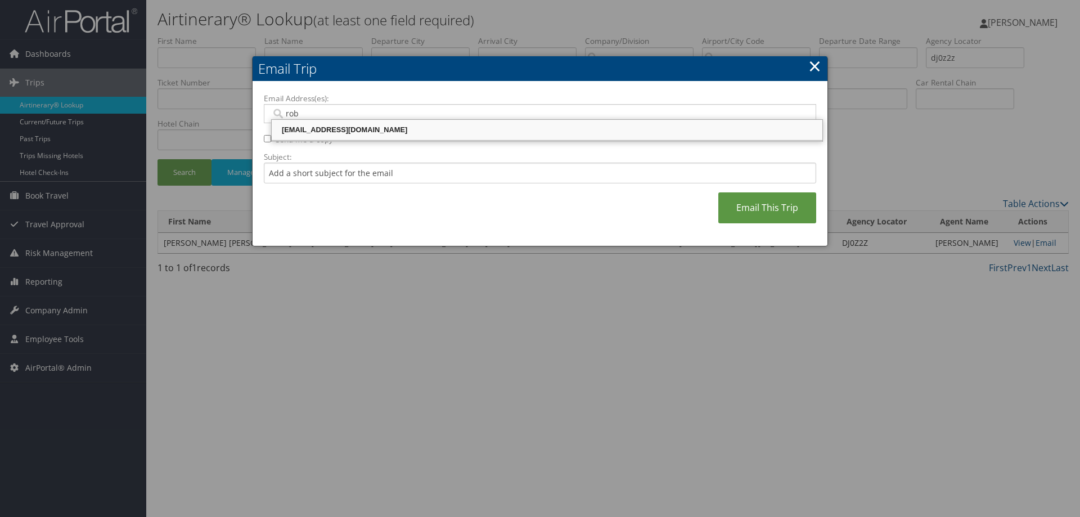
click at [496, 125] on div "robiso@musc.edu" at bounding box center [546, 129] width 547 height 11
type input "robiso@musc.edu"
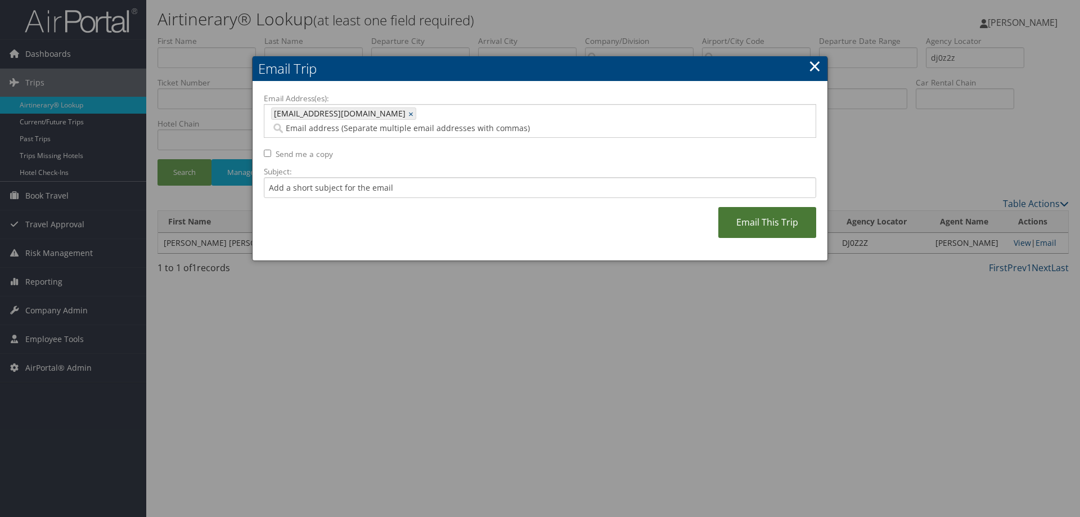
click at [751, 212] on link "Email This Trip" at bounding box center [767, 222] width 98 height 31
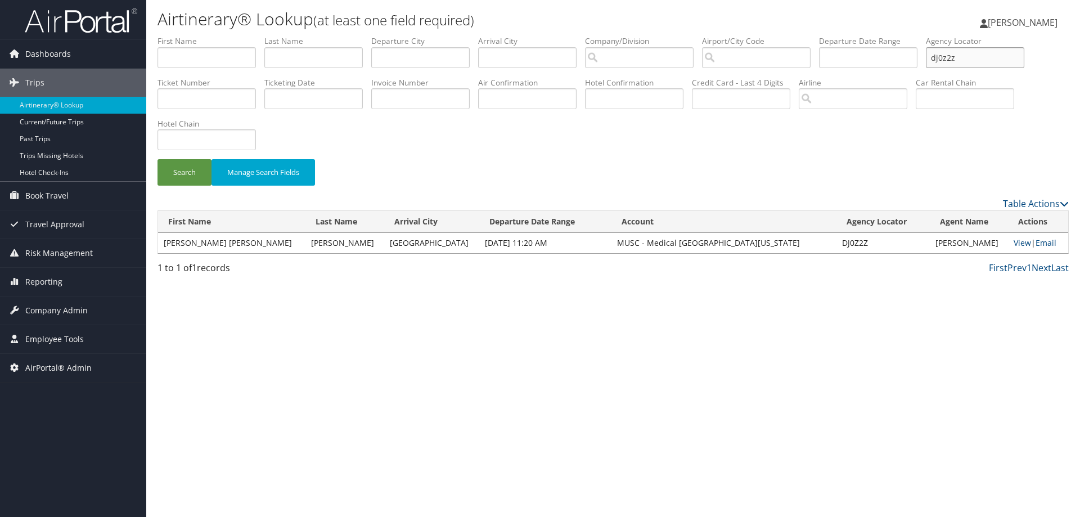
drag, startPoint x: 978, startPoint y: 67, endPoint x: 888, endPoint y: 68, distance: 90.6
click at [899, 35] on ul "First Name Last Name Departure City Arrival City Company/Division Airport/City …" at bounding box center [613, 35] width 911 height 0
type input "dj1jw7"
click at [158, 159] on button "Search" at bounding box center [185, 172] width 54 height 26
click at [1041, 245] on link "Email" at bounding box center [1045, 242] width 21 height 11
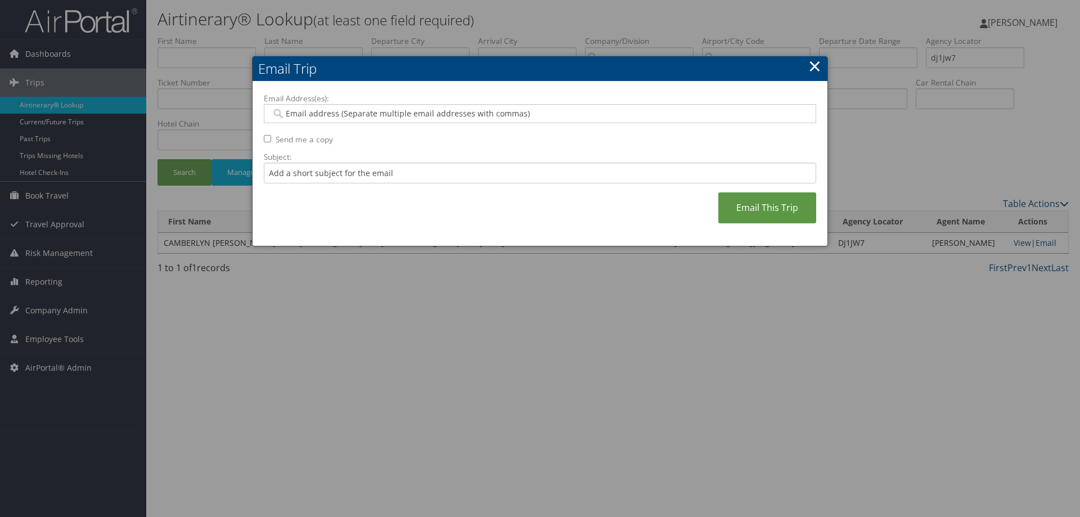
click at [446, 105] on div at bounding box center [540, 113] width 552 height 19
type input "rob"
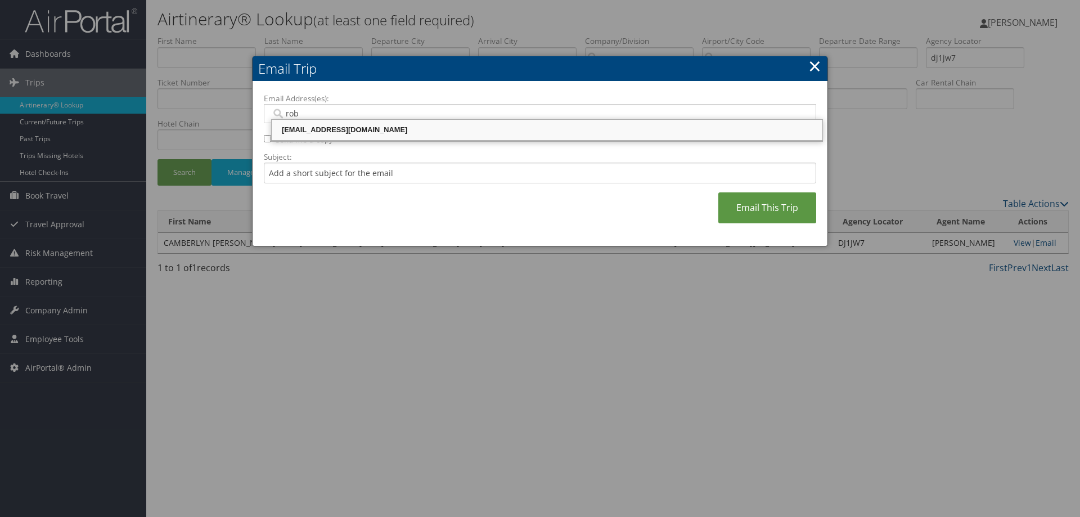
click at [387, 129] on div "robiso@musc.edu" at bounding box center [546, 129] width 547 height 11
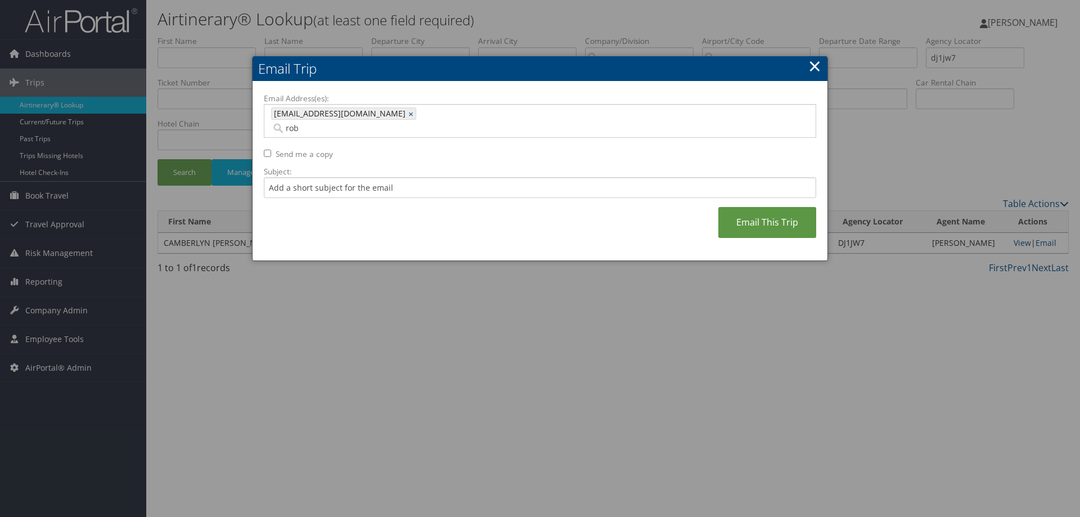
type input "robiso@musc.edu"
click at [777, 217] on link "Email This Trip" at bounding box center [767, 222] width 98 height 31
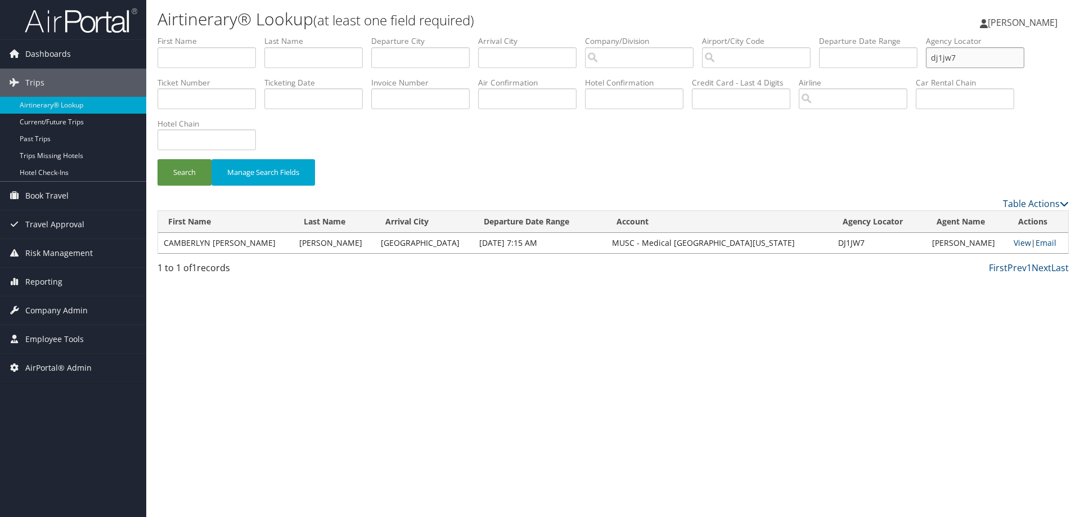
drag, startPoint x: 964, startPoint y: 56, endPoint x: 903, endPoint y: 62, distance: 61.0
click at [903, 35] on ul "First Name Last Name Departure City Arrival City Company/Division Airport/City …" at bounding box center [613, 35] width 911 height 0
type input "7"
type input "dj1dwk"
click at [158, 159] on button "Search" at bounding box center [185, 172] width 54 height 26
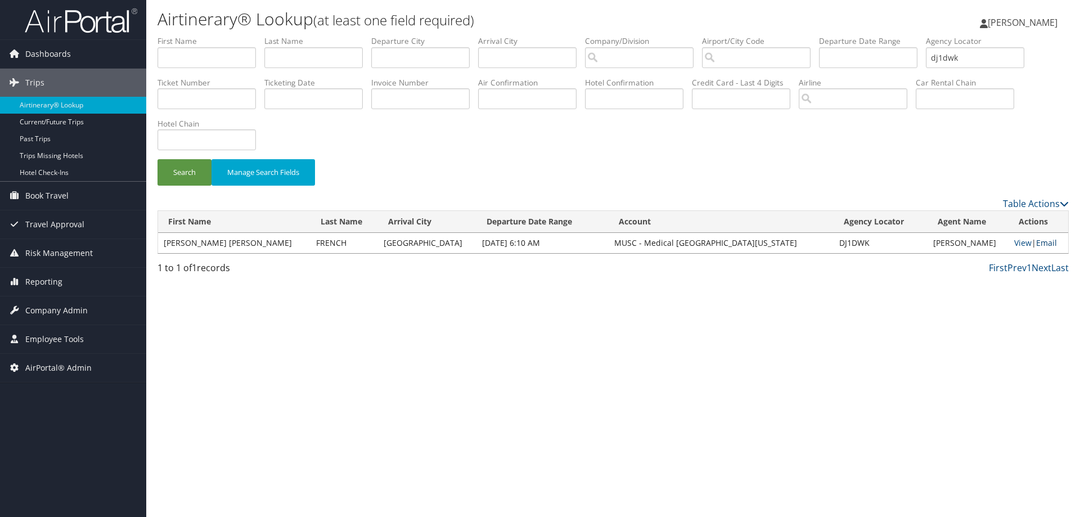
click at [1042, 245] on link "Email" at bounding box center [1046, 242] width 21 height 11
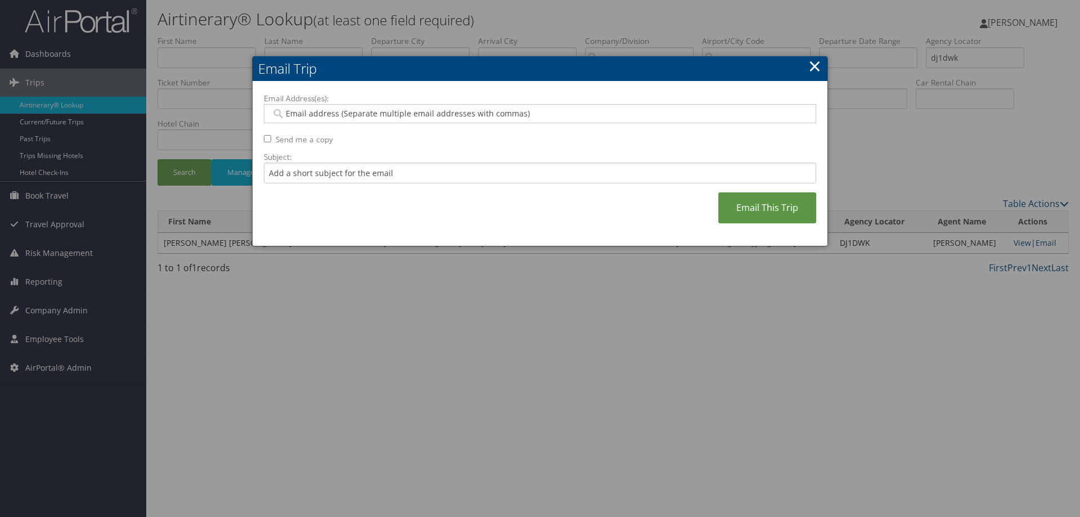
click at [420, 111] on input "Email Address(es):" at bounding box center [539, 113] width 537 height 11
type input "rob"
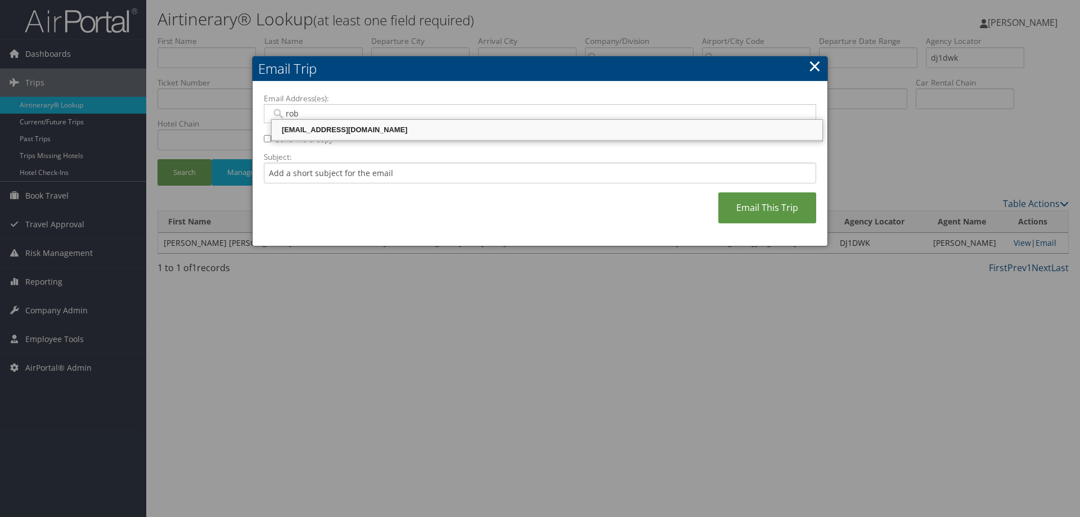
click at [495, 126] on div "robiso@musc.edu" at bounding box center [546, 129] width 547 height 11
type input "robiso@musc.edu"
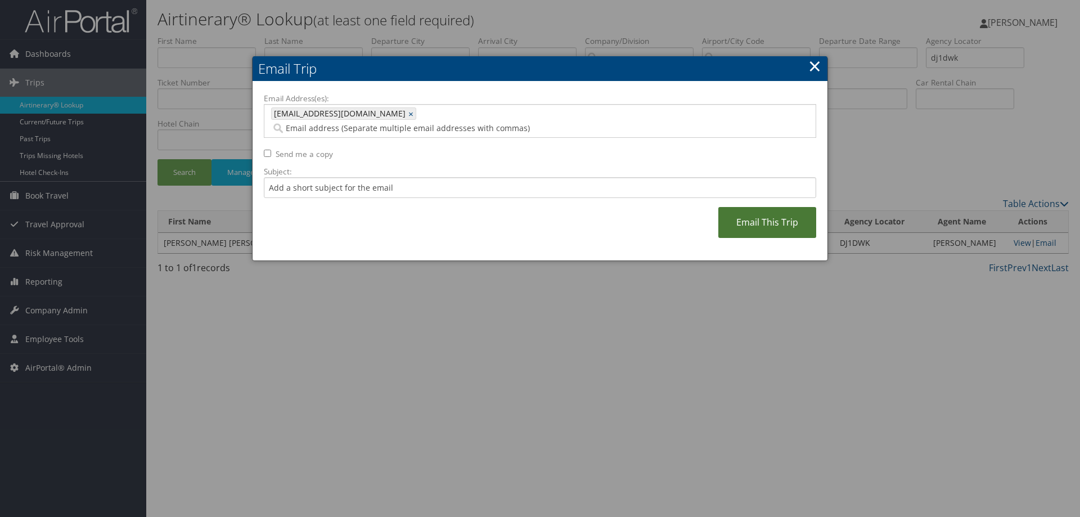
click at [752, 207] on link "Email This Trip" at bounding box center [767, 222] width 98 height 31
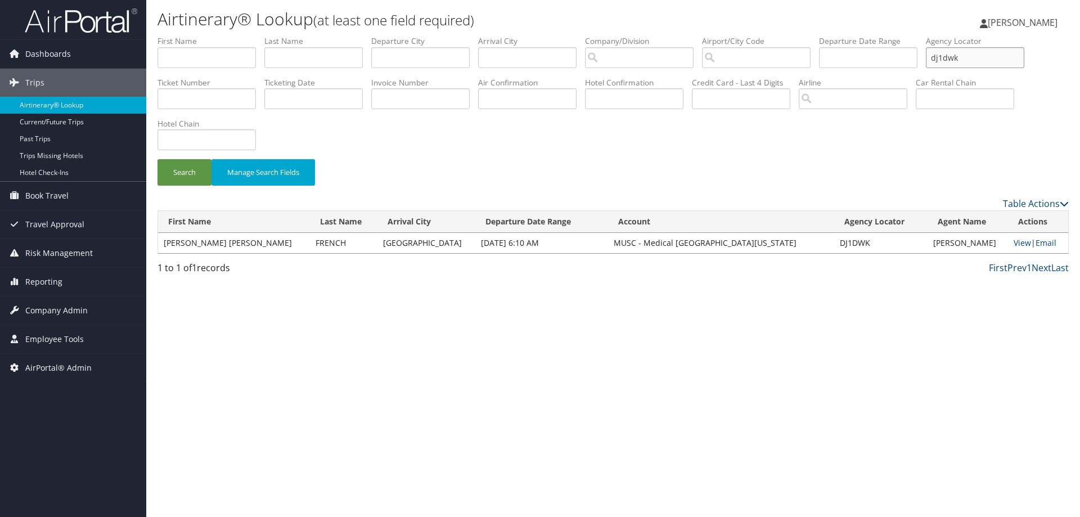
drag, startPoint x: 978, startPoint y: 62, endPoint x: 792, endPoint y: 43, distance: 187.1
click at [782, 35] on ul "First Name Last Name Departure City Arrival City Company/Division Airport/City …" at bounding box center [613, 35] width 911 height 0
type input "dj2nkn"
click at [158, 159] on button "Search" at bounding box center [185, 172] width 54 height 26
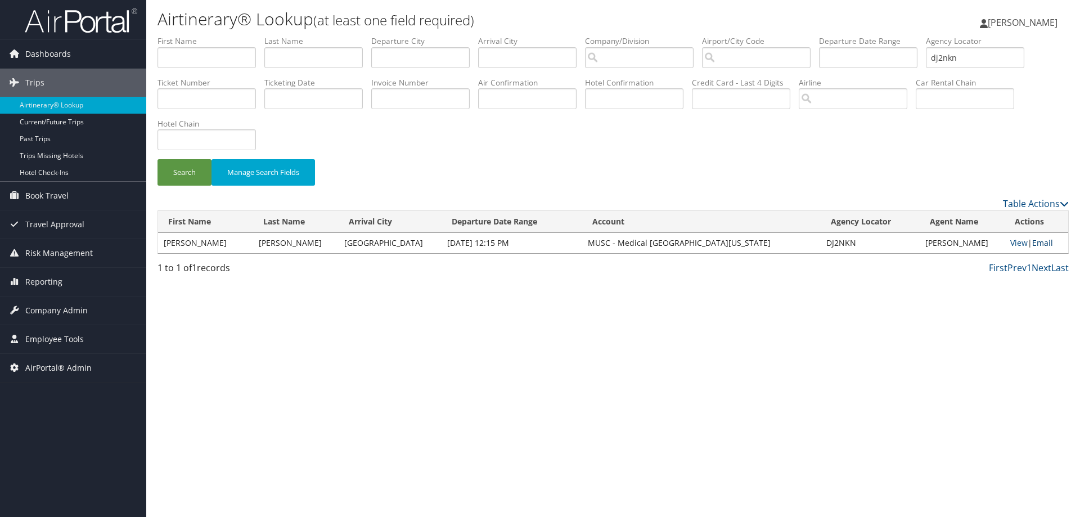
click at [1037, 241] on link "Email" at bounding box center [1042, 242] width 21 height 11
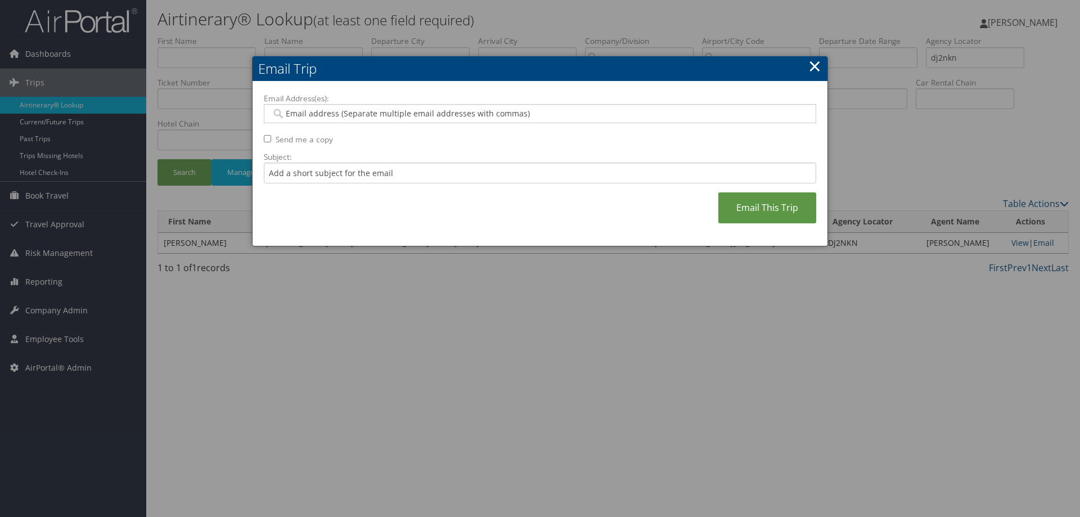
click at [382, 117] on input "Email Address(es):" at bounding box center [539, 113] width 537 height 11
type input "rob"
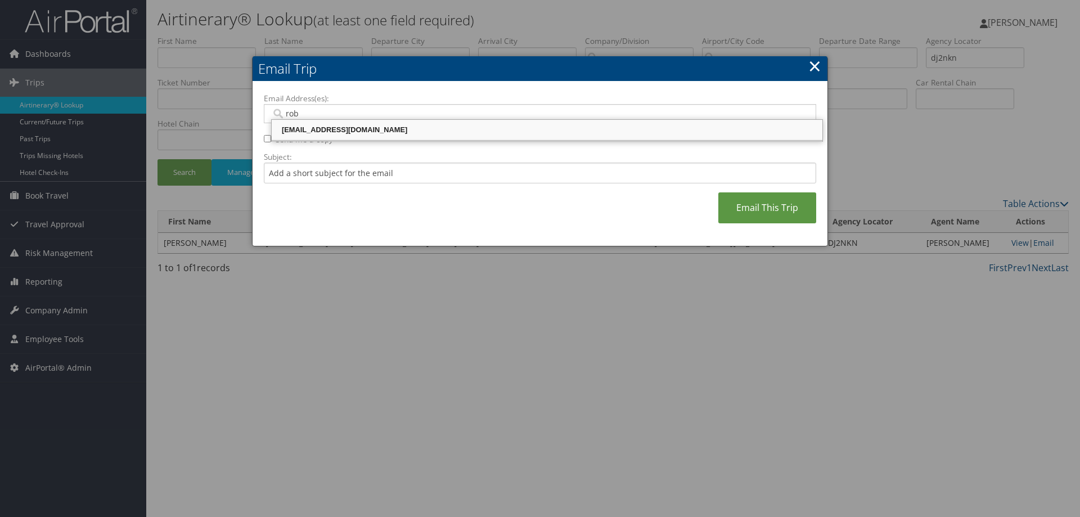
click at [384, 124] on div "robiso@musc.edu" at bounding box center [546, 130] width 547 height 17
type input "robiso@musc.edu"
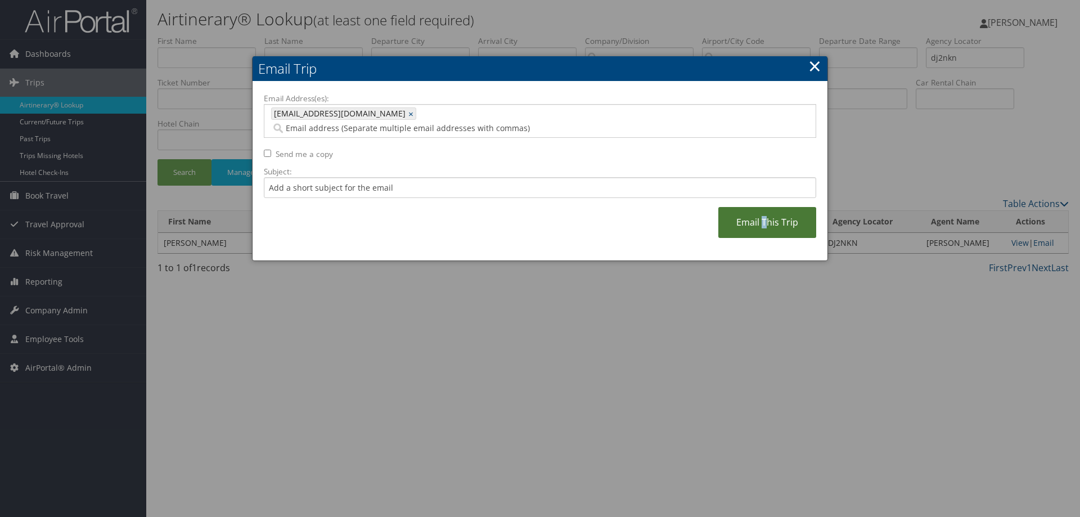
click at [766, 207] on link "Email This Trip" at bounding box center [767, 222] width 98 height 31
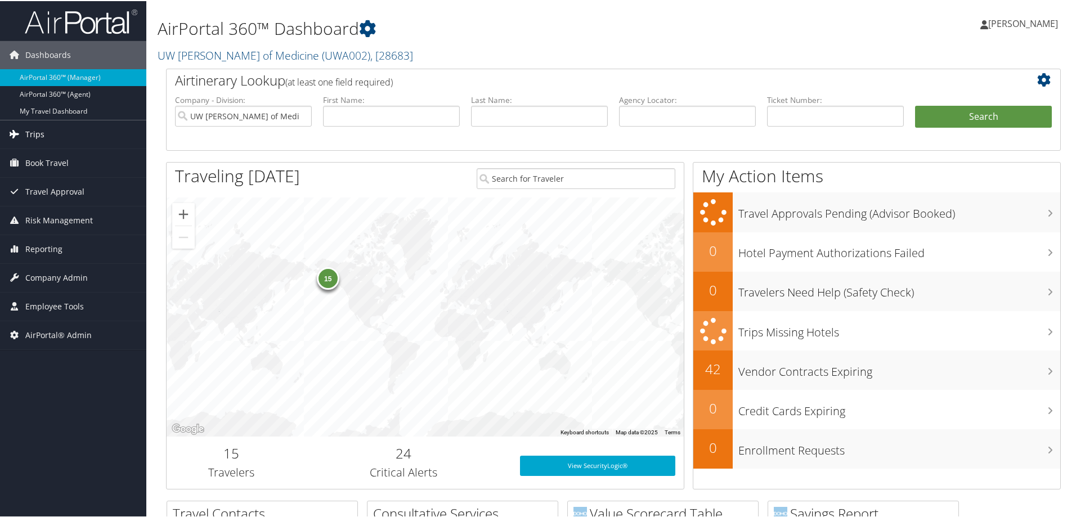
click at [69, 137] on link "Trips" at bounding box center [73, 133] width 146 height 28
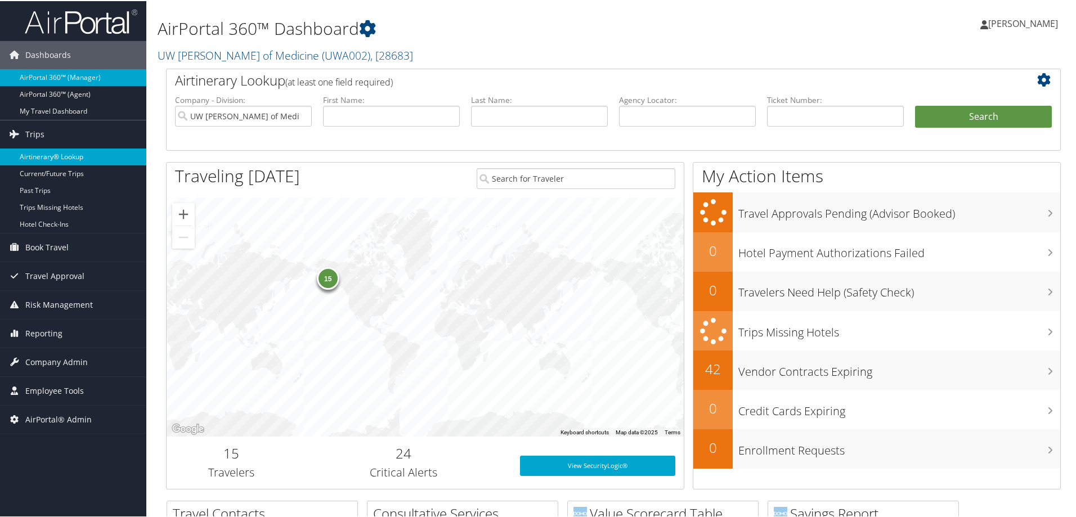
click at [61, 155] on link "Airtinerary® Lookup" at bounding box center [73, 155] width 146 height 17
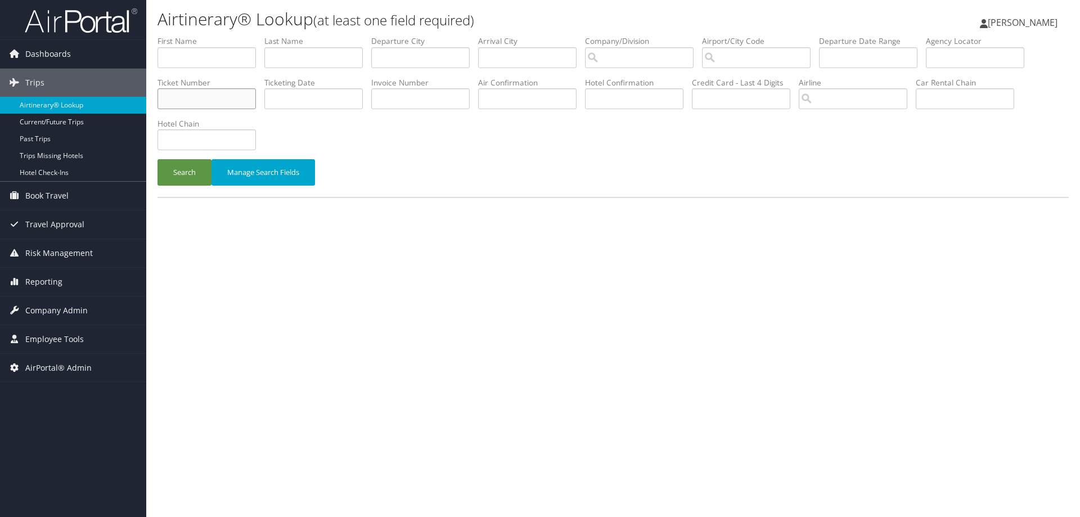
click at [237, 88] on input "text" at bounding box center [207, 98] width 98 height 21
click at [158, 159] on button "Search" at bounding box center [185, 172] width 54 height 26
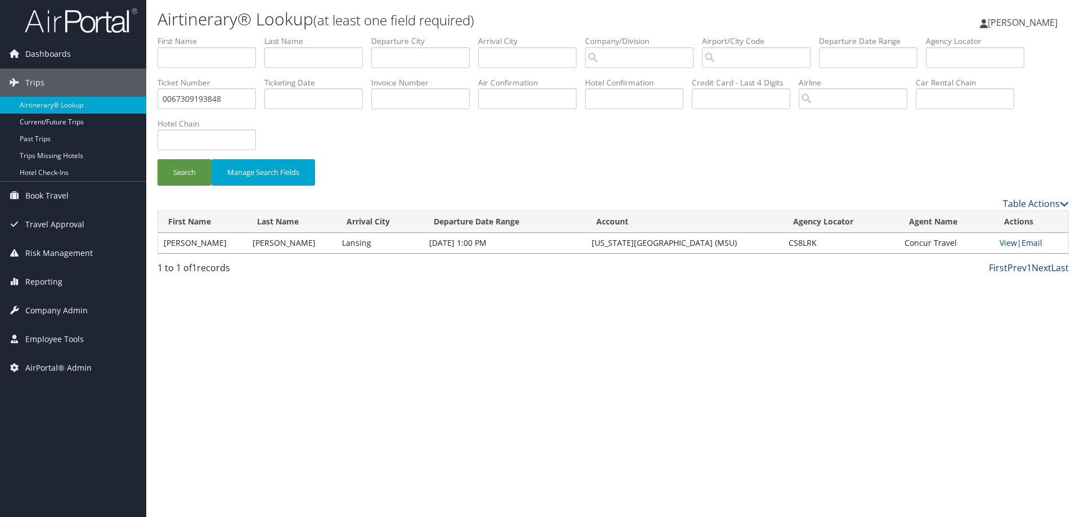
click at [792, 233] on td "CS8LRK" at bounding box center [840, 243] width 115 height 20
copy td "CS8LRK"
drag, startPoint x: 230, startPoint y: 93, endPoint x: 89, endPoint y: 98, distance: 141.3
click at [93, 98] on div "Dashboards AirPortal 360™ (Manager) AirPortal 360™ (Agent) My Travel Dashboard …" at bounding box center [540, 258] width 1080 height 517
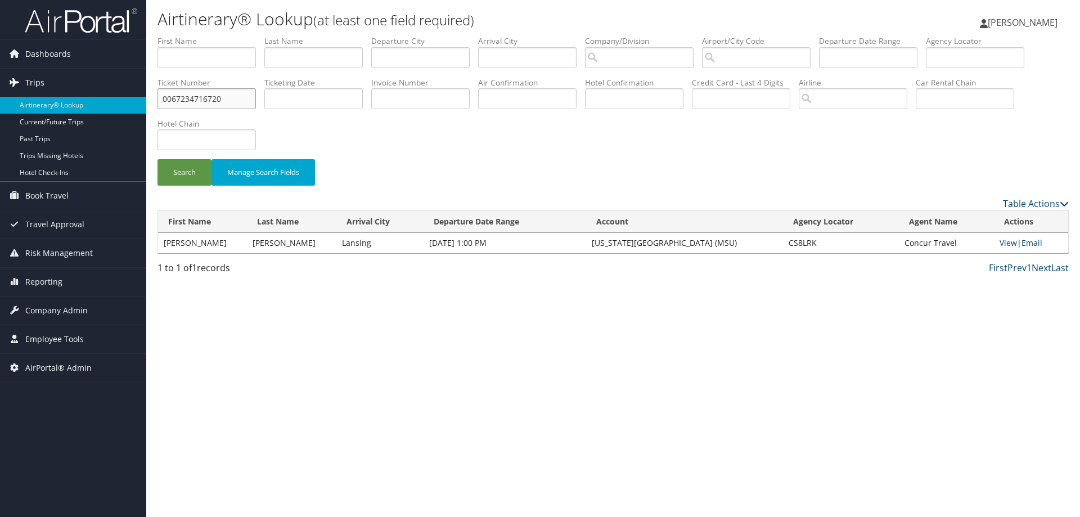
type input "0067234716720"
click at [158, 159] on button "Search" at bounding box center [185, 172] width 54 height 26
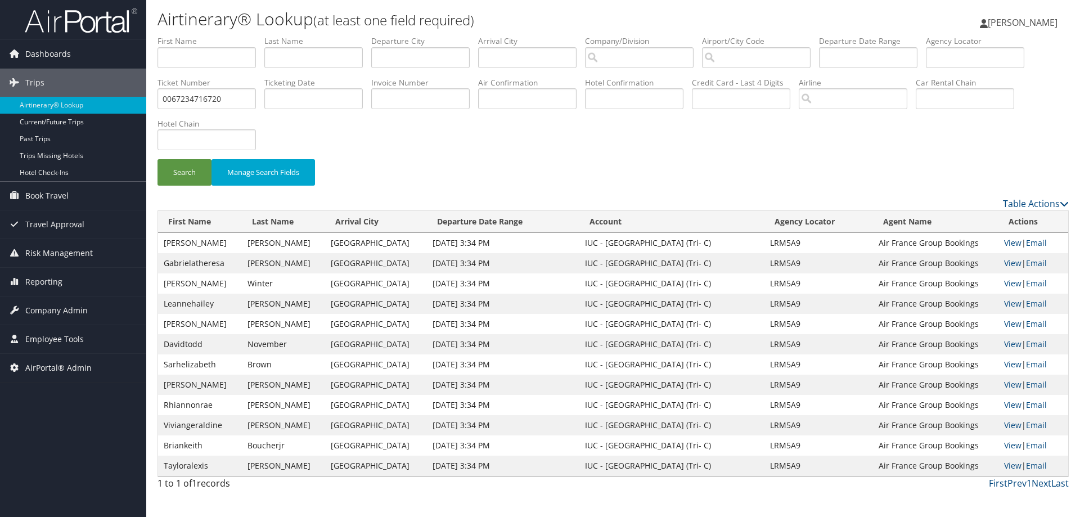
click at [784, 242] on td "LRM5A9" at bounding box center [819, 243] width 109 height 20
copy td "LRM5A9"
